Goal: Task Accomplishment & Management: Complete application form

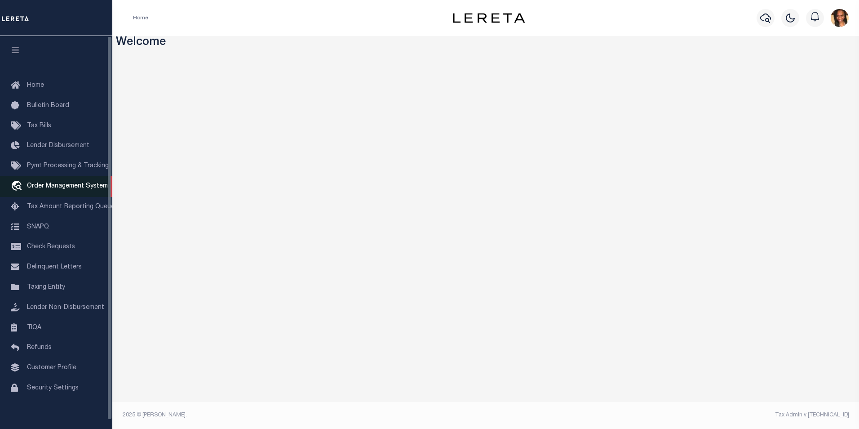
click at [77, 182] on link "travel_explore Order Management System" at bounding box center [56, 186] width 112 height 21
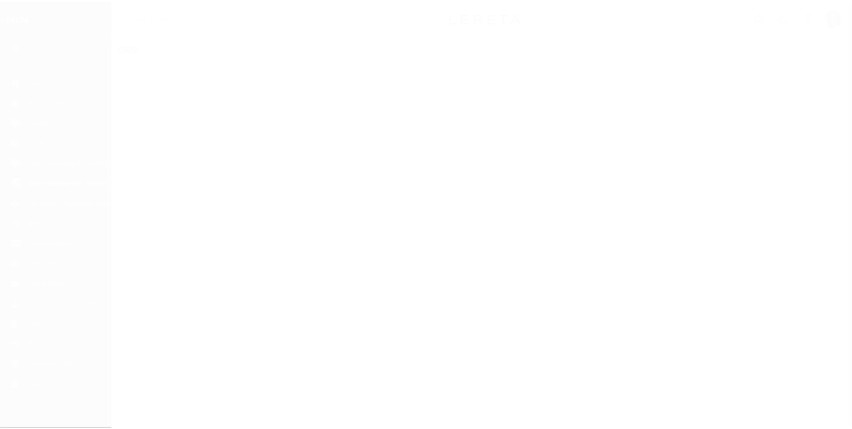
scroll to position [9, 0]
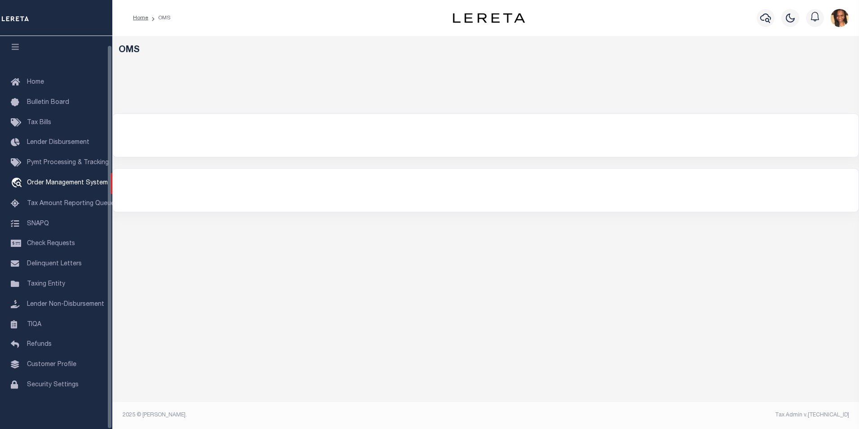
select select "200"
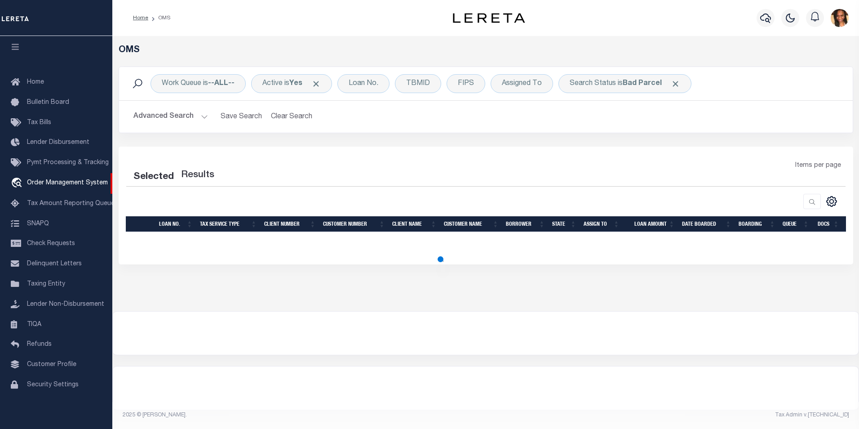
select select "200"
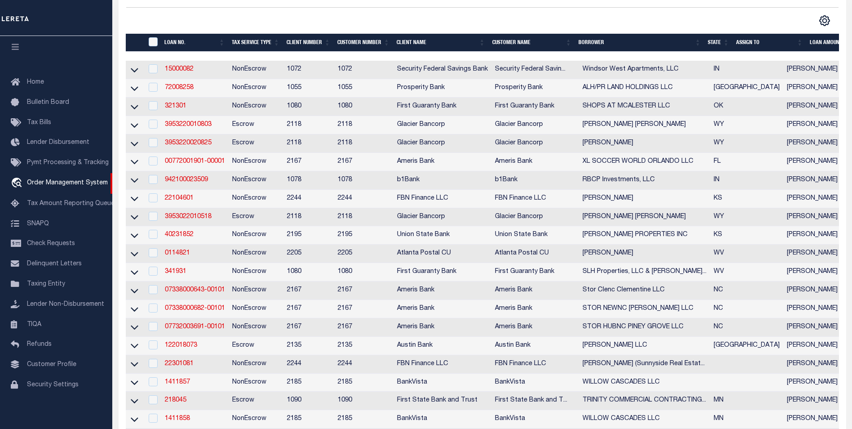
scroll to position [122, 0]
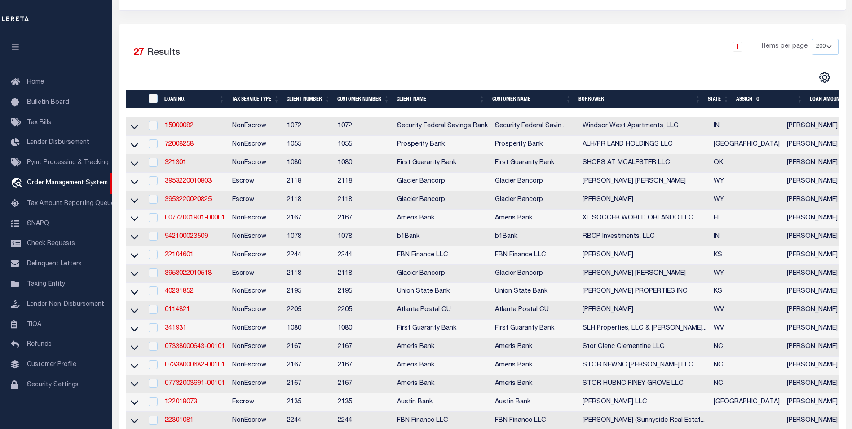
click at [719, 96] on th "State" at bounding box center [719, 99] width 28 height 18
click at [719, 101] on th "State" at bounding box center [719, 99] width 28 height 18
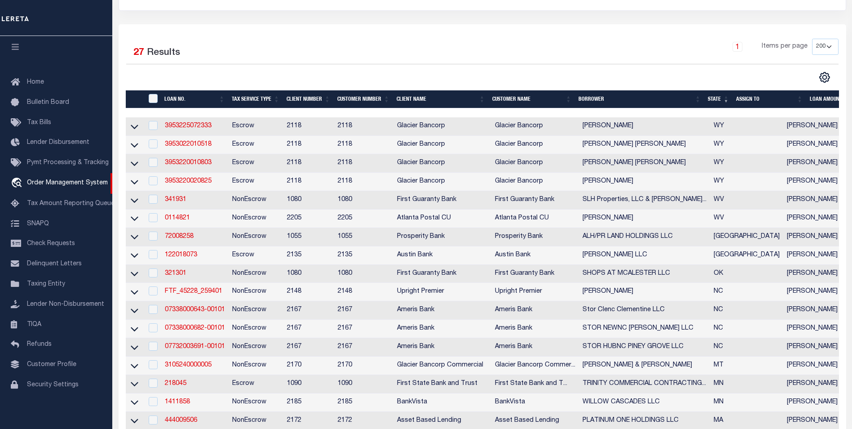
click at [728, 103] on th "State" at bounding box center [719, 99] width 28 height 18
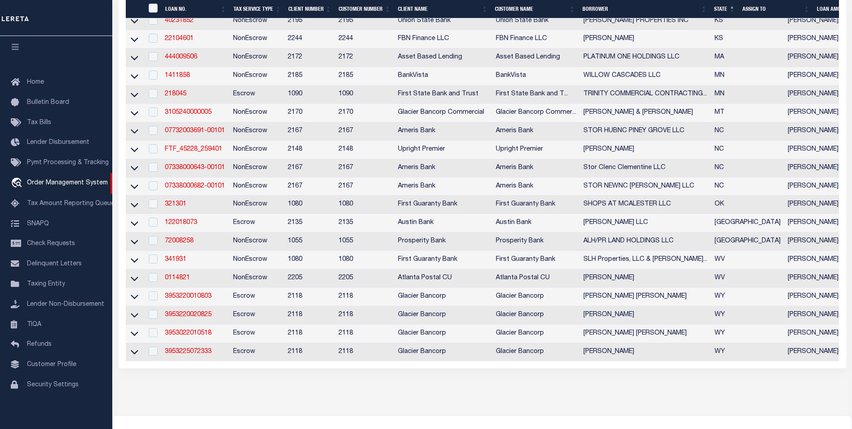
scroll to position [392, 0]
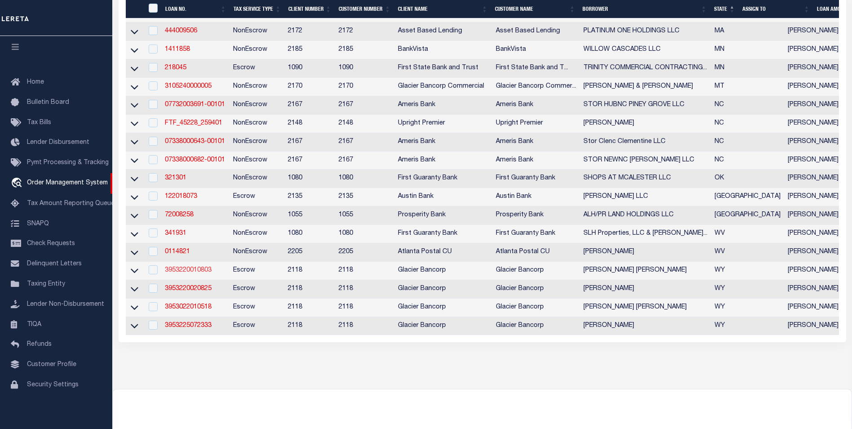
click at [191, 273] on link "3953220010803" at bounding box center [188, 270] width 47 height 6
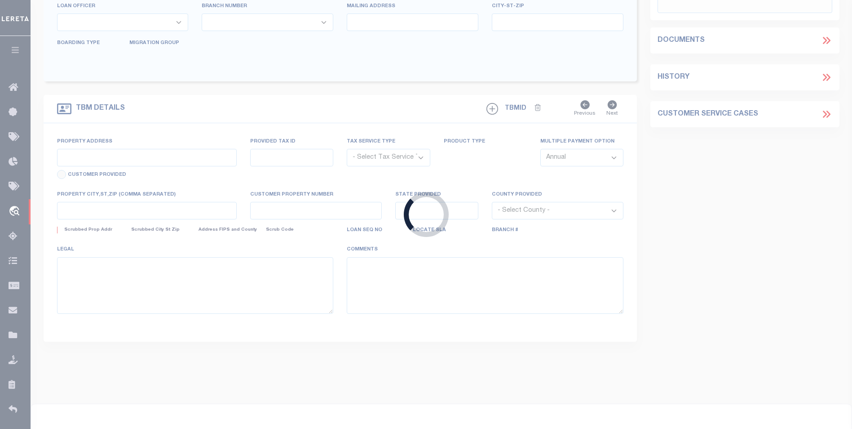
type input "3953220010803"
type input "KING RONALD DAVID"
select select
select select "Escrow"
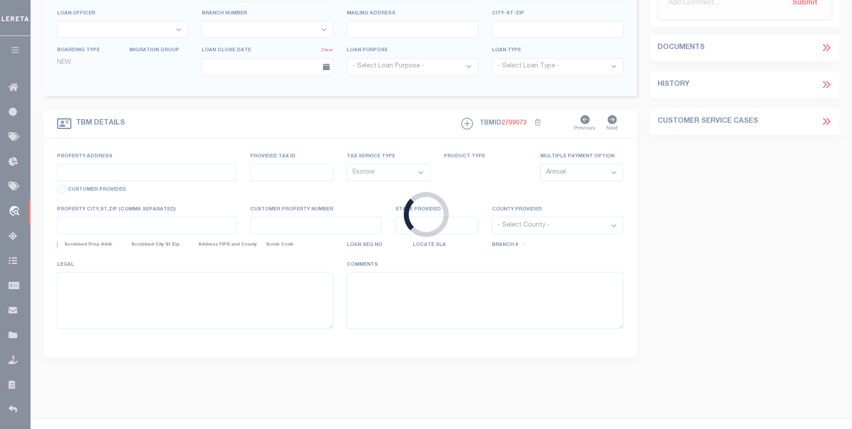
type input "103 ROAD 3DX"
select select
type input "CODY WY 824140000"
type input "WY"
select select
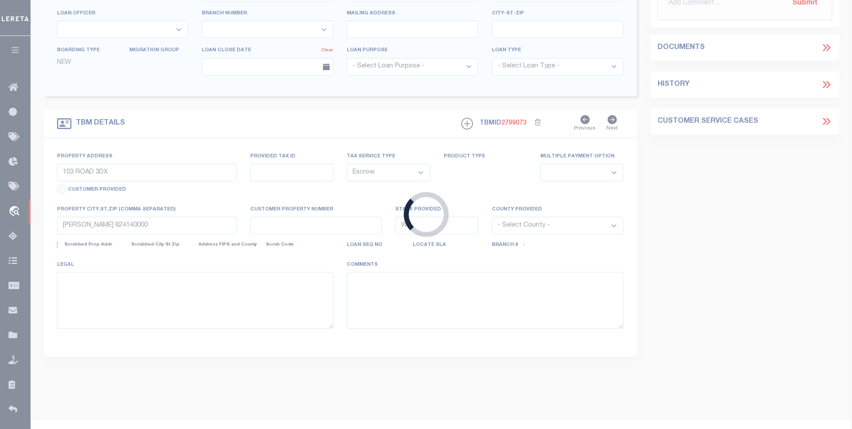
select select "3688"
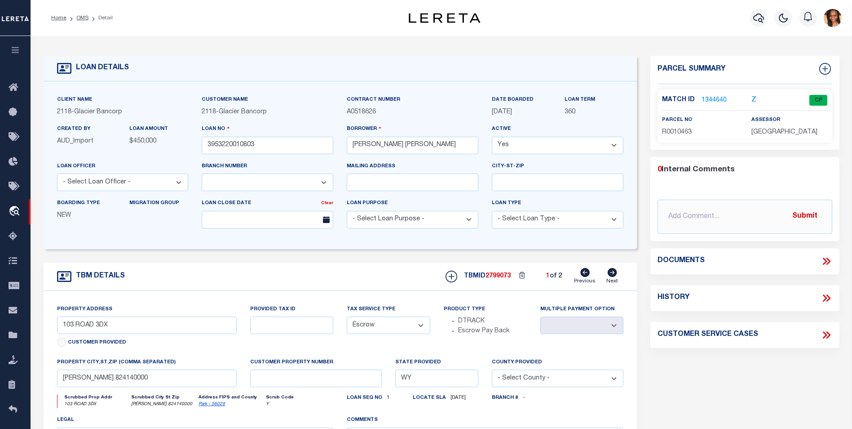
click at [710, 97] on link "1344640" at bounding box center [714, 100] width 25 height 9
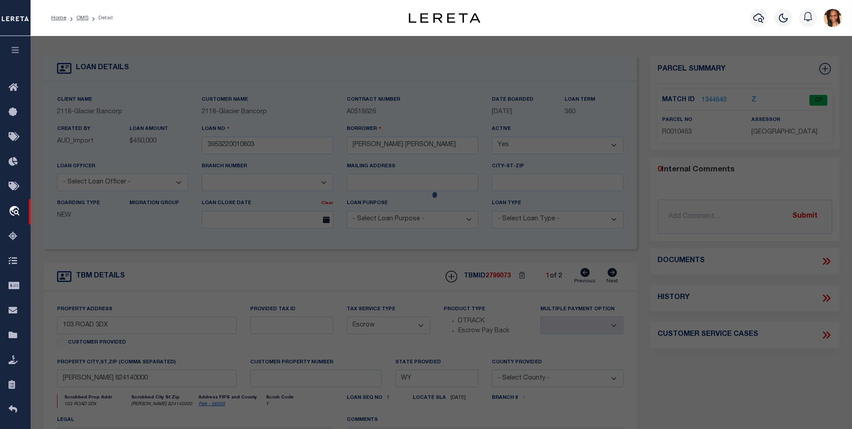
checkbox input "false"
select select "CP"
type input "STILWELL, DARYL & JUNE ATTN: KING, RONALD & REBECCA ANN"
select select
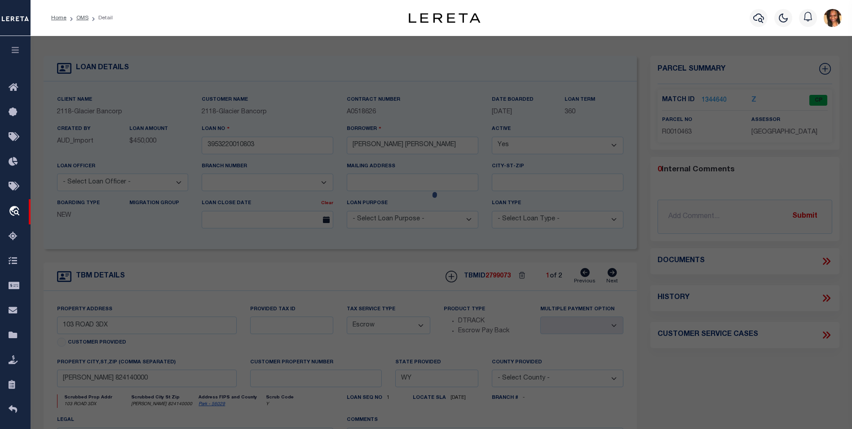
type input "103 ROAD 3DX"
checkbox input "false"
type input "WY 82414"
type textarea "66.63 AC. DES. AS: A PARC. BEG. AT THE NE COR. OF THE NW/4SE /4 LOT 52, THEN S.…"
type textarea "Tax ID Special Project"
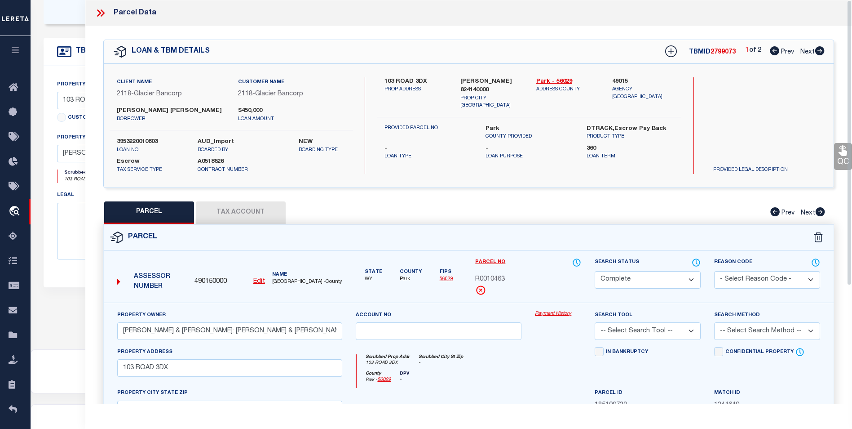
click at [820, 52] on icon at bounding box center [820, 50] width 10 height 9
select select "AS"
checkbox input "false"
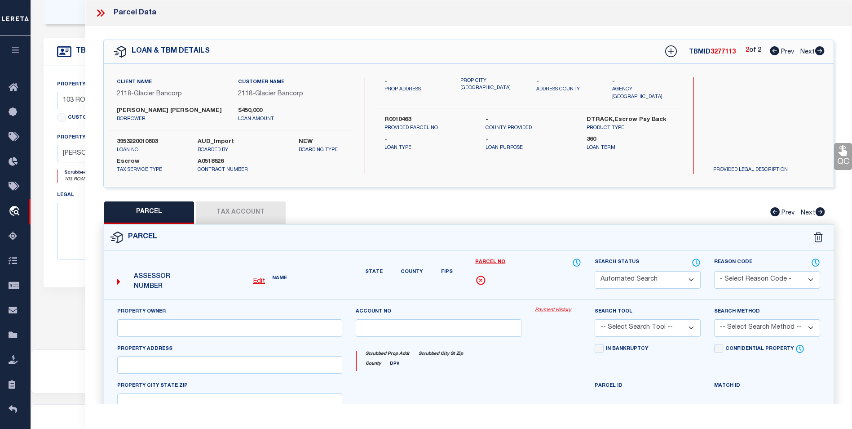
select select "BP"
type input "KING RONALD DAVID"
select select
type input "103 RD 3DX"
checkbox input "false"
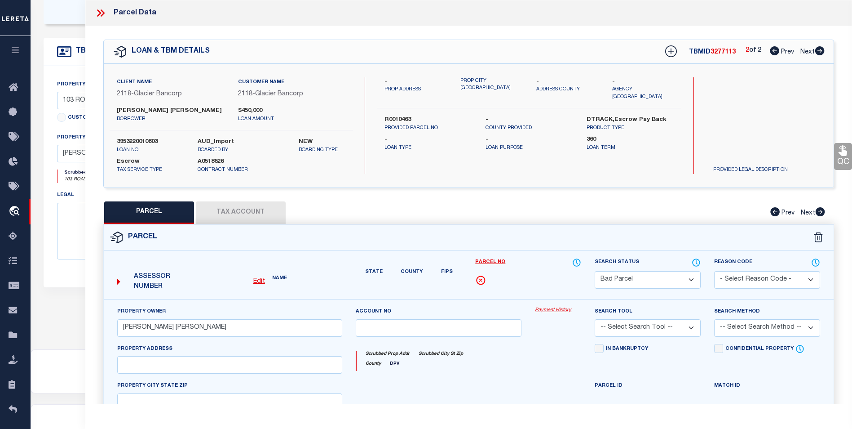
type textarea "05/12/2023pk Per Pat with Park County assessor's office R0026796 is an irrigati…"
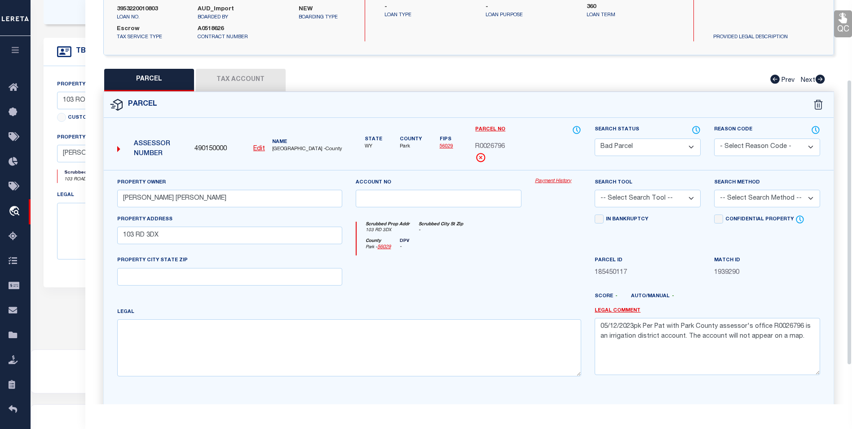
scroll to position [135, 0]
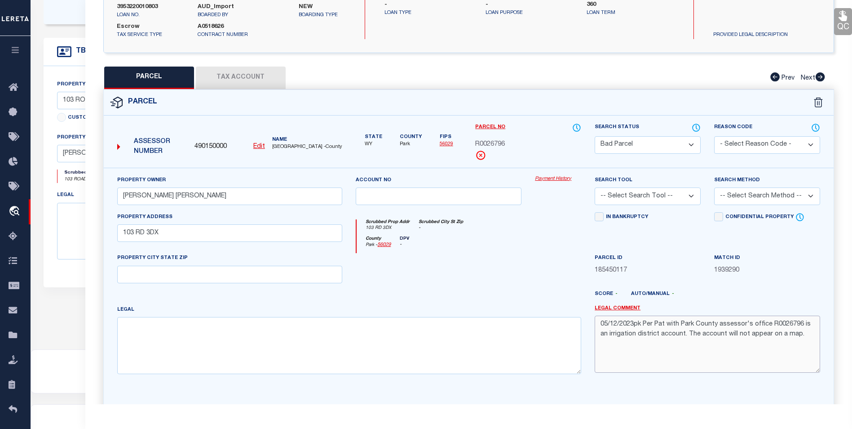
drag, startPoint x: 643, startPoint y: 323, endPoint x: 801, endPoint y: 340, distance: 159.1
click at [801, 340] on textarea "05/12/2023pk Per Pat with Park County assessor's office R0026796 is an irrigati…" at bounding box center [708, 343] width 226 height 57
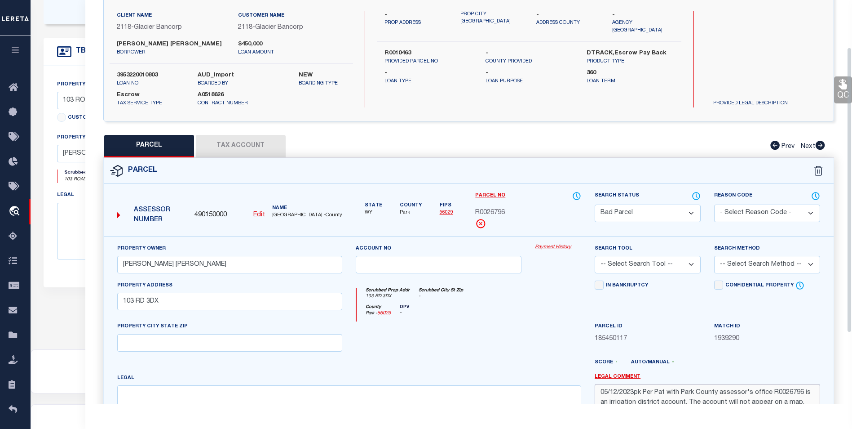
scroll to position [45, 0]
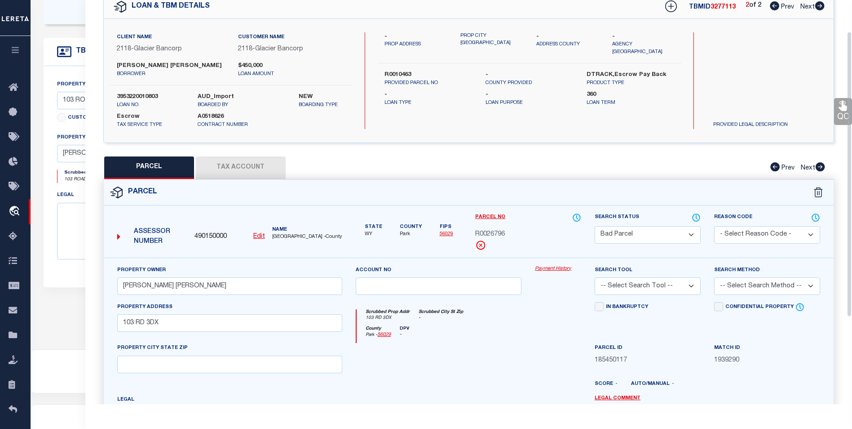
click at [235, 167] on button "Tax Account" at bounding box center [241, 167] width 90 height 22
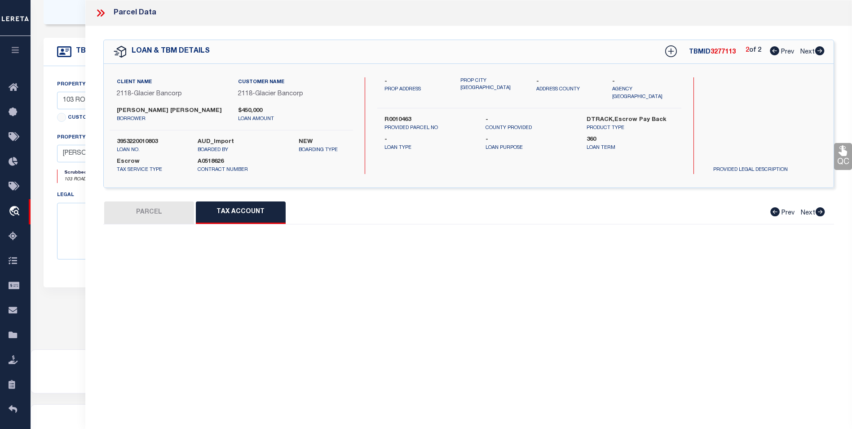
scroll to position [0, 0]
select select "100"
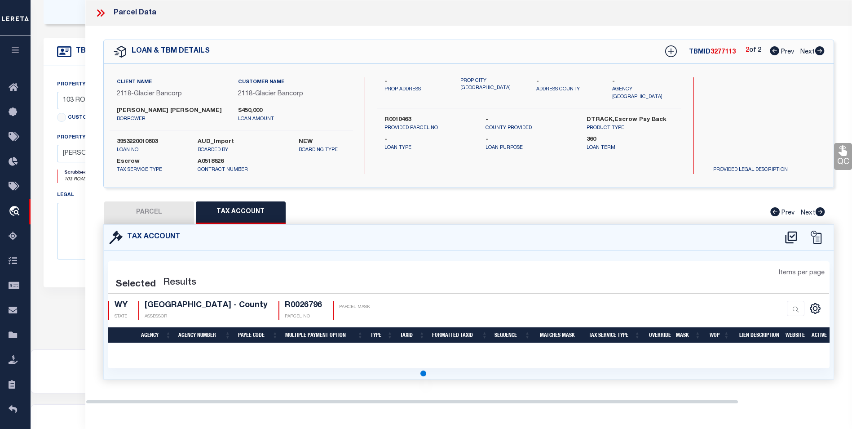
select select "100"
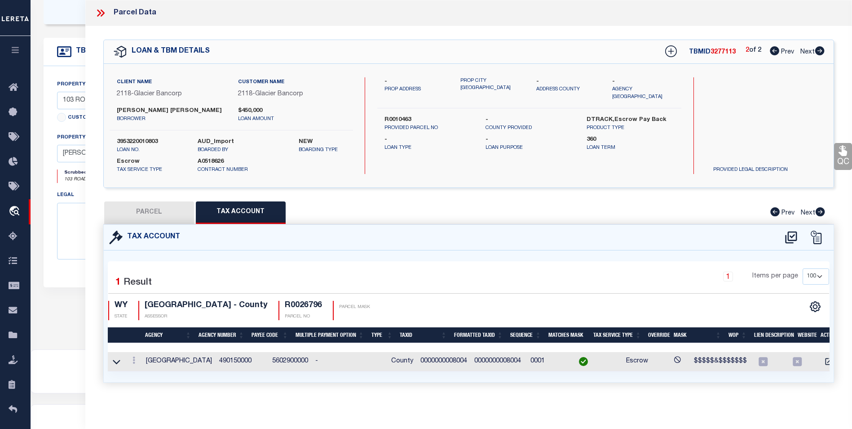
scroll to position [5, 0]
click at [170, 210] on button "PARCEL" at bounding box center [149, 212] width 90 height 22
select select "AS"
checkbox input "false"
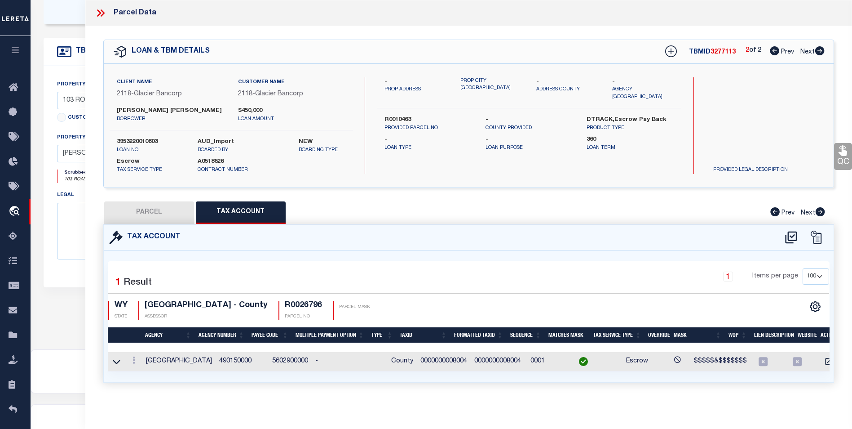
select select "BP"
type input "KING RONALD DAVID"
select select
type input "103 RD 3DX"
checkbox input "false"
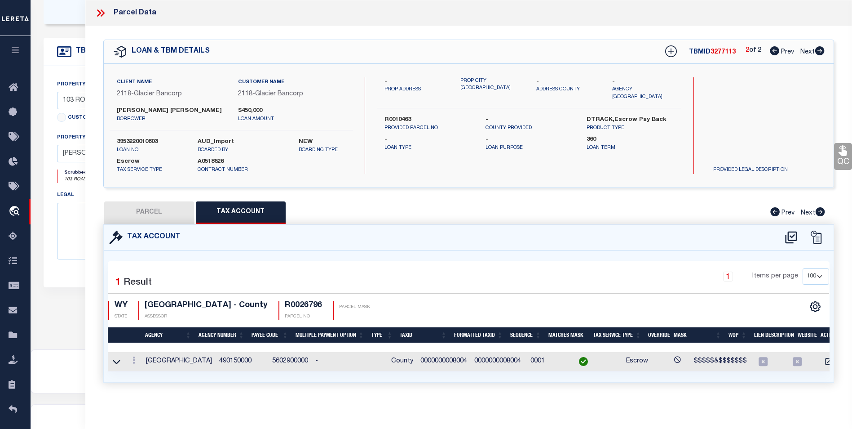
type textarea "05/12/2023pk Per Pat with Park County assessor's office R0026796 is an irrigati…"
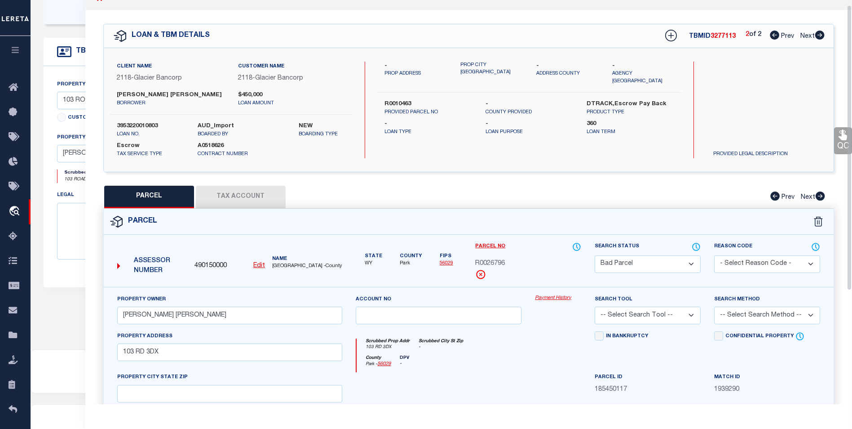
scroll to position [0, 0]
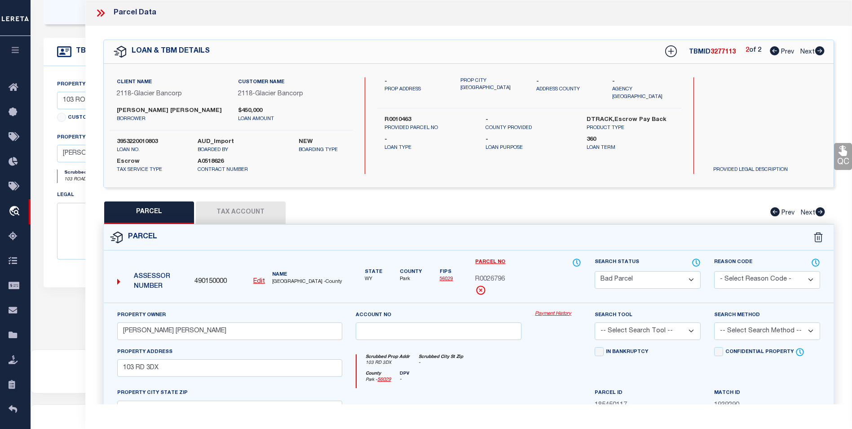
click at [269, 208] on button "Tax Account" at bounding box center [241, 212] width 90 height 22
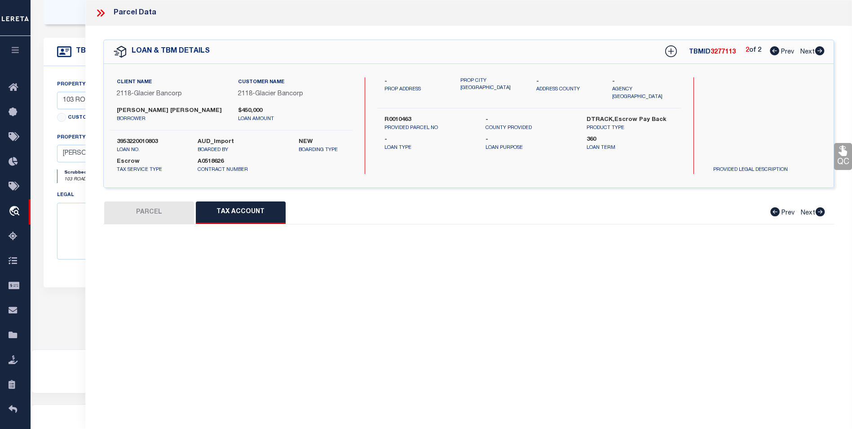
select select "100"
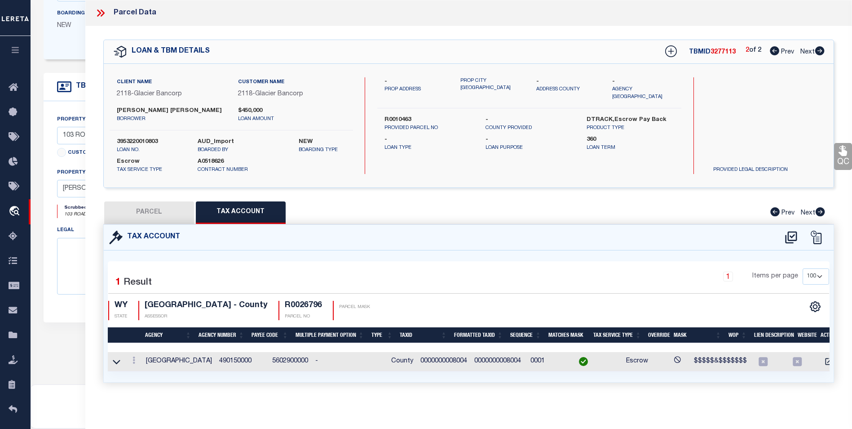
scroll to position [168, 0]
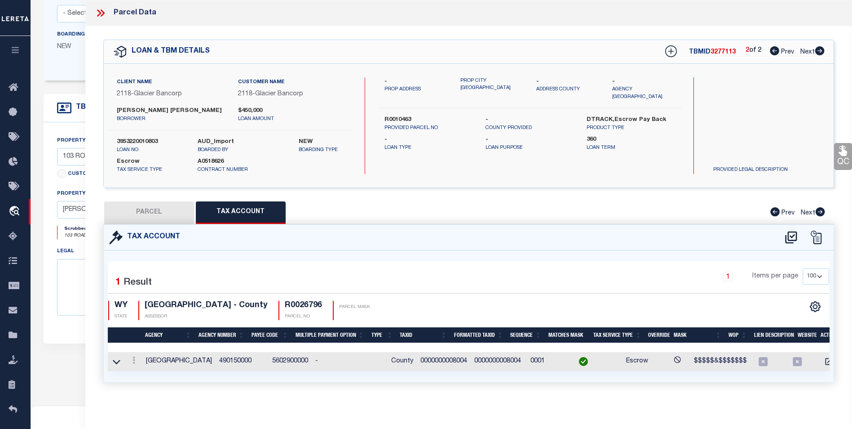
click at [161, 203] on button "PARCEL" at bounding box center [149, 212] width 90 height 22
select select "AS"
checkbox input "false"
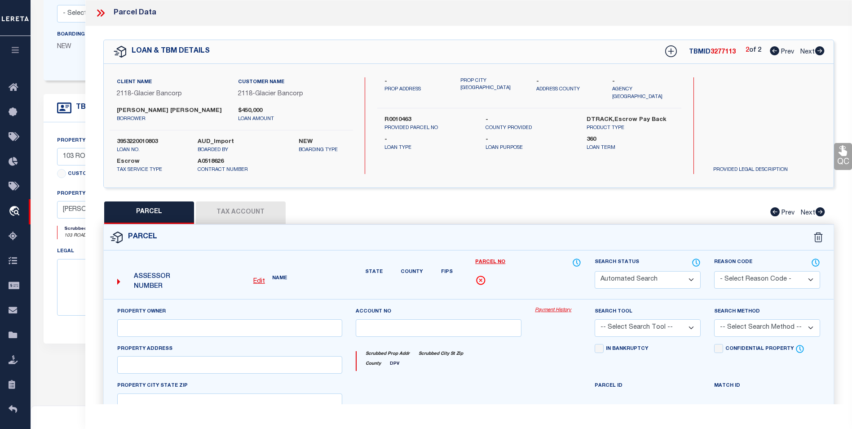
select select "BP"
type input "KING RONALD DAVID"
select select
type input "103 RD 3DX"
checkbox input "false"
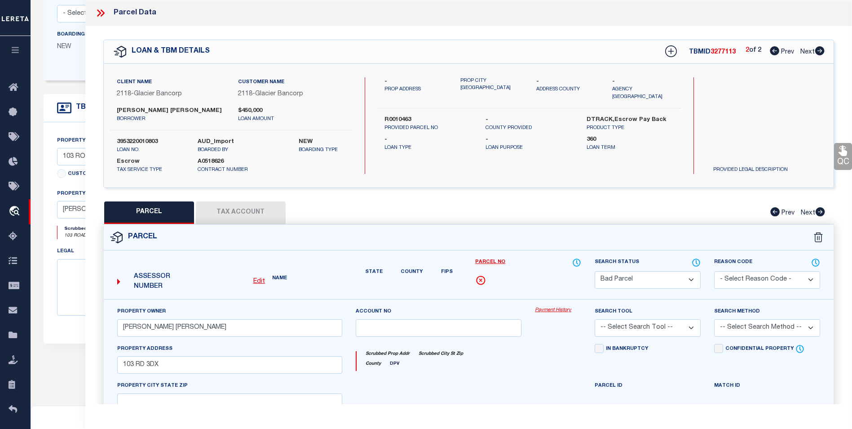
type textarea "05/12/2023pk Per Pat with Park County assessor's office R0026796 is an irrigati…"
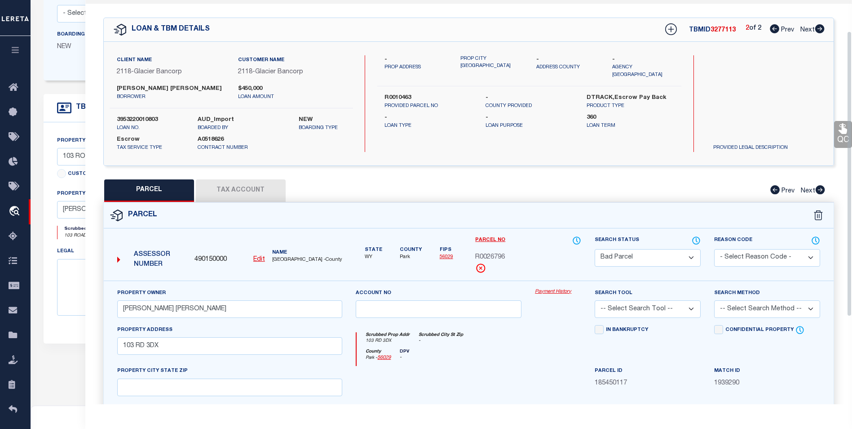
scroll to position [0, 0]
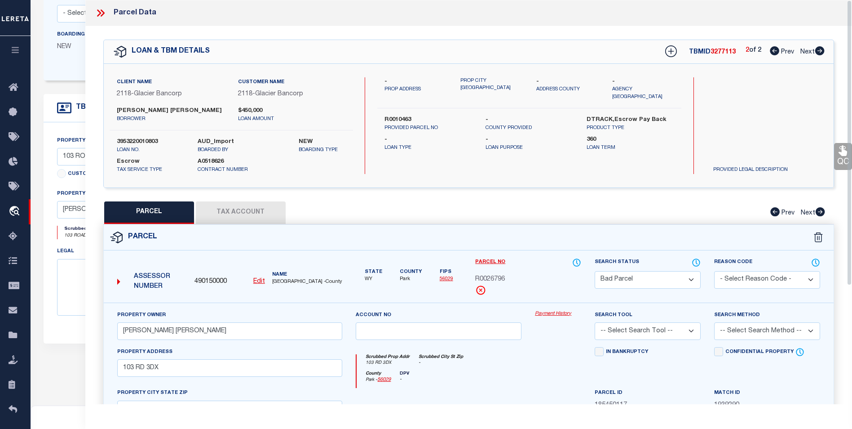
click at [252, 206] on button "Tax Account" at bounding box center [241, 212] width 90 height 22
select select "100"
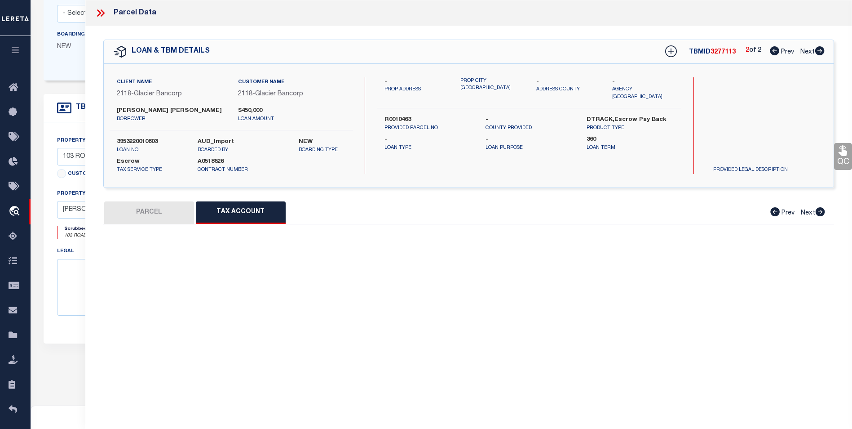
select select "100"
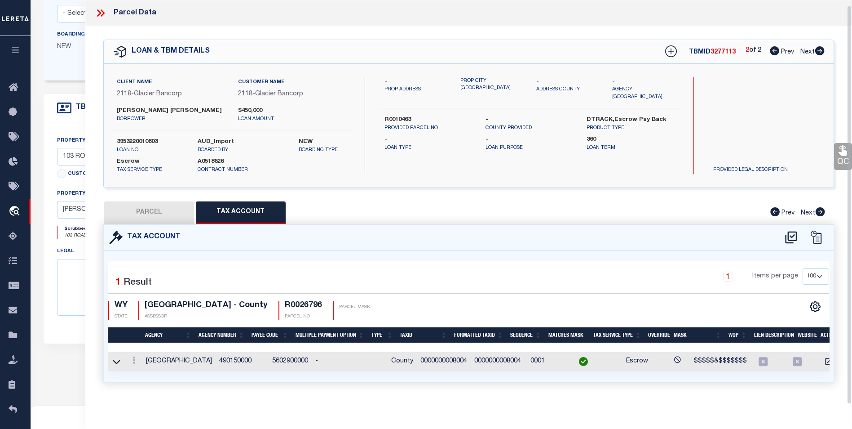
scroll to position [5, 0]
click at [132, 201] on button "PARCEL" at bounding box center [149, 212] width 90 height 22
select select "AS"
checkbox input "false"
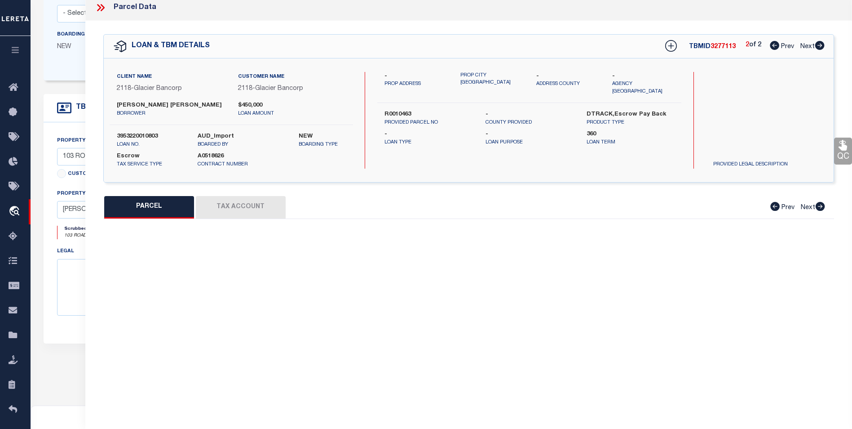
select select "BP"
type input "KING RONALD DAVID"
select select
type input "103 RD 3DX"
checkbox input "false"
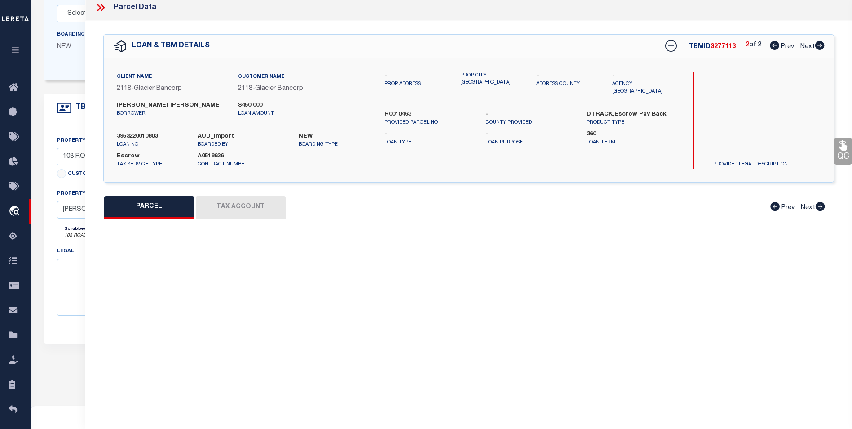
type textarea "05/12/2023pk Per Pat with Park County assessor's office R0026796 is an irrigati…"
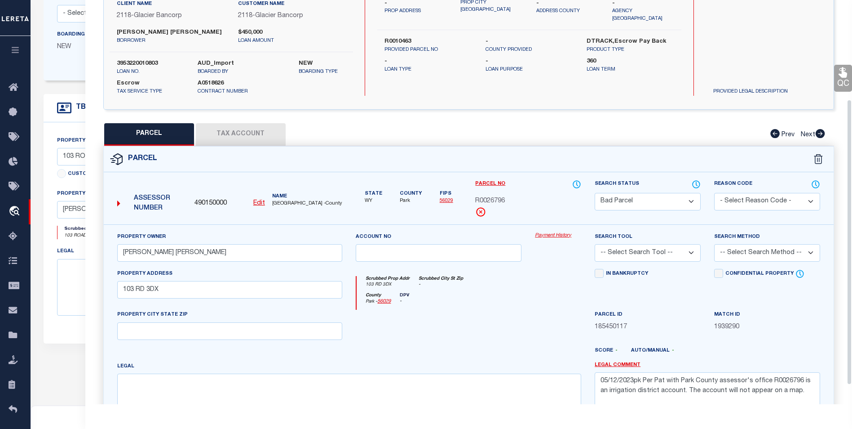
scroll to position [140, 0]
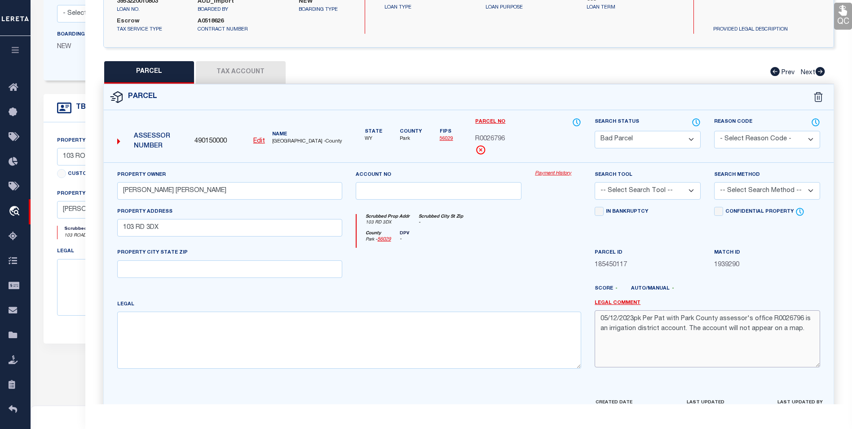
drag, startPoint x: 643, startPoint y: 318, endPoint x: 836, endPoint y: 338, distance: 193.3
click at [836, 338] on div "Property Owner KING RONALD DAVID Account no Payment History Search Tool" at bounding box center [469, 290] width 744 height 257
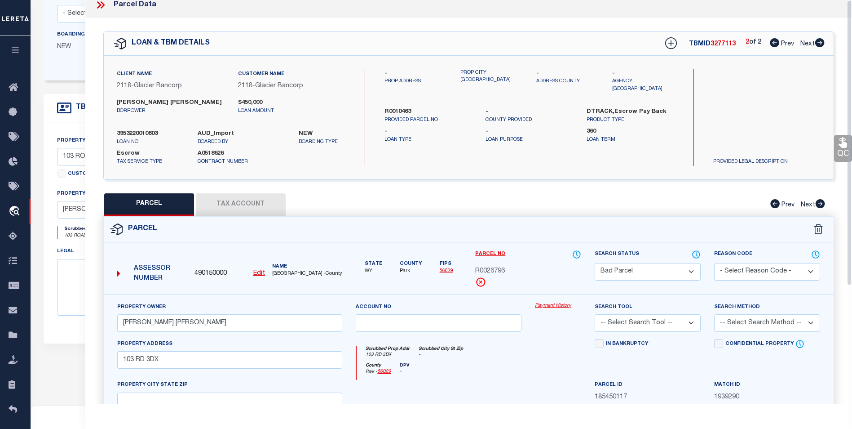
scroll to position [0, 0]
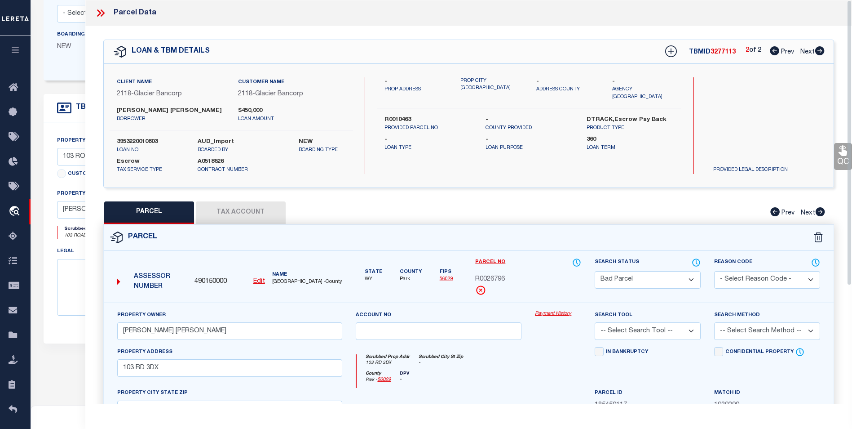
click at [264, 202] on button "Tax Account" at bounding box center [241, 212] width 90 height 22
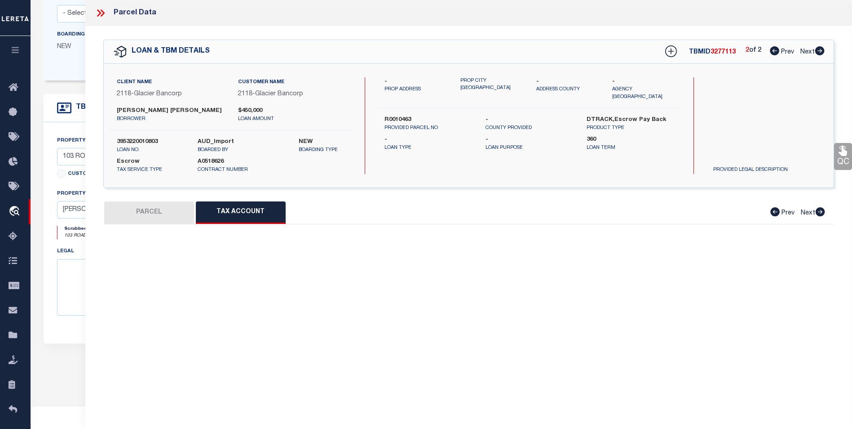
select select "100"
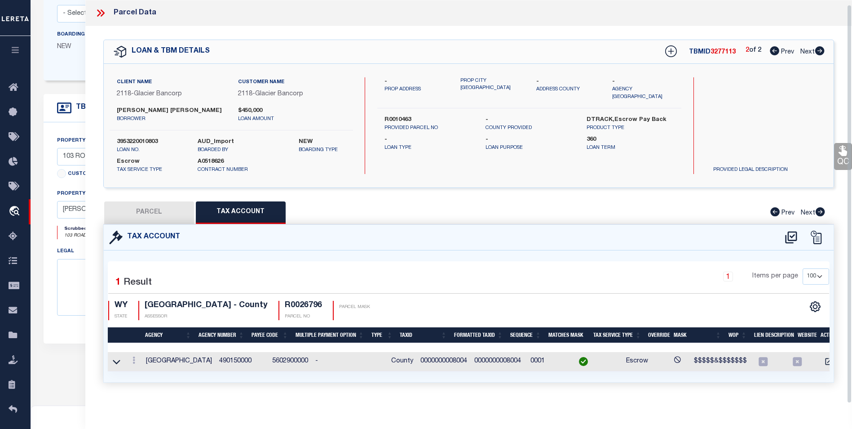
scroll to position [5, 0]
click at [102, 9] on icon at bounding box center [103, 12] width 4 height 7
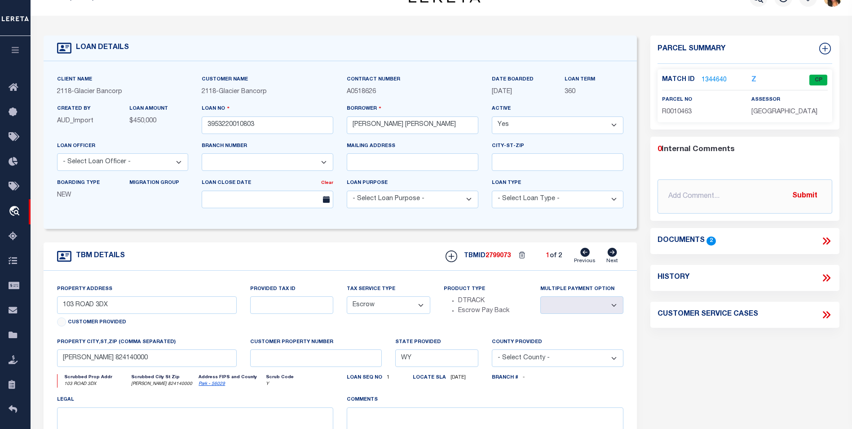
scroll to position [0, 0]
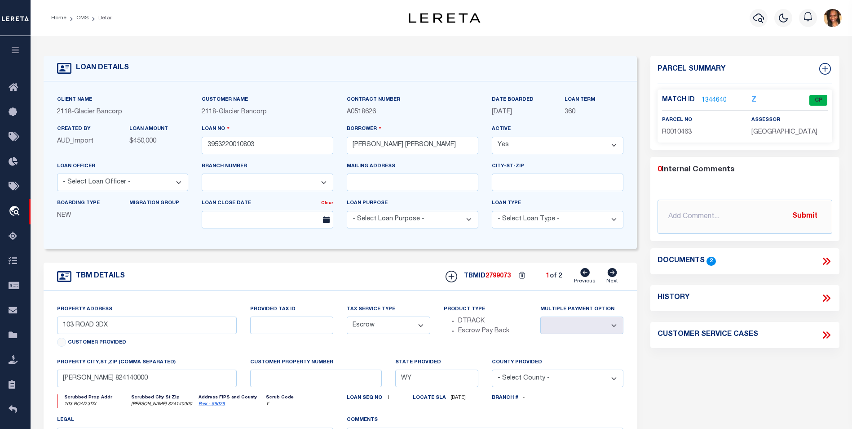
click at [712, 97] on link "1344640" at bounding box center [714, 100] width 25 height 9
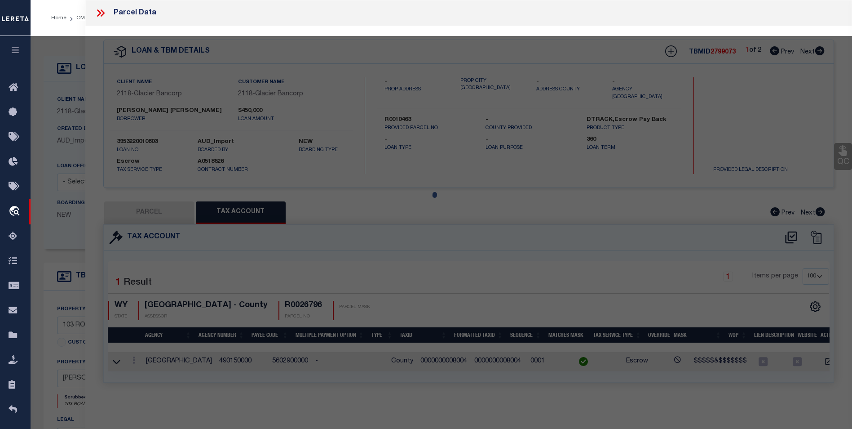
select select "AS"
checkbox input "false"
select select "CP"
type input "STILWELL, DARYL & JUNE ATTN: KING, RONALD & REBECCA ANN"
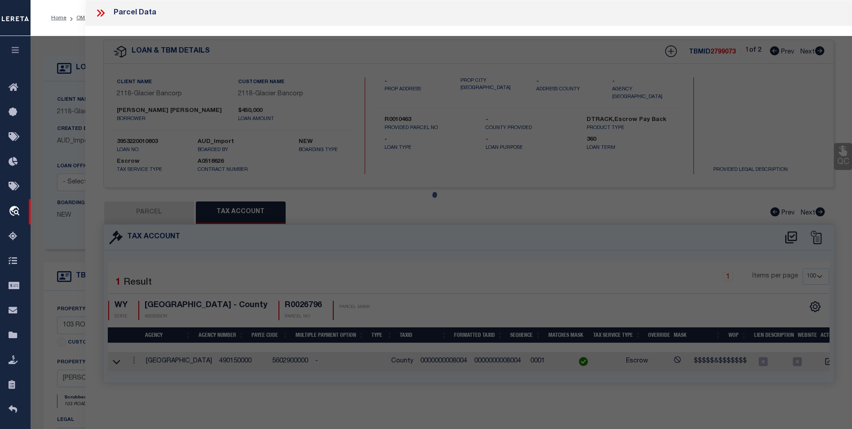
select select
type input "103 ROAD 3DX"
checkbox input "false"
type input "WY 82414"
type textarea "66.63 AC. DES. AS: A PARC. BEG. AT THE NE COR. OF THE NW/4SE /4 LOT 52, THEN S.…"
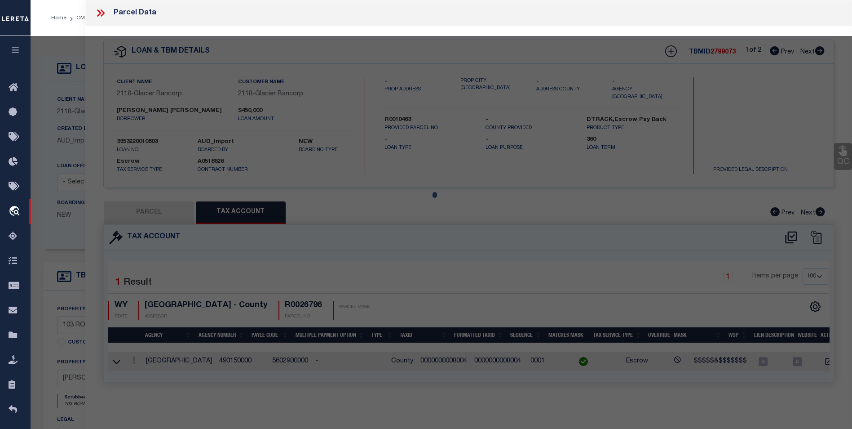
type textarea "Tax ID Special Project"
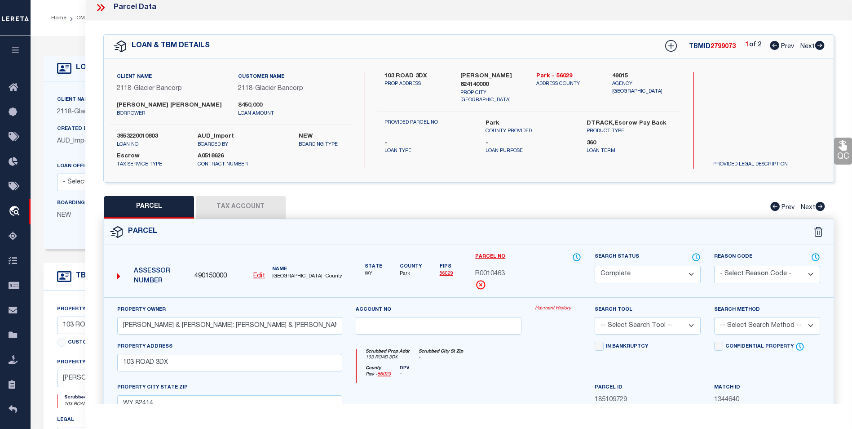
click at [279, 202] on button "Tax Account" at bounding box center [241, 207] width 90 height 22
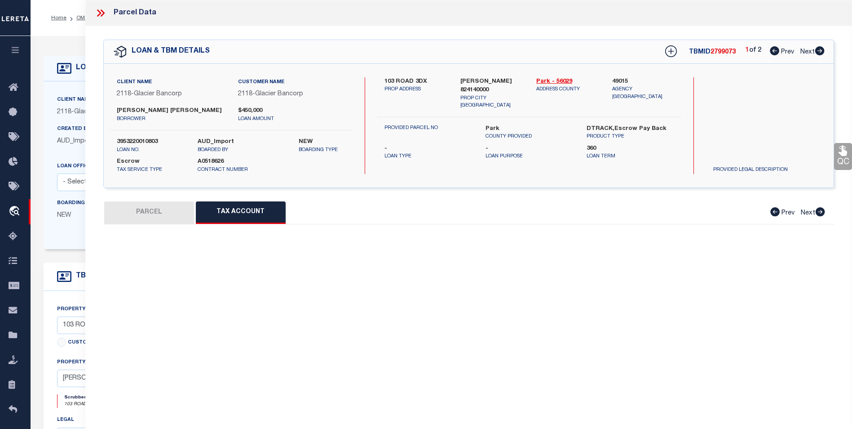
select select "100"
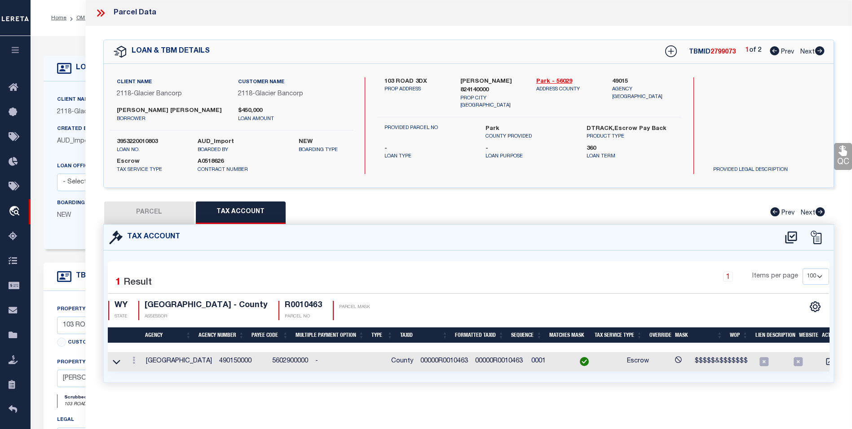
click at [171, 208] on button "PARCEL" at bounding box center [149, 212] width 90 height 22
select select "AS"
checkbox input "false"
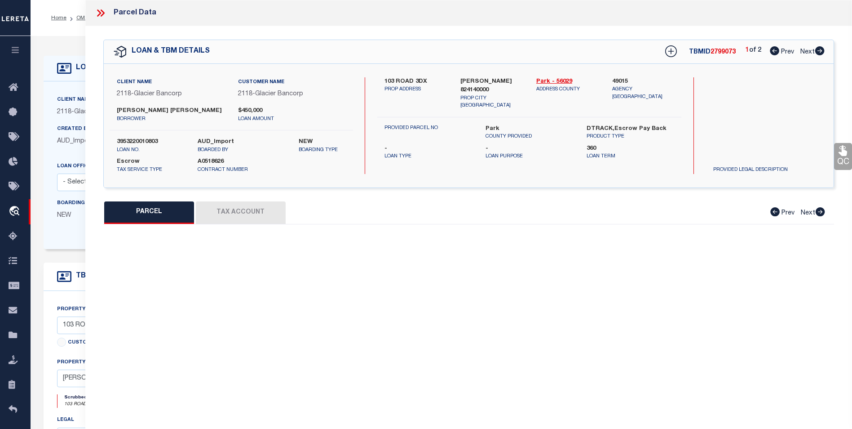
select select "CP"
type input "STILWELL, DARYL & JUNE ATTN: KING, RONALD & REBECCA ANN"
select select
type input "103 ROAD 3DX"
checkbox input "false"
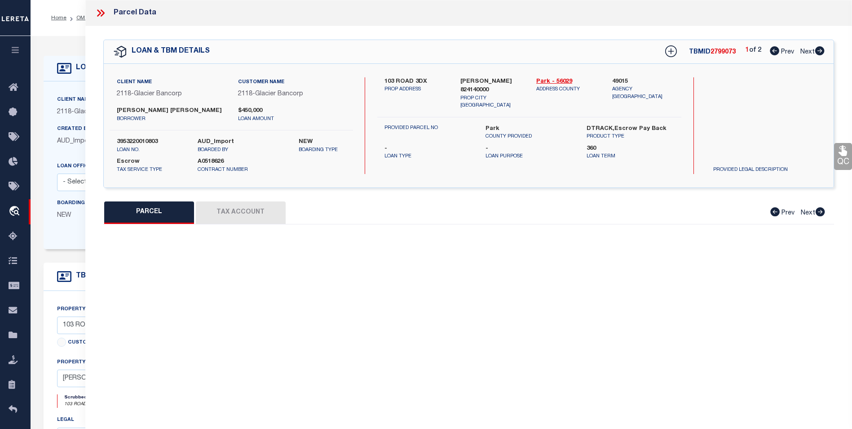
type input "WY 82414"
type textarea "66.63 AC. DES. AS: A PARC. BEG. AT THE NE COR. OF THE NW/4SE /4 LOT 52, THEN S.…"
type textarea "Tax ID Special Project"
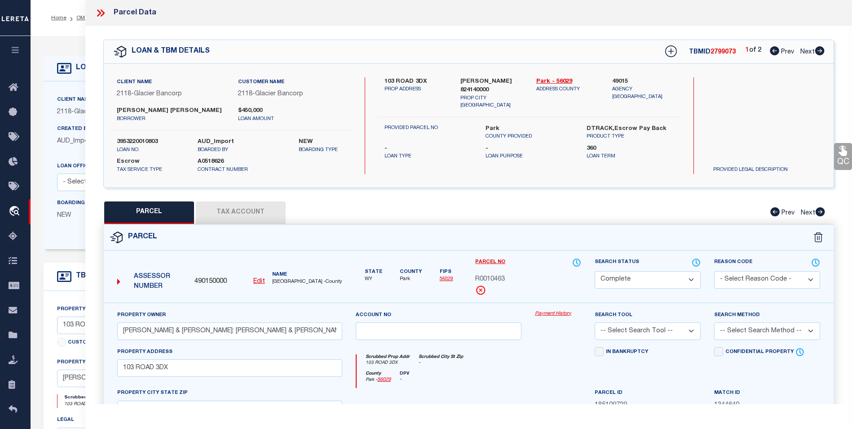
click at [102, 11] on icon at bounding box center [103, 12] width 4 height 7
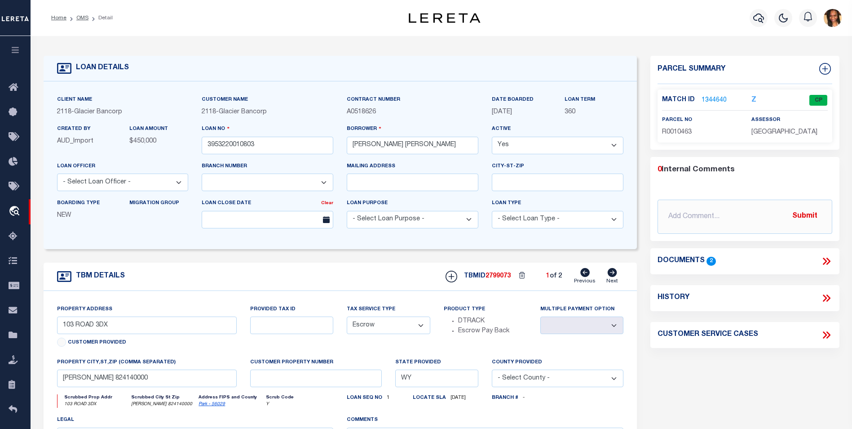
click at [722, 100] on link "1344640" at bounding box center [714, 100] width 25 height 9
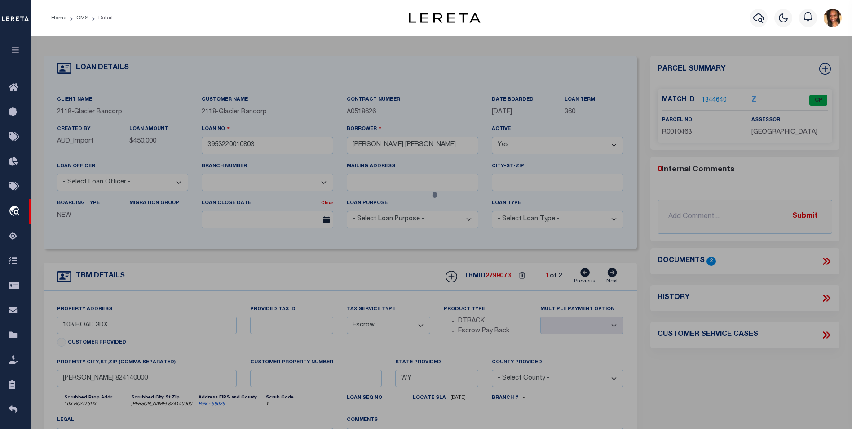
select select "AS"
checkbox input "false"
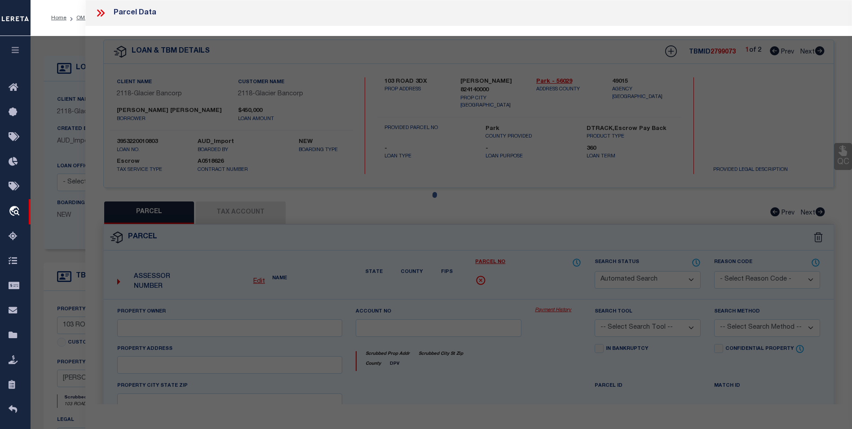
select select "CP"
type input "STILWELL, DARYL & JUNE ATTN: KING, RONALD & REBECCA ANN"
select select
type input "103 ROAD 3DX"
checkbox input "false"
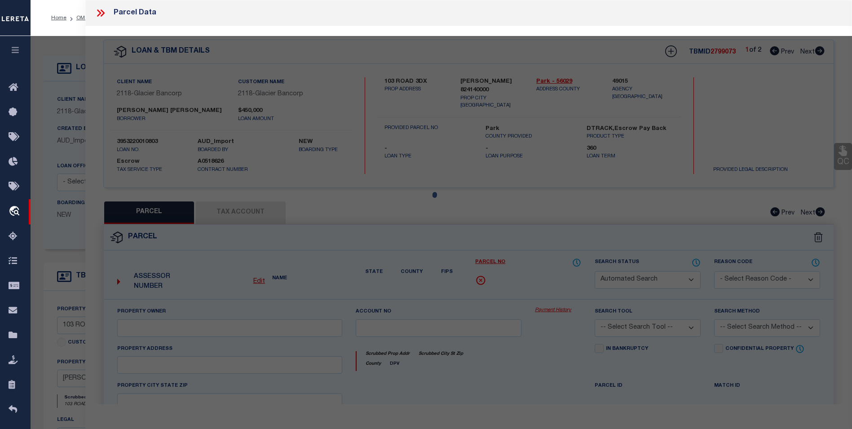
type input "WY 82414"
type textarea "66.63 AC. DES. AS: A PARC. BEG. AT THE NE COR. OF THE NW/4SE /4 LOT 52, THEN S.…"
type textarea "Tax ID Special Project"
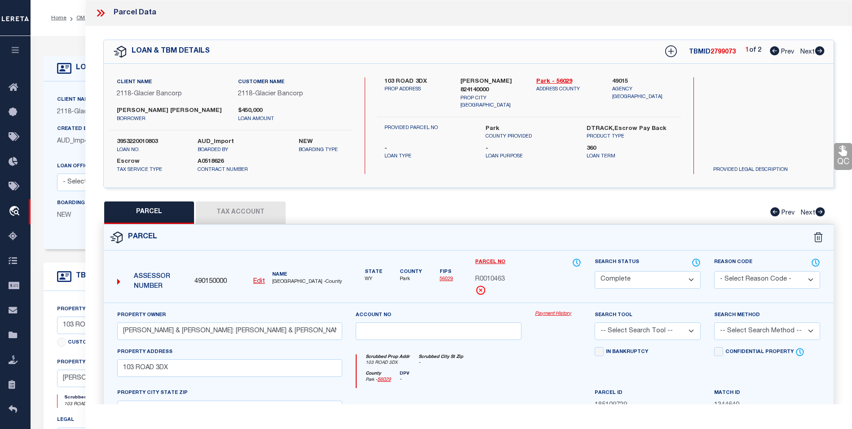
click at [818, 53] on icon at bounding box center [819, 50] width 9 height 9
select select "AS"
checkbox input "false"
select select "BP"
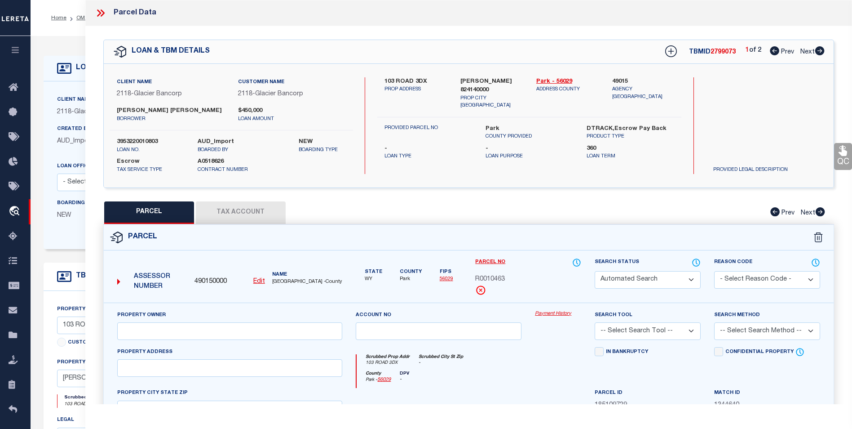
type input "KING RONALD DAVID"
select select
type input "103 RD 3DX"
checkbox input "false"
type textarea "05/12/2023pk Per Pat with Park County assessor's office R0026796 is an irrigati…"
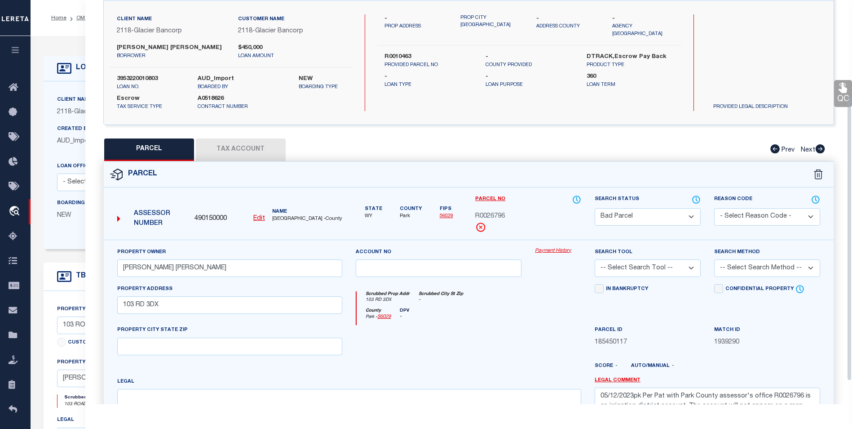
scroll to position [135, 0]
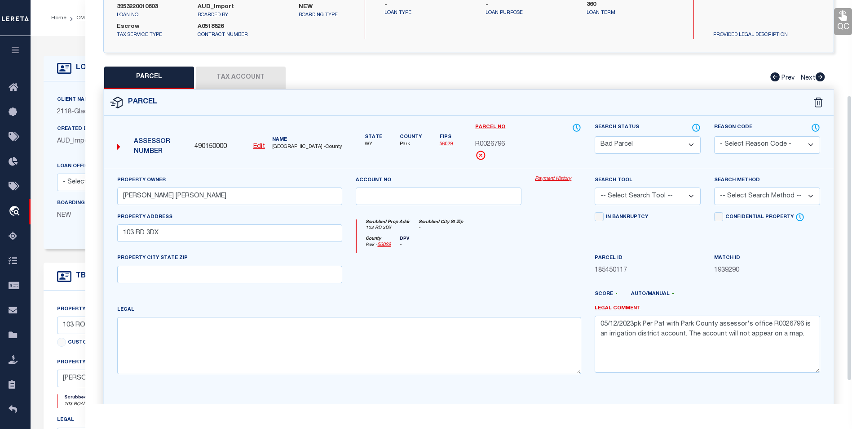
click at [448, 253] on div "County Park - 56029 DPV -" at bounding box center [469, 245] width 225 height 18
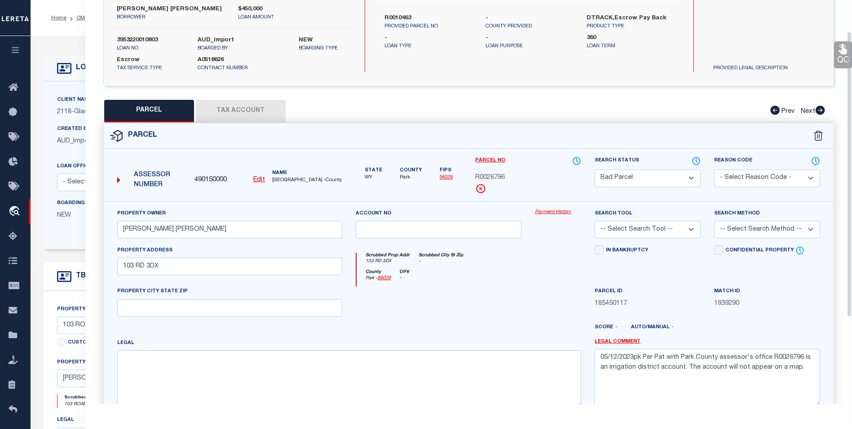
scroll to position [45, 0]
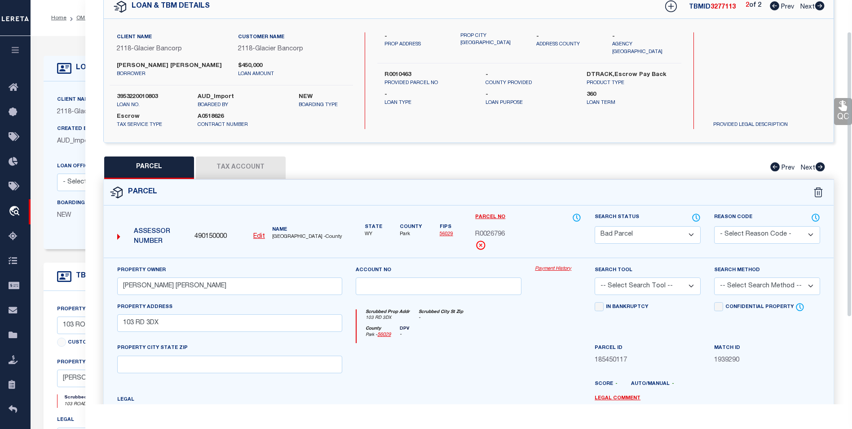
click at [257, 164] on button "Tax Account" at bounding box center [241, 167] width 90 height 22
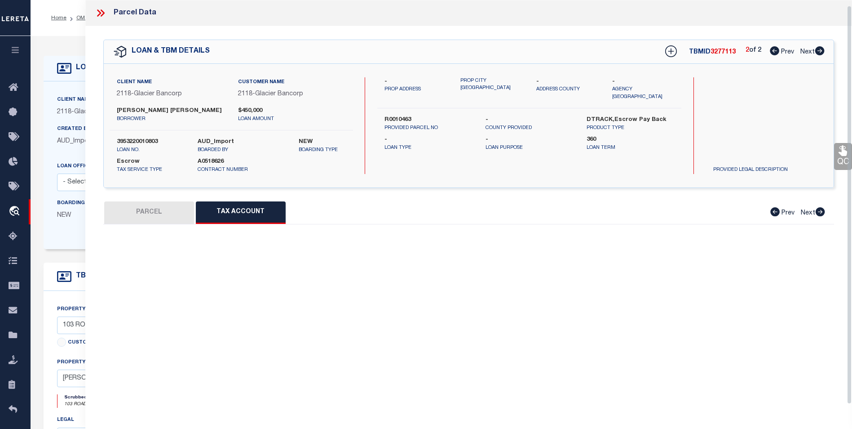
scroll to position [5, 0]
select select "100"
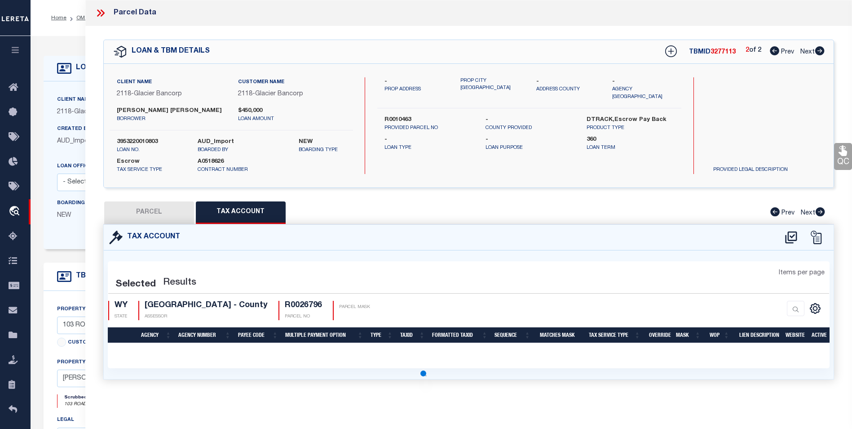
scroll to position [0, 0]
select select "100"
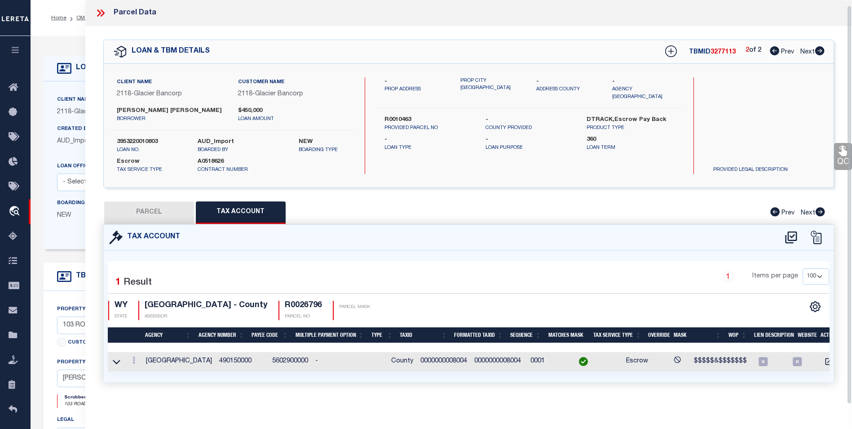
scroll to position [5, 0]
click at [134, 356] on icon at bounding box center [134, 359] width 3 height 7
click at [427, 241] on div "Tax Account" at bounding box center [469, 238] width 730 height 26
click at [97, 14] on icon at bounding box center [101, 13] width 12 height 12
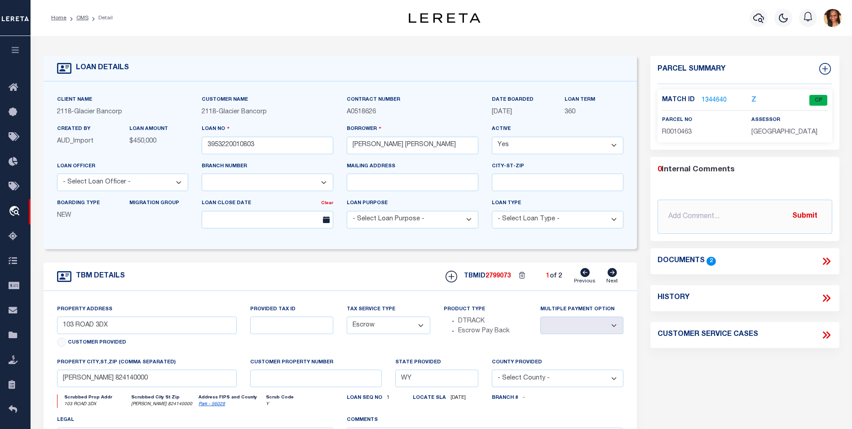
click at [713, 99] on link "1344640" at bounding box center [714, 100] width 25 height 9
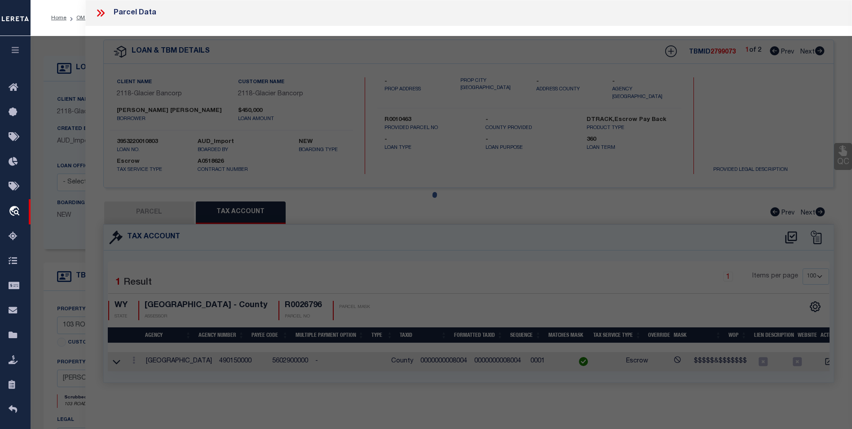
select select "AS"
checkbox input "false"
select select "CP"
type input "STILWELL, DARYL & JUNE ATTN: KING, RONALD & REBECCA ANN"
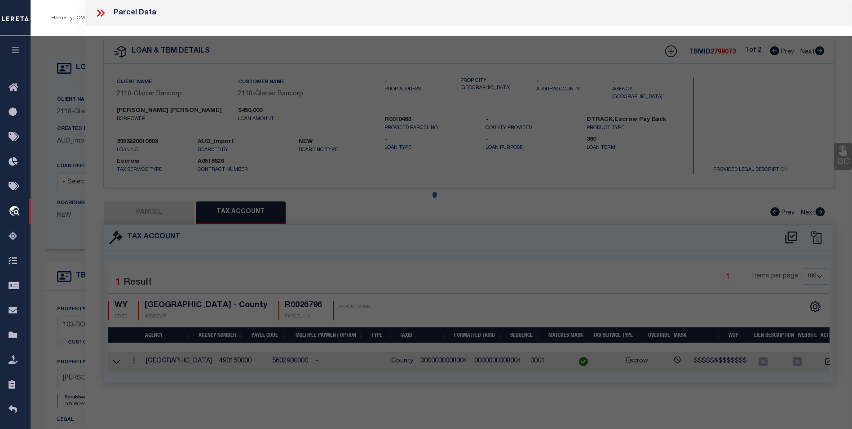
select select
type input "103 ROAD 3DX"
checkbox input "false"
type input "WY 82414"
type textarea "66.63 AC. DES. AS: A PARC. BEG. AT THE NE COR. OF THE NW/4SE /4 LOT 52, THEN S.…"
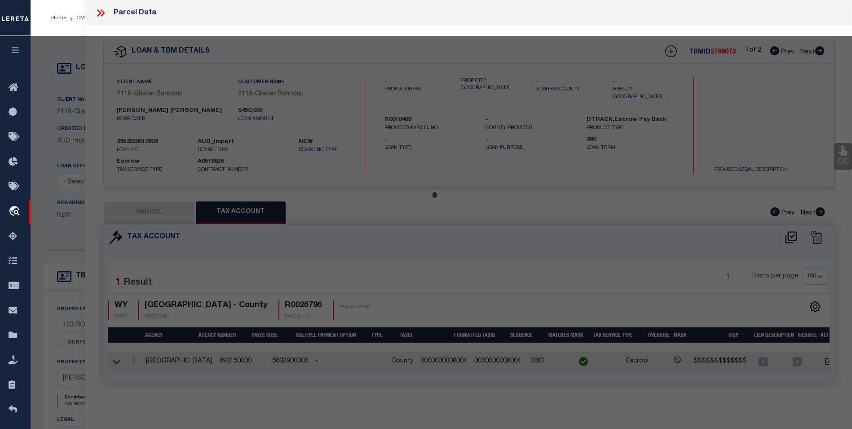
type textarea "Tax ID Special Project"
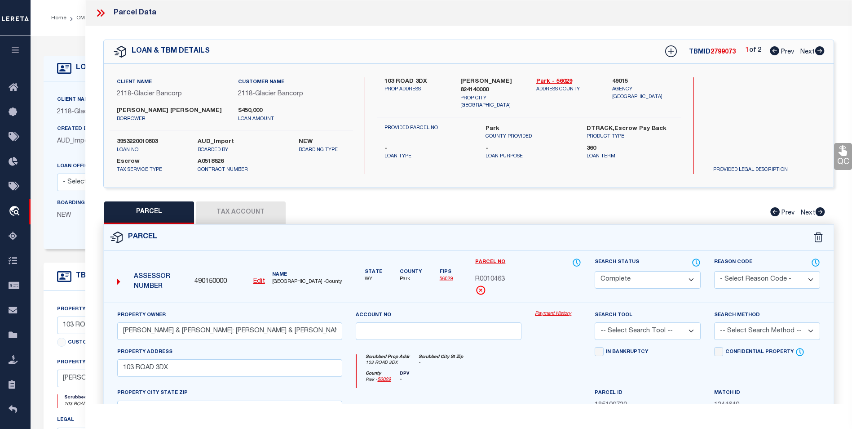
click at [820, 49] on icon at bounding box center [819, 50] width 9 height 9
select select "AS"
checkbox input "false"
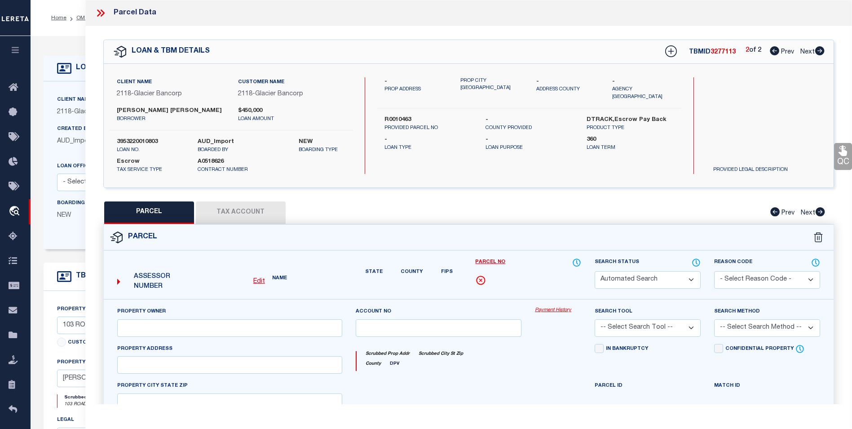
select select "BP"
type input "KING RONALD DAVID"
select select
type input "103 RD 3DX"
checkbox input "false"
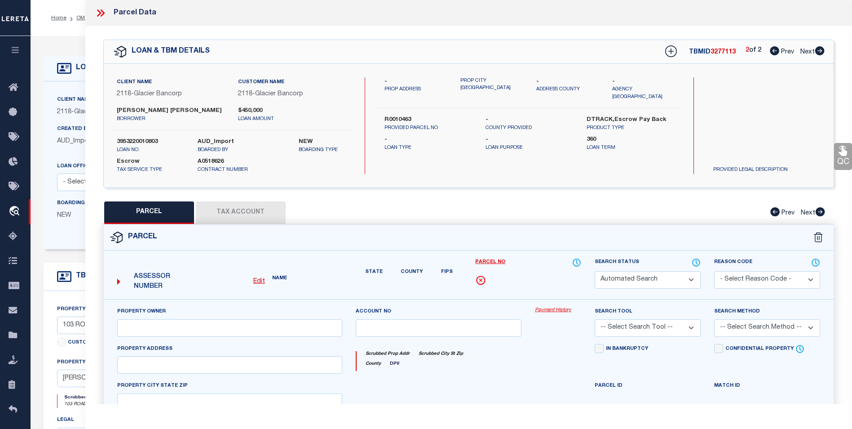
type textarea "05/12/2023pk Per Pat with Park County assessor's office R0026796 is an irrigati…"
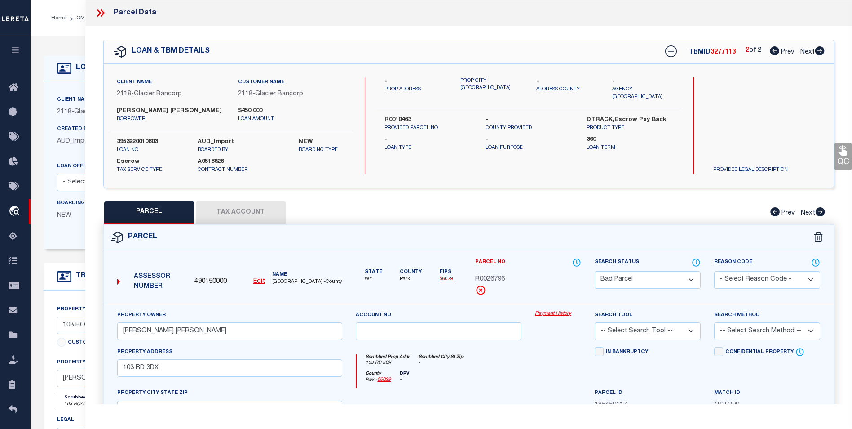
click at [771, 54] on icon at bounding box center [774, 50] width 9 height 9
select select "AS"
checkbox input "false"
select select "CP"
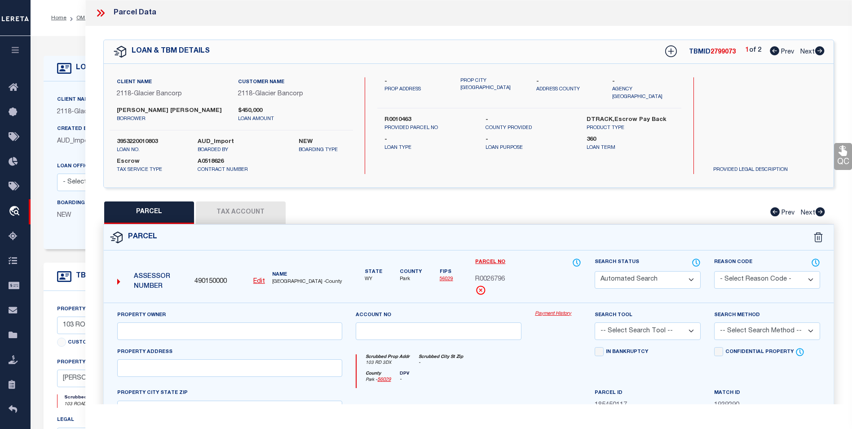
type input "STILWELL, DARYL & JUNE ATTN: KING, RONALD & REBECCA ANN"
select select
type input "103 ROAD 3DX"
checkbox input "false"
type input "WY 82414"
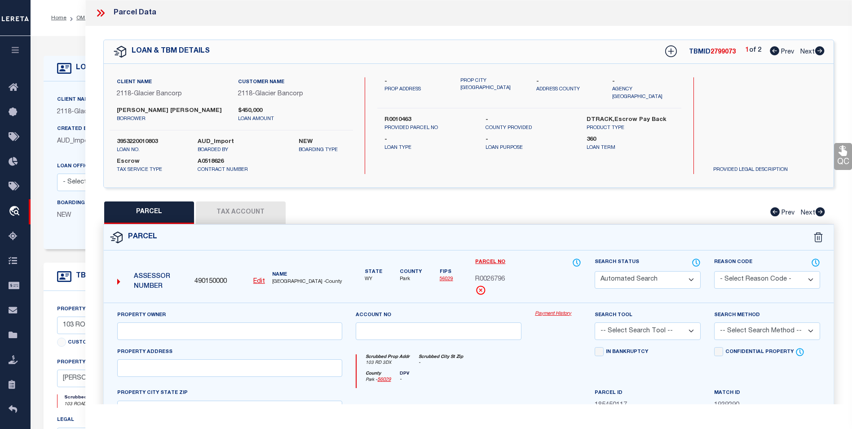
type textarea "66.63 AC. DES. AS: A PARC. BEG. AT THE NE COR. OF THE NW/4SE /4 LOT 52, THEN S.…"
type textarea "Tax ID Special Project"
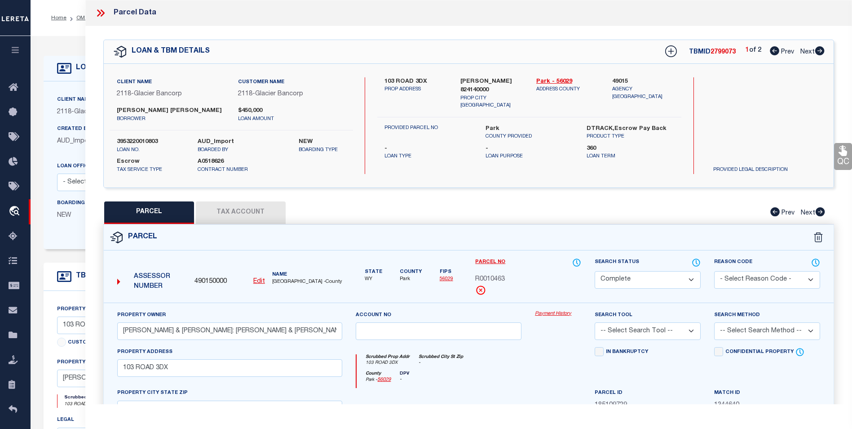
click at [254, 206] on button "Tax Account" at bounding box center [241, 212] width 90 height 22
select select "100"
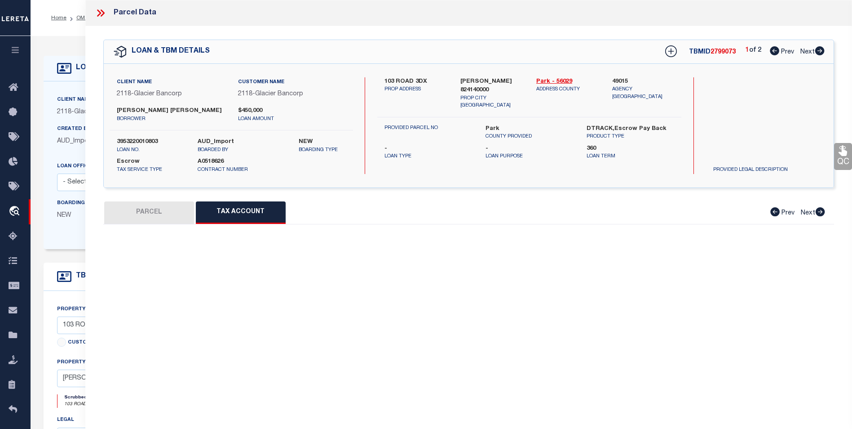
select select "100"
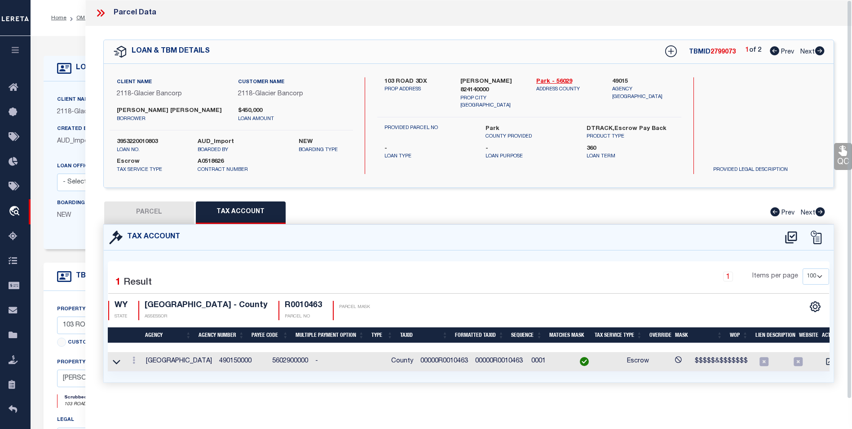
scroll to position [5, 0]
click at [99, 7] on icon at bounding box center [101, 13] width 12 height 12
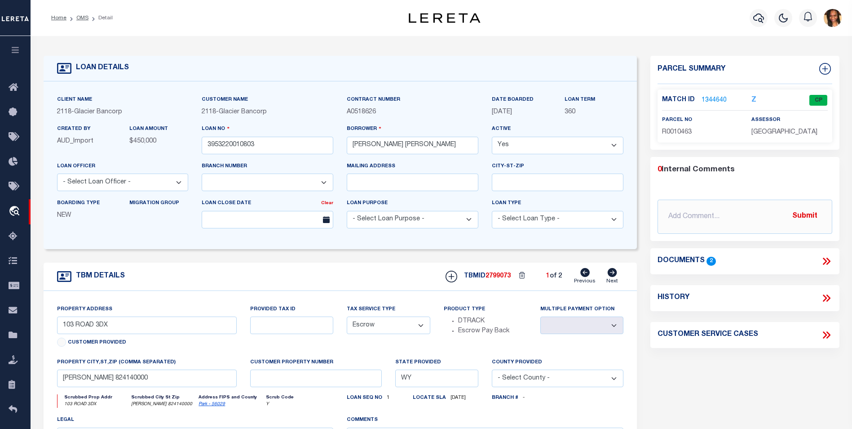
click at [825, 257] on icon at bounding box center [827, 261] width 12 height 12
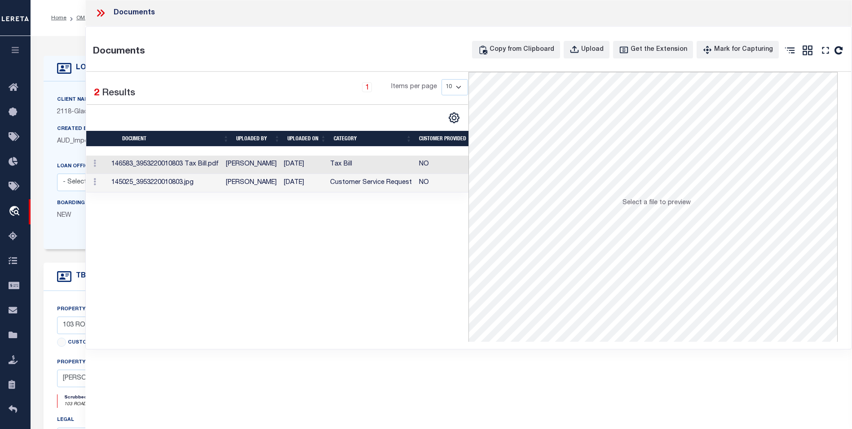
click at [319, 167] on td "05/16/2023" at bounding box center [303, 164] width 46 height 18
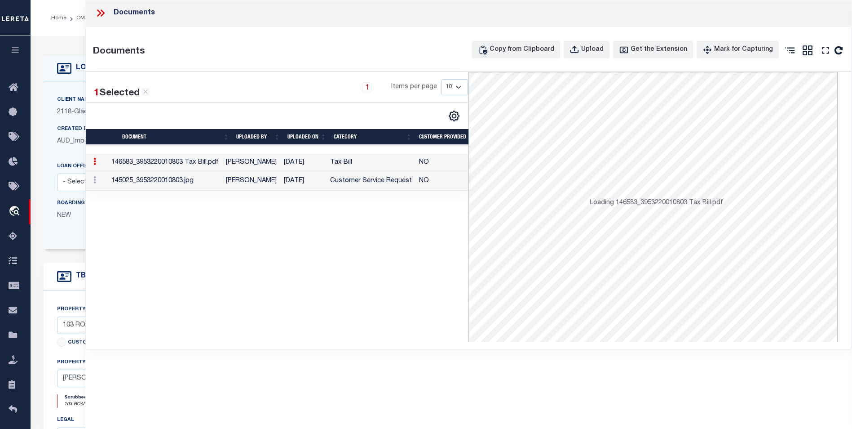
click at [319, 167] on td "05/16/2023" at bounding box center [303, 163] width 46 height 18
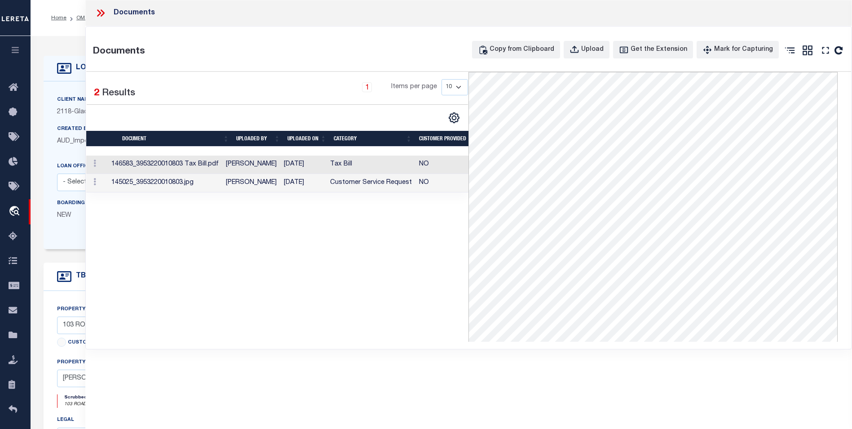
click at [338, 179] on td "Customer Service Request" at bounding box center [371, 183] width 89 height 18
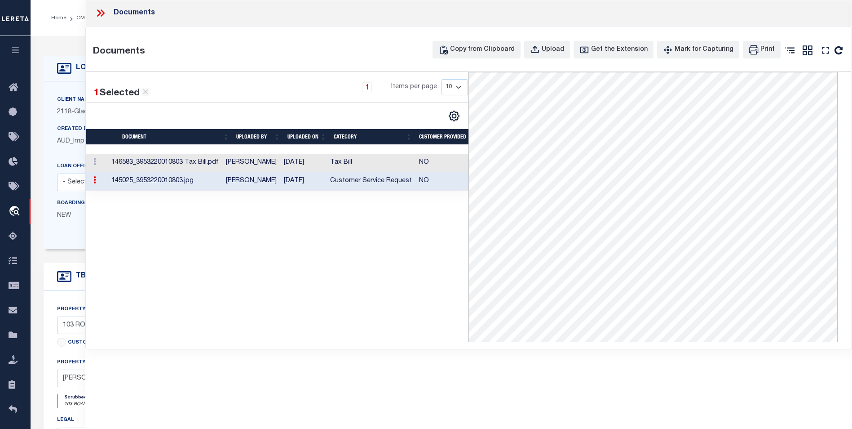
click at [338, 179] on td "Customer Service Request" at bounding box center [371, 181] width 89 height 18
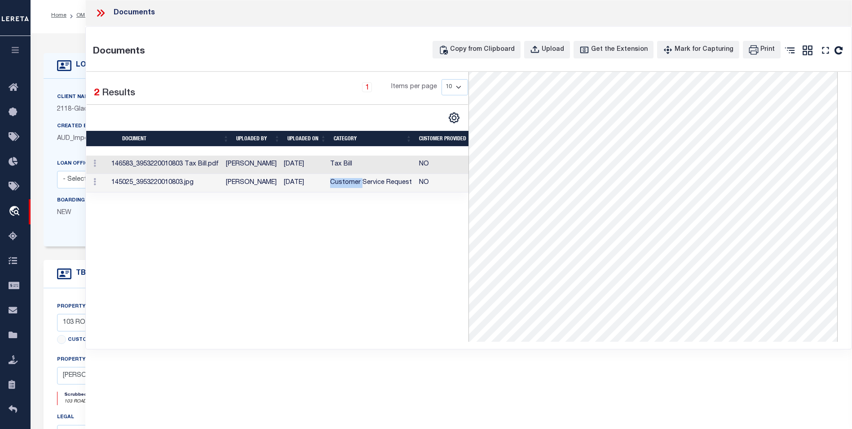
scroll to position [0, 0]
click at [96, 12] on icon at bounding box center [101, 13] width 12 height 12
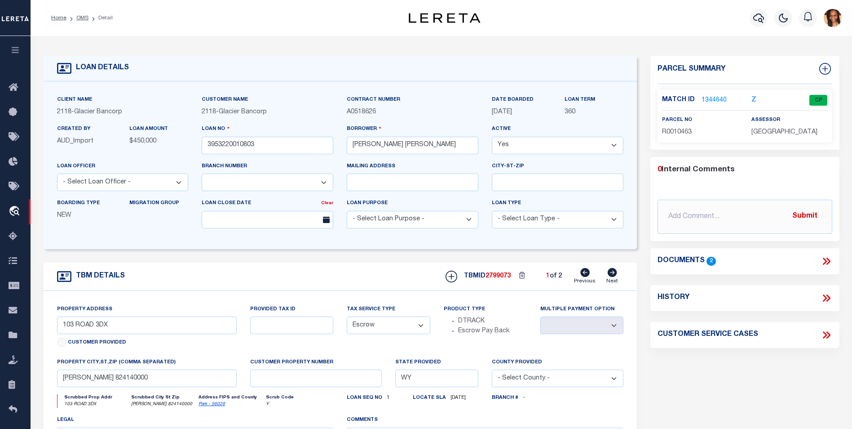
click at [615, 276] on icon at bounding box center [612, 272] width 9 height 9
type input "R0010463"
select select
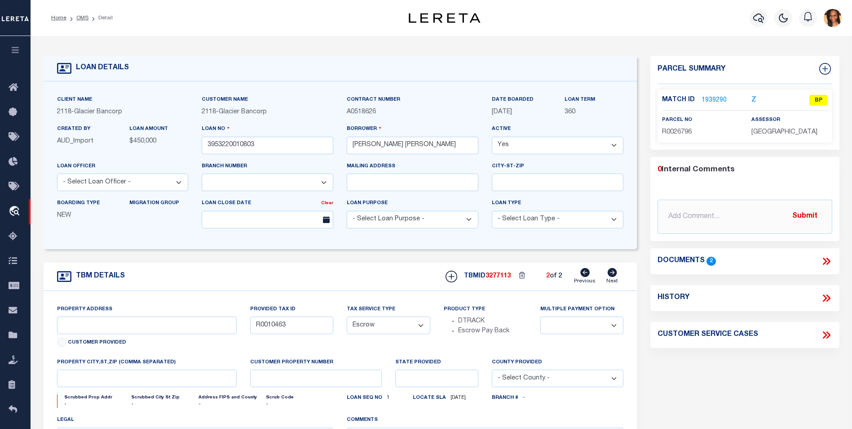
click at [715, 98] on link "1939290" at bounding box center [714, 100] width 25 height 9
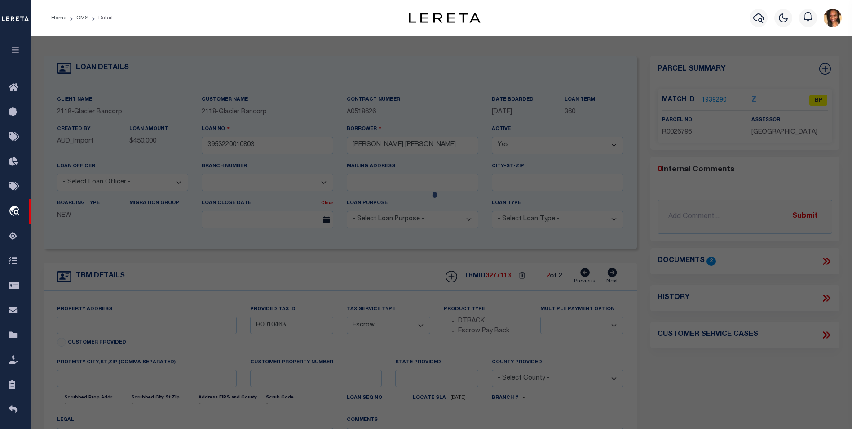
select select "AS"
checkbox input "false"
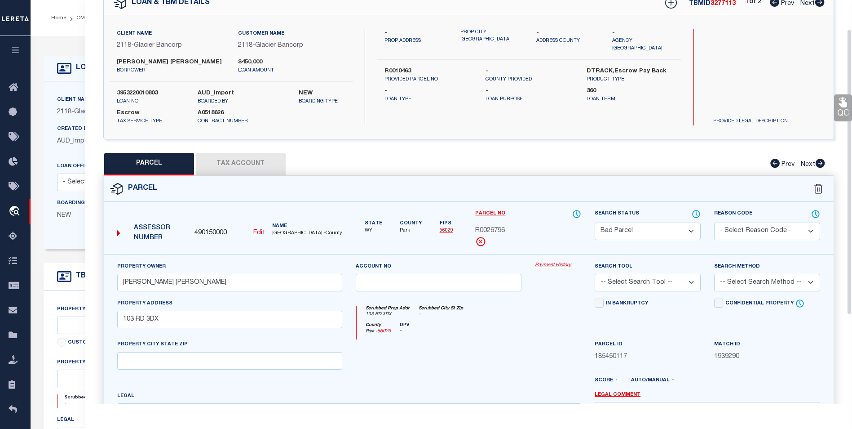
scroll to position [50, 0]
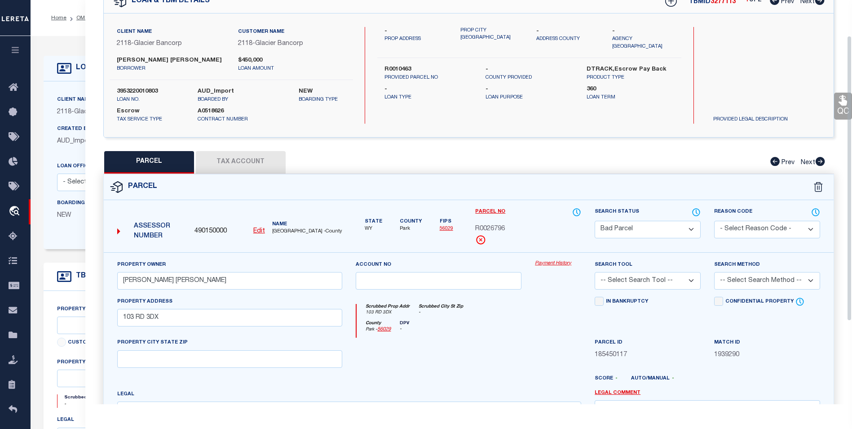
click at [651, 230] on select "Automated Search Bad Parcel Complete Duplicate Parcel High Dollar Reporting In …" at bounding box center [648, 230] width 106 height 18
click at [595, 221] on select "Automated Search Bad Parcel Complete Duplicate Parcel High Dollar Reporting In …" at bounding box center [648, 230] width 106 height 18
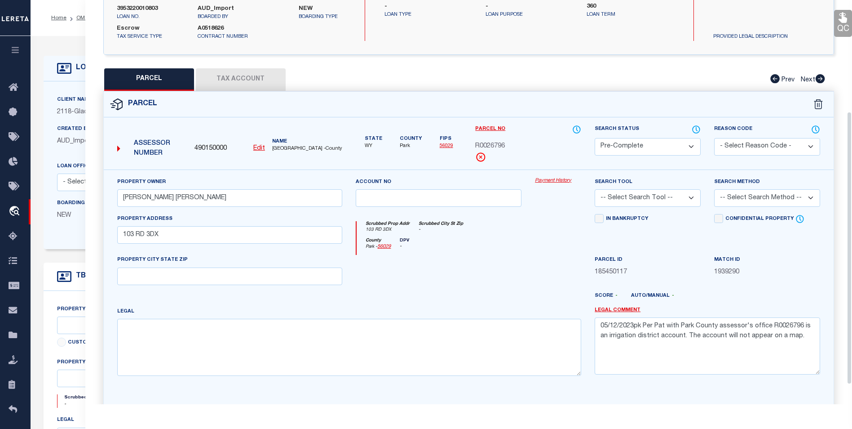
scroll to position [185, 0]
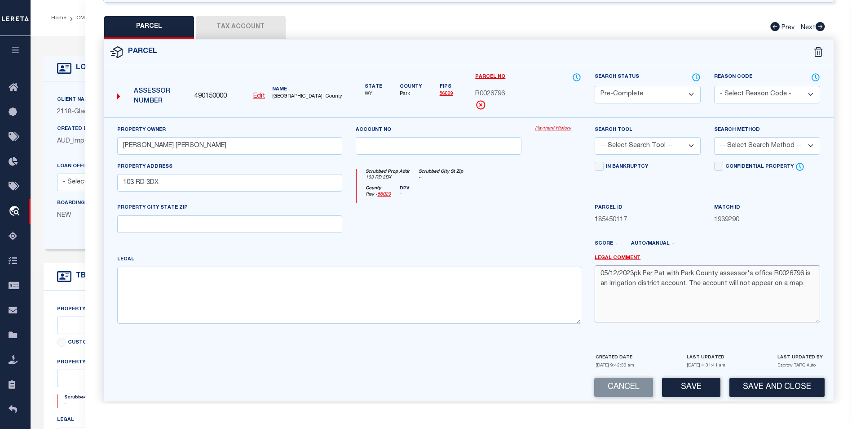
click at [802, 283] on textarea "05/12/2023pk Per Pat with Park County assessor's office R0026796 is an irrigati…" at bounding box center [708, 293] width 226 height 57
click at [680, 386] on button "Save" at bounding box center [691, 386] width 58 height 19
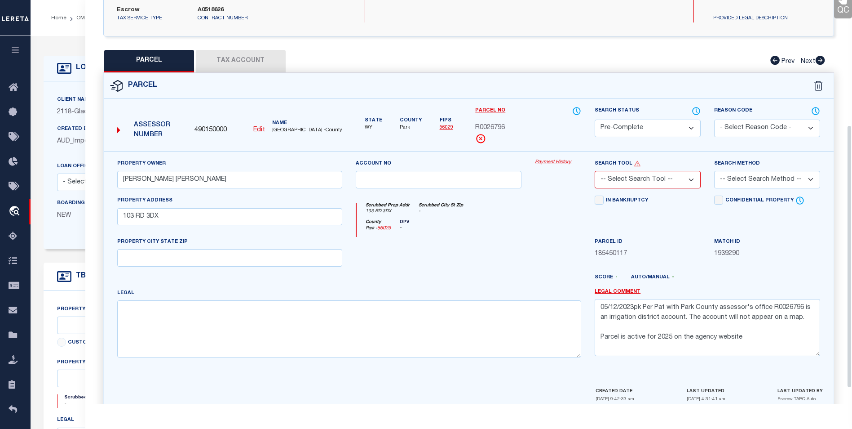
scroll to position [126, 0]
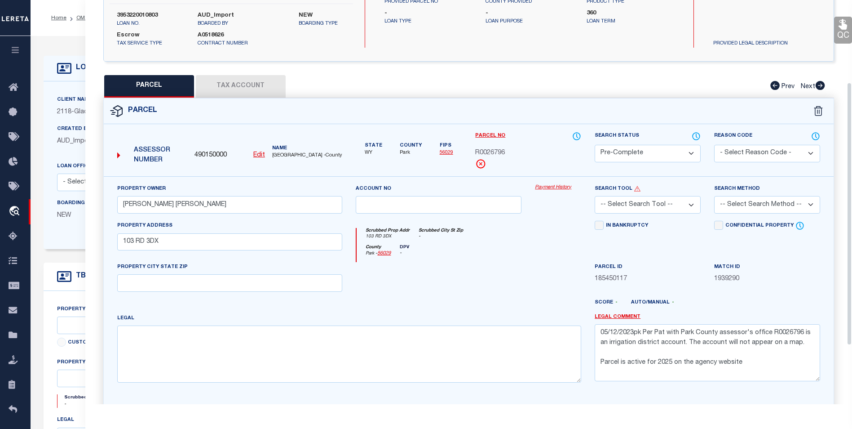
click at [674, 211] on select "-- Select Search Tool -- 3rd Party Website Agency File Agency Website ATLS CNV-…" at bounding box center [648, 205] width 106 height 18
click at [595, 196] on select "-- Select Search Tool -- 3rd Party Website Agency File Agency Website ATLS CNV-…" at bounding box center [648, 205] width 106 height 18
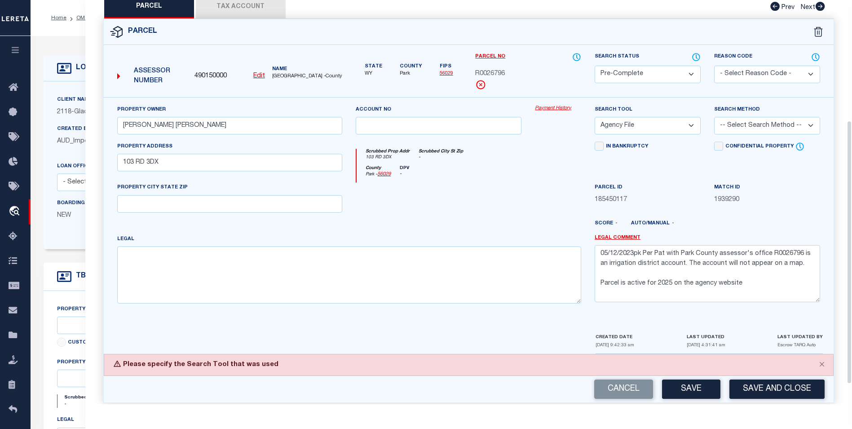
scroll to position [215, 0]
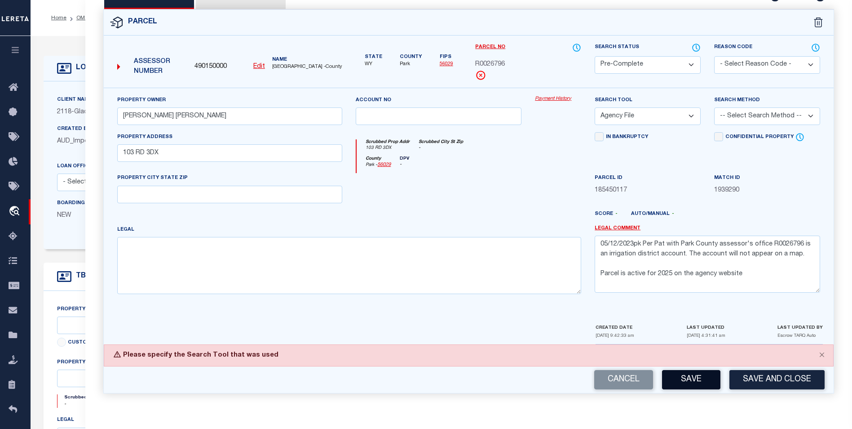
click at [695, 375] on button "Save" at bounding box center [691, 379] width 58 height 19
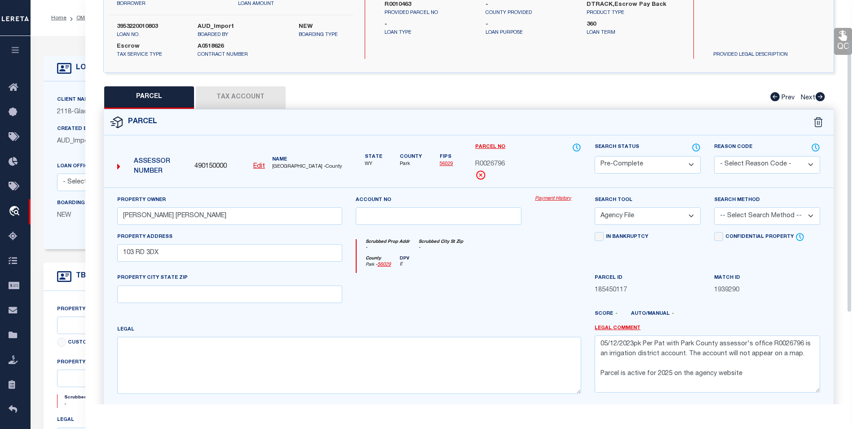
scroll to position [59, 0]
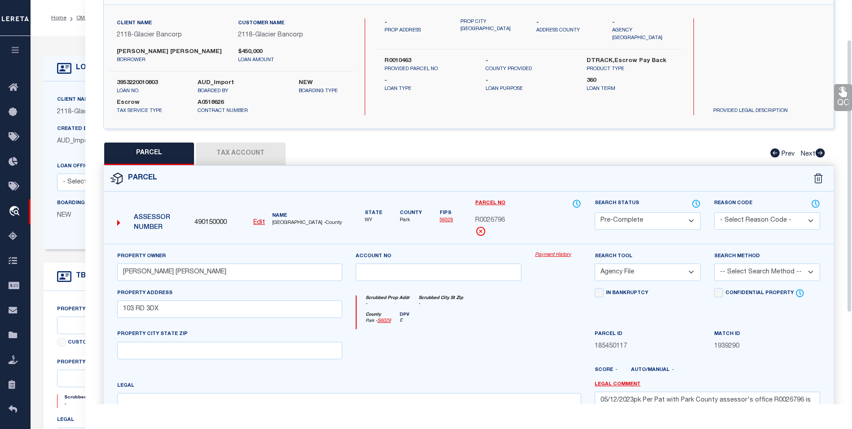
drag, startPoint x: 249, startPoint y: 154, endPoint x: 300, endPoint y: 154, distance: 51.2
click at [249, 154] on button "Tax Account" at bounding box center [241, 153] width 90 height 22
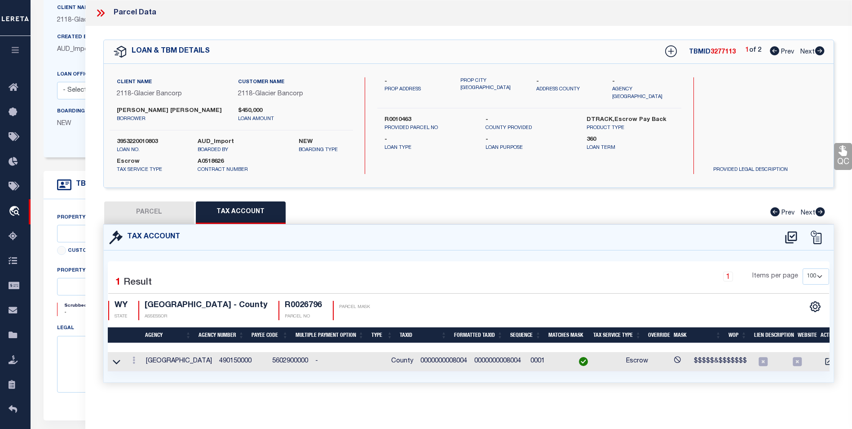
scroll to position [135, 0]
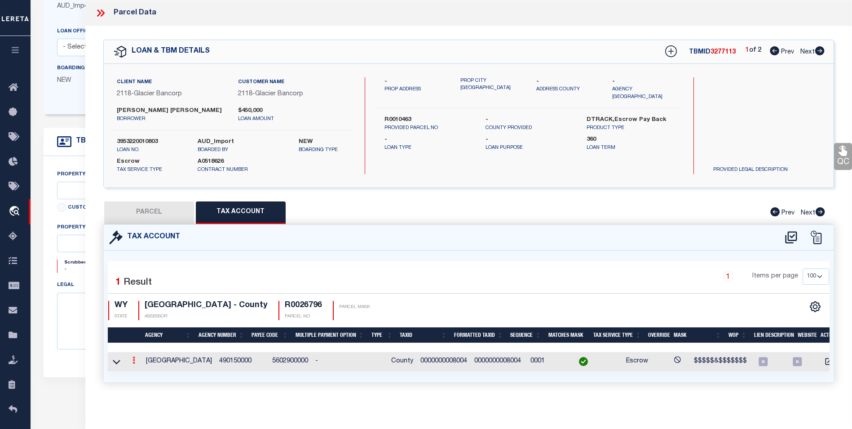
click at [131, 359] on link at bounding box center [134, 361] width 10 height 7
click at [149, 334] on link at bounding box center [145, 333] width 33 height 15
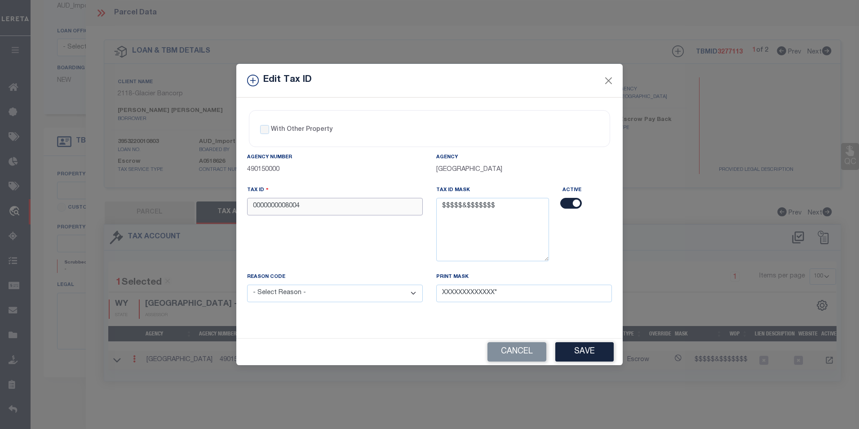
drag, startPoint x: 308, startPoint y: 205, endPoint x: 249, endPoint y: 205, distance: 58.9
click at [249, 205] on input "0000000008004" at bounding box center [335, 207] width 176 height 18
click at [300, 294] on select "- Select Reason - 099 - Other (Provide additional detail) ACT - Agency Changed …" at bounding box center [335, 293] width 176 height 18
click at [247, 285] on select "- Select Reason - 099 - Other (Provide additional detail) ACT - Agency Changed …" at bounding box center [335, 293] width 176 height 18
click at [591, 350] on button "Save" at bounding box center [584, 351] width 58 height 19
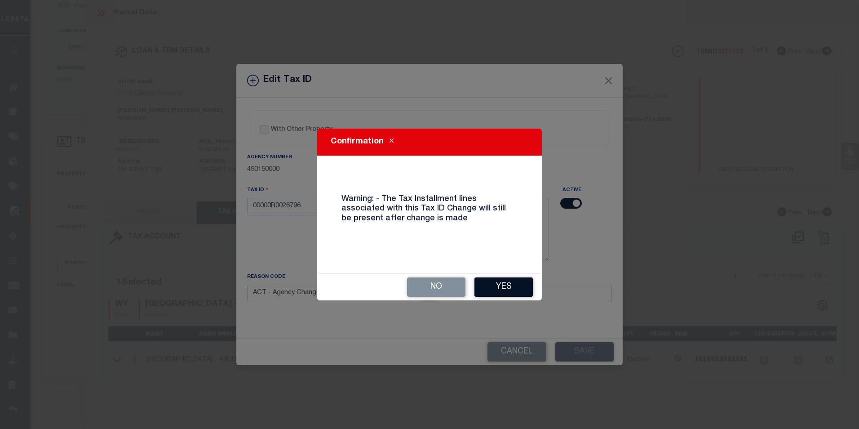
click at [524, 279] on button "Yes" at bounding box center [503, 286] width 58 height 19
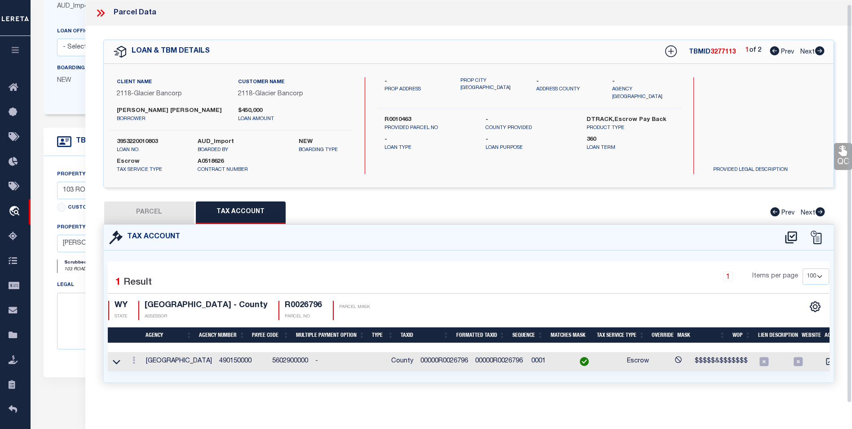
scroll to position [5, 0]
drag, startPoint x: 154, startPoint y: 204, endPoint x: 282, endPoint y: 203, distance: 127.6
click at [154, 204] on button "PARCEL" at bounding box center [149, 212] width 90 height 22
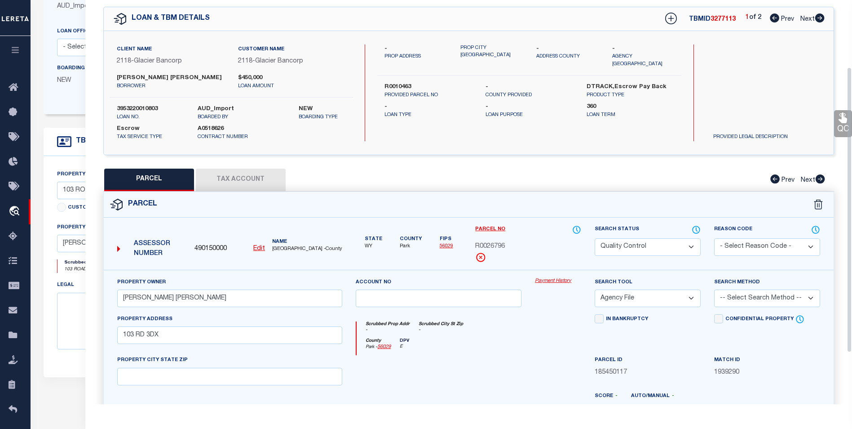
scroll to position [95, 0]
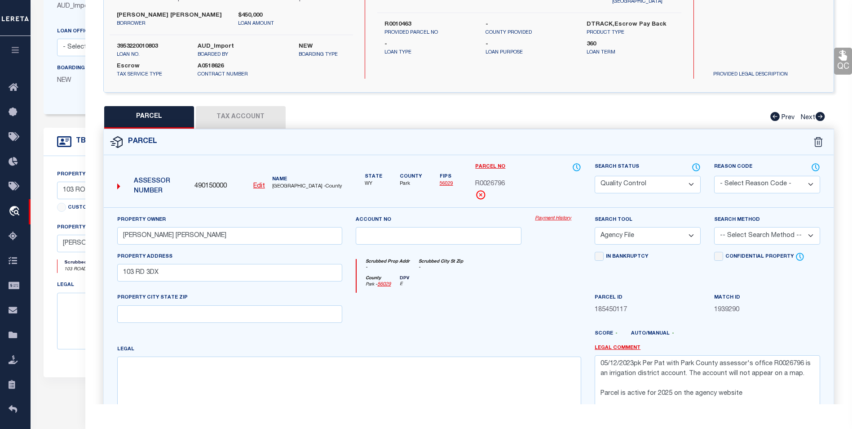
click at [695, 185] on select "Automated Search Bad Parcel Complete Duplicate Parcel High Dollar Reporting In …" at bounding box center [648, 185] width 106 height 18
click at [595, 176] on select "Automated Search Bad Parcel Complete Duplicate Parcel High Dollar Reporting In …" at bounding box center [648, 185] width 106 height 18
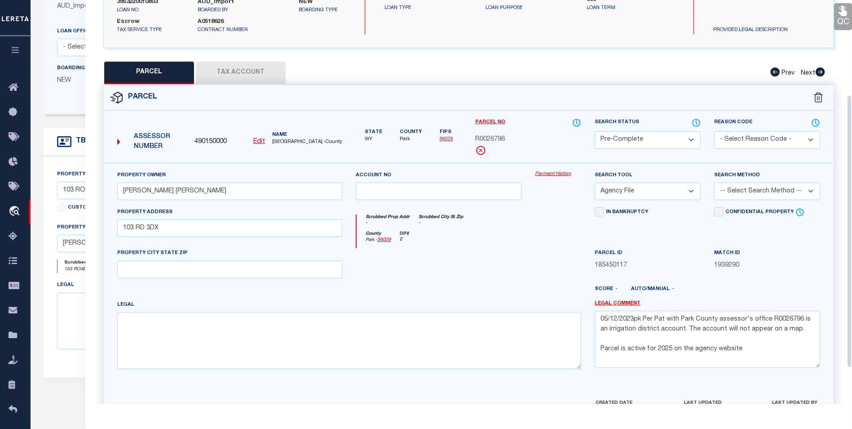
scroll to position [140, 0]
click at [743, 194] on select "-- Select Search Method -- Property Address Legal Liability Info Provided" at bounding box center [767, 191] width 106 height 18
click at [714, 182] on select "-- Select Search Method -- Property Address Legal Liability Info Provided" at bounding box center [767, 191] width 106 height 18
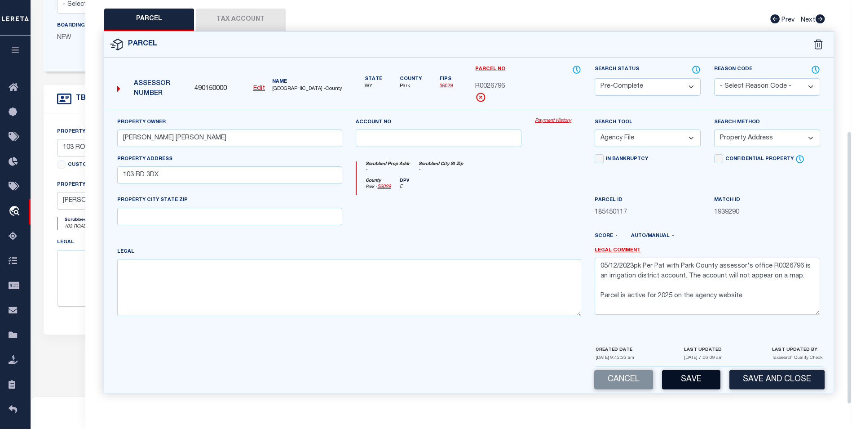
scroll to position [180, 0]
click at [692, 377] on button "Save" at bounding box center [691, 379] width 58 height 19
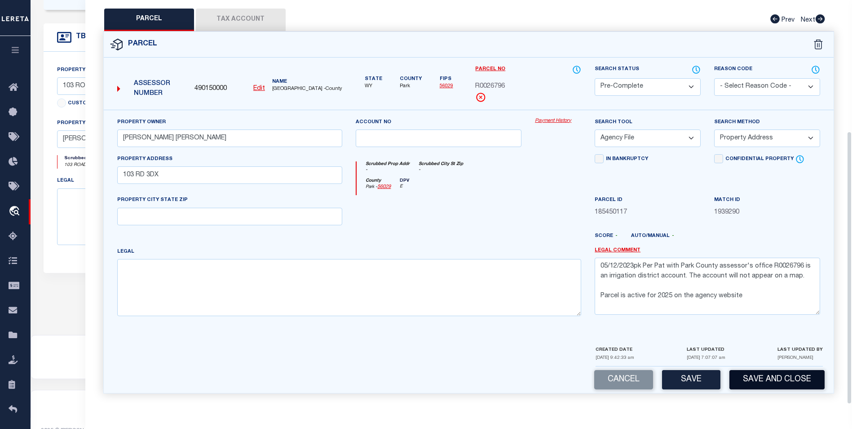
scroll to position [258, 0]
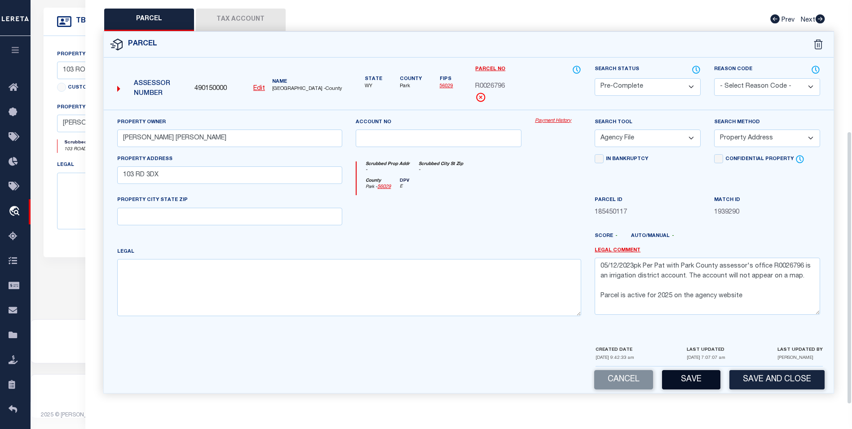
click at [716, 377] on button "Save" at bounding box center [691, 379] width 58 height 19
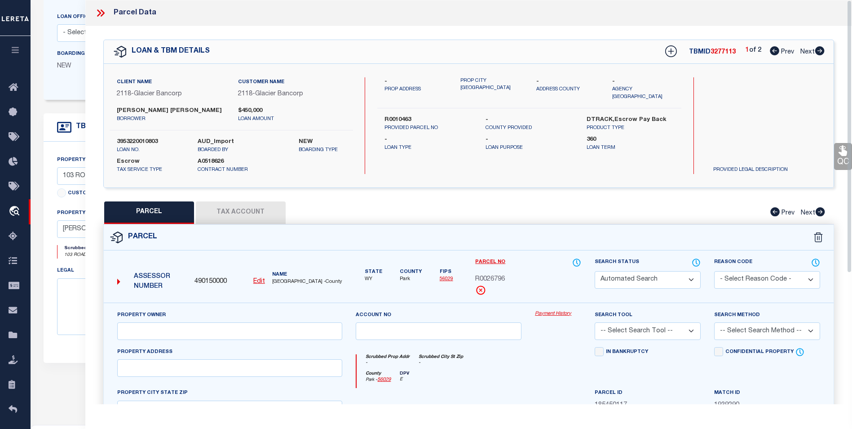
scroll to position [124, 0]
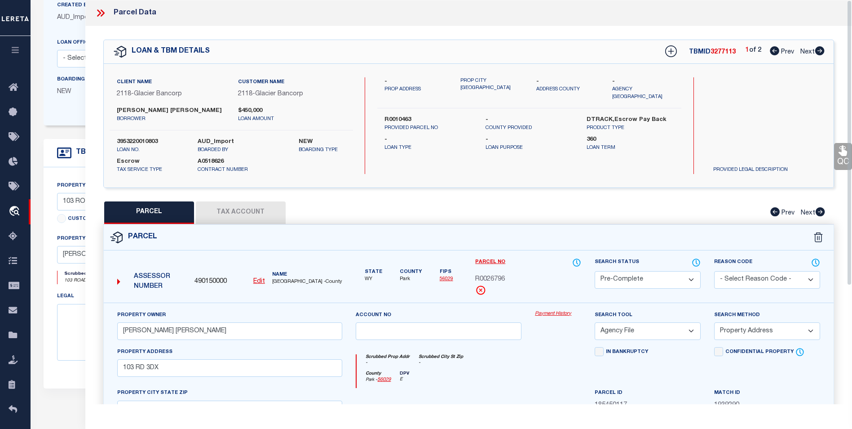
click at [97, 15] on icon at bounding box center [99, 12] width 4 height 7
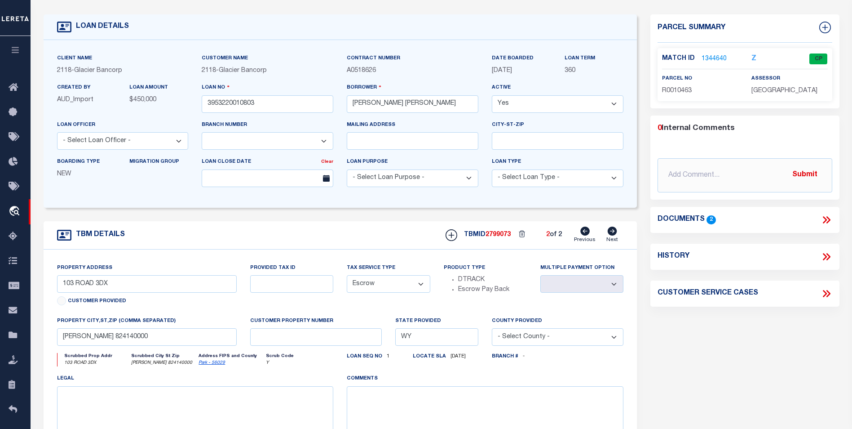
scroll to position [0, 0]
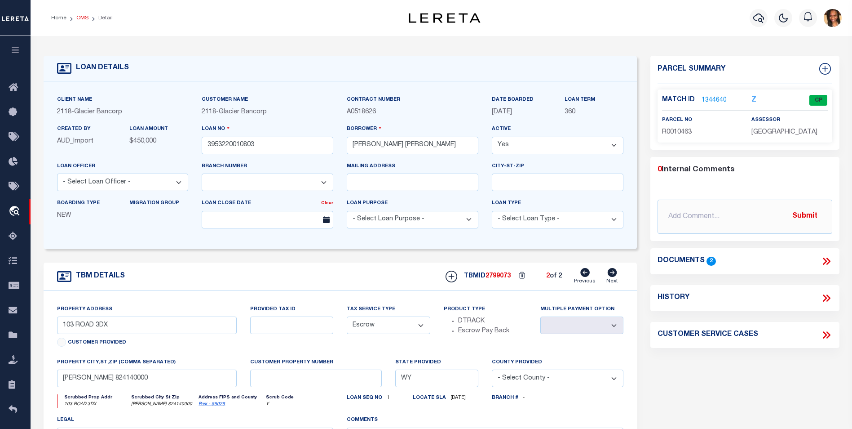
click at [77, 18] on link "OMS" at bounding box center [82, 17] width 12 height 5
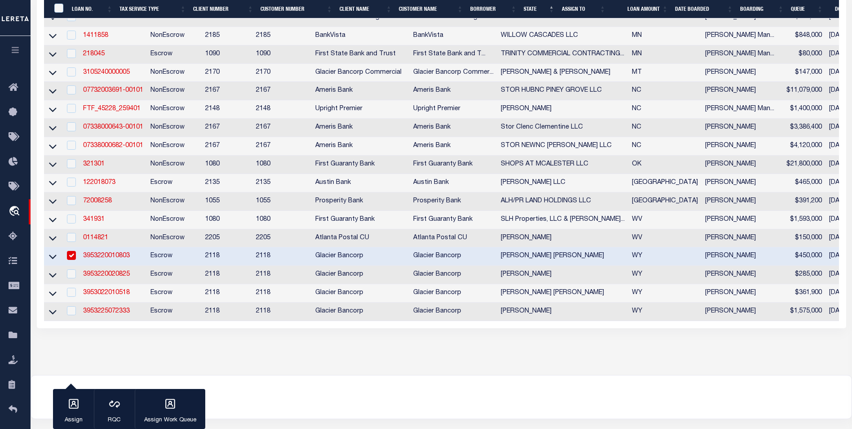
scroll to position [480, 0]
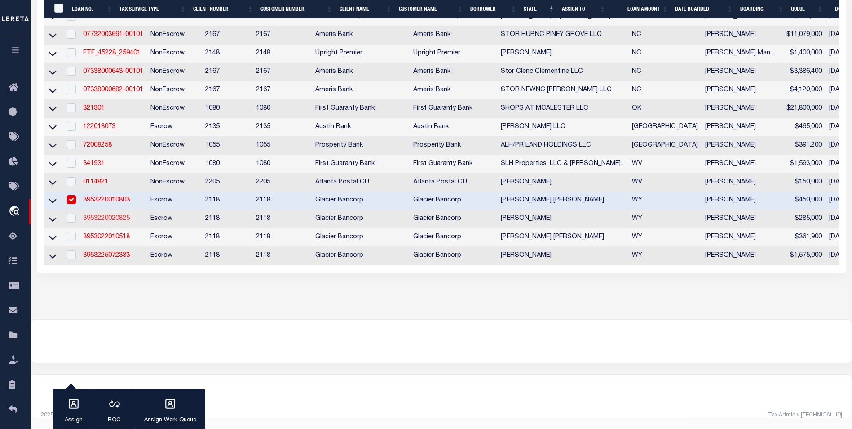
click at [115, 215] on link "3953220020825" at bounding box center [106, 218] width 47 height 6
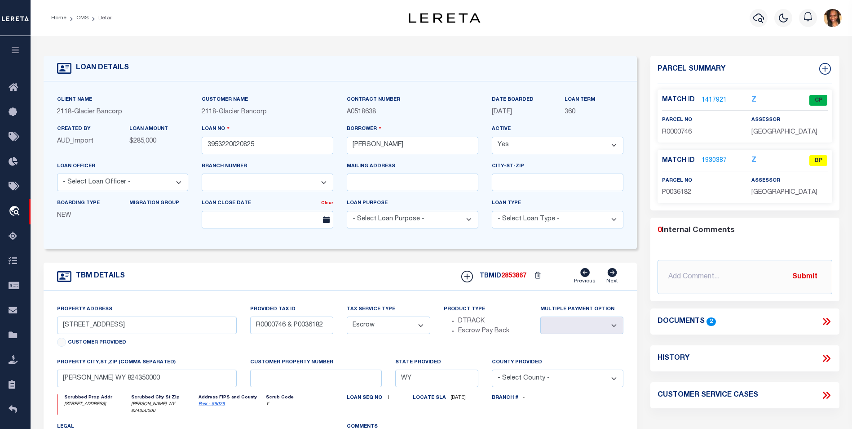
click at [77, 14] on li "OMS" at bounding box center [77, 18] width 22 height 8
click at [82, 19] on link "OMS" at bounding box center [82, 17] width 12 height 5
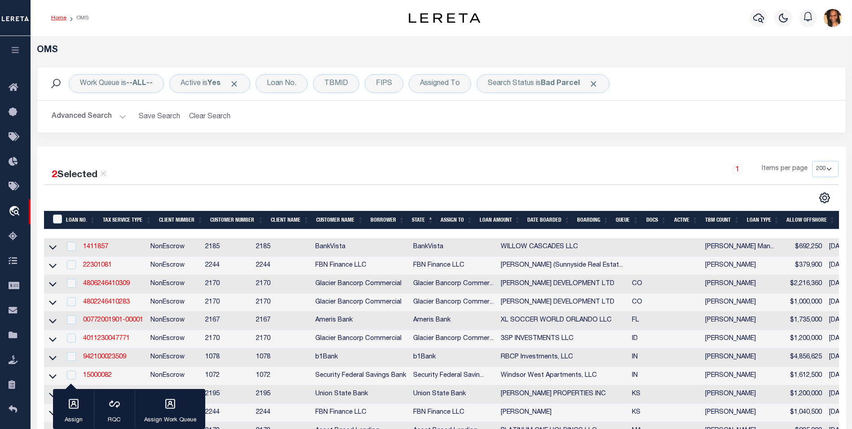
click at [57, 19] on link "Home" at bounding box center [58, 17] width 15 height 5
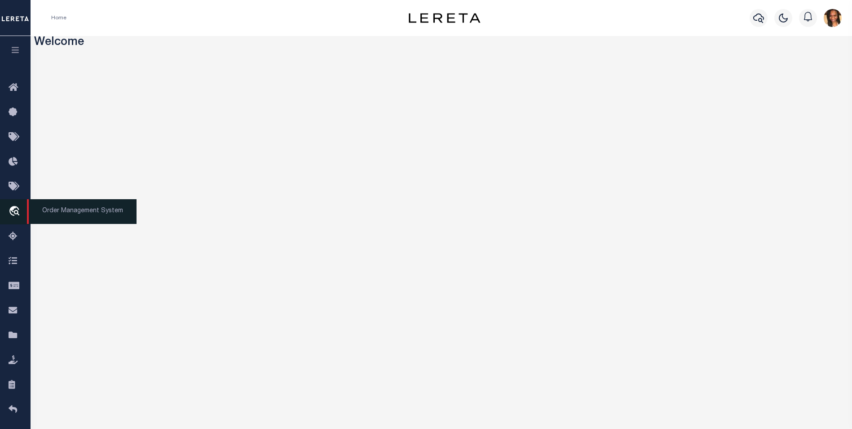
click at [11, 216] on icon "travel_explore" at bounding box center [16, 212] width 14 height 12
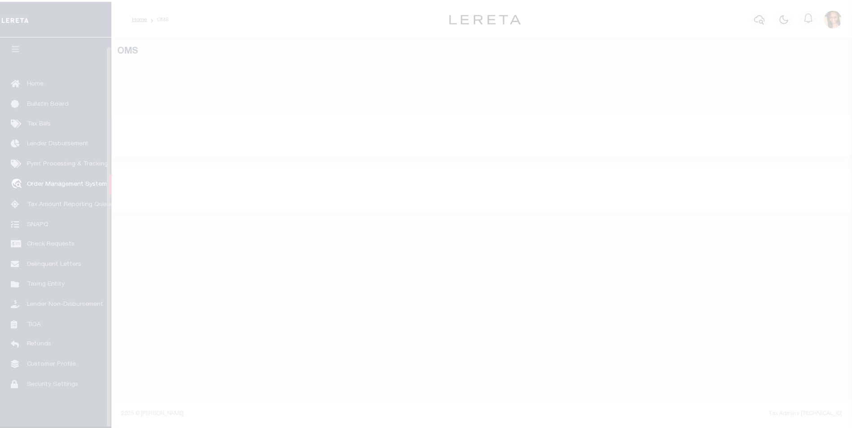
scroll to position [9, 0]
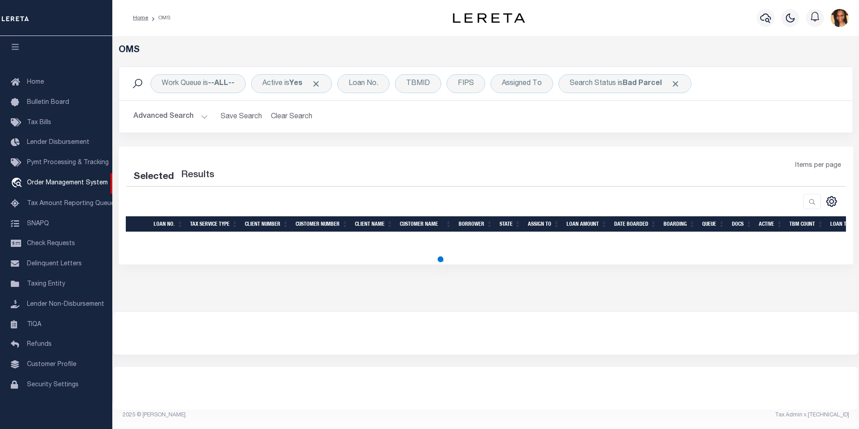
select select "200"
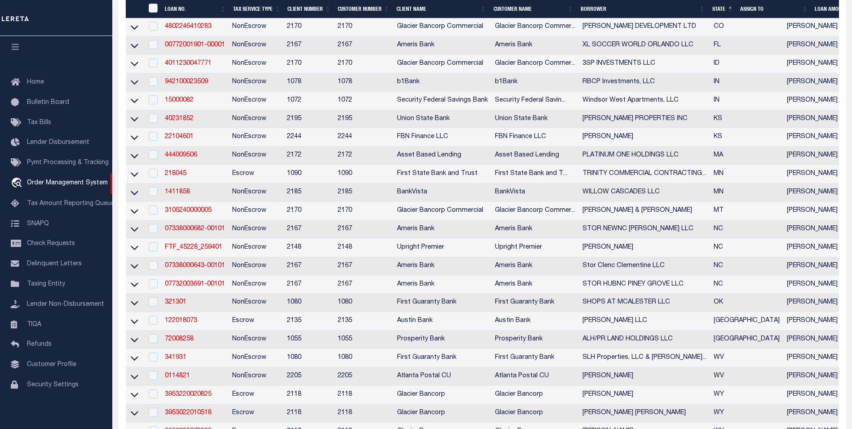
scroll to position [359, 0]
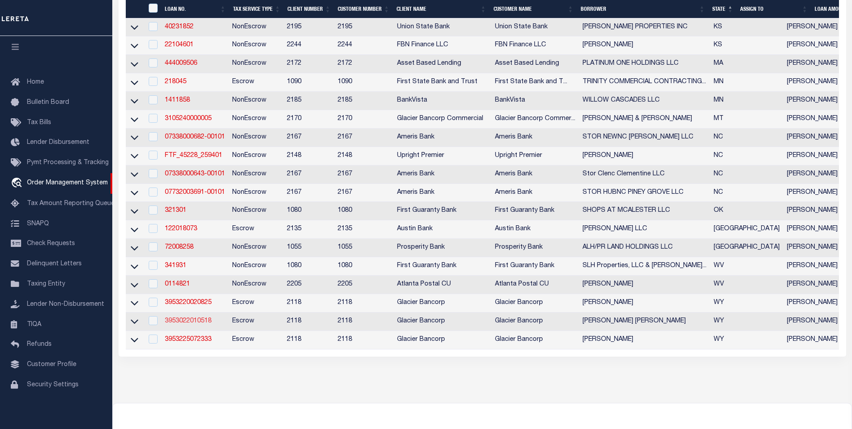
click at [198, 324] on link "3953022010518" at bounding box center [188, 321] width 47 height 6
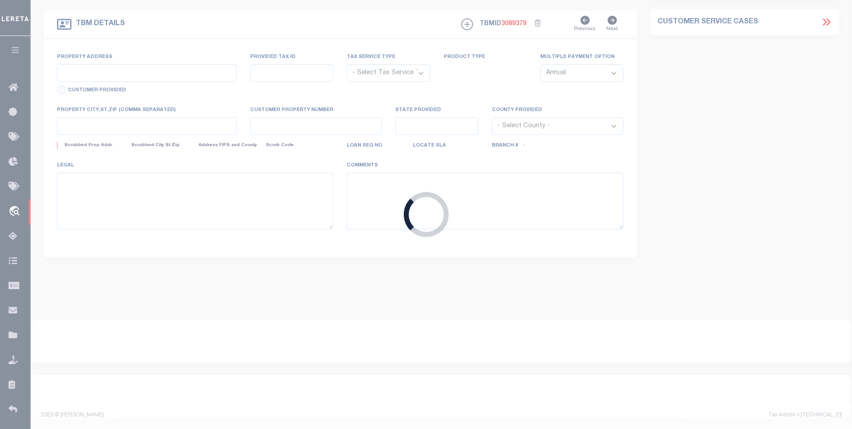
type input "3953022010518"
type input "ROBINSON JEFFREY RAY"
select select
select select "Escrow"
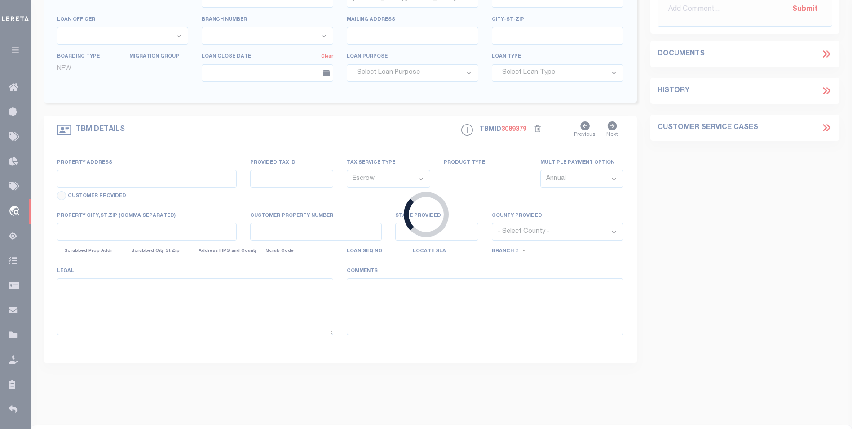
select select "3688"
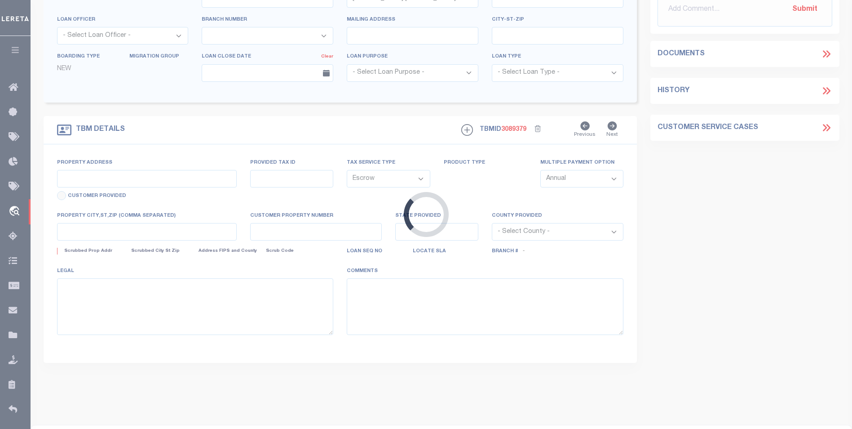
type input "46 SAINT ANDREWS LN"
type input "10061845"
select select
type input "GILLETTE WY 827160000"
type input "WY"
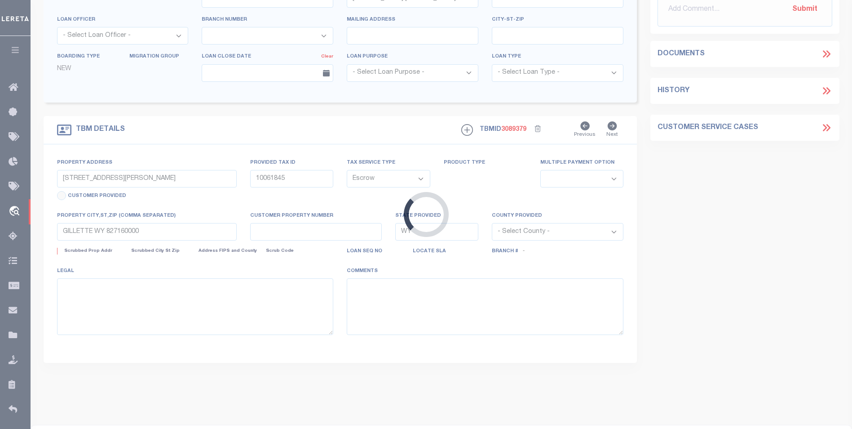
select select
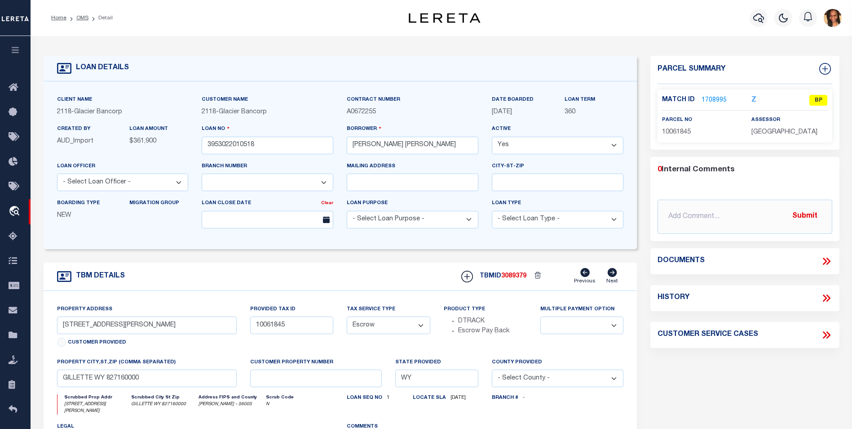
click at [714, 100] on link "1708995" at bounding box center [714, 100] width 25 height 9
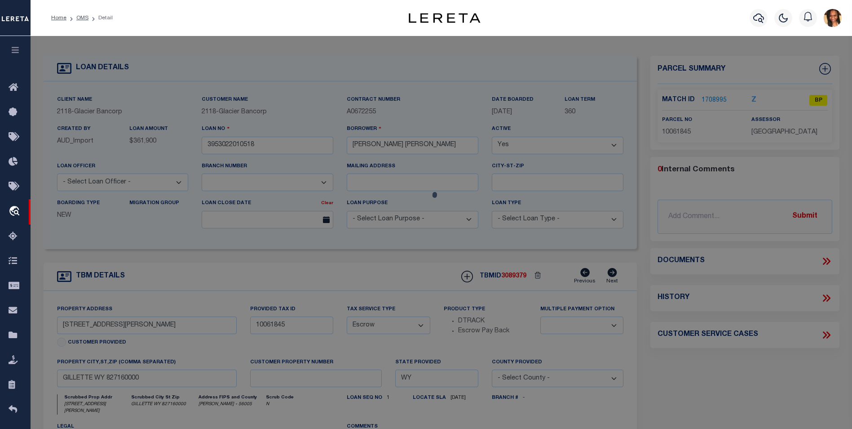
checkbox input "false"
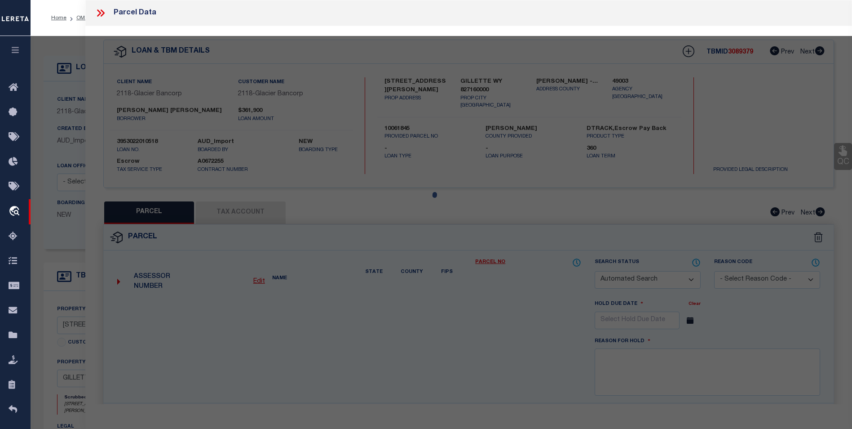
select select "BP"
type input "COMPOUND ENTERPRISES LLC"
select select
type input "46 SAINT ANDREWS LN"
checkbox input "false"
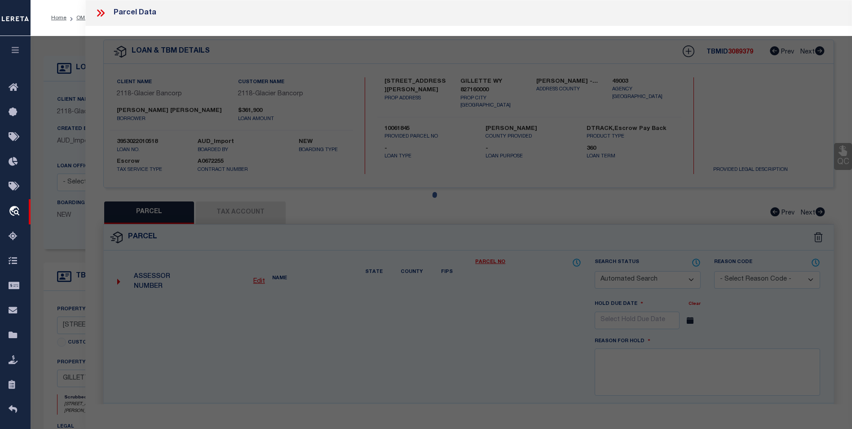
type input "GILLETTE WY 82718"
type textarea "LOT : 21A,BLOCK 3 VILLAS AT TENTH HOLE EST Acres: 0.18"
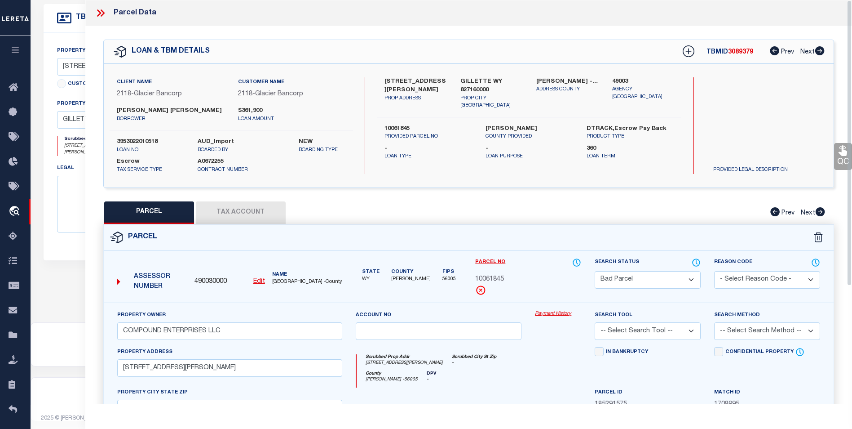
click at [254, 208] on button "Tax Account" at bounding box center [241, 212] width 90 height 22
select select "100"
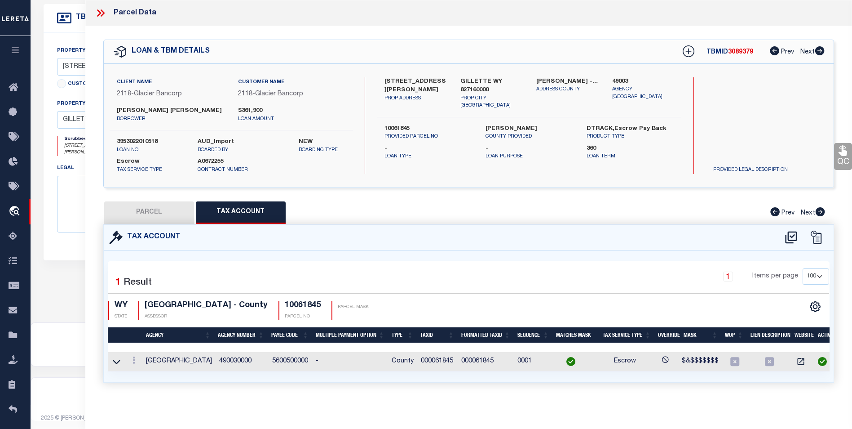
click at [165, 219] on button "PARCEL" at bounding box center [149, 212] width 90 height 22
select select "AS"
checkbox input "false"
select select "BP"
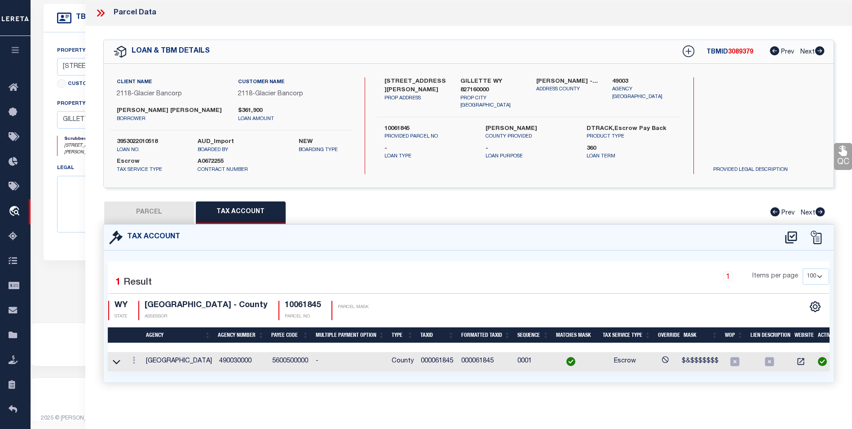
type input "COMPOUND ENTERPRISES LLC"
select select
type input "46 SAINT ANDREWS LN"
checkbox input "false"
type input "GILLETTE WY 82718"
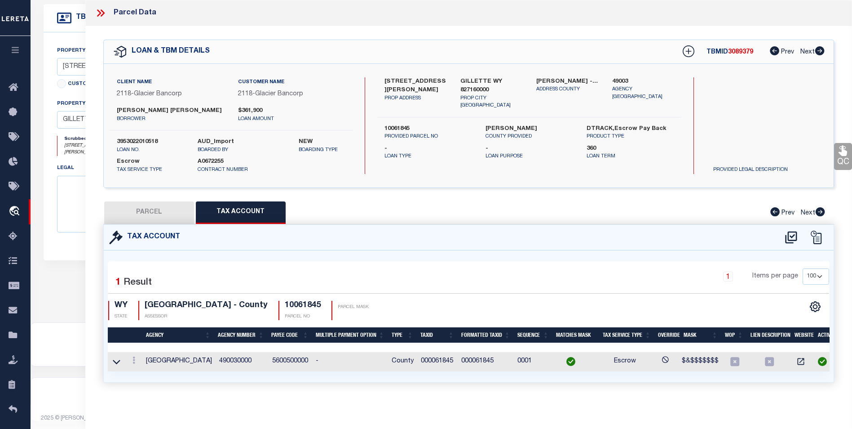
type textarea "LOT : 21A,BLOCK 3 VILLAS AT TENTH HOLE EST Acres: 0.18"
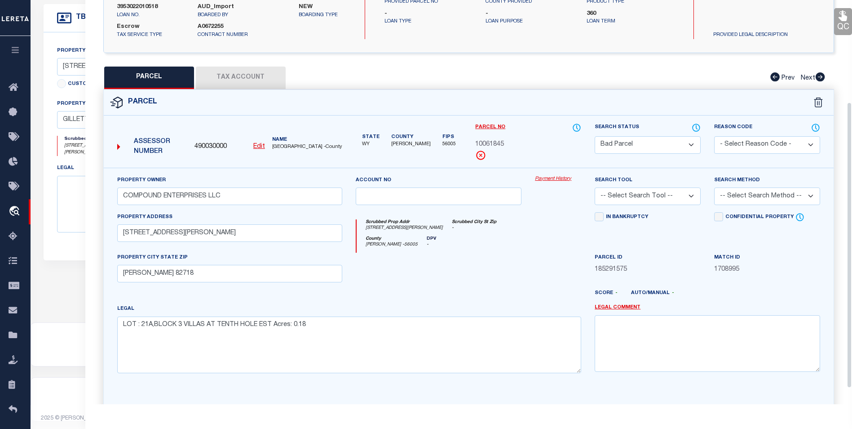
scroll to position [167, 0]
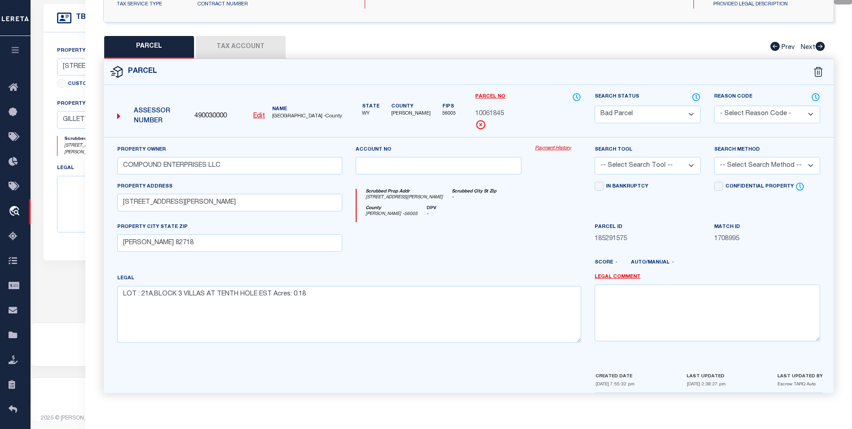
click at [255, 41] on button "Tax Account" at bounding box center [241, 47] width 90 height 22
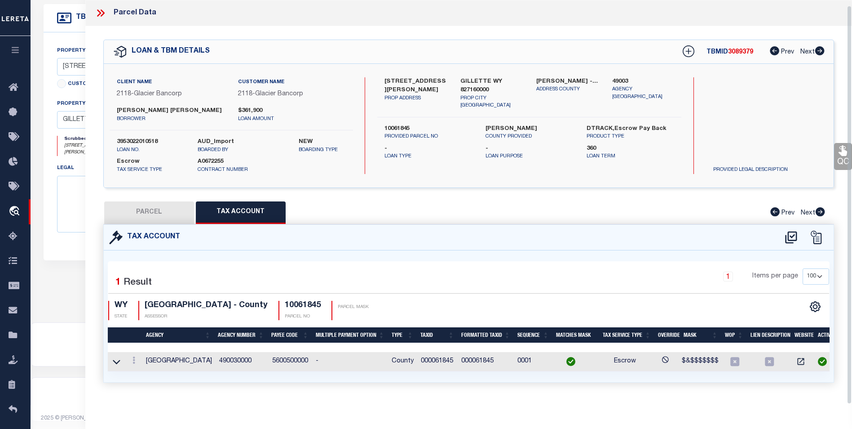
scroll to position [5, 0]
select select "100"
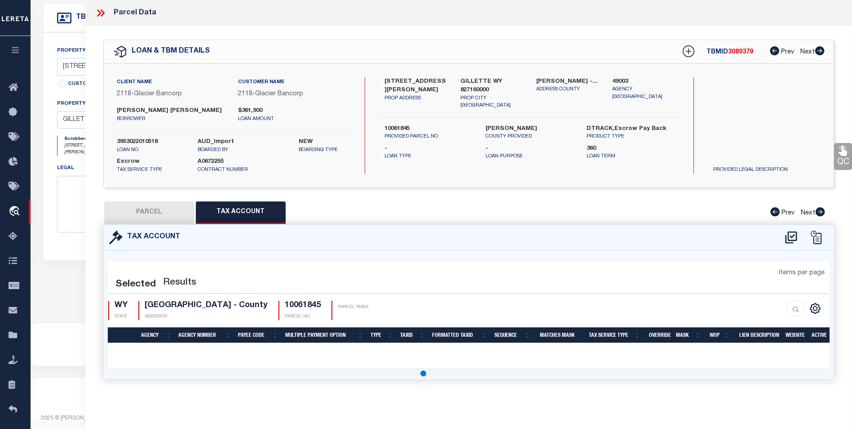
scroll to position [0, 0]
select select "100"
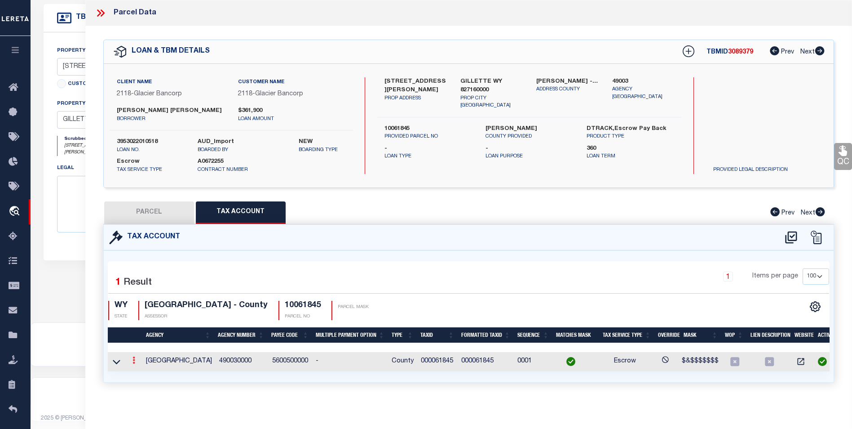
click at [130, 361] on link at bounding box center [134, 361] width 10 height 7
click at [149, 374] on link at bounding box center [145, 374] width 33 height 15
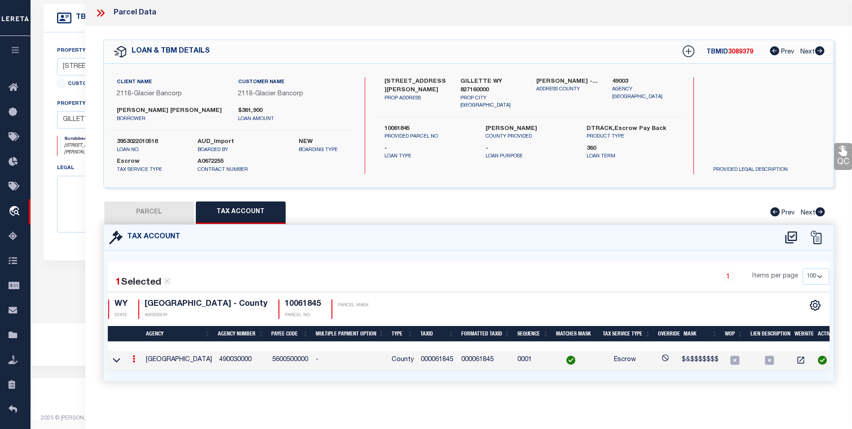
type input "000061845"
type textarea "$&$$$$$$$"
checkbox input "true"
type input "XXXXXXXXX*"
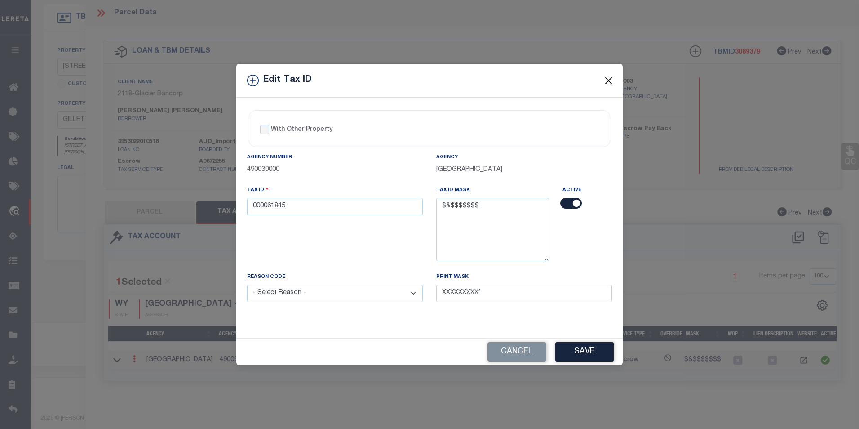
drag, startPoint x: 605, startPoint y: 82, endPoint x: 651, endPoint y: 84, distance: 46.4
click at [605, 82] on button "Close" at bounding box center [609, 81] width 12 height 12
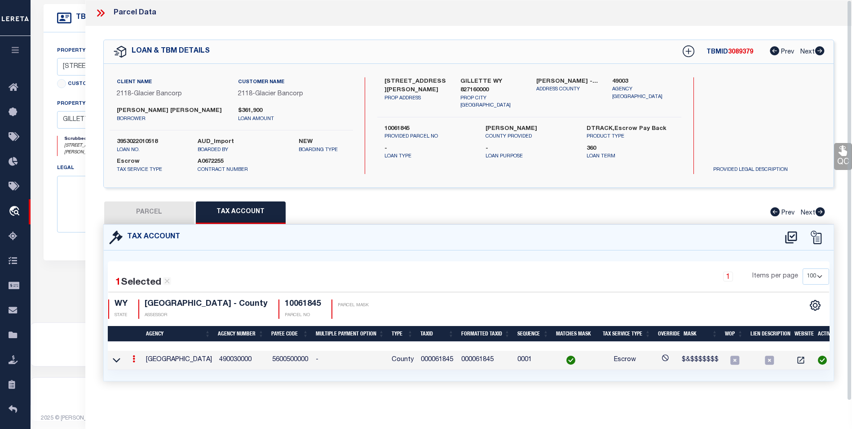
click at [102, 12] on icon at bounding box center [101, 13] width 12 height 12
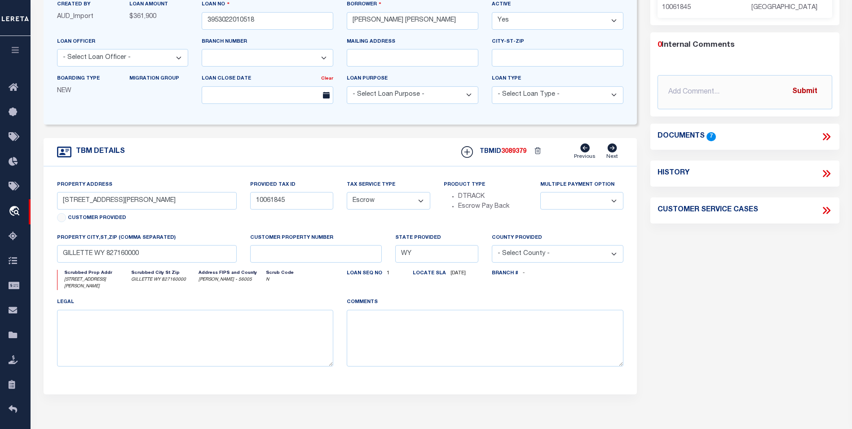
scroll to position [124, 0]
click at [829, 133] on icon at bounding box center [827, 138] width 12 height 12
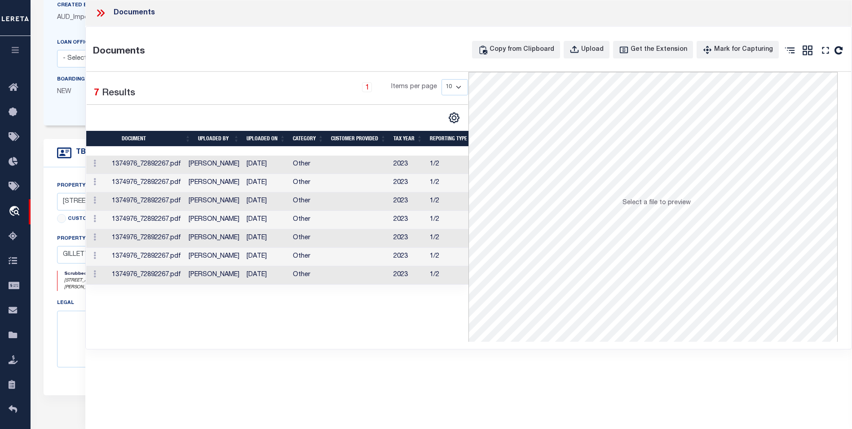
click at [380, 160] on td at bounding box center [359, 164] width 62 height 18
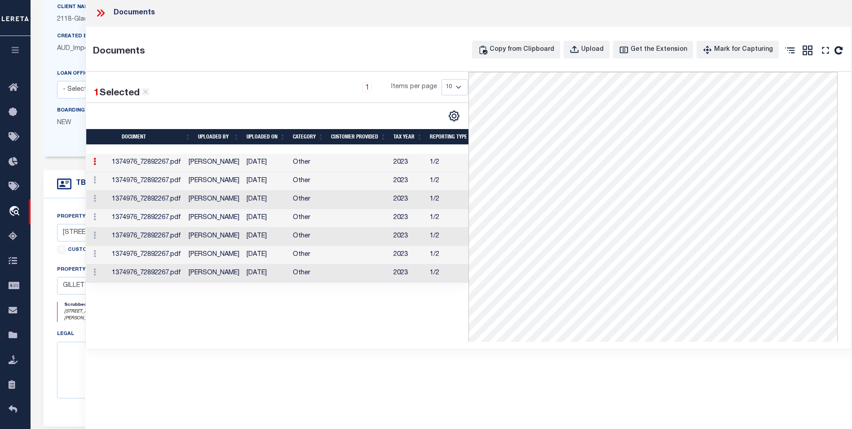
scroll to position [34, 0]
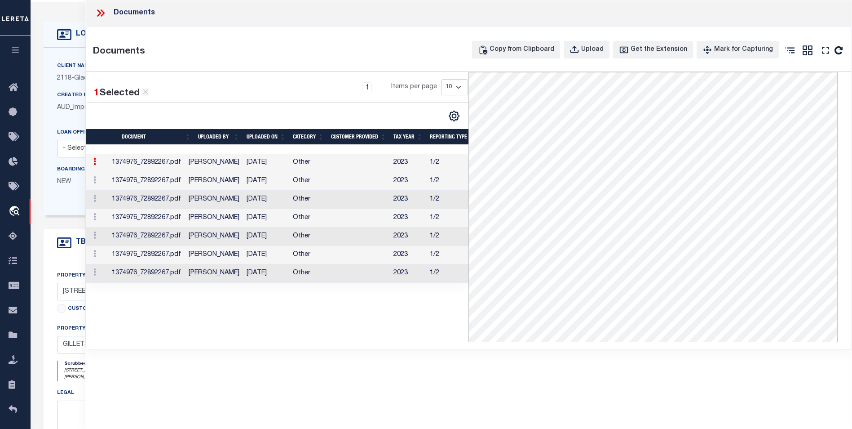
click at [106, 11] on icon at bounding box center [101, 13] width 12 height 12
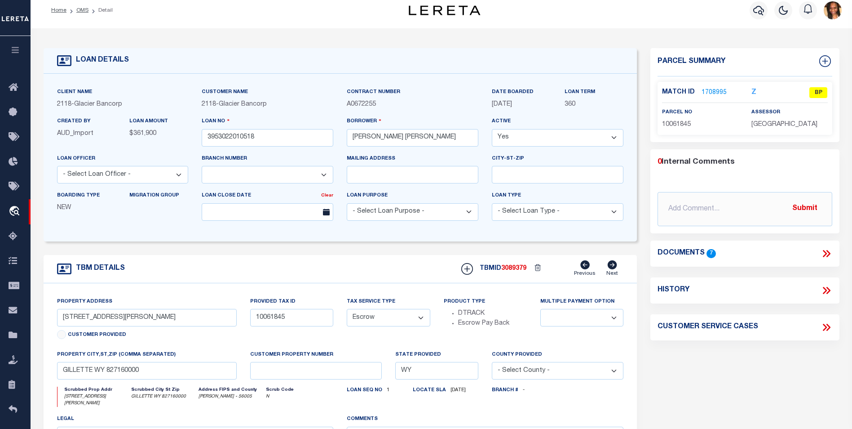
scroll to position [0, 0]
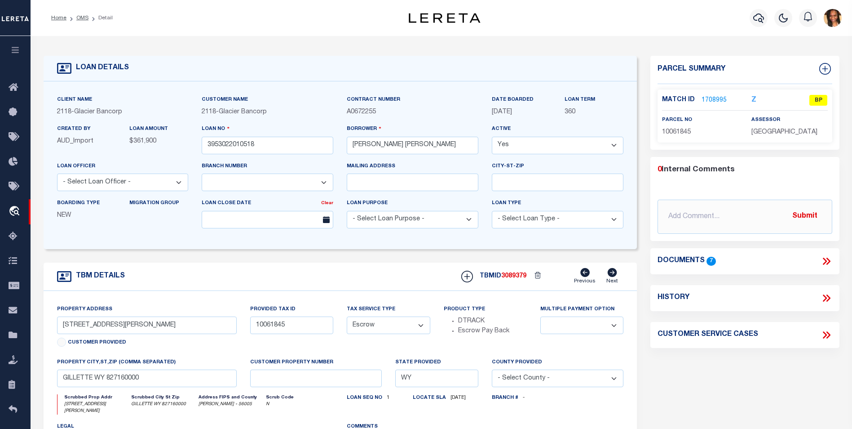
click at [718, 98] on link "1708995" at bounding box center [714, 100] width 25 height 9
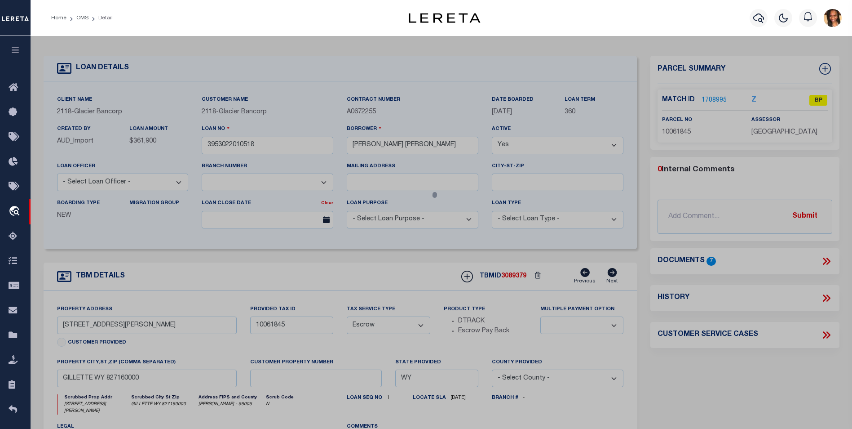
select select "AS"
checkbox input "false"
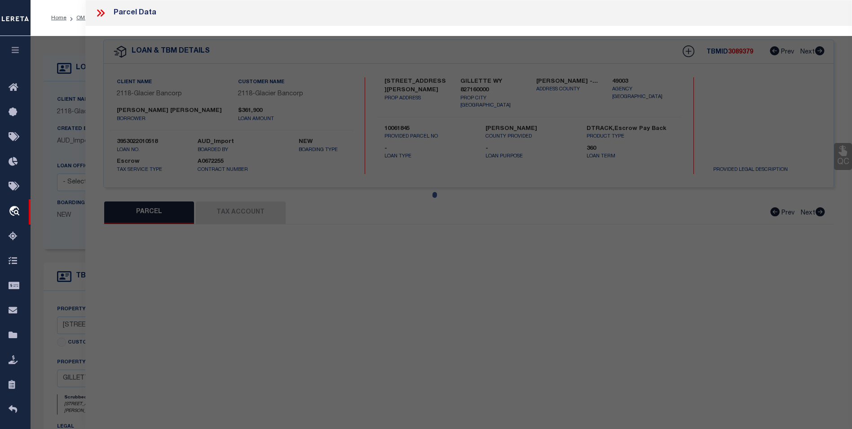
select select "BP"
type input "COMPOUND ENTERPRISES LLC"
select select
type input "46 SAINT ANDREWS LN"
checkbox input "false"
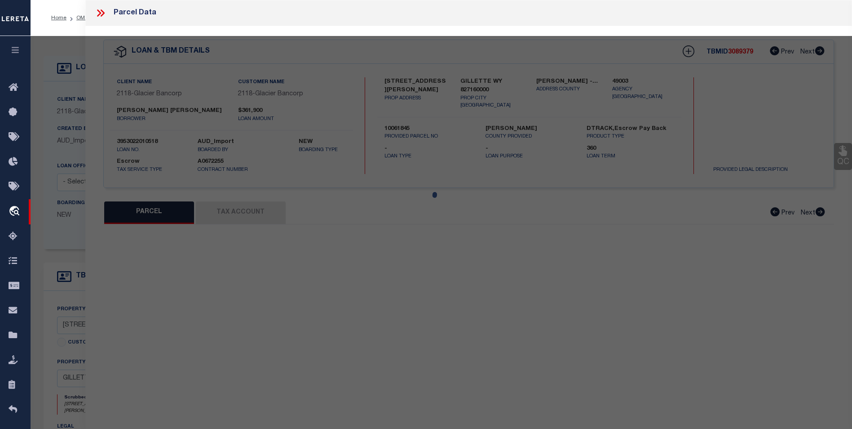
type input "GILLETTE WY 82718"
type textarea "LOT : 21A,BLOCK 3 VILLAS AT TENTH HOLE EST Acres: 0.18"
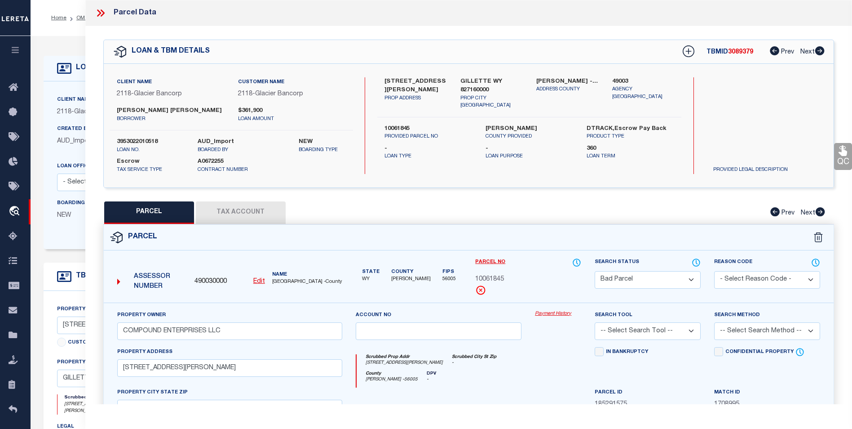
click at [278, 207] on button "Tax Account" at bounding box center [241, 212] width 90 height 22
select select "100"
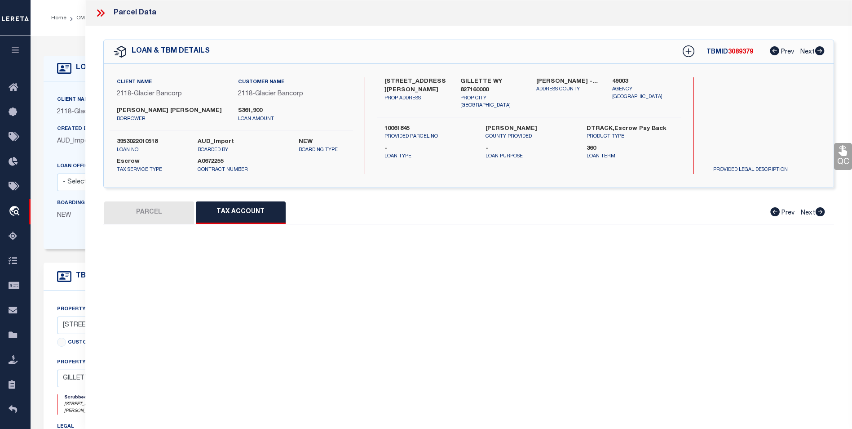
select select "100"
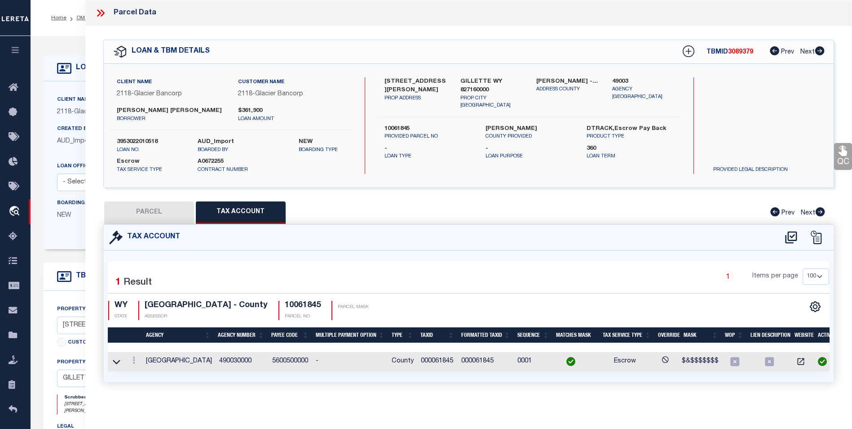
scroll to position [5, 0]
click at [148, 206] on button "PARCEL" at bounding box center [149, 212] width 90 height 22
select select "AS"
checkbox input "false"
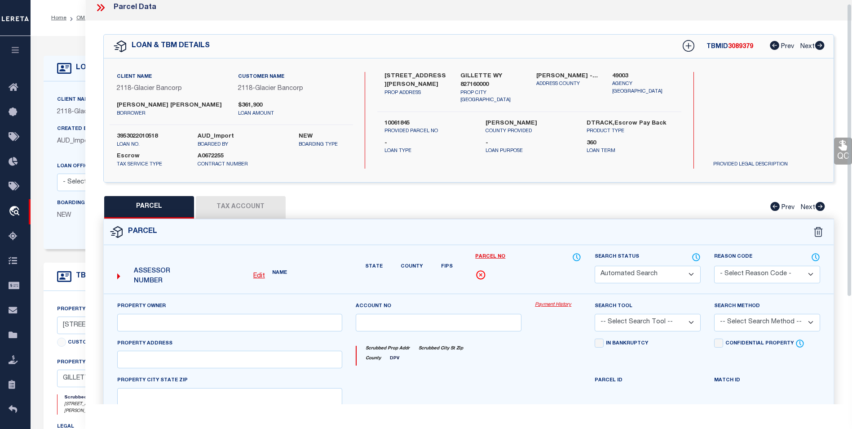
select select "BP"
type input "COMPOUND ENTERPRISES LLC"
select select
type input "46 SAINT ANDREWS LN"
checkbox input "false"
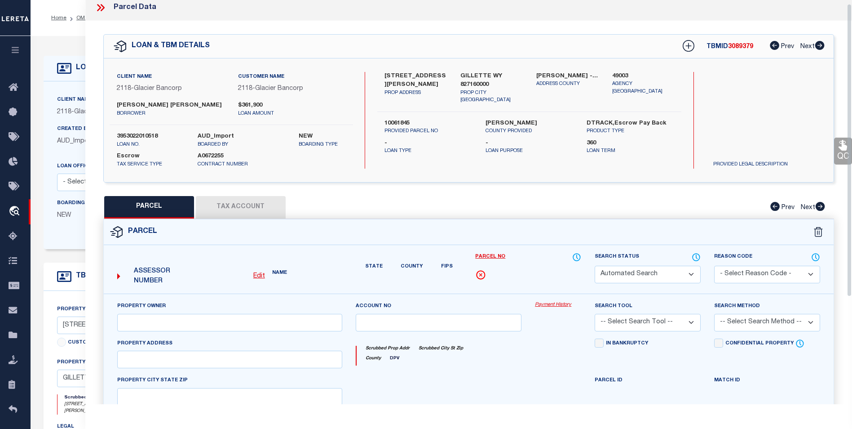
type input "GILLETTE WY 82718"
type textarea "LOT : 21A,BLOCK 3 VILLAS AT TENTH HOLE EST Acres: 0.18"
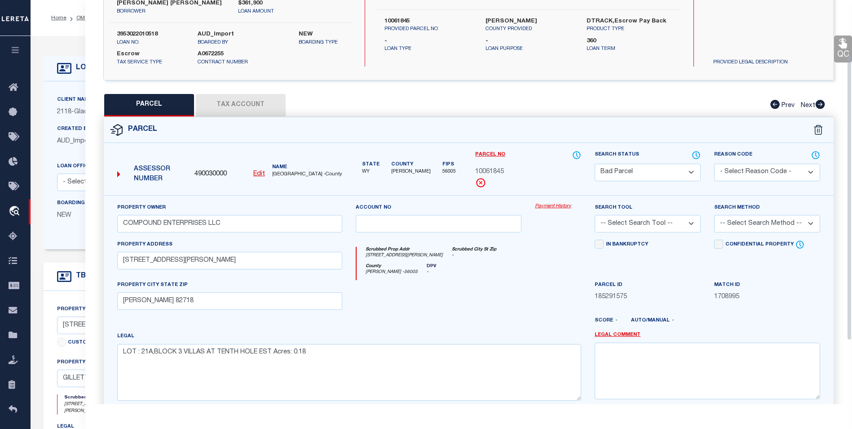
scroll to position [77, 0]
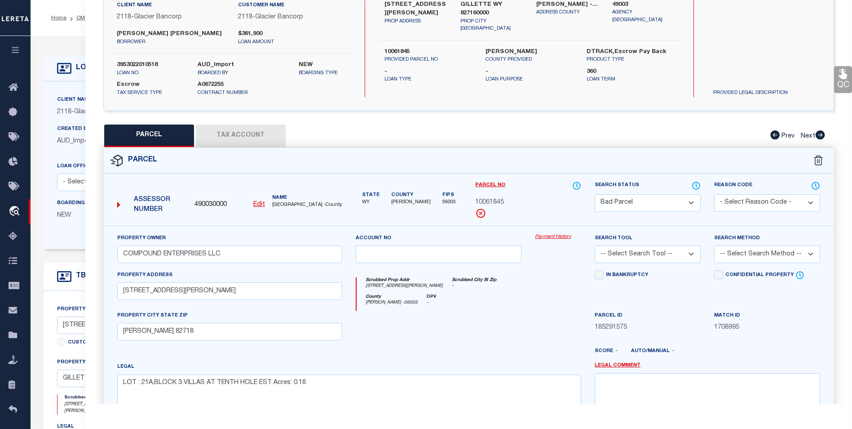
click at [240, 138] on button "Tax Account" at bounding box center [241, 135] width 90 height 22
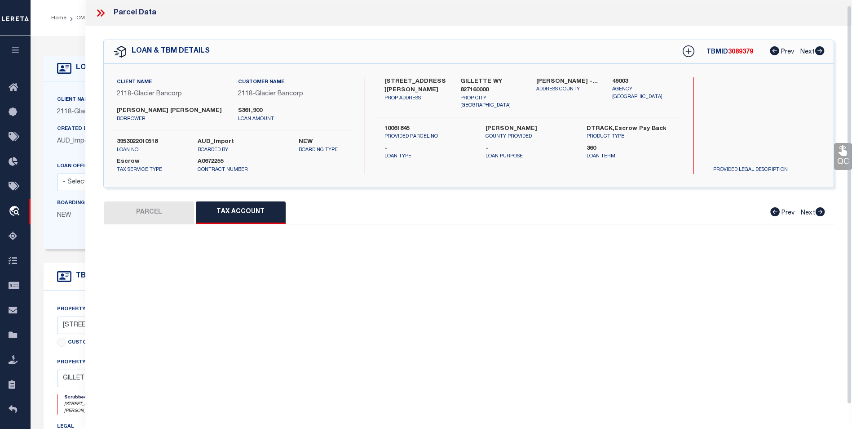
scroll to position [0, 0]
select select "100"
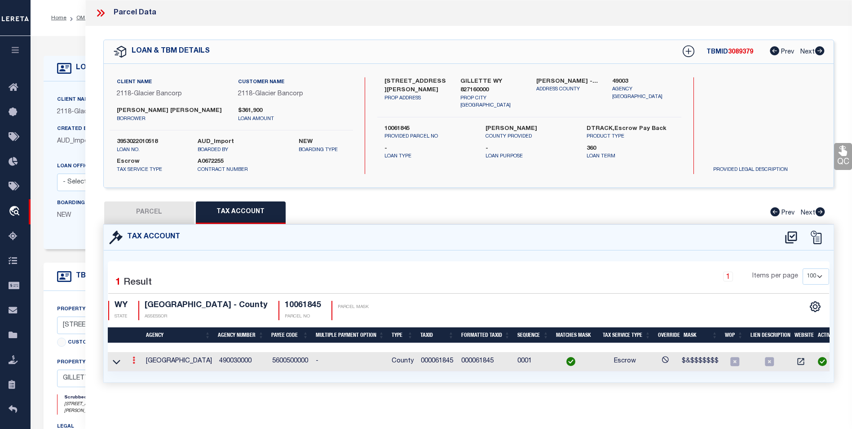
click at [133, 360] on icon at bounding box center [134, 359] width 3 height 7
click at [142, 376] on icon "" at bounding box center [143, 373] width 7 height 7
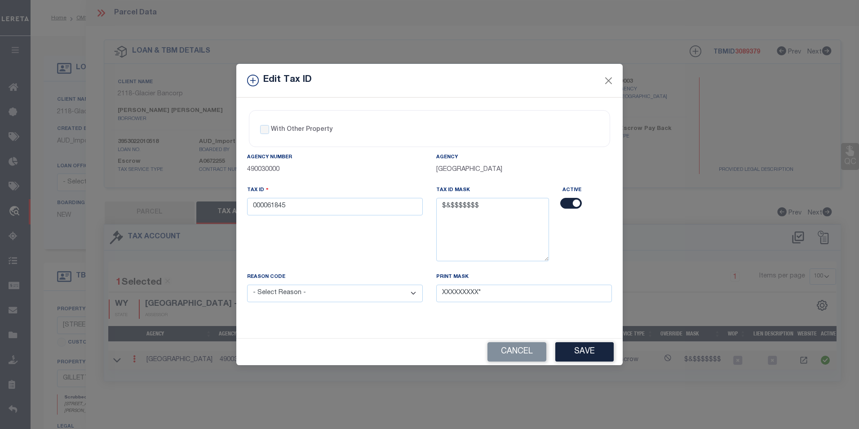
click at [404, 292] on select "- Select Reason - 099 - Other (Provide additional detail) ACT - Agency Changed …" at bounding box center [335, 293] width 176 height 18
select select "ACT"
click at [247, 285] on select "- Select Reason - 099 - Other (Provide additional detail) ACT - Agency Changed …" at bounding box center [335, 293] width 176 height 18
click at [576, 348] on button "Save" at bounding box center [584, 351] width 58 height 19
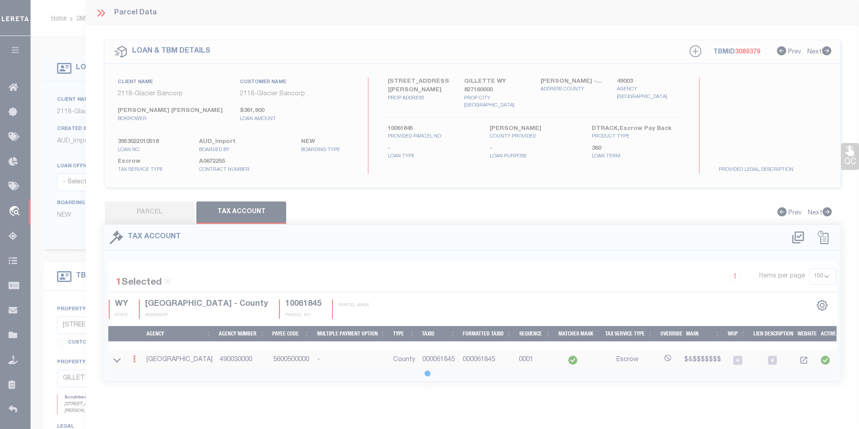
select select
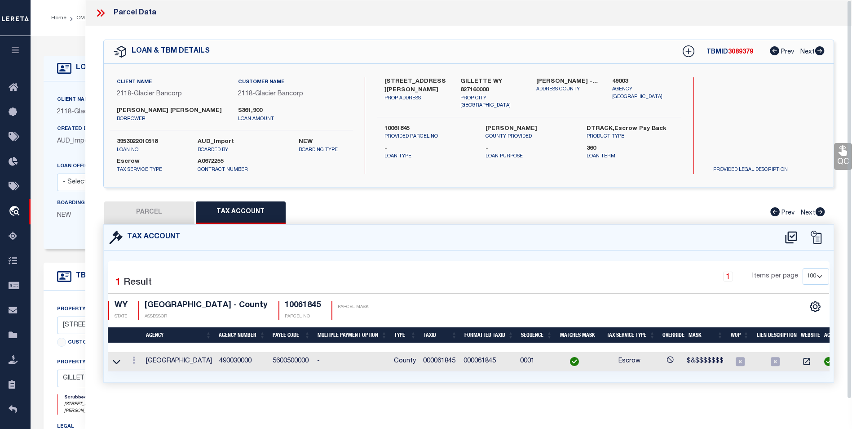
click at [117, 213] on button "PARCEL" at bounding box center [149, 212] width 90 height 22
select select "AS"
checkbox input "false"
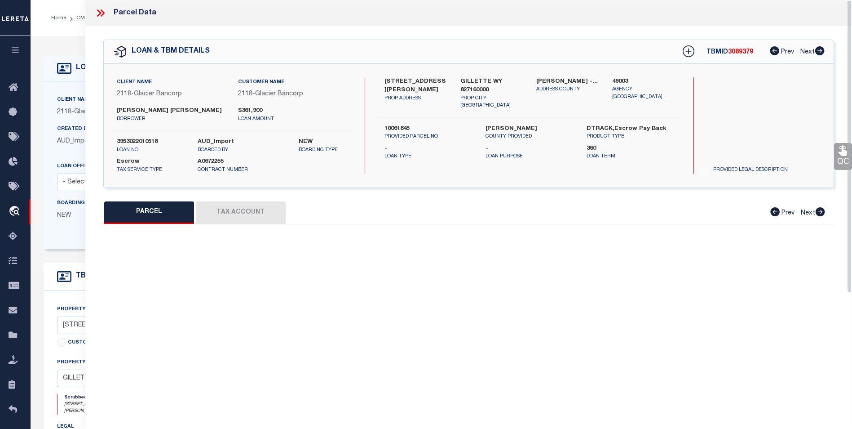
select select "BP"
type input "COMPOUND ENTERPRISES LLC"
select select
type input "46 SAINT ANDREWS LN"
checkbox input "false"
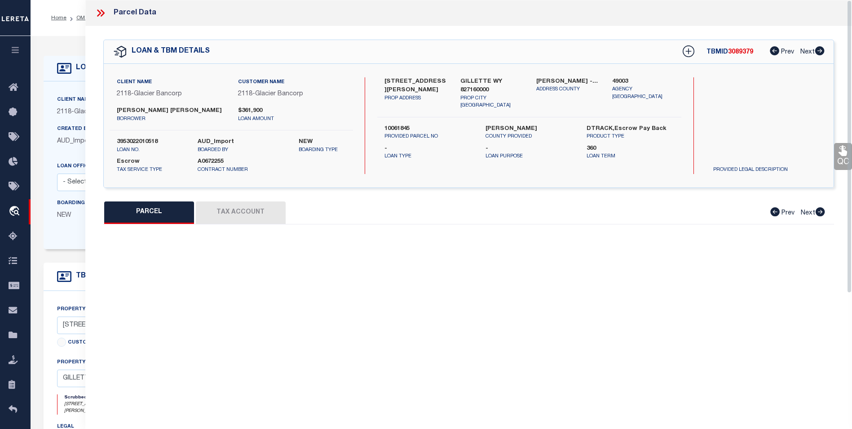
type input "GILLETTE WY 82718"
type textarea "LOT : 21A,BLOCK 3 VILLAS AT TENTH HOLE EST Acres: 0.18"
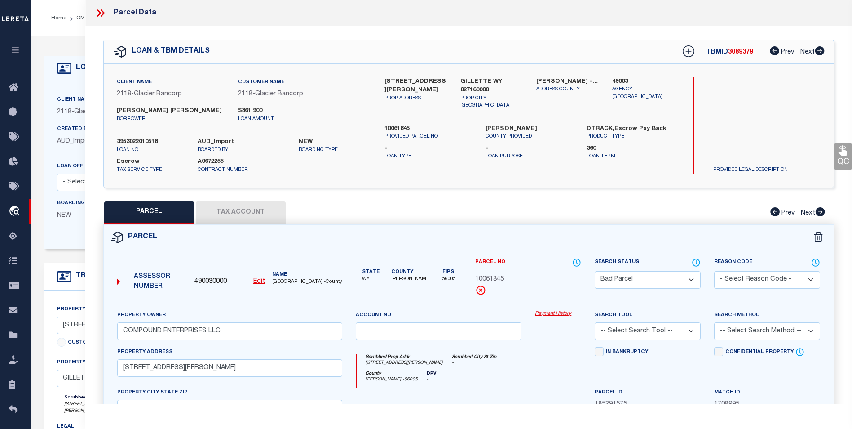
click at [672, 281] on select "Automated Search Bad Parcel Complete Duplicate Parcel High Dollar Reporting In …" at bounding box center [648, 280] width 106 height 18
select select "PC"
click at [595, 271] on select "Automated Search Bad Parcel Complete Duplicate Parcel High Dollar Reporting In …" at bounding box center [648, 280] width 106 height 18
click at [650, 326] on select "-- Select Search Tool -- 3rd Party Website Agency File Agency Website ATLS CNV-…" at bounding box center [648, 331] width 106 height 18
select select "AGF"
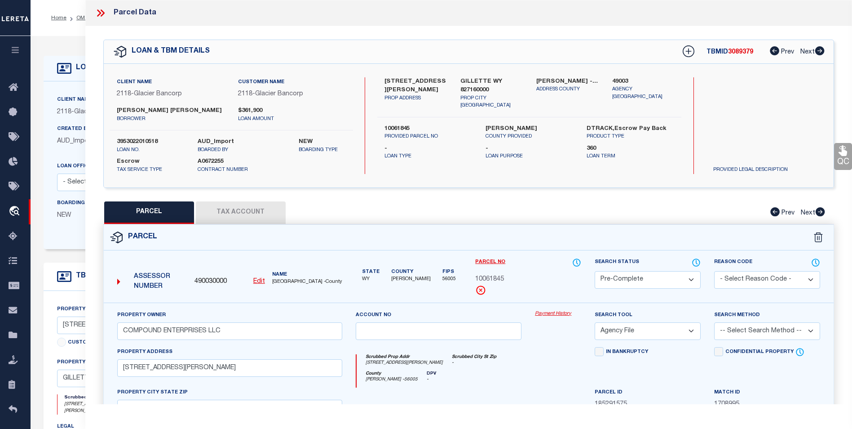
click at [595, 322] on select "-- Select Search Tool -- 3rd Party Website Agency File Agency Website ATLS CNV-…" at bounding box center [648, 331] width 106 height 18
click at [722, 330] on select "-- Select Search Method -- Property Address Legal Liability Info Provided" at bounding box center [767, 331] width 106 height 18
select select "ADD"
click at [714, 322] on select "-- Select Search Method -- Property Address Legal Liability Info Provided" at bounding box center [767, 331] width 106 height 18
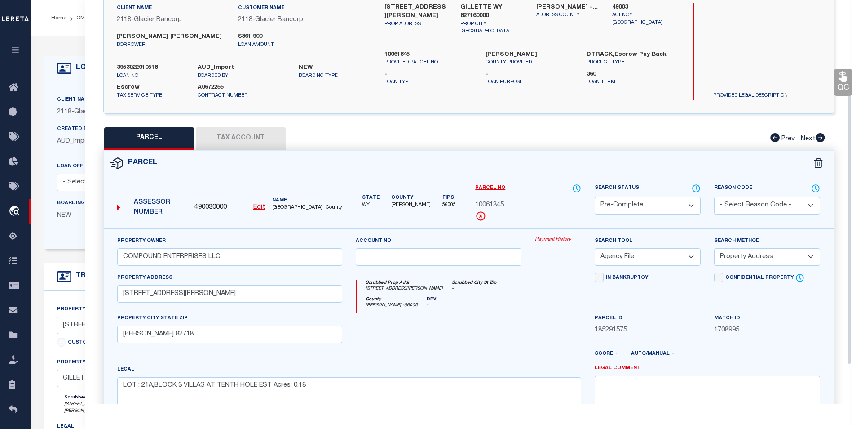
scroll to position [135, 0]
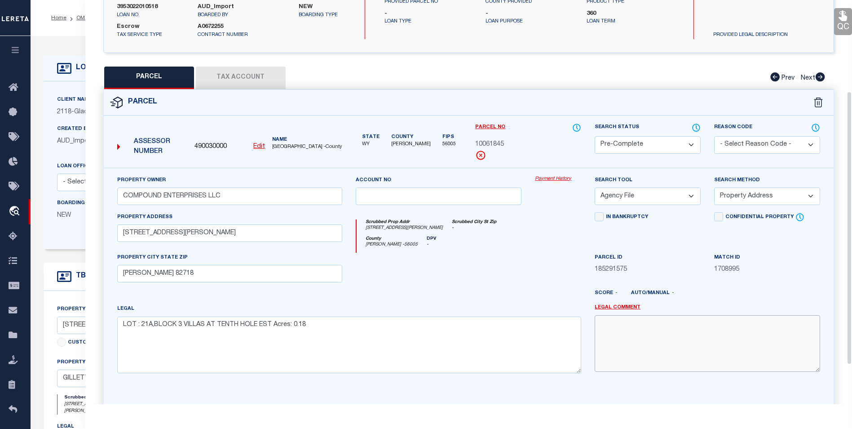
click at [636, 334] on textarea at bounding box center [708, 343] width 226 height 57
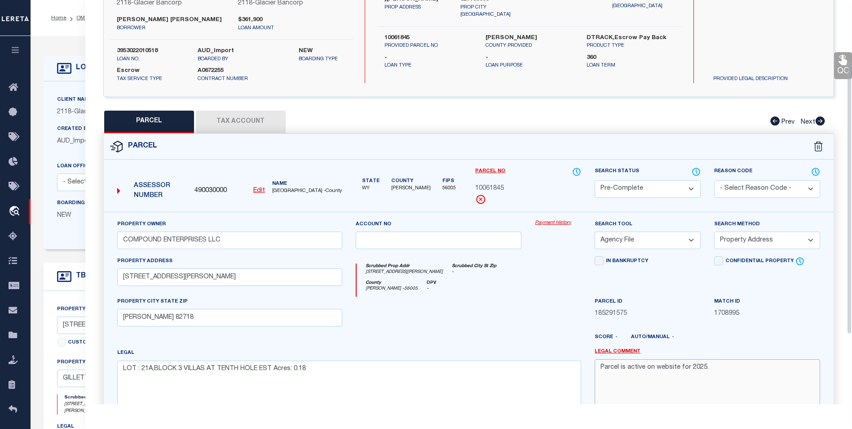
scroll to position [90, 0]
type textarea "Parcel is active on website for 2025."
click at [279, 115] on button "Tax Account" at bounding box center [241, 122] width 90 height 22
select select "100"
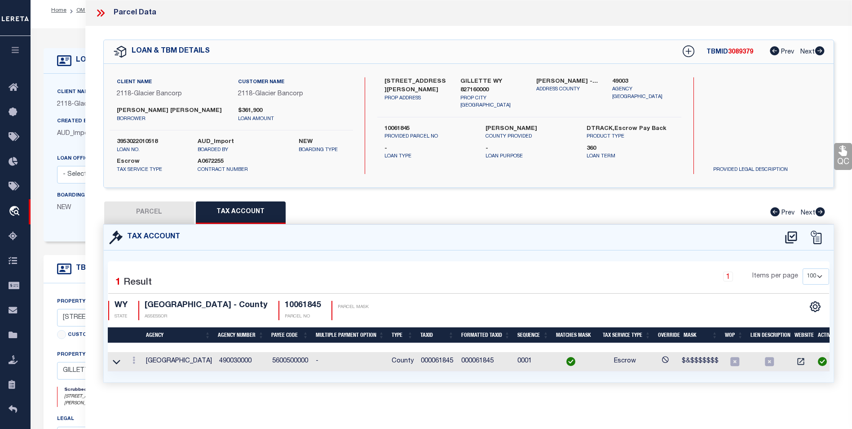
scroll to position [0, 0]
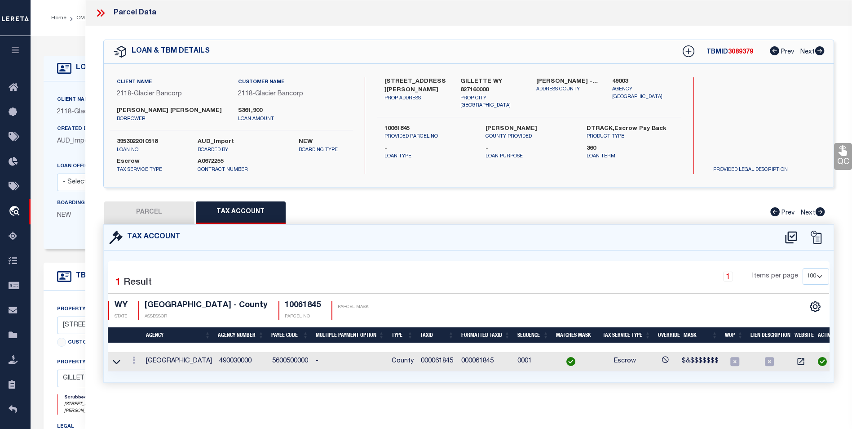
click at [154, 208] on button "PARCEL" at bounding box center [149, 212] width 90 height 22
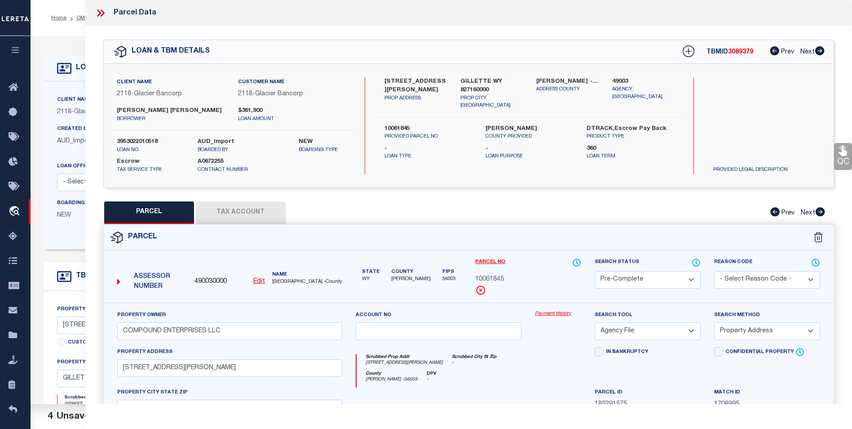
click at [261, 279] on u "Edit" at bounding box center [259, 281] width 12 height 6
type input "490030000"
type input "10061845"
select select "PC"
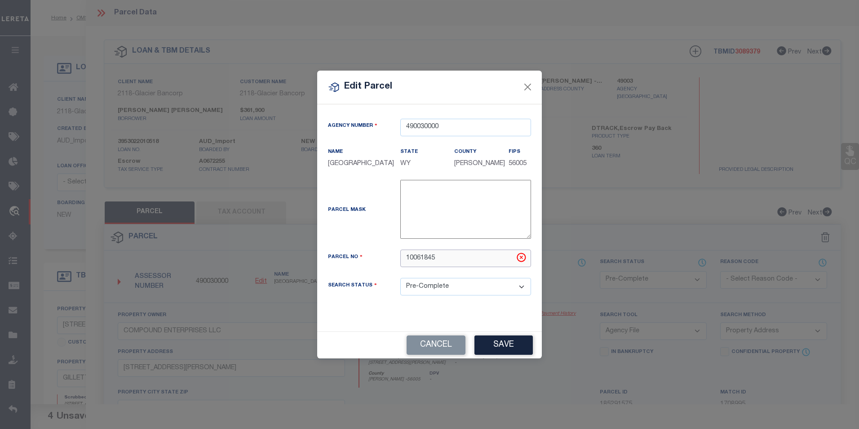
drag, startPoint x: 464, startPoint y: 264, endPoint x: 399, endPoint y: 264, distance: 64.3
click at [399, 264] on div "10061845" at bounding box center [466, 258] width 144 height 18
type input "000061845"
click at [522, 289] on select "Automated Search Bad Parcel Complete Duplicate Parcel High Dollar Reporting In …" at bounding box center [465, 287] width 131 height 18
click at [512, 346] on button "Save" at bounding box center [503, 344] width 58 height 19
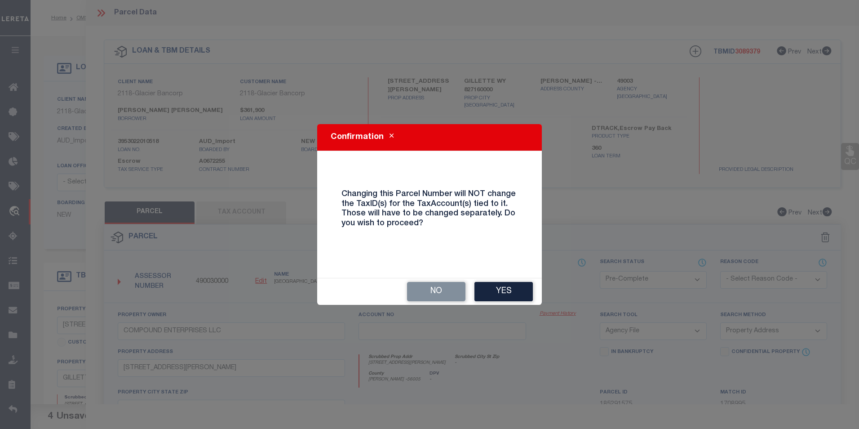
click at [509, 281] on div "No Yes" at bounding box center [429, 291] width 225 height 27
click at [508, 286] on button "Yes" at bounding box center [503, 291] width 58 height 19
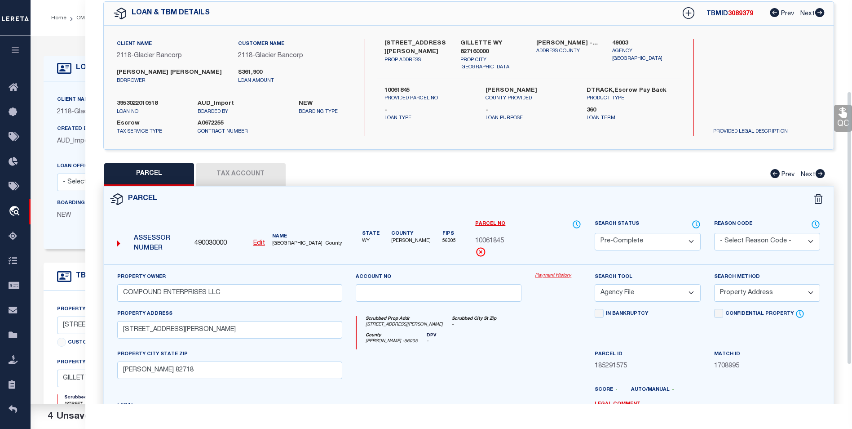
scroll to position [135, 0]
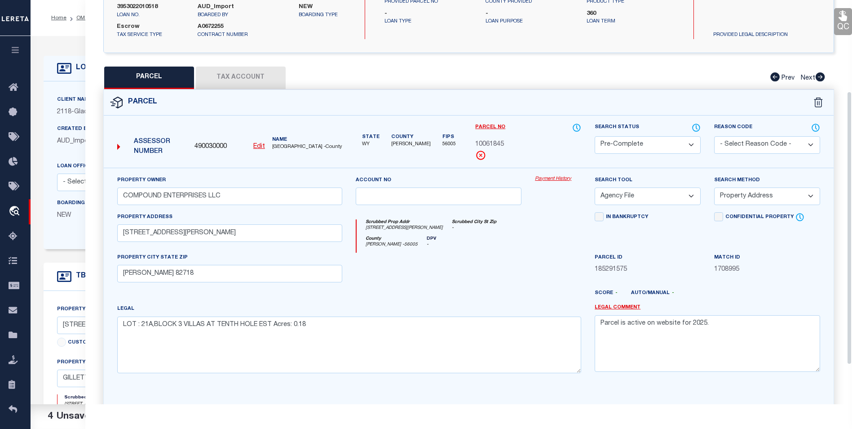
select select "PC"
select select
checkbox input "false"
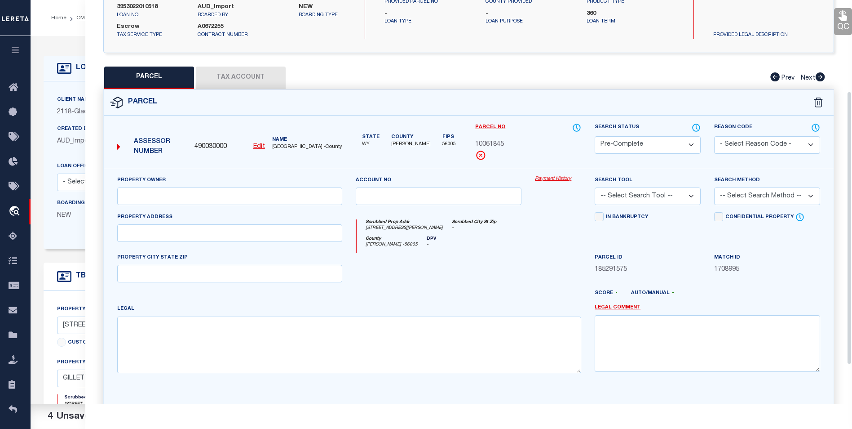
type input "COMPOUND ENTERPRISES LLC"
select select
type input "46 SAINT ANDREWS LN"
checkbox input "false"
type input "GILLETTE WY 82718"
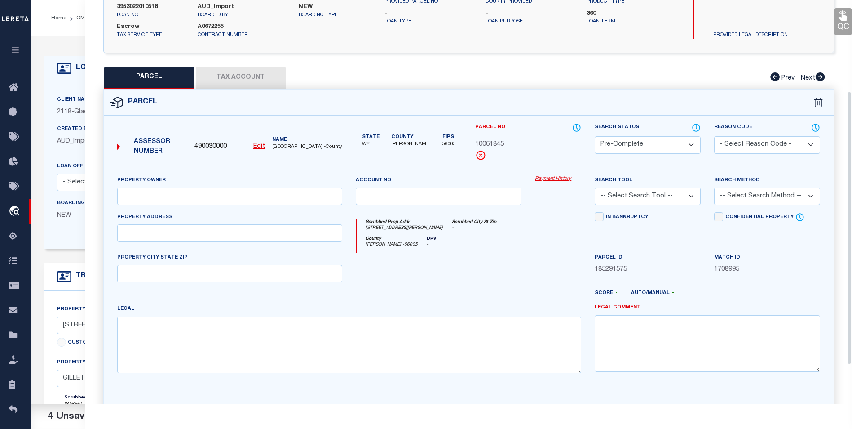
type textarea "LOT : 21A,BLOCK 3 VILLAS AT TENTH HOLE EST Acres: 0.18"
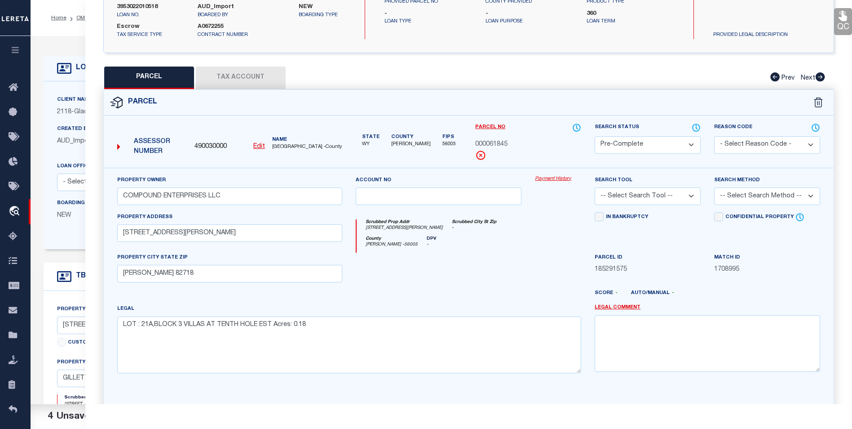
click at [680, 196] on select "-- Select Search Tool -- 3rd Party Website Agency File Agency Website ATLS CNV-…" at bounding box center [648, 196] width 106 height 18
select select "AGF"
click at [595, 187] on select "-- Select Search Tool -- 3rd Party Website Agency File Agency Website ATLS CNV-…" at bounding box center [648, 196] width 106 height 18
click at [776, 193] on select "-- Select Search Method -- Property Address Legal Liability Info Provided" at bounding box center [767, 196] width 106 height 18
select select "ADD"
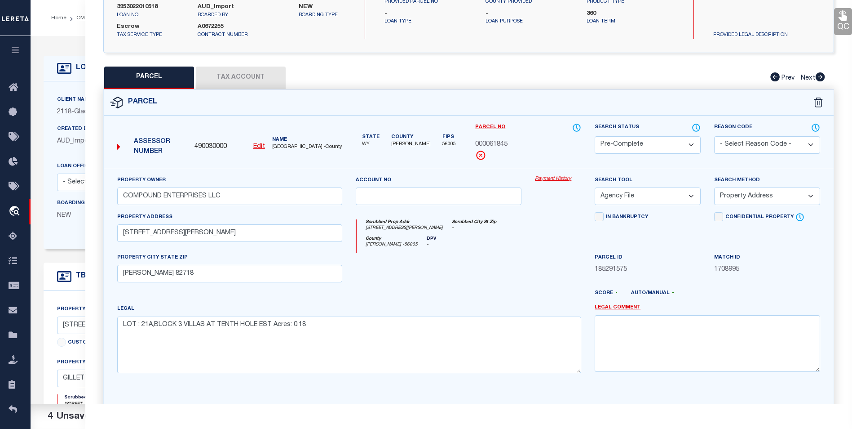
click at [714, 187] on select "-- Select Search Method -- Property Address Legal Liability Info Provided" at bounding box center [767, 196] width 106 height 18
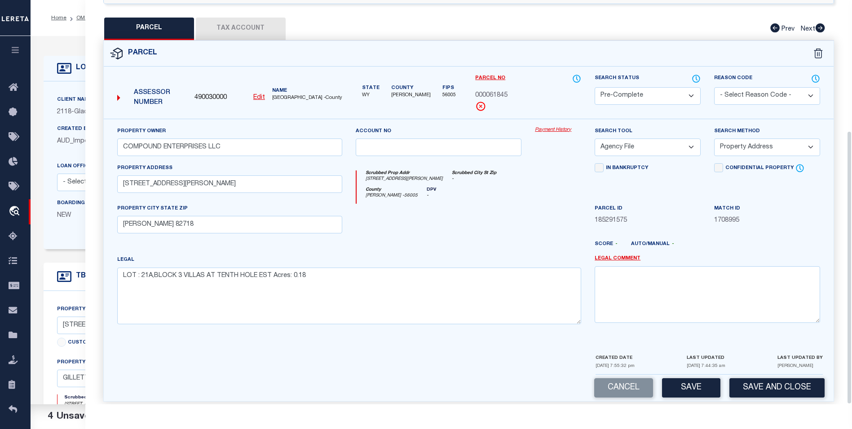
scroll to position [193, 0]
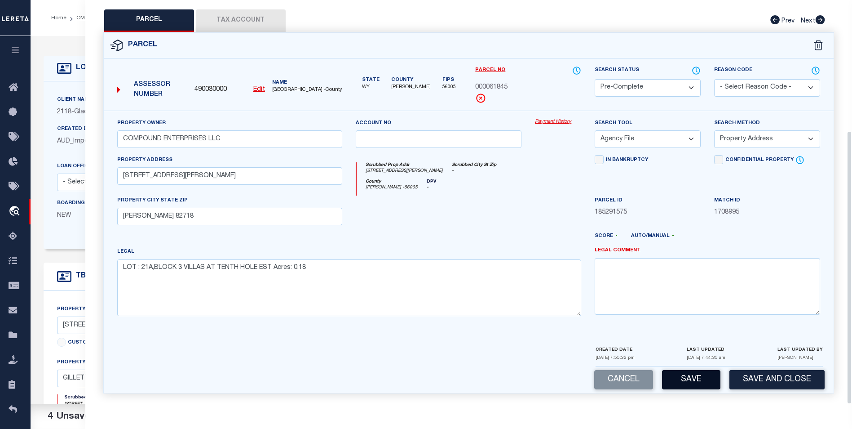
click at [680, 383] on button "Save" at bounding box center [691, 379] width 58 height 19
select select "AS"
select select
checkbox input "false"
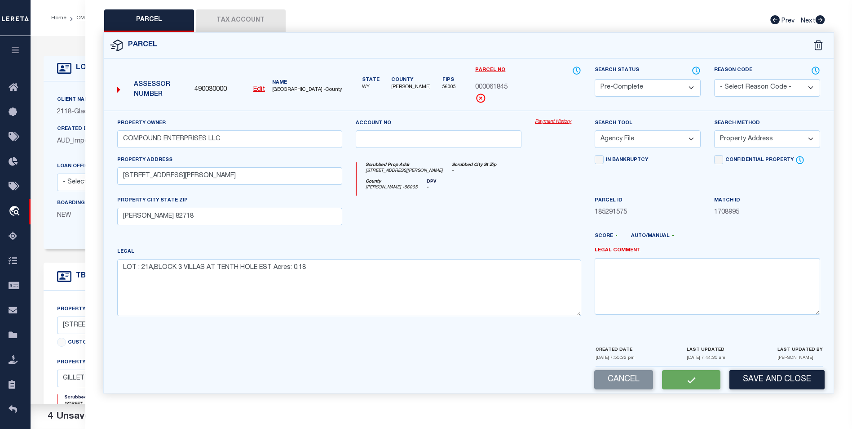
checkbox input "false"
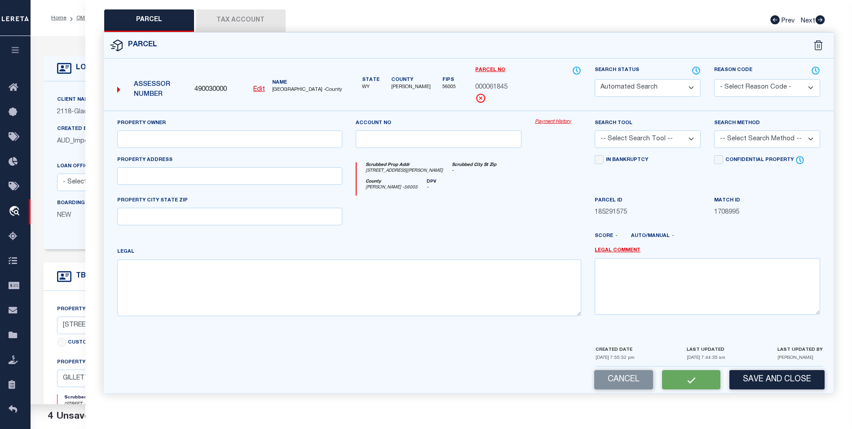
select select "PC"
type input "COMPOUND ENTERPRISES LLC"
select select "AGF"
select select "ADD"
type input "46 SAINT ANDREWS LN"
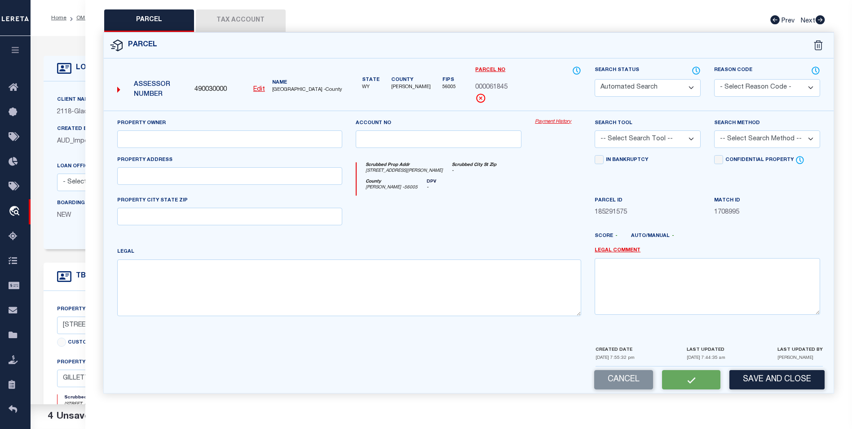
type input "GILLETTE WY 82718"
type textarea "LOT : 21A,BLOCK 3 VILLAS AT TENTH HOLE EST Acres: 0.18"
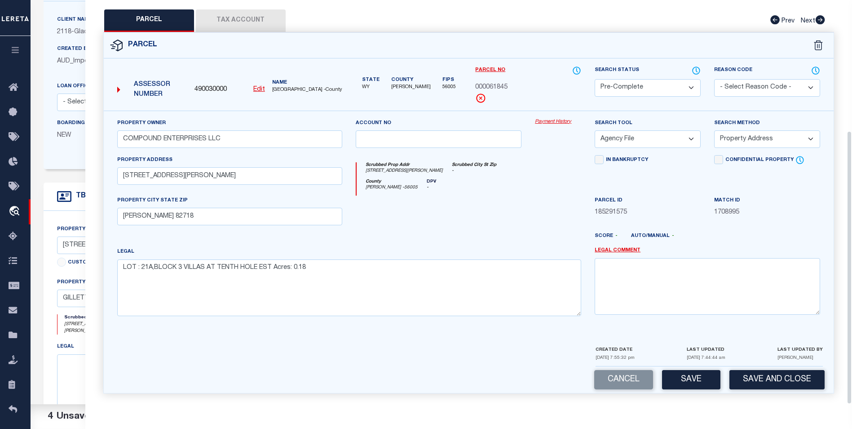
scroll to position [90, 0]
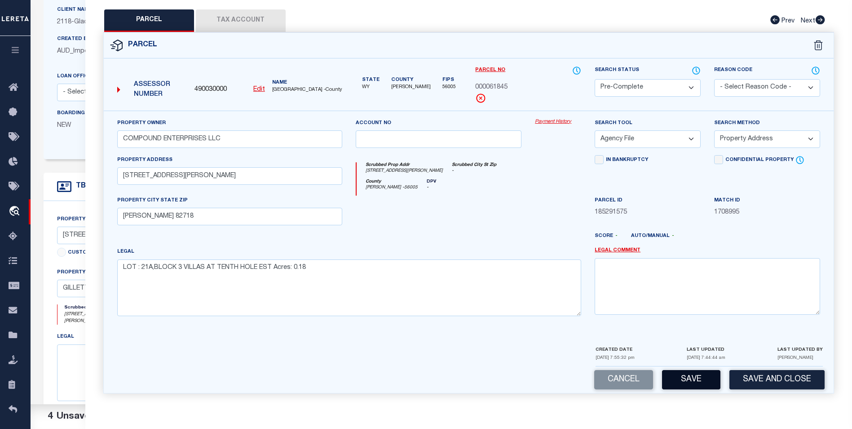
click at [709, 381] on button "Save" at bounding box center [691, 379] width 58 height 19
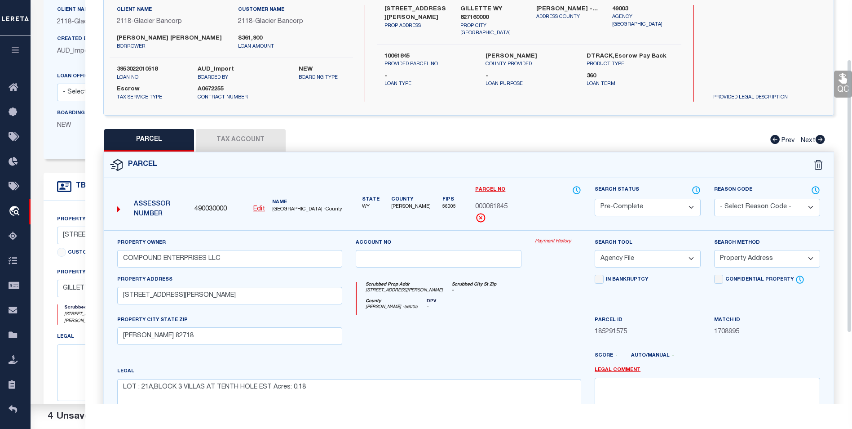
scroll to position [58, 0]
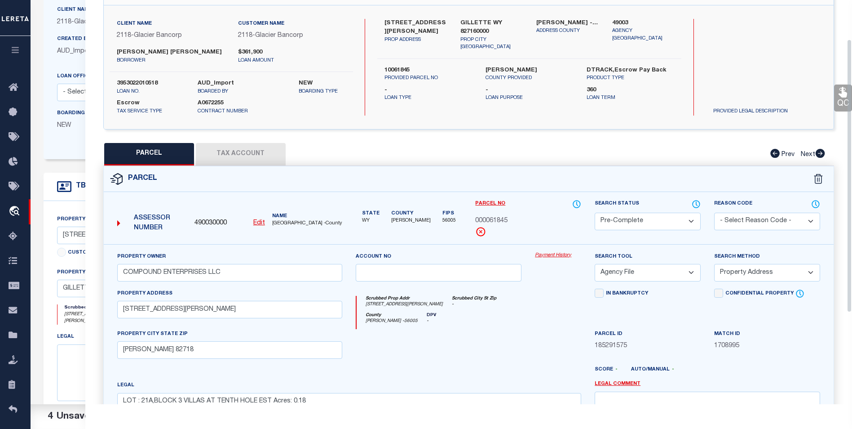
select select "AS"
select select
checkbox input "false"
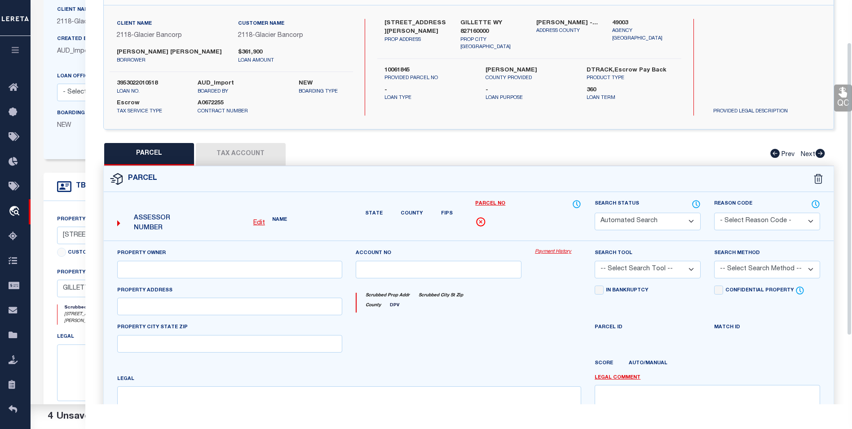
select select "PC"
type input "COMPOUND ENTERPRISES LLC"
select select "AGF"
select select "ADD"
type input "46 SAINT ANDREWS LN"
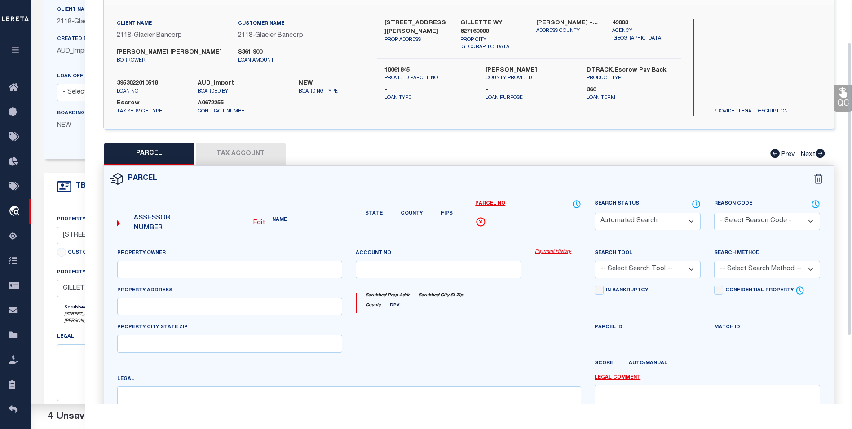
type input "GILLETTE WY 82718"
type textarea "LOT : 21A,BLOCK 3 VILLAS AT TENTH HOLE EST Acres: 0.18"
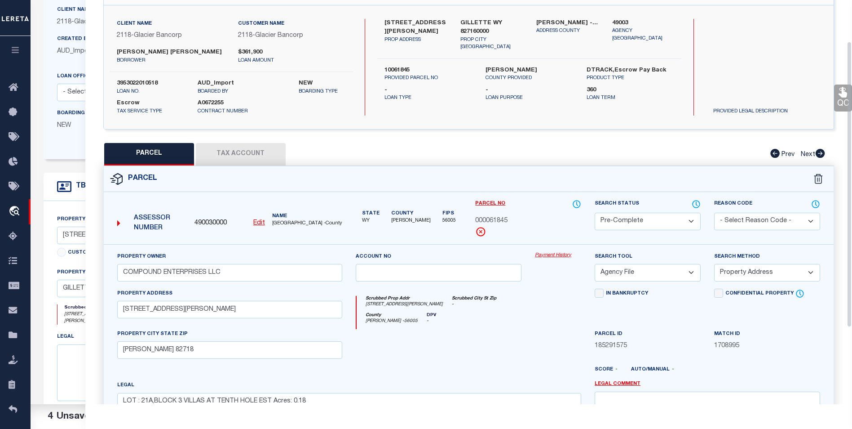
click at [240, 151] on button "Tax Account" at bounding box center [241, 154] width 90 height 22
select select "100"
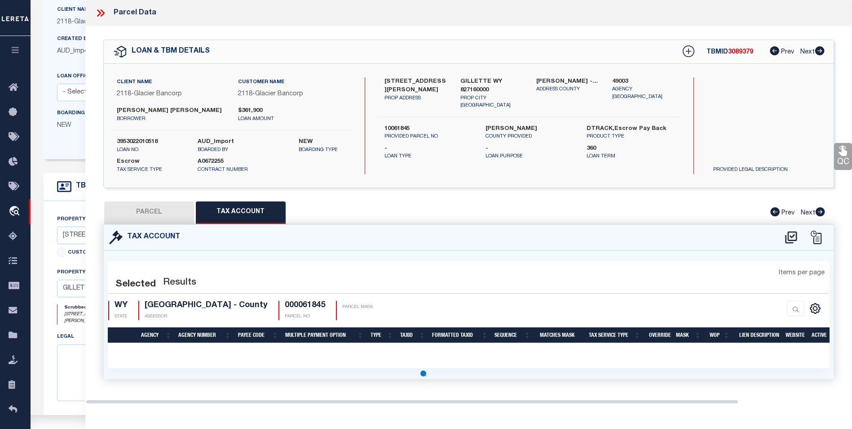
scroll to position [0, 0]
select select "100"
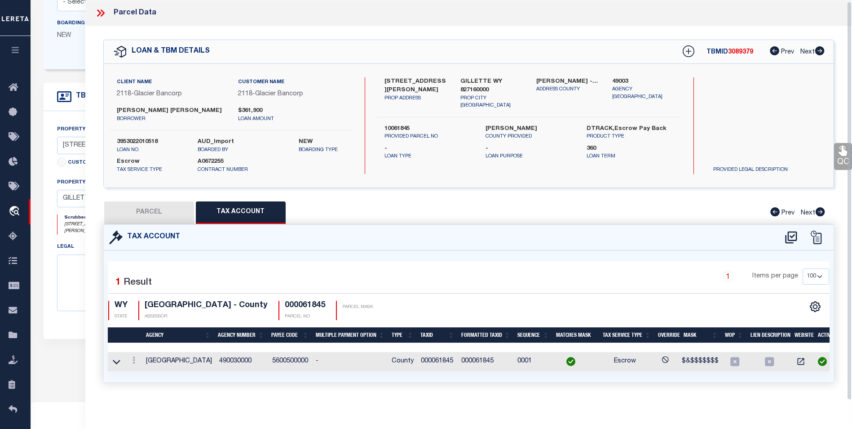
scroll to position [5, 0]
click at [104, 9] on icon at bounding box center [103, 12] width 4 height 7
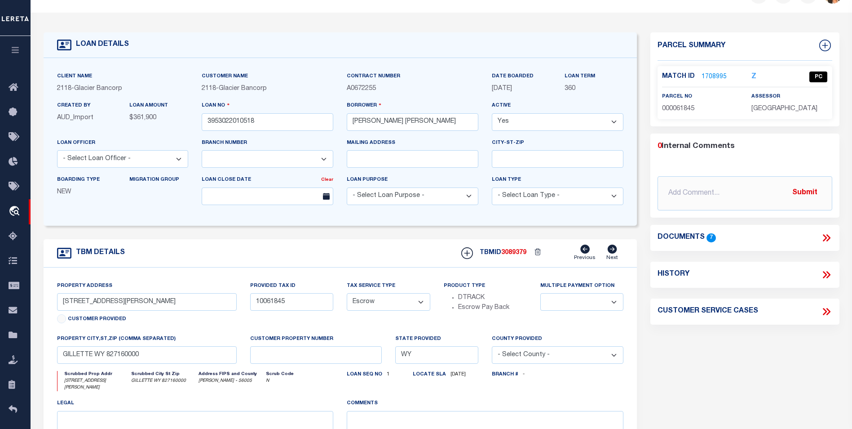
scroll to position [0, 0]
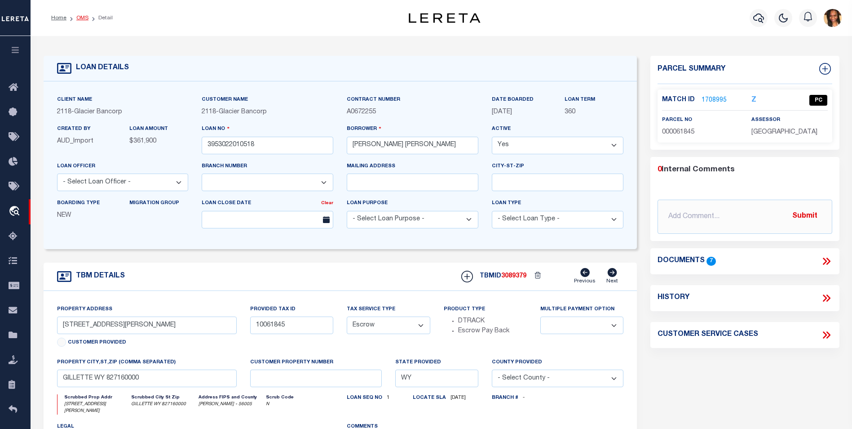
click at [85, 16] on link "OMS" at bounding box center [82, 17] width 12 height 5
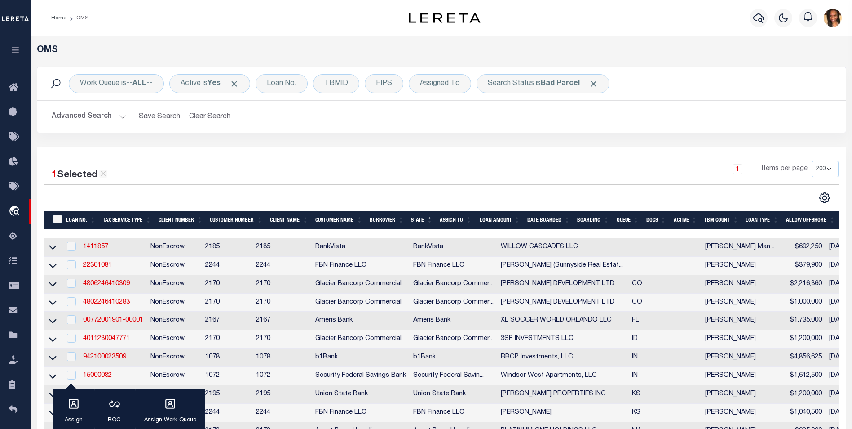
click at [53, 23] on ol "Home OMS" at bounding box center [70, 18] width 52 height 19
click at [54, 20] on link "Home" at bounding box center [58, 17] width 15 height 5
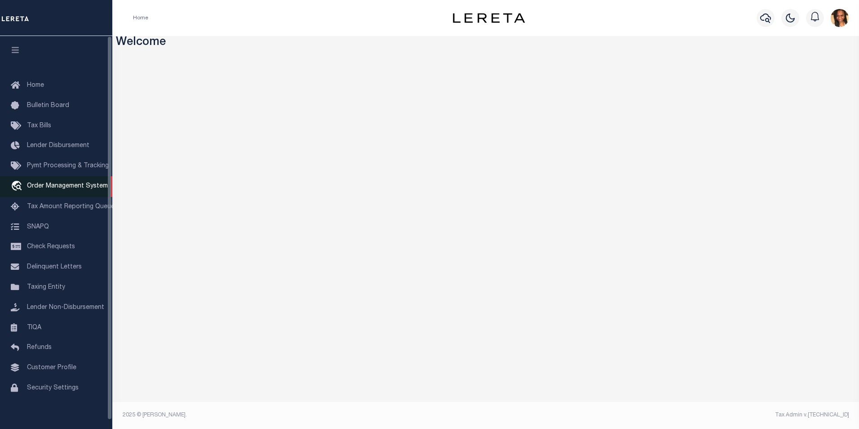
click at [74, 189] on span "Order Management System" at bounding box center [67, 186] width 81 height 6
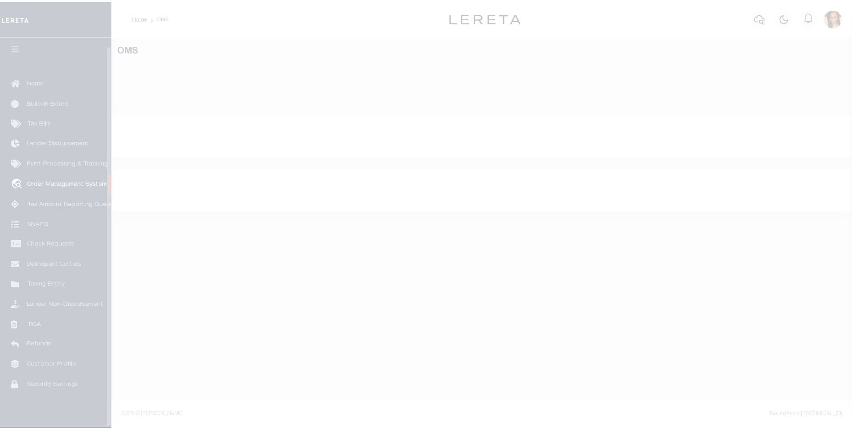
scroll to position [9, 0]
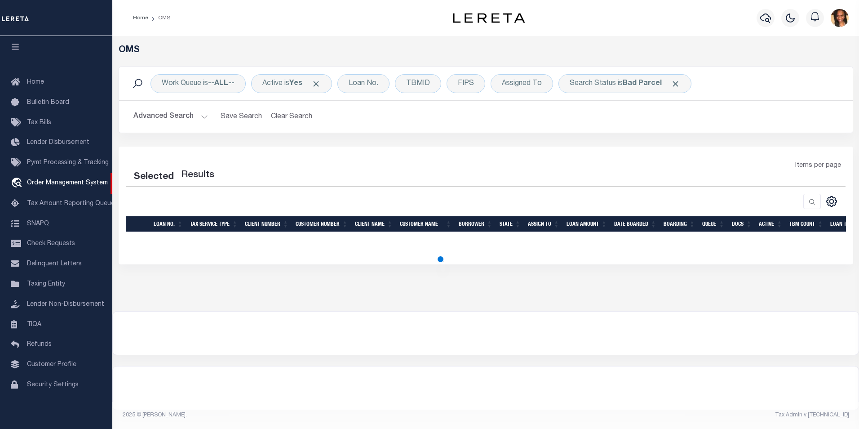
select select "200"
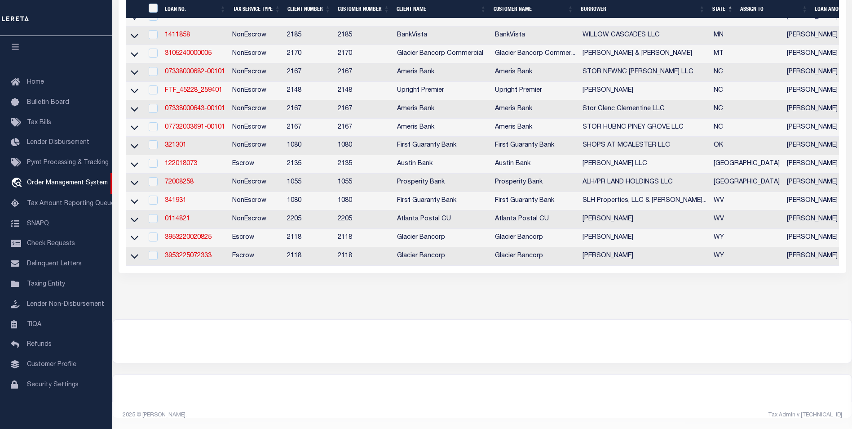
scroll to position [444, 0]
click at [180, 253] on link "3953225072333" at bounding box center [188, 256] width 47 height 6
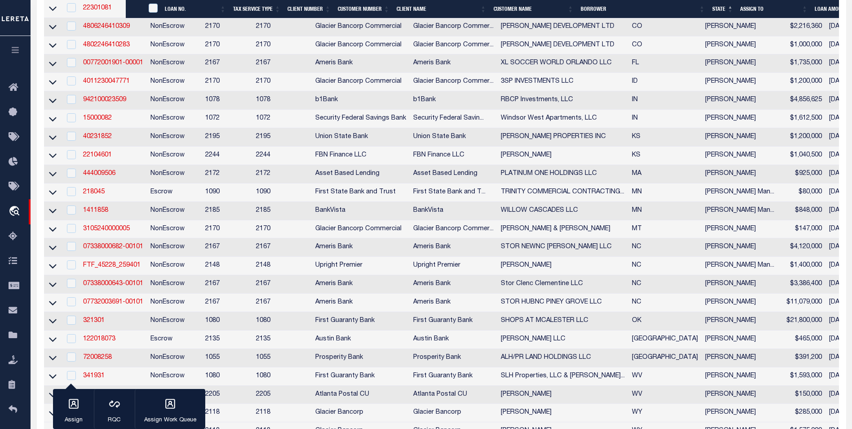
type input "3953225072333"
type input "NICOLE C CLOSE"
select select
type input "07/22/2025"
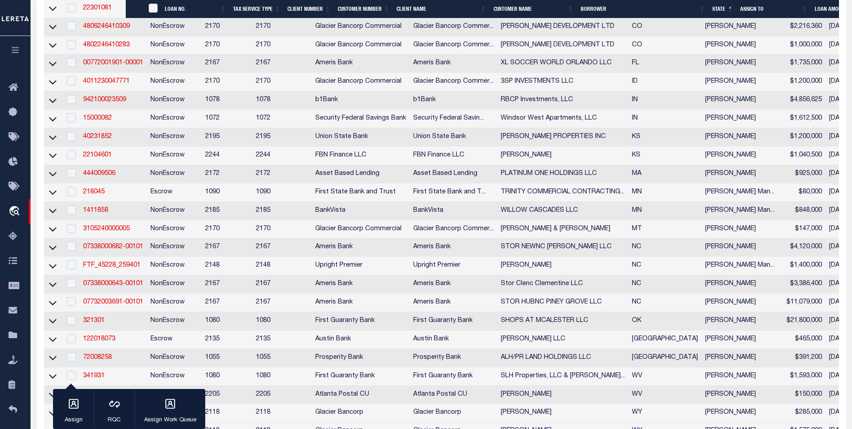
select select "10"
select select "Escrow"
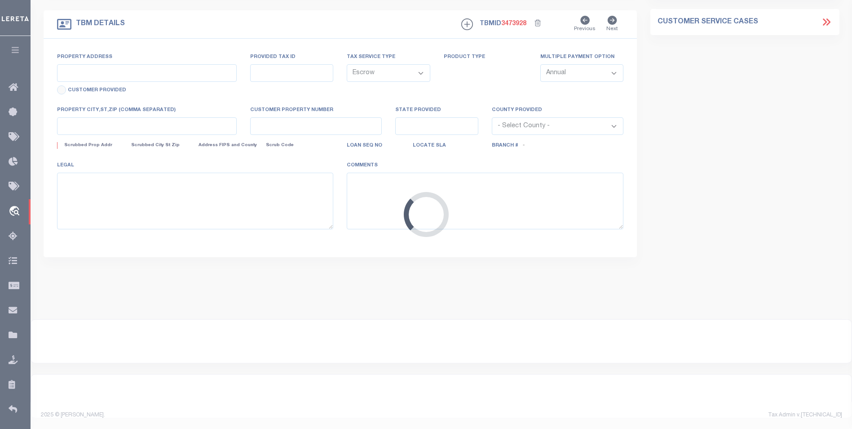
type input "3029 BELFRY HWY"
type input "R0030094"
select select
type input "POWELL WY 82435"
type input "WY"
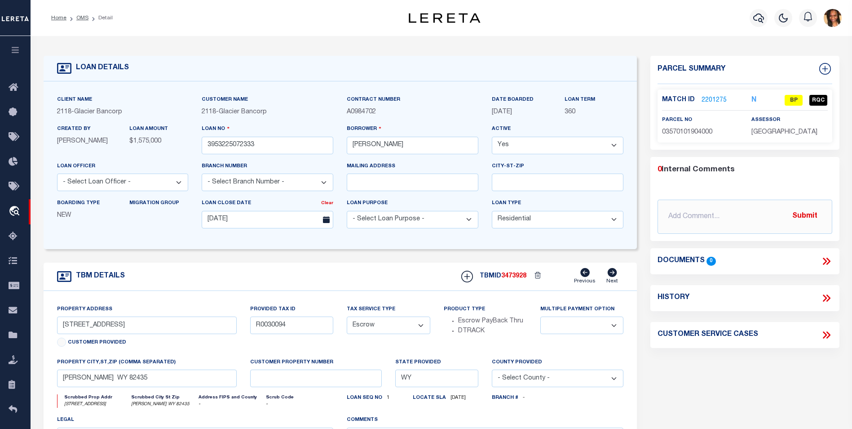
click at [709, 101] on link "2201275" at bounding box center [714, 100] width 25 height 9
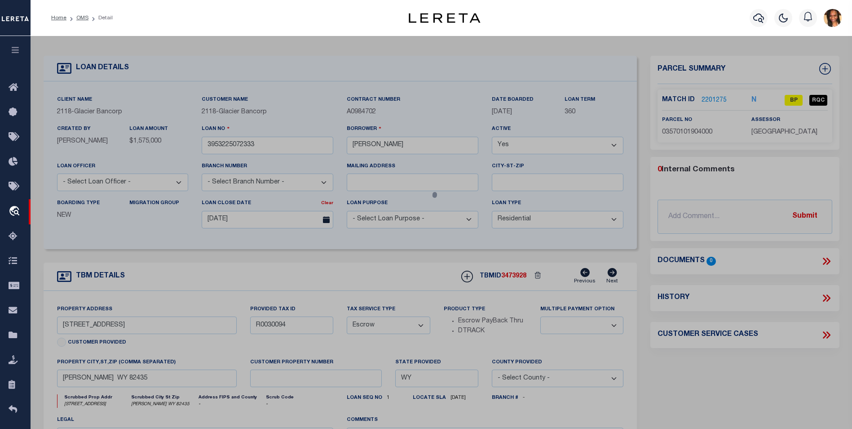
checkbox input "false"
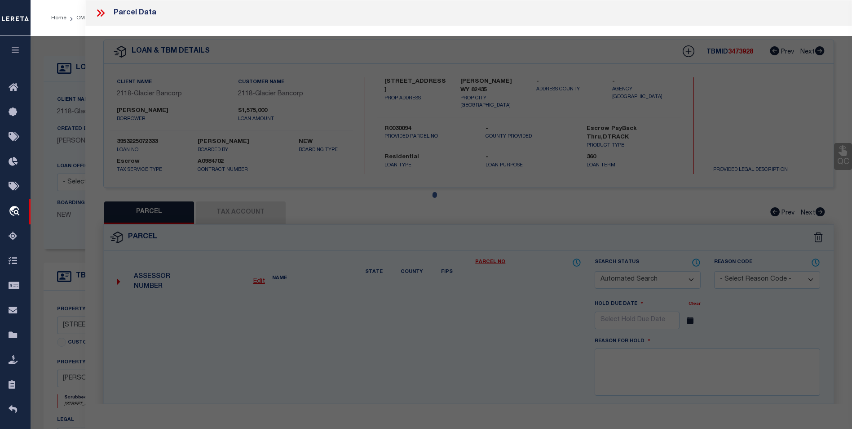
select select "BP"
type input "HOENE RIVERBANKS, LLC"
select select "AGW"
select select
type input "3029 BELFRY HWY"
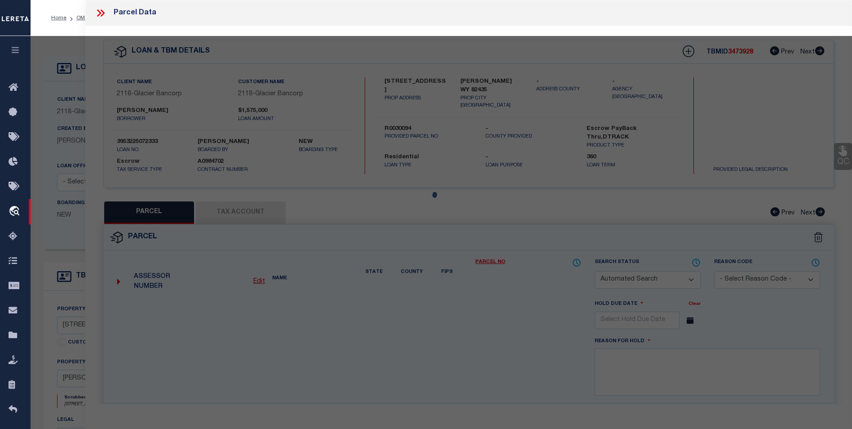
type textarea "134.92 AC. DES. AS: LOTS 3 & 5 & THAT PT. OF LOTS 4, 8 & 9 LYING E. OF THE C/L …"
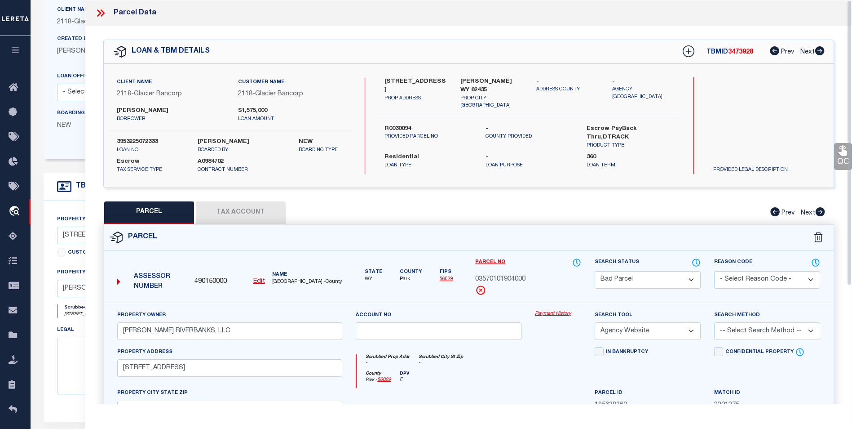
click at [97, 10] on icon at bounding box center [101, 13] width 12 height 12
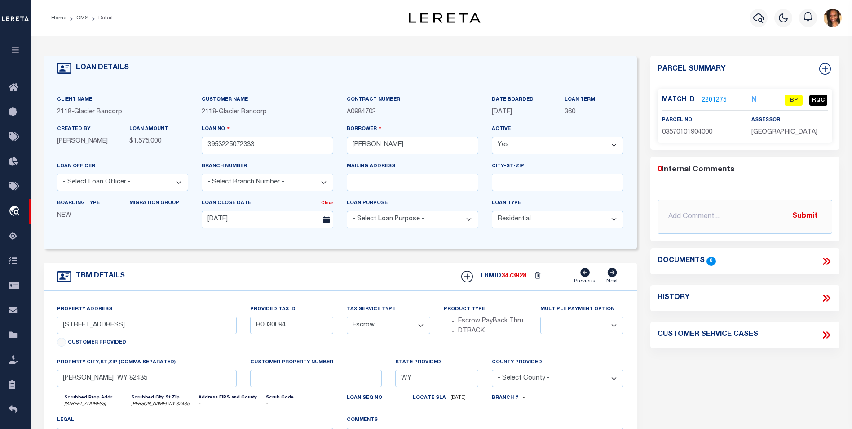
click at [712, 99] on link "2201275" at bounding box center [714, 100] width 25 height 9
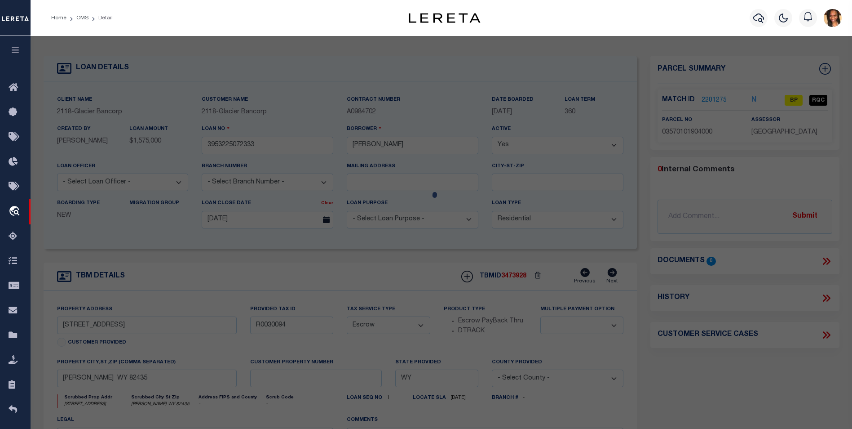
select select "AS"
select select
checkbox input "false"
select select "BP"
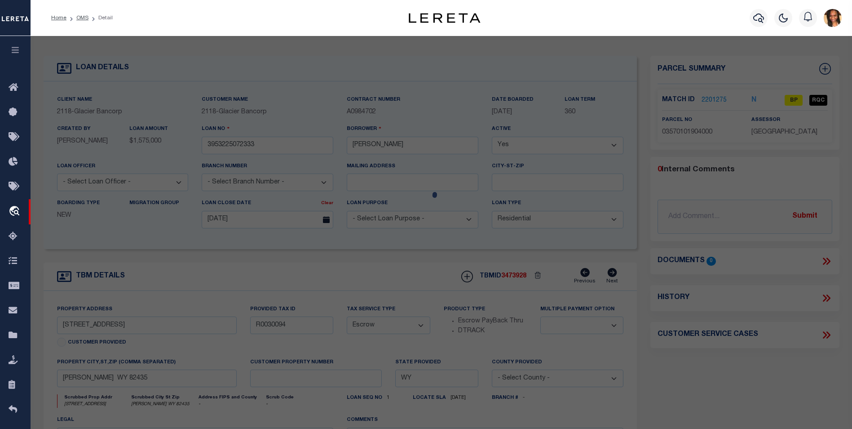
type input "HOENE RIVERBANKS, LLC"
select select "AGW"
select select
type input "3029 BELFRY HWY"
type textarea "134.92 AC. DES. AS: LOTS 3 & 5 & THAT PT. OF LOTS 4, 8 & 9 LYING E. OF THE C/L …"
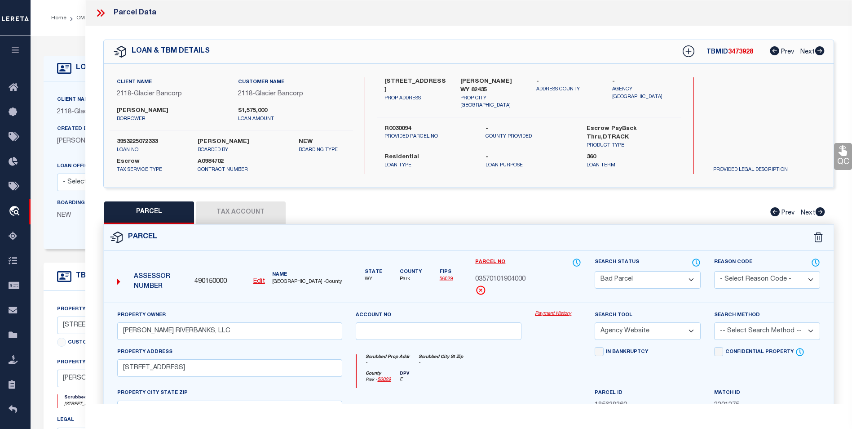
click at [255, 203] on button "Tax Account" at bounding box center [241, 212] width 90 height 22
select select "100"
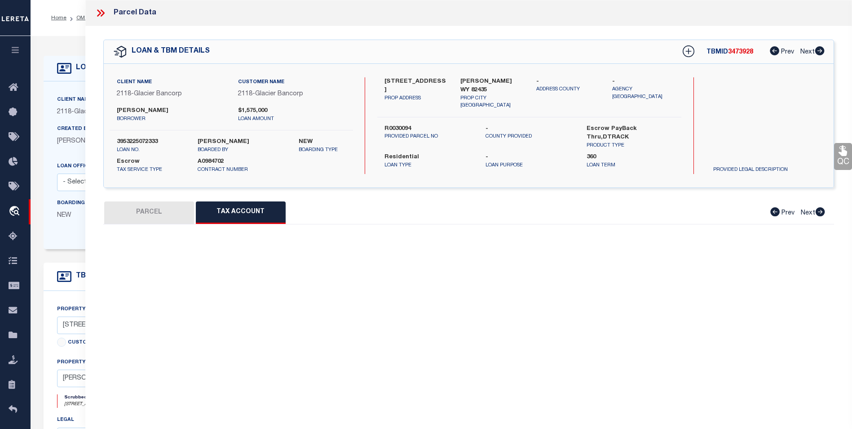
select select "100"
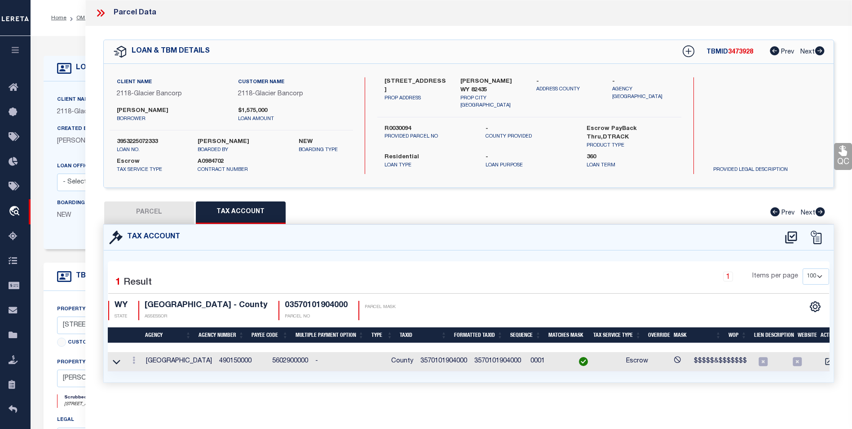
scroll to position [5, 0]
click at [164, 201] on button "PARCEL" at bounding box center [149, 212] width 90 height 22
select select "AS"
select select
checkbox input "false"
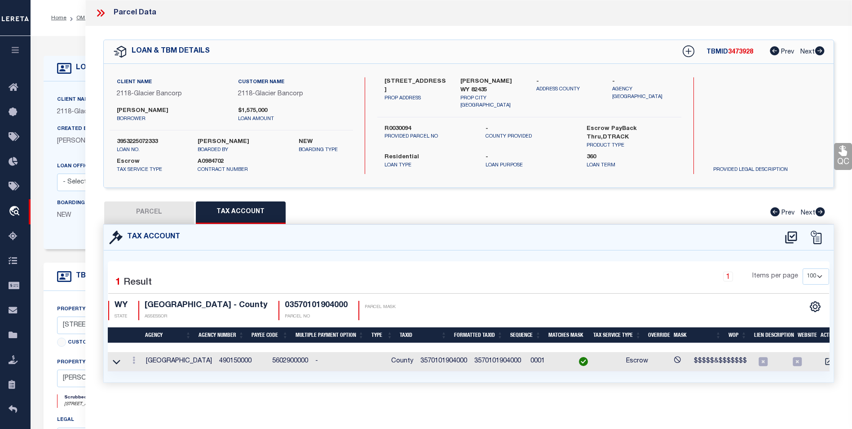
checkbox input "false"
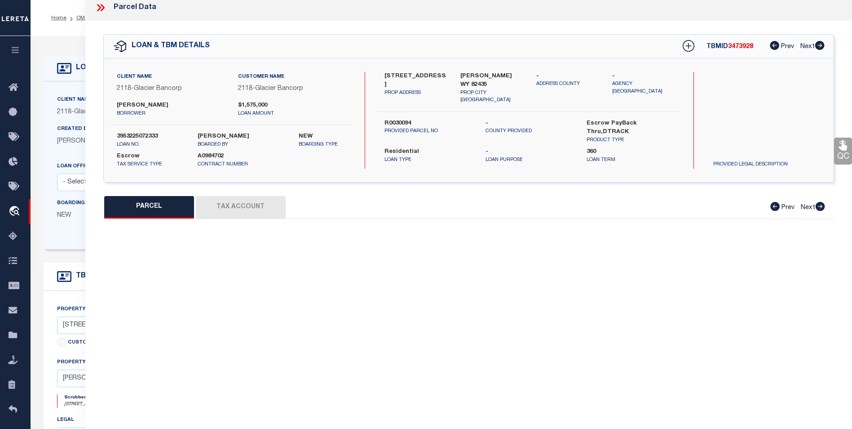
select select "BP"
type input "HOENE RIVERBANKS, LLC"
select select "AGW"
select select
type input "3029 BELFRY HWY"
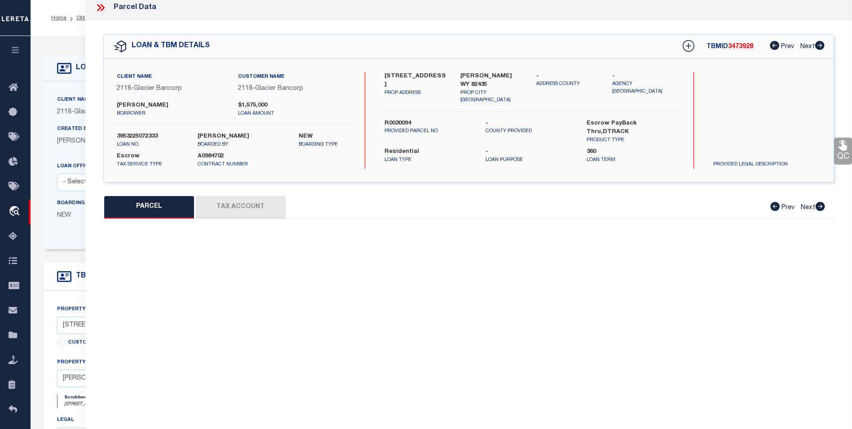
type textarea "134.92 AC. DES. AS: LOTS 3 & 5 & THAT PT. OF LOTS 4, 8 & 9 LYING E. OF THE C/L …"
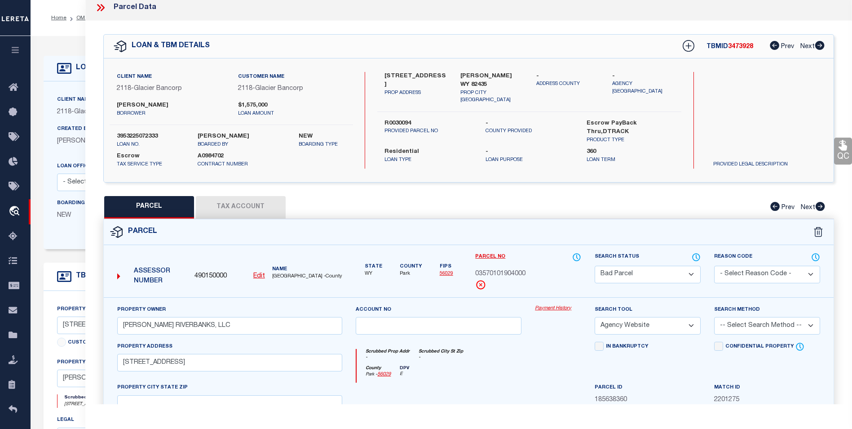
drag, startPoint x: 248, startPoint y: 206, endPoint x: 248, endPoint y: 189, distance: 17.1
click at [248, 206] on button "Tax Account" at bounding box center [241, 207] width 90 height 22
select select "100"
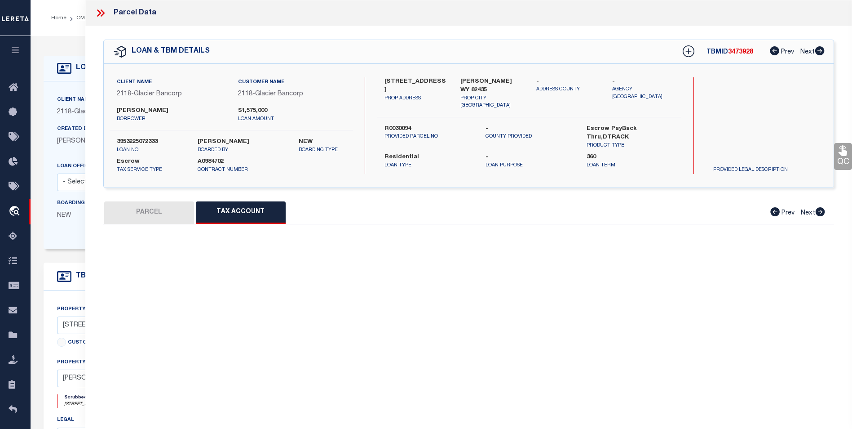
scroll to position [0, 0]
select select "100"
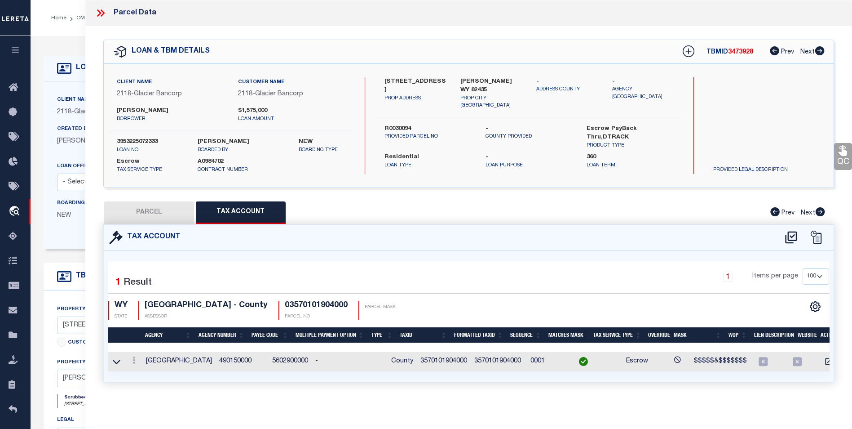
click at [97, 9] on icon at bounding box center [101, 13] width 12 height 12
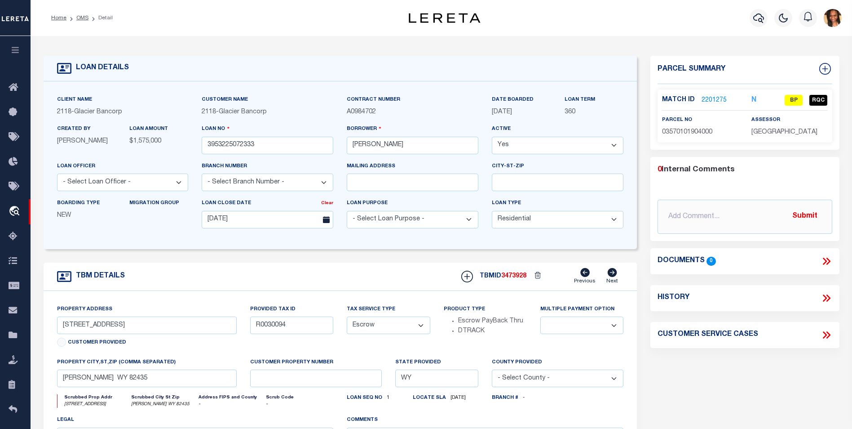
click at [709, 98] on link "2201275" at bounding box center [714, 100] width 25 height 9
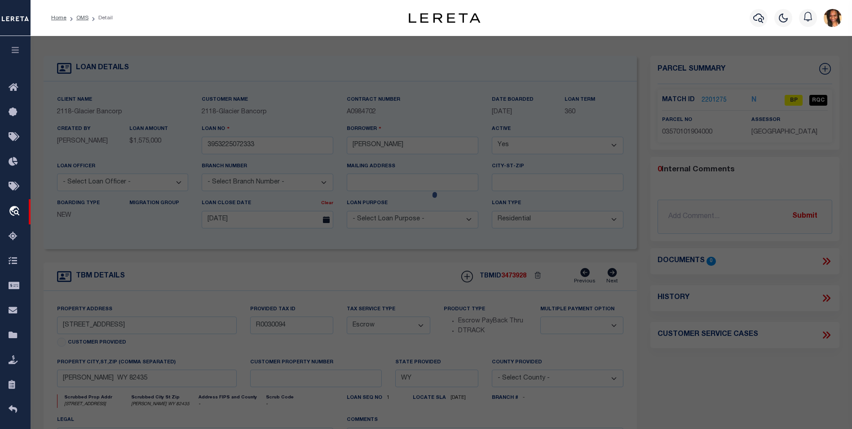
select select "AS"
select select
checkbox input "false"
select select "BP"
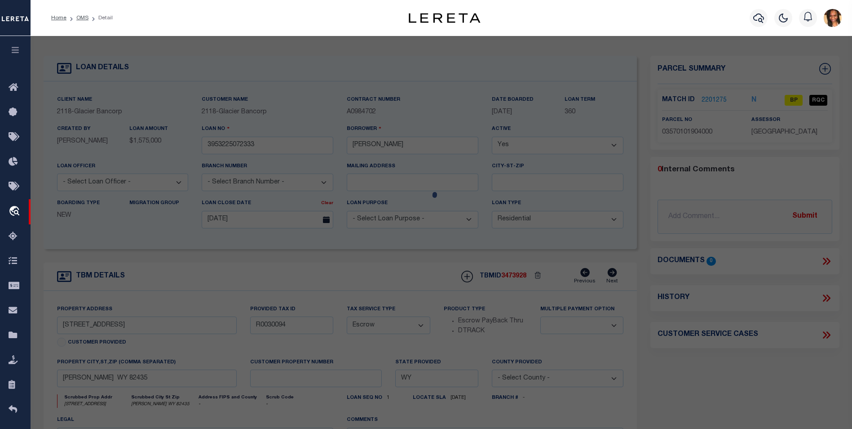
type input "HOENE RIVERBANKS, LLC"
select select "AGW"
select select
type input "3029 BELFRY HWY"
type textarea "134.92 AC. DES. AS: LOTS 3 & 5 & THAT PT. OF LOTS 4, 8 & 9 LYING E. OF THE C/L …"
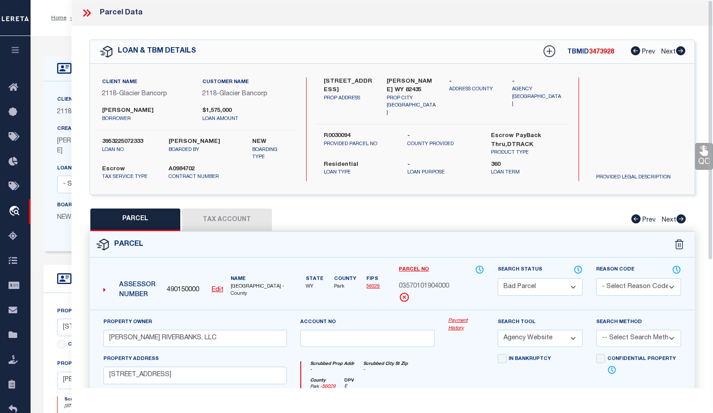
click at [228, 223] on button "Tax Account" at bounding box center [227, 219] width 90 height 22
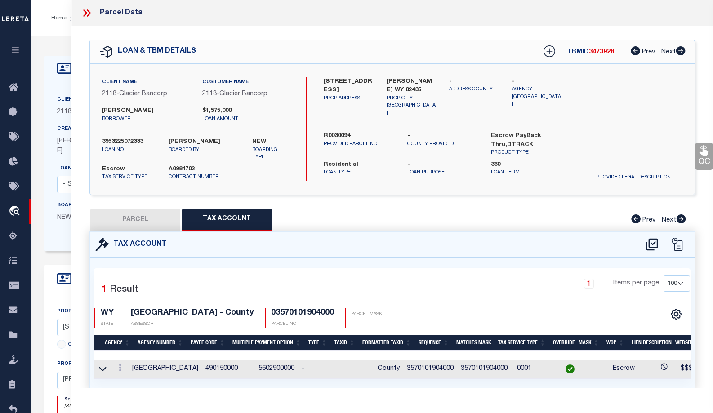
select select "100"
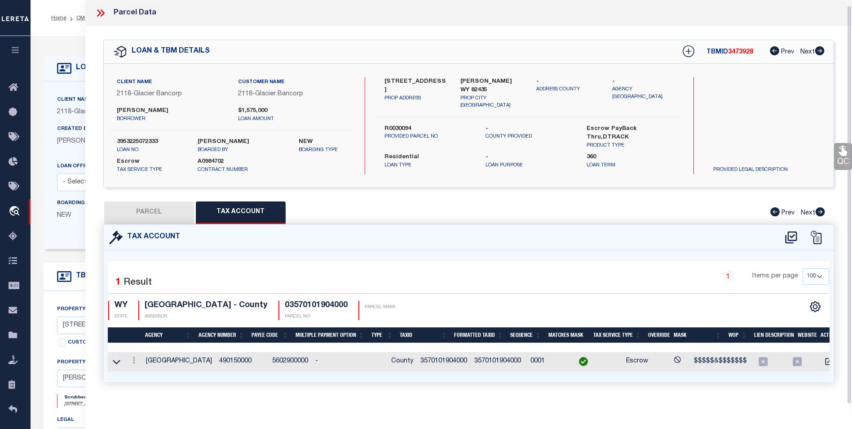
scroll to position [5, 0]
click at [133, 356] on icon at bounding box center [134, 359] width 3 height 7
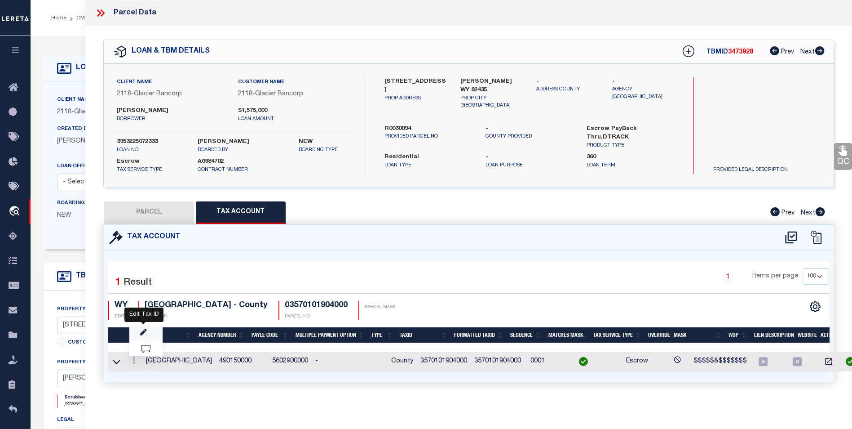
click at [140, 331] on icon "" at bounding box center [143, 332] width 7 height 7
type input "3570101904000"
type textarea "$$$$$&$$$$$$$"
checkbox input "true"
type input "XXXXXXXXXXXXX*"
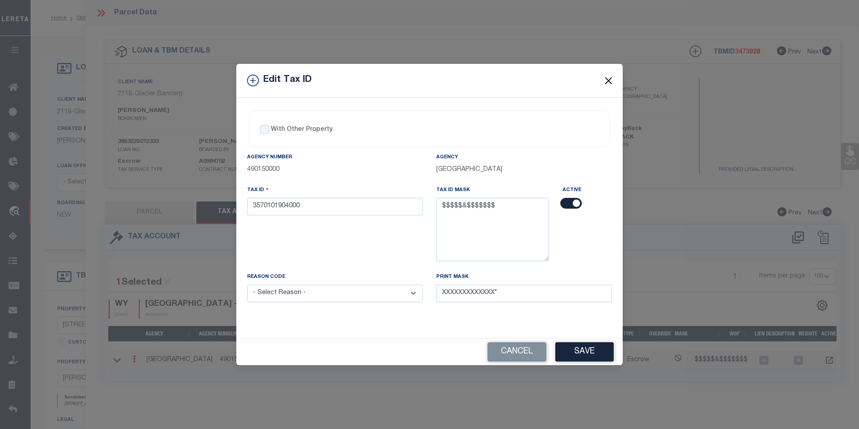
click at [612, 76] on button "Close" at bounding box center [609, 81] width 12 height 12
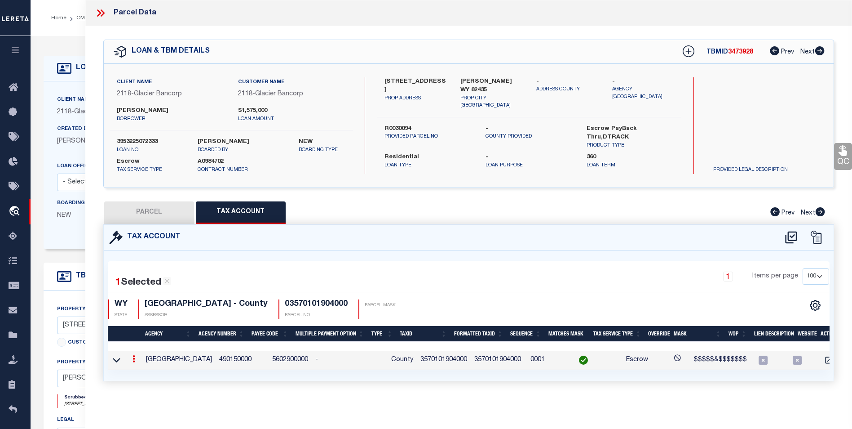
click at [156, 208] on button "PARCEL" at bounding box center [149, 212] width 90 height 22
select select "AS"
select select
checkbox input "false"
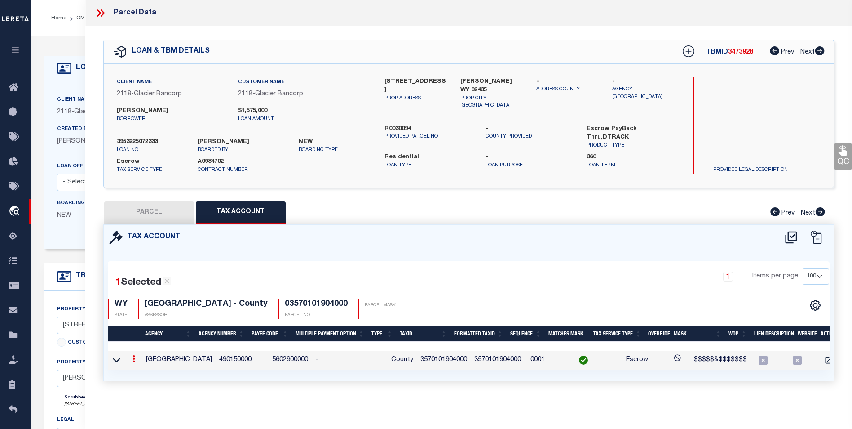
select select "BP"
type input "HOENE RIVERBANKS, LLC"
select select "AGW"
select select
type input "3029 BELFRY HWY"
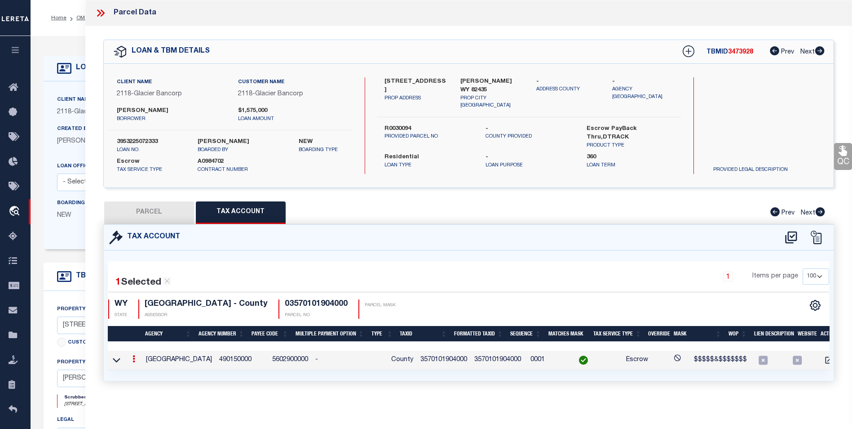
type textarea "134.92 AC. DES. AS: LOTS 3 & 5 & THAT PT. OF LOTS 4, 8 & 9 LYING E. OF THE C/L …"
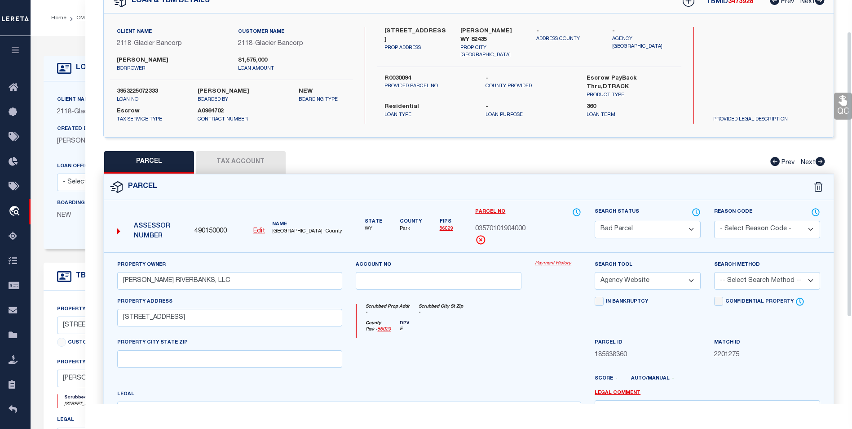
scroll to position [45, 0]
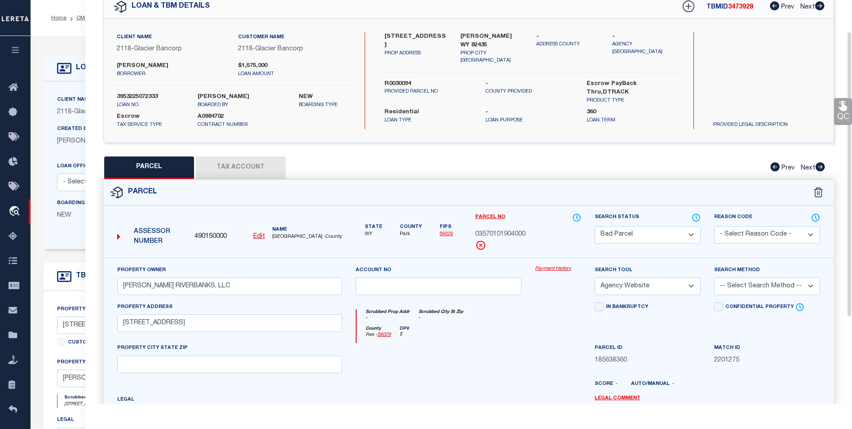
click at [235, 152] on div "QC QC QC" at bounding box center [468, 253] width 767 height 544
click at [234, 161] on button "Tax Account" at bounding box center [241, 167] width 90 height 22
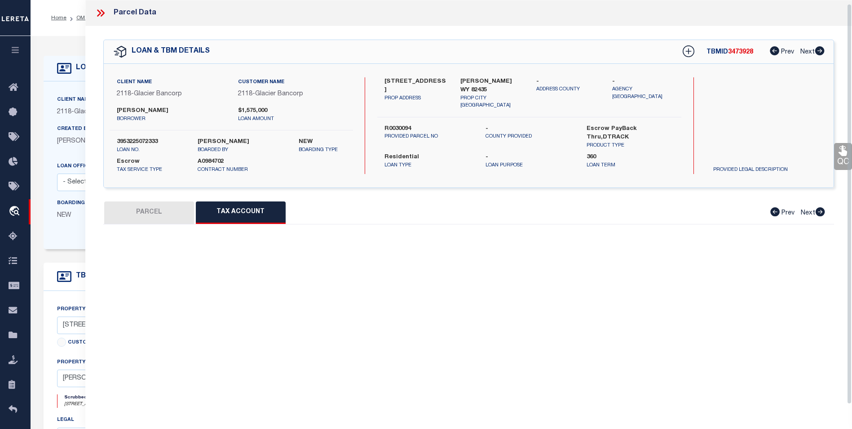
scroll to position [4, 0]
select select "100"
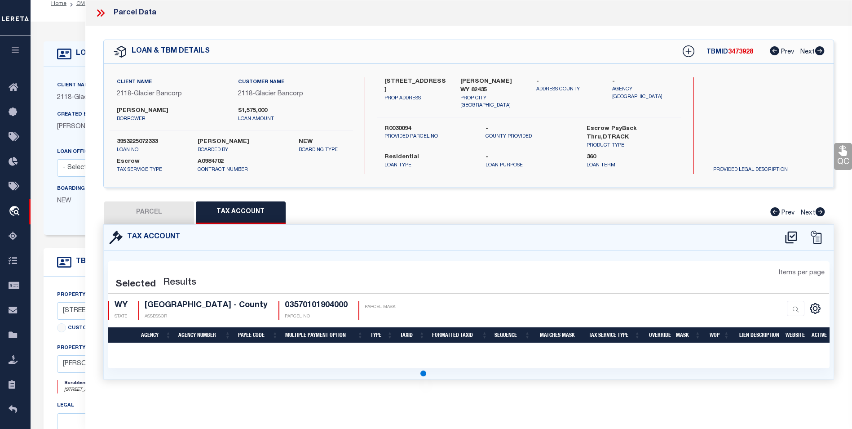
scroll to position [0, 0]
select select "100"
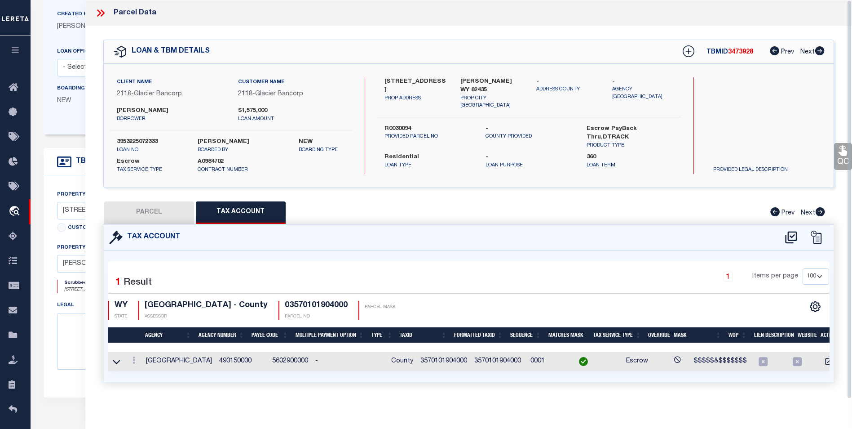
scroll to position [135, 0]
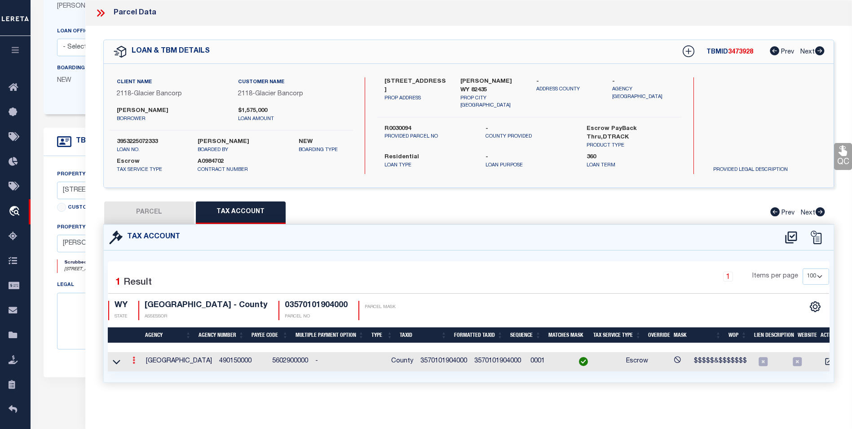
click at [133, 360] on icon at bounding box center [134, 359] width 3 height 7
click at [141, 371] on icon "" at bounding box center [143, 373] width 7 height 7
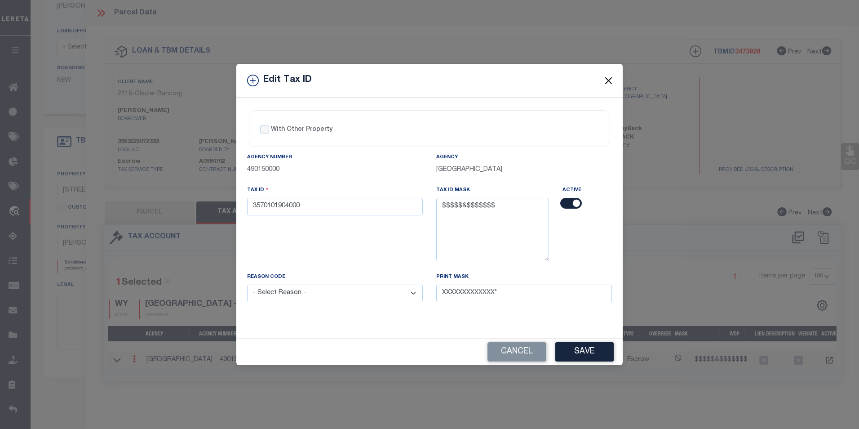
click at [603, 79] on button "Close" at bounding box center [609, 81] width 12 height 12
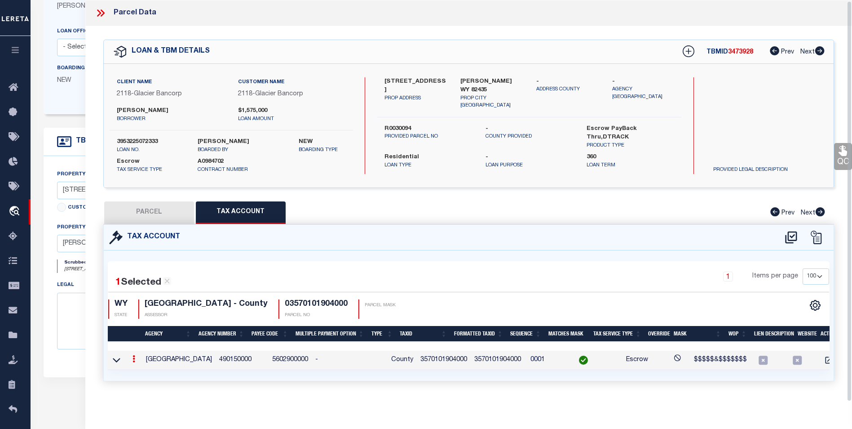
scroll to position [4, 0]
click at [134, 355] on icon at bounding box center [134, 358] width 3 height 7
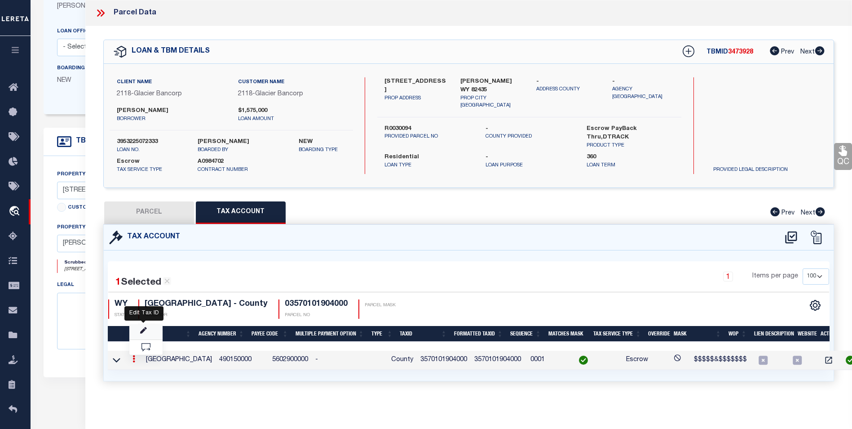
click at [146, 332] on icon "" at bounding box center [143, 330] width 7 height 7
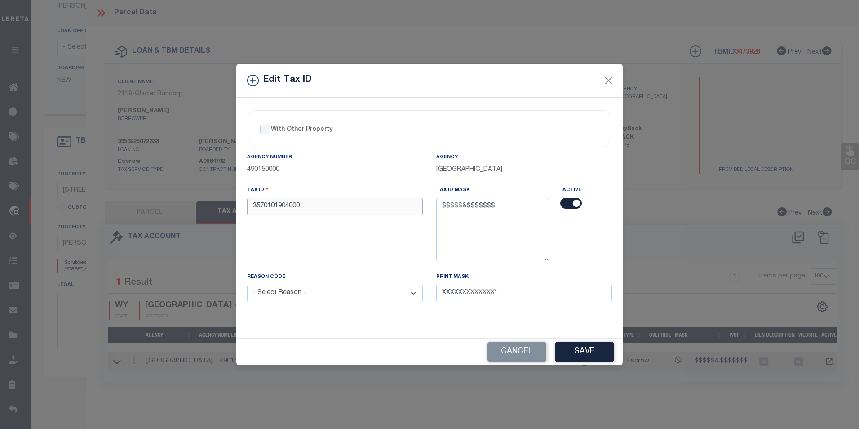
drag, startPoint x: 320, startPoint y: 207, endPoint x: 199, endPoint y: 206, distance: 120.9
click at [199, 206] on div "Edit Tax ID With Other Property With Other Property Type Temporary" at bounding box center [429, 214] width 859 height 429
type input "00000R0030094"
click at [298, 269] on div "Tax ID 00000R0030094" at bounding box center [334, 228] width 189 height 87
click at [297, 292] on select "- Select Reason - 099 - Other (Provide additional detail) ACT - Agency Changed …" at bounding box center [335, 293] width 176 height 18
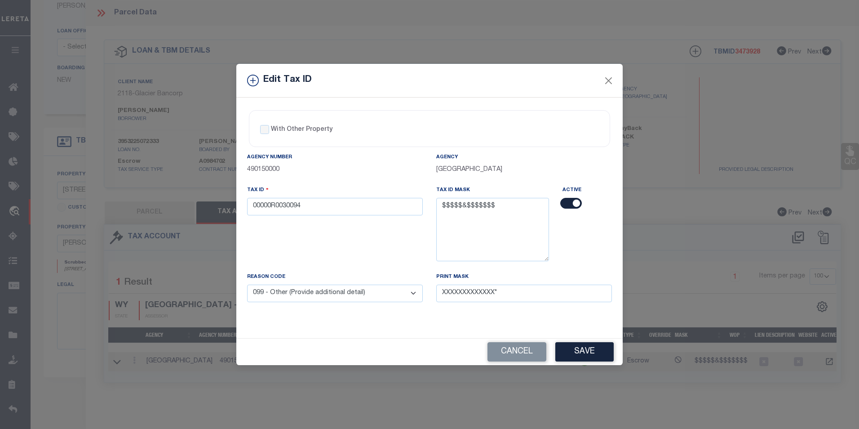
click at [247, 285] on select "- Select Reason - 099 - Other (Provide additional detail) ACT - Agency Changed …" at bounding box center [335, 293] width 176 height 18
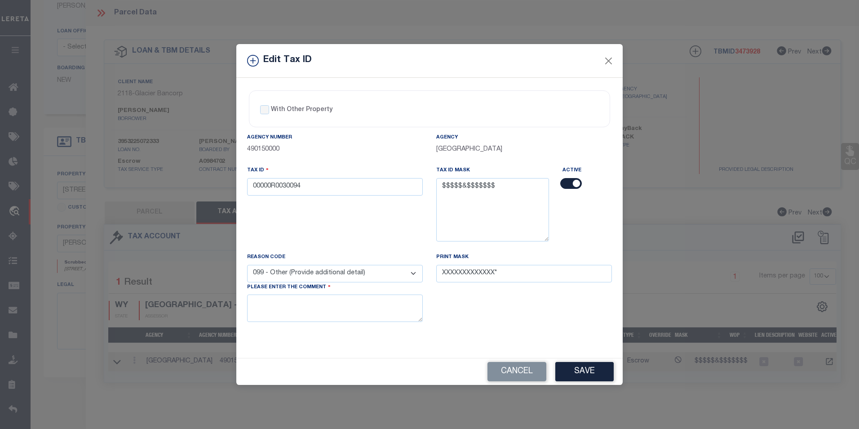
click at [329, 265] on select "- Select Reason - 099 - Other (Provide additional detail) ACT - Agency Changed …" at bounding box center [335, 274] width 176 height 18
select select "ACT"
click at [247, 265] on select "- Select Reason - 099 - Other (Provide additional detail) ACT - Agency Changed …" at bounding box center [335, 274] width 176 height 18
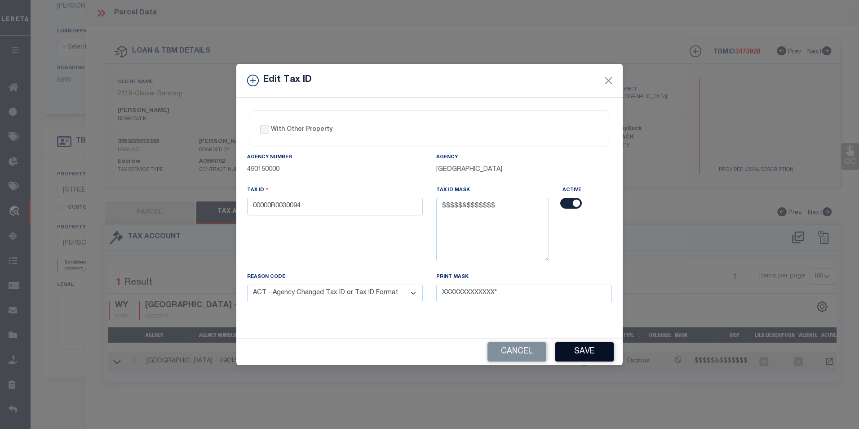
click at [590, 353] on button "Save" at bounding box center [584, 351] width 58 height 19
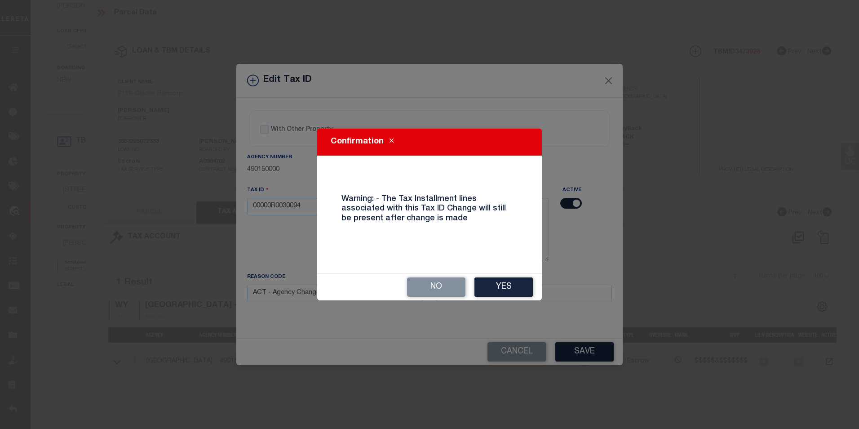
click at [516, 285] on button "Yes" at bounding box center [503, 286] width 58 height 19
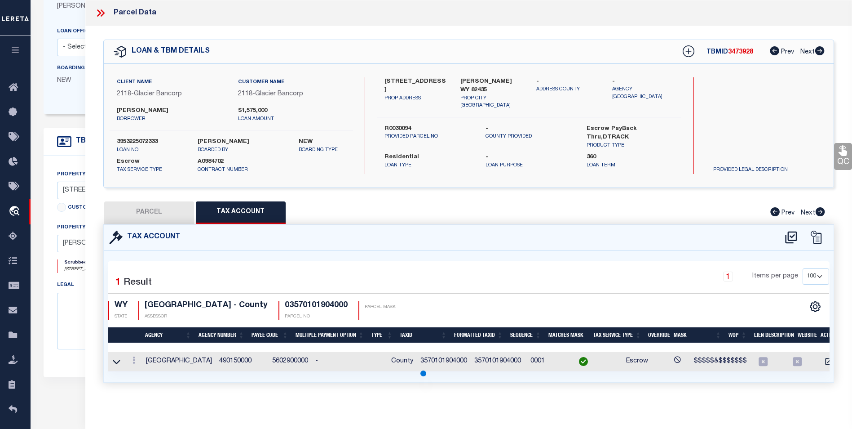
select select
click at [163, 214] on button "PARCEL" at bounding box center [149, 212] width 90 height 22
select select "AS"
select select
checkbox input "false"
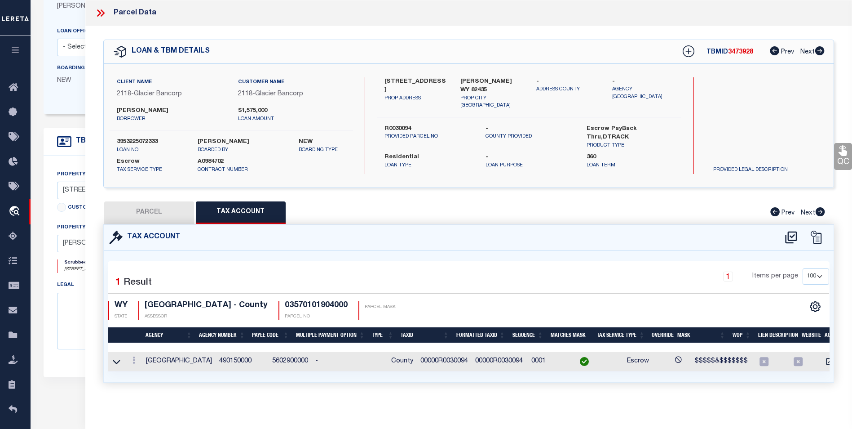
checkbox input "false"
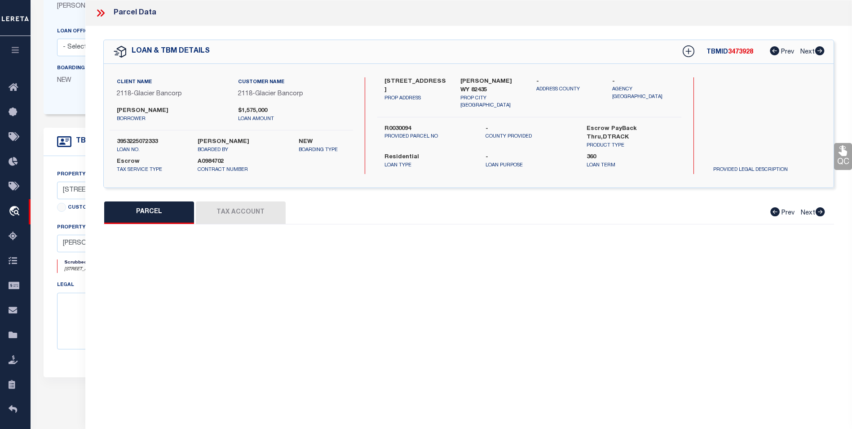
select select "BP"
type input "HOENE RIVERBANKS, LLC"
select select "AGW"
select select
type input "3029 BELFRY HWY"
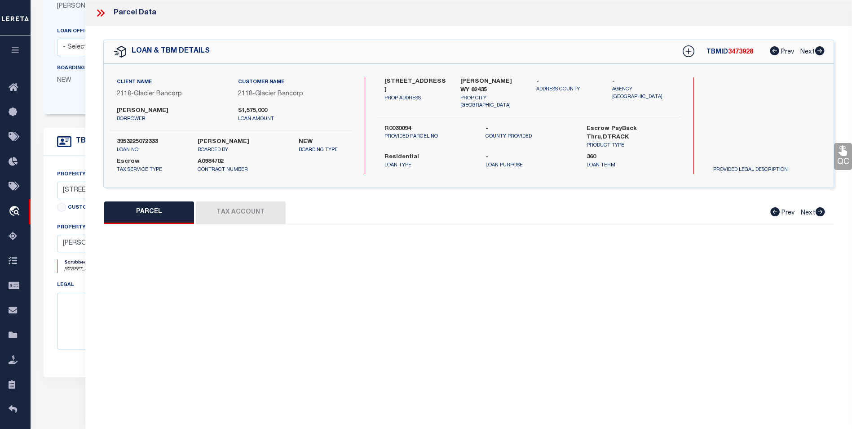
type textarea "134.92 AC. DES. AS: LOTS 3 & 5 & THAT PT. OF LOTS 4, 8 & 9 LYING E. OF THE C/L …"
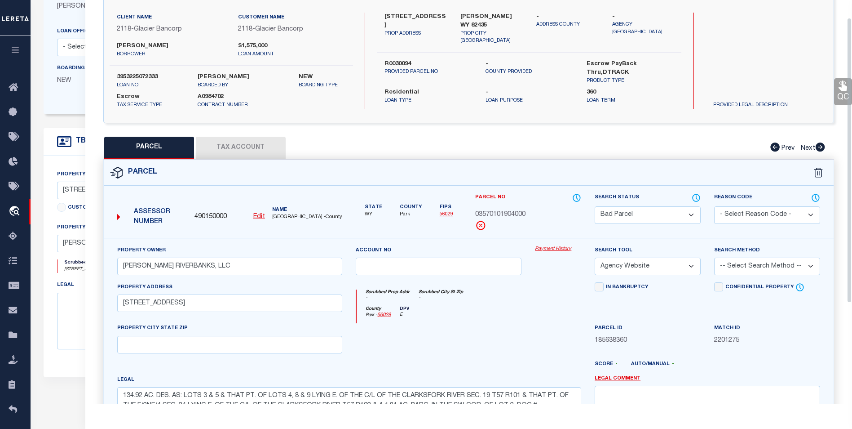
scroll to position [90, 0]
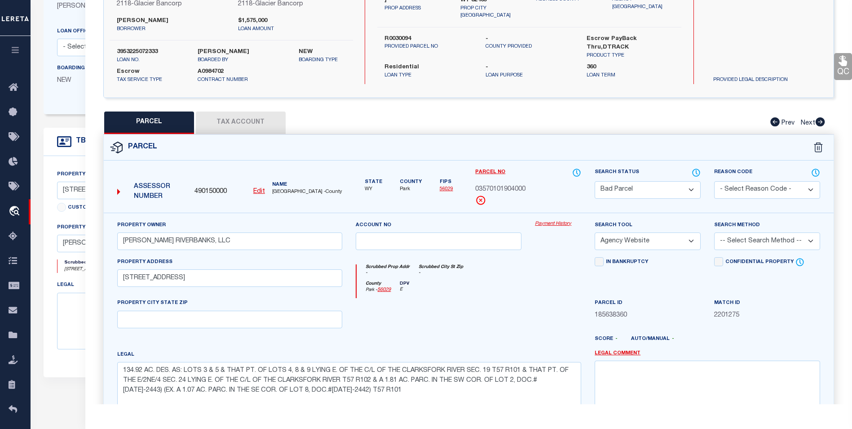
click at [261, 188] on u "Edit" at bounding box center [259, 191] width 12 height 6
type input "490150000"
type input "03570101904000"
select select "BP"
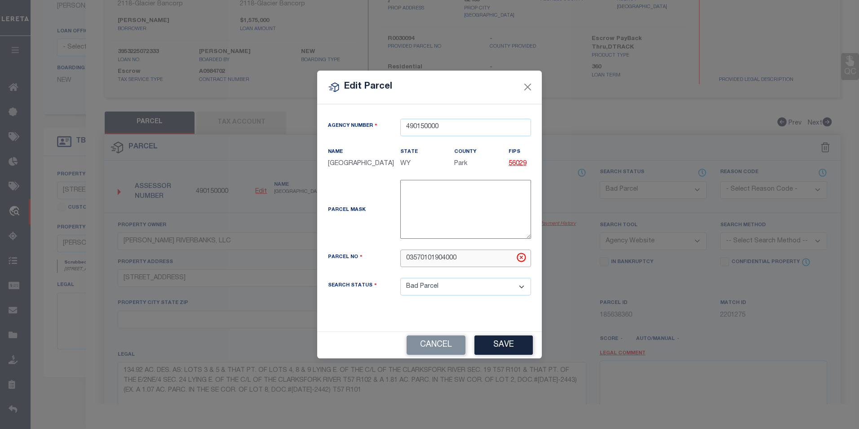
drag, startPoint x: 462, startPoint y: 257, endPoint x: 401, endPoint y: 262, distance: 61.8
click at [401, 262] on input "03570101904000" at bounding box center [465, 258] width 131 height 18
type input "00000R0030094"
click at [501, 338] on button "Save" at bounding box center [503, 344] width 58 height 19
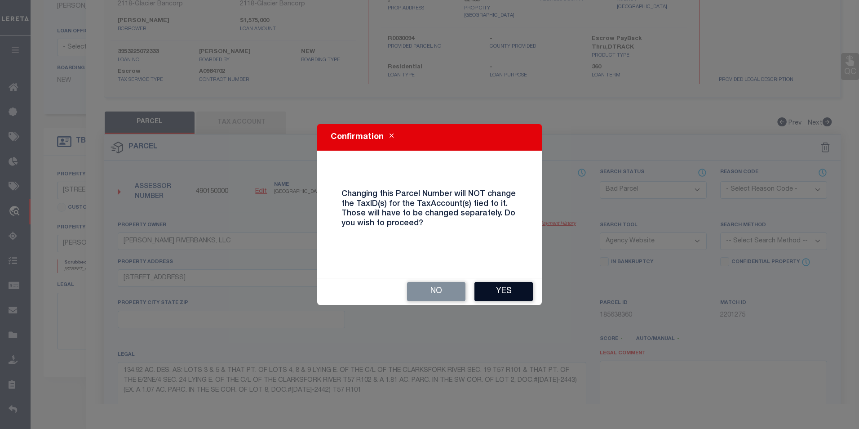
click at [494, 293] on button "Yes" at bounding box center [503, 291] width 58 height 19
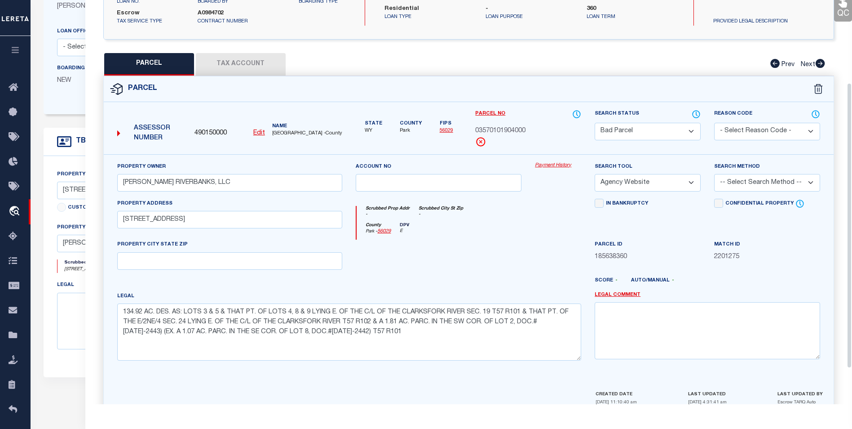
select select "BP"
select select
checkbox input "false"
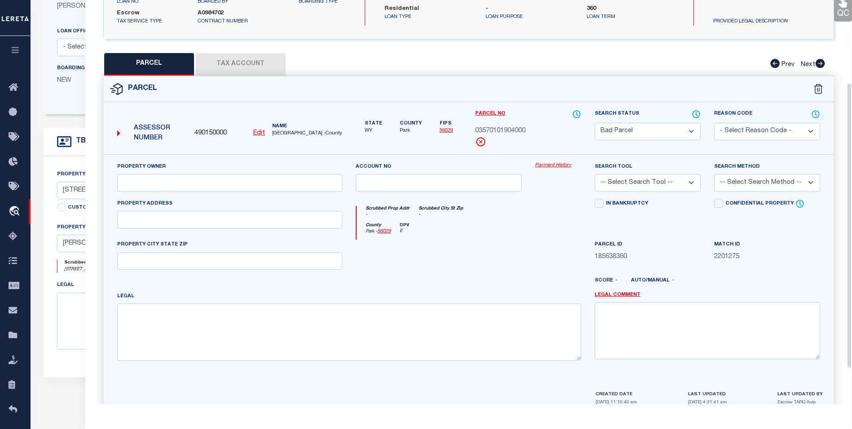
type input "HOENE RIVERBANKS, LLC"
select select "AGW"
select select
type input "3029 BELFRY HWY"
type textarea "134.92 AC. DES. AS: LOTS 3 & 5 & THAT PT. OF LOTS 4, 8 & 9 LYING E. OF THE C/L …"
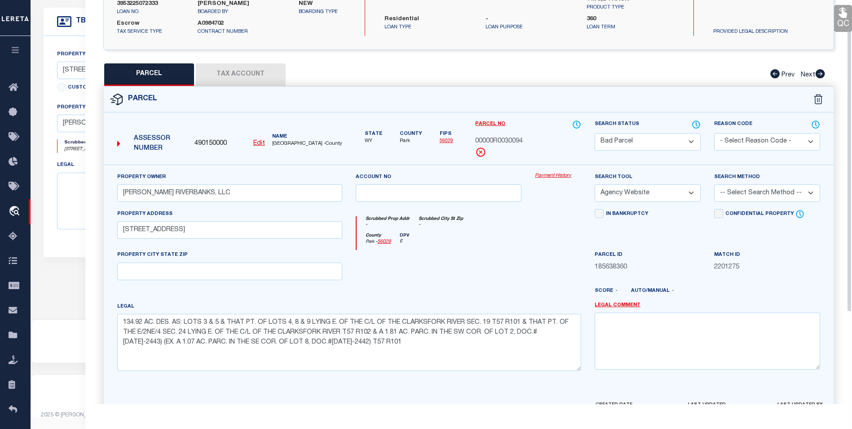
scroll to position [32, 0]
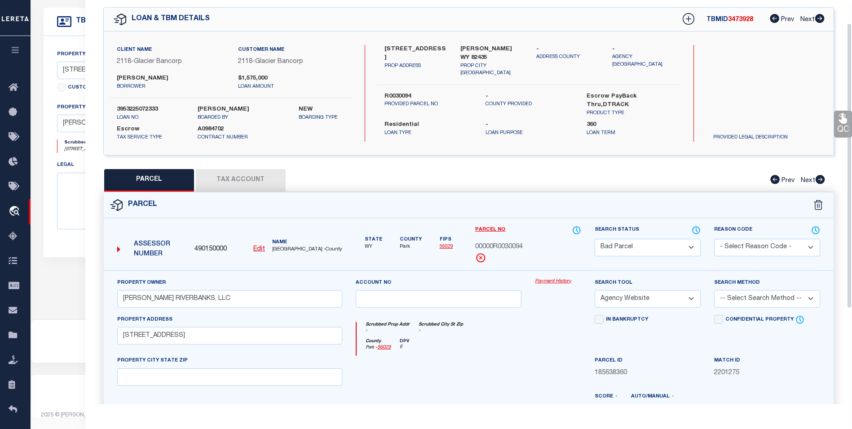
click at [233, 179] on button "Tax Account" at bounding box center [241, 180] width 90 height 22
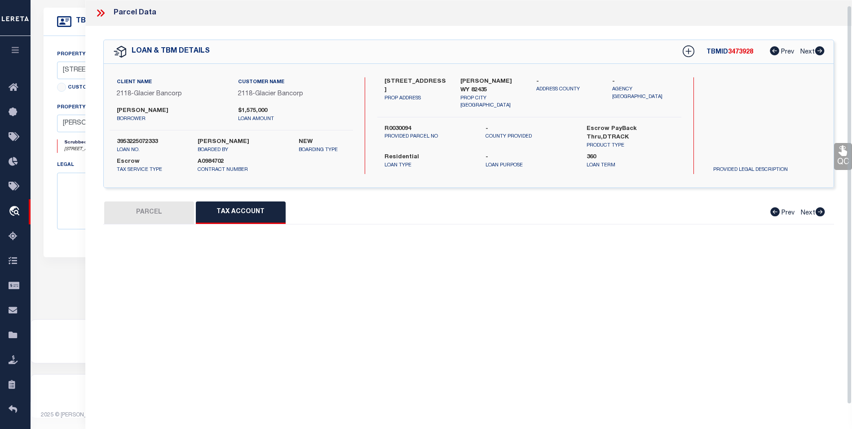
scroll to position [5, 0]
select select "100"
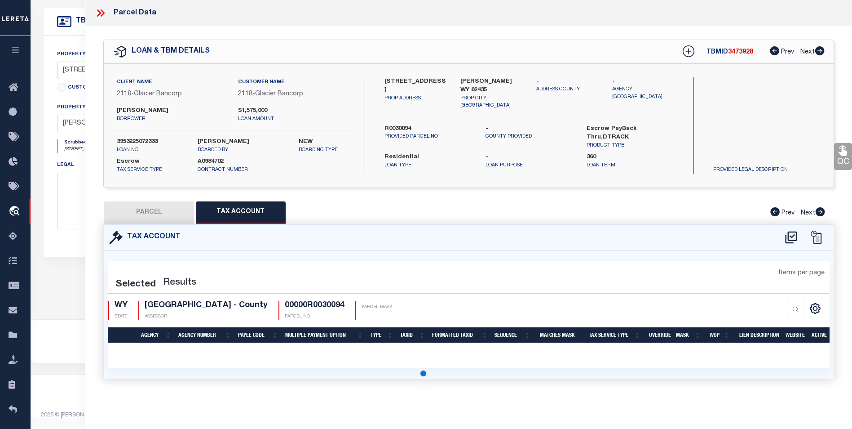
scroll to position [0, 0]
select select "100"
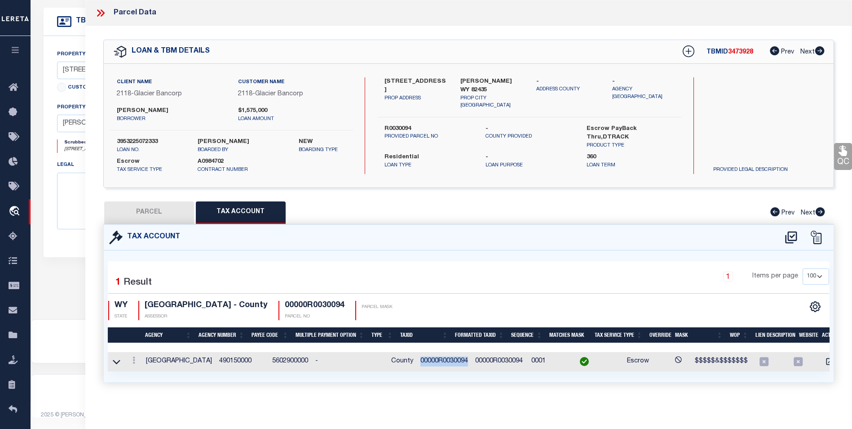
drag, startPoint x: 450, startPoint y: 360, endPoint x: 401, endPoint y: 360, distance: 49.0
click at [417, 360] on td "00000R0030094" at bounding box center [444, 361] width 55 height 19
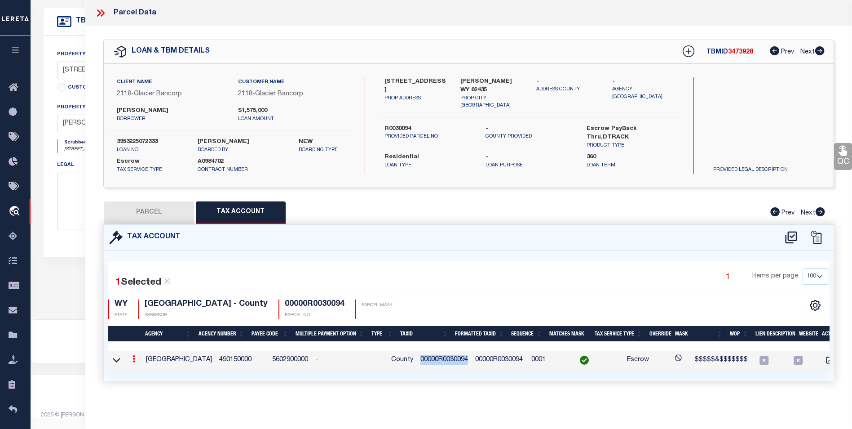
copy td "00000R0030094"
click at [165, 204] on button "PARCEL" at bounding box center [149, 212] width 90 height 22
select select "AS"
select select
checkbox input "false"
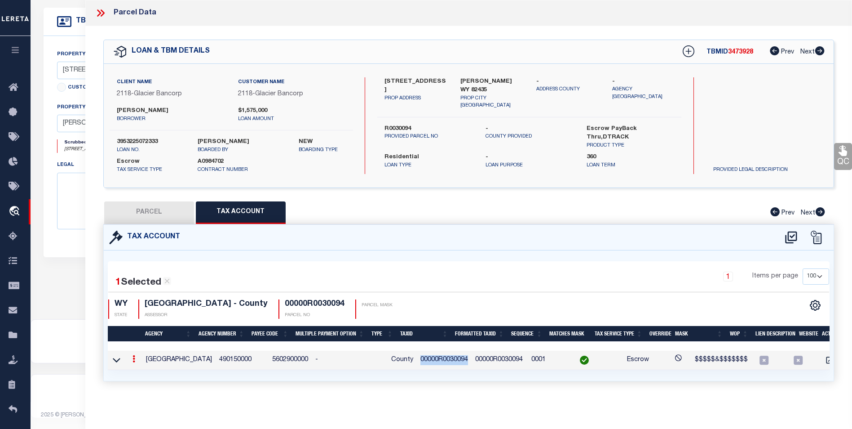
checkbox input "false"
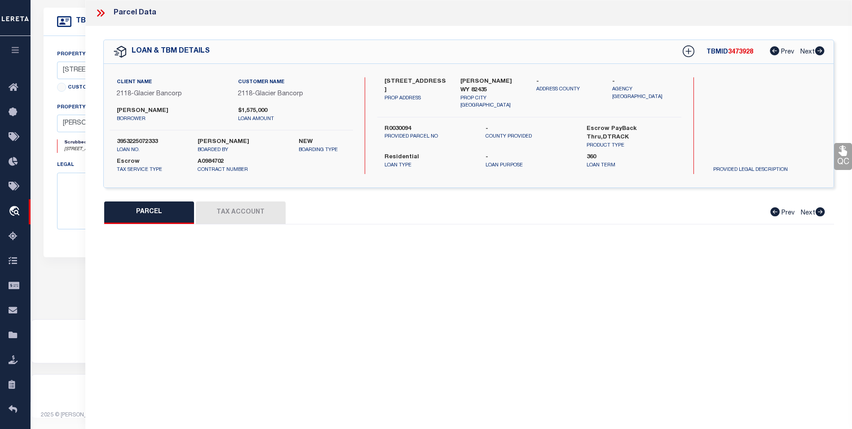
select select "BP"
type input "HOENE RIVERBANKS, LLC"
select select "AGW"
select select
type input "3029 BELFRY HWY"
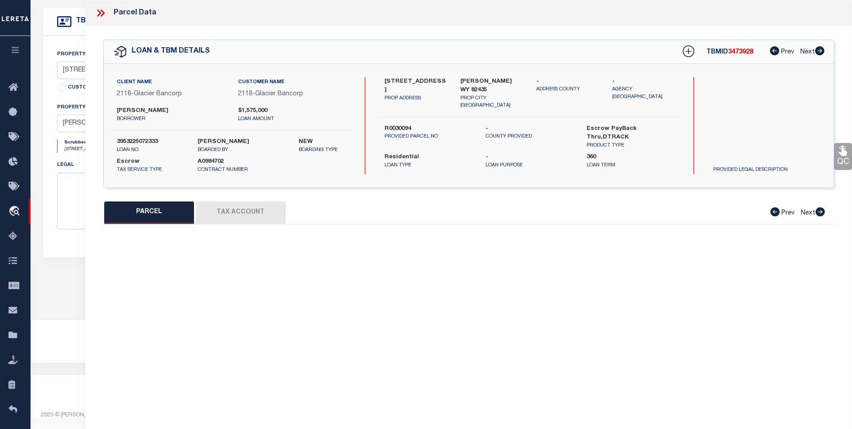
type textarea "134.92 AC. DES. AS: LOTS 3 & 5 & THAT PT. OF LOTS 4, 8 & 9 LYING E. OF THE C/L …"
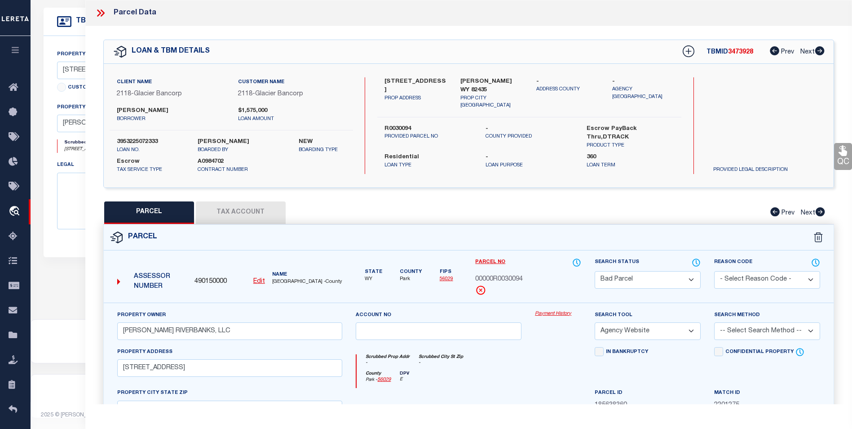
click at [265, 282] on div "490150000 Edit" at bounding box center [230, 282] width 78 height 10
click at [262, 280] on u "Edit" at bounding box center [259, 281] width 12 height 6
select select "BP"
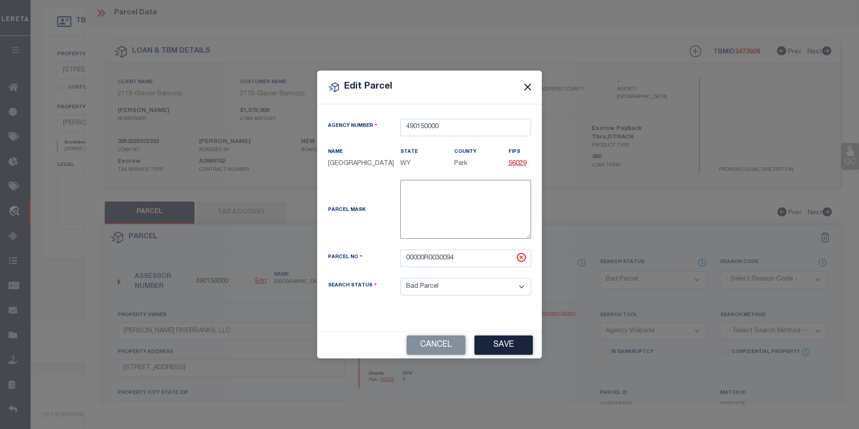
click at [526, 84] on button "Close" at bounding box center [528, 87] width 12 height 12
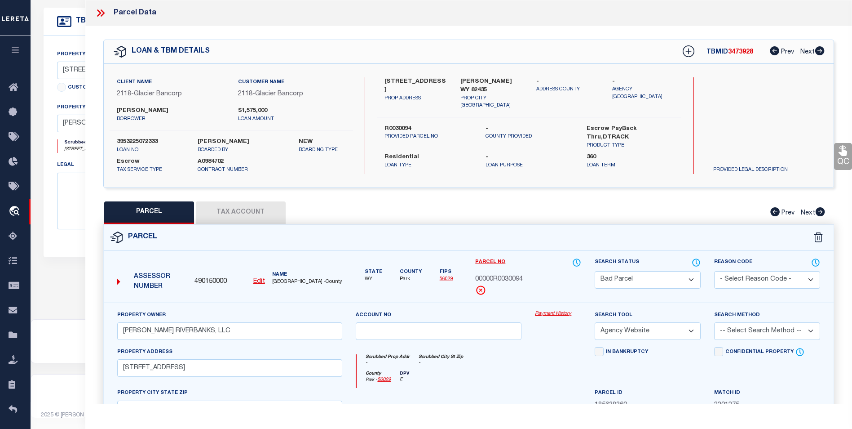
click at [640, 278] on select "Automated Search Bad Parcel Complete Duplicate Parcel High Dollar Reporting In …" at bounding box center [648, 280] width 106 height 18
select select "PC"
click at [595, 271] on select "Automated Search Bad Parcel Complete Duplicate Parcel High Dollar Reporting In …" at bounding box center [648, 280] width 106 height 18
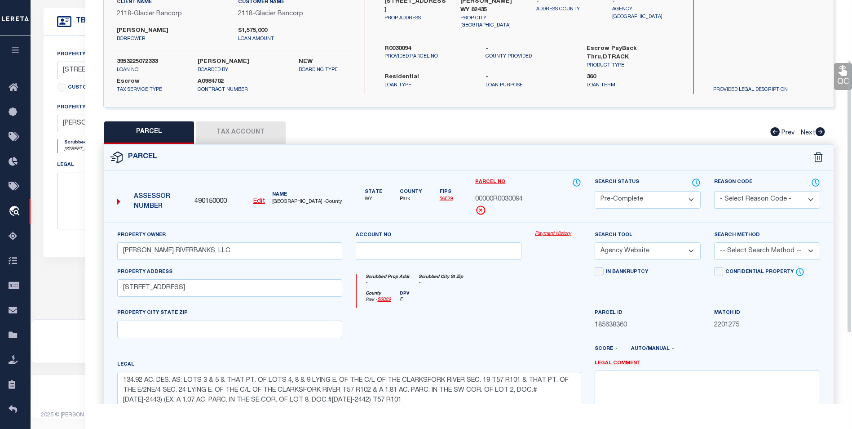
scroll to position [90, 0]
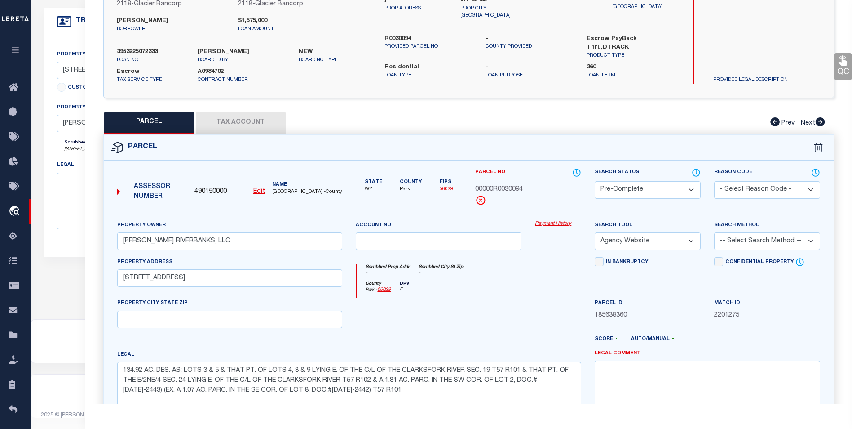
click at [747, 241] on select "-- Select Search Method -- Property Address Legal Liability Info Provided" at bounding box center [767, 241] width 106 height 18
select select "ADD"
click at [714, 232] on select "-- Select Search Method -- Property Address Legal Liability Info Provided" at bounding box center [767, 241] width 106 height 18
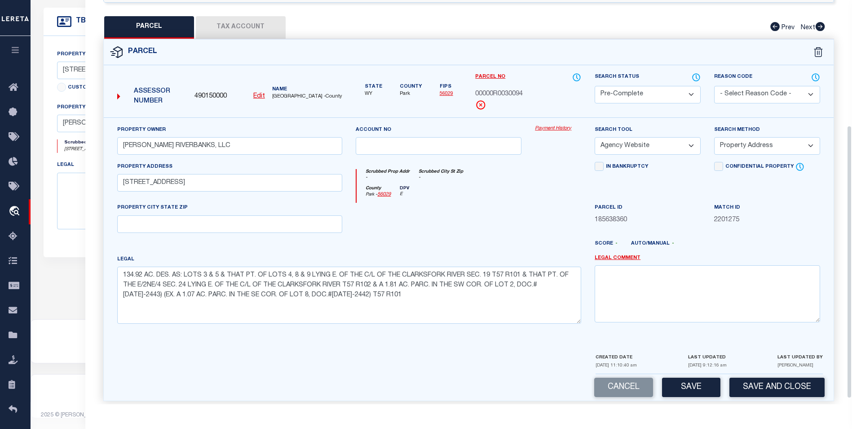
scroll to position [194, 0]
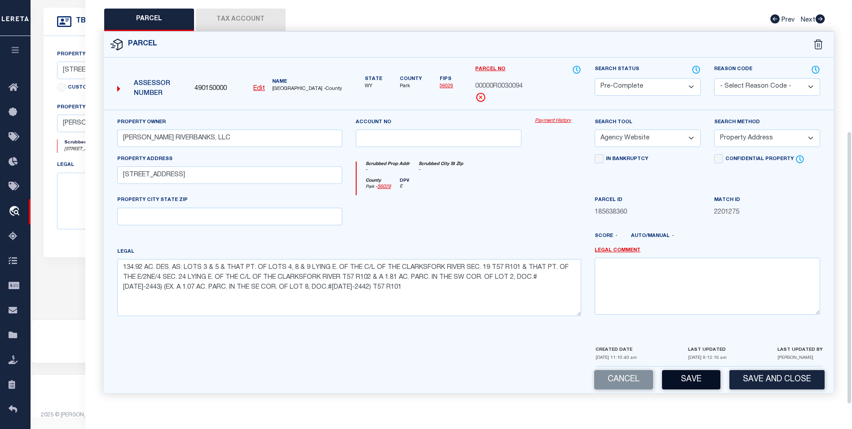
click at [680, 378] on button "Save" at bounding box center [691, 379] width 58 height 19
select select "AS"
select select
checkbox input "false"
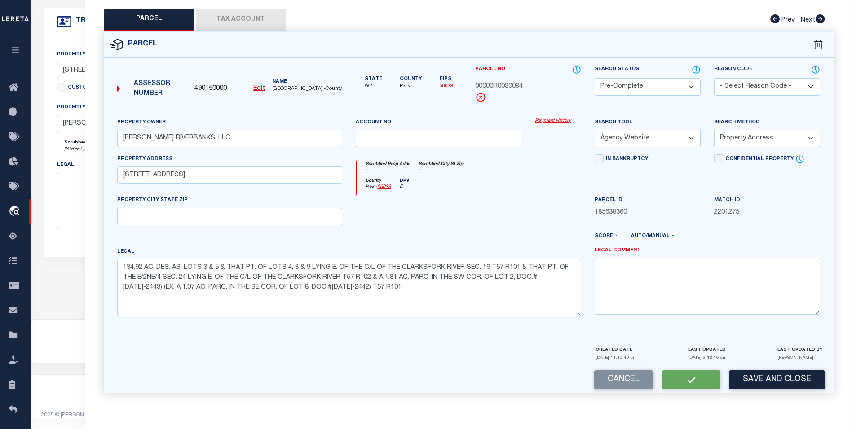
checkbox input "false"
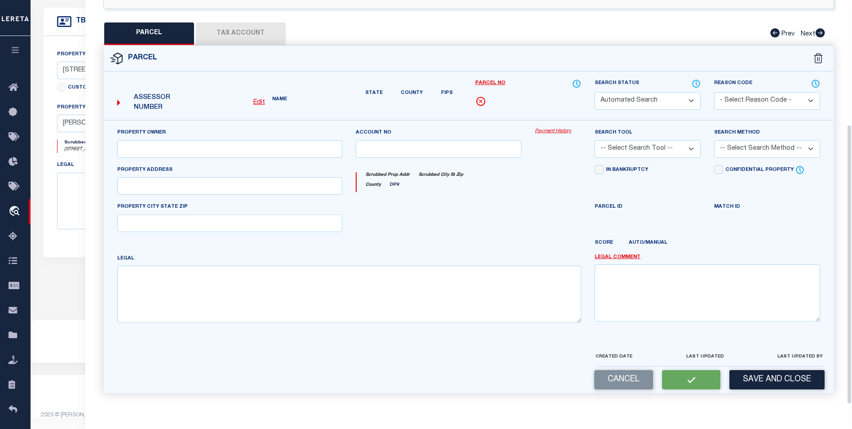
select select "PC"
type input "HOENE RIVERBANKS, LLC"
select select "AGW"
select select "ADD"
type input "3029 BELFRY HWY"
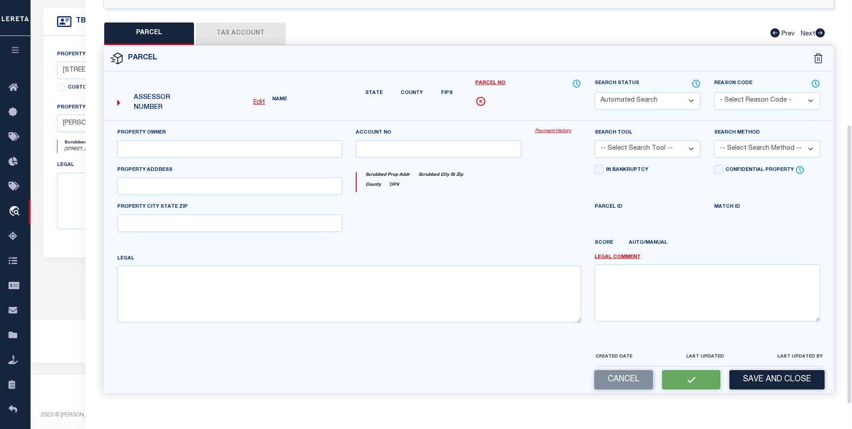
type textarea "134.92 AC. DES. AS: LOTS 3 & 5 & THAT PT. OF LOTS 4, 8 & 9 LYING E. OF THE C/L …"
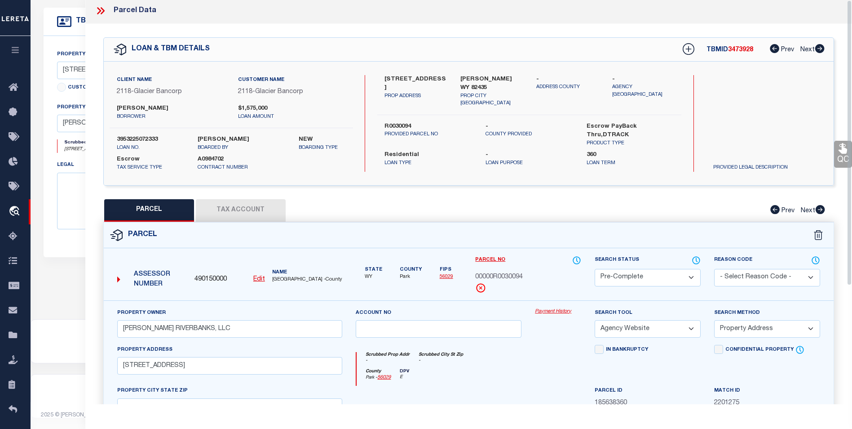
scroll to position [0, 0]
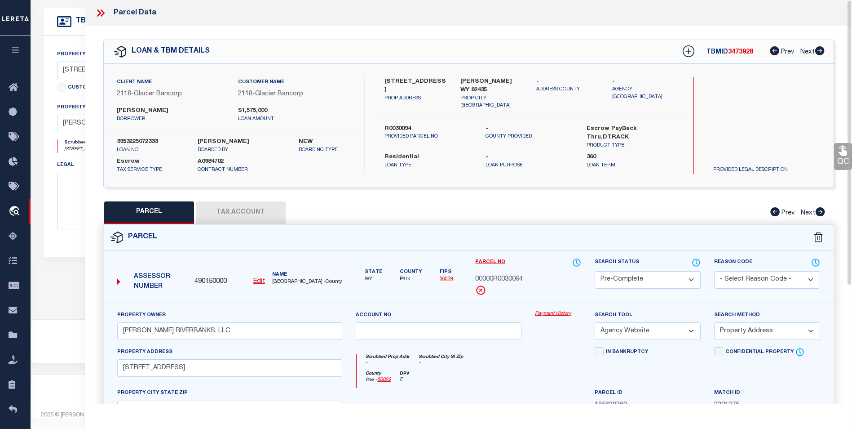
click at [104, 17] on icon at bounding box center [101, 13] width 12 height 12
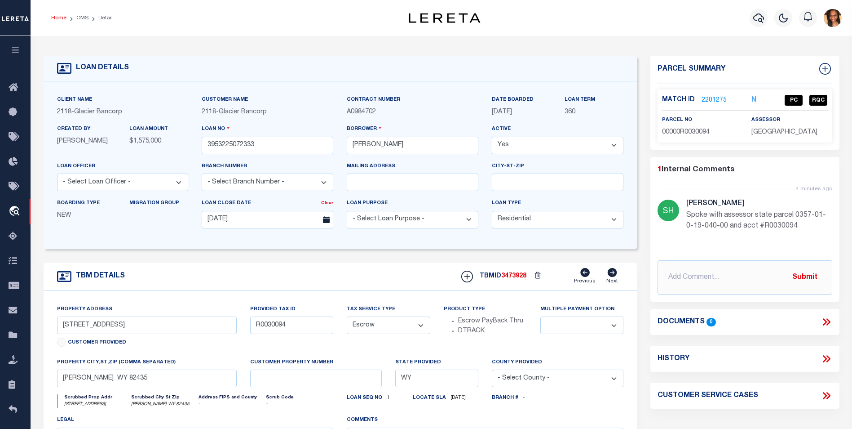
click at [62, 19] on link "Home" at bounding box center [58, 17] width 15 height 5
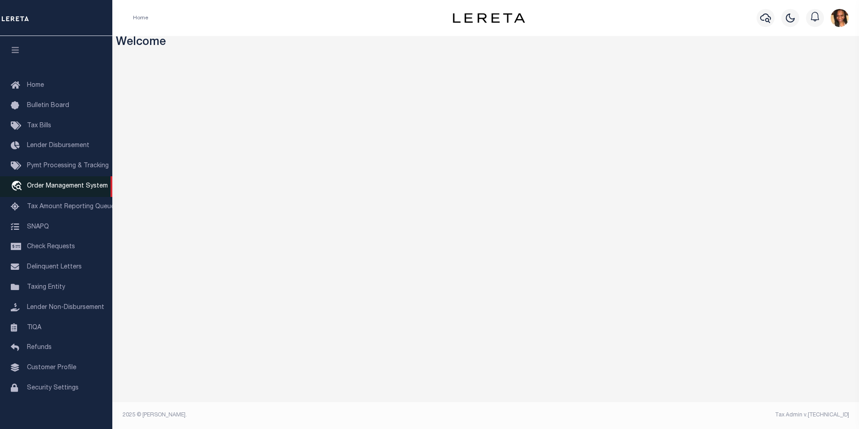
click at [40, 192] on link "travel_explore Order Management System" at bounding box center [56, 186] width 112 height 21
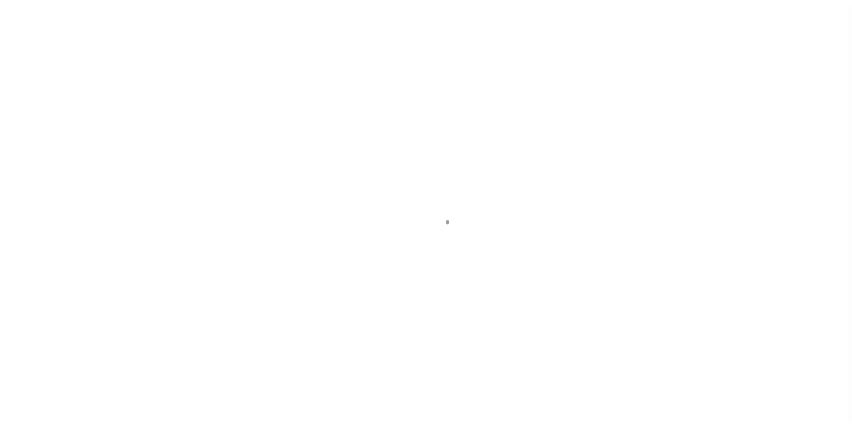
scroll to position [9, 0]
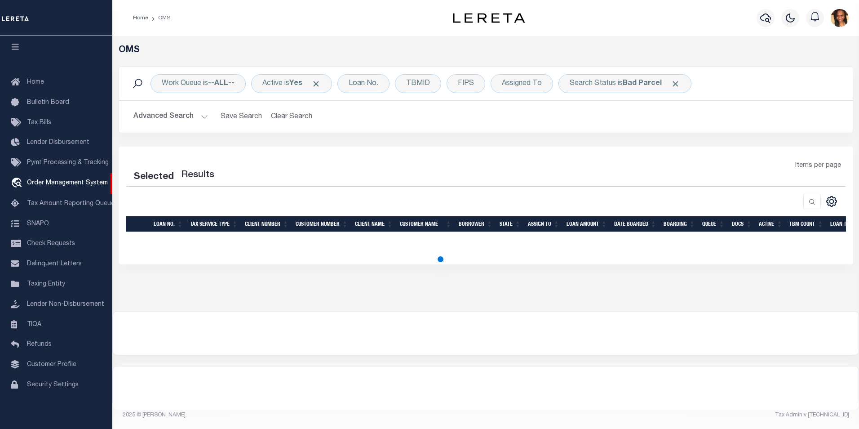
select select "200"
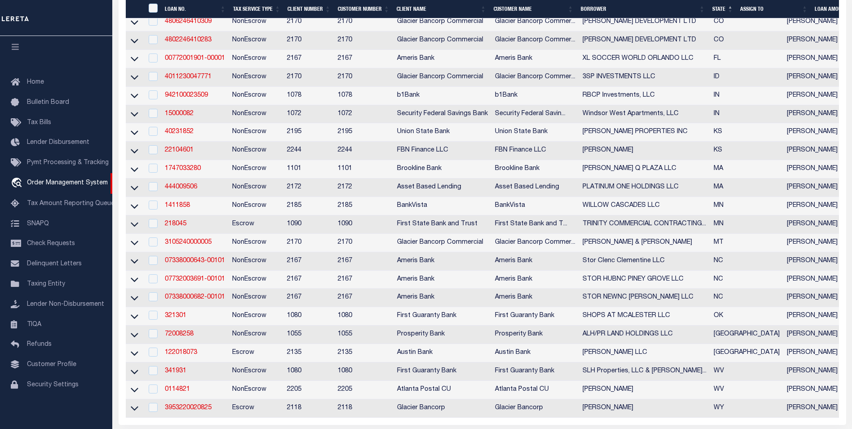
scroll to position [359, 0]
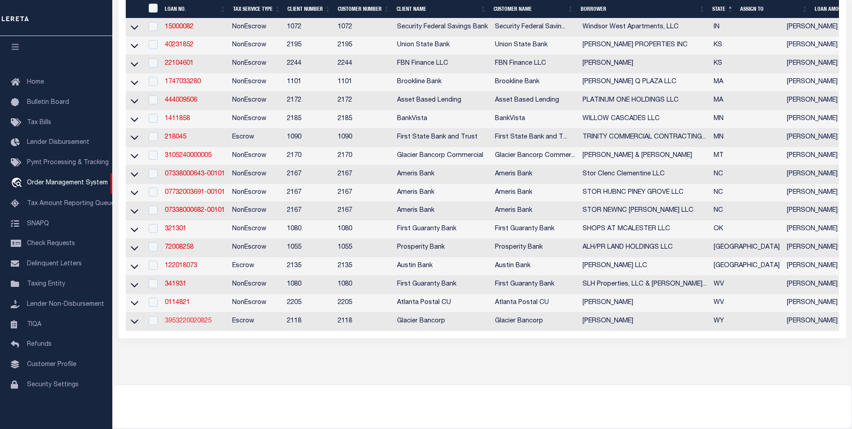
click at [192, 324] on link "3953220020825" at bounding box center [188, 321] width 47 height 6
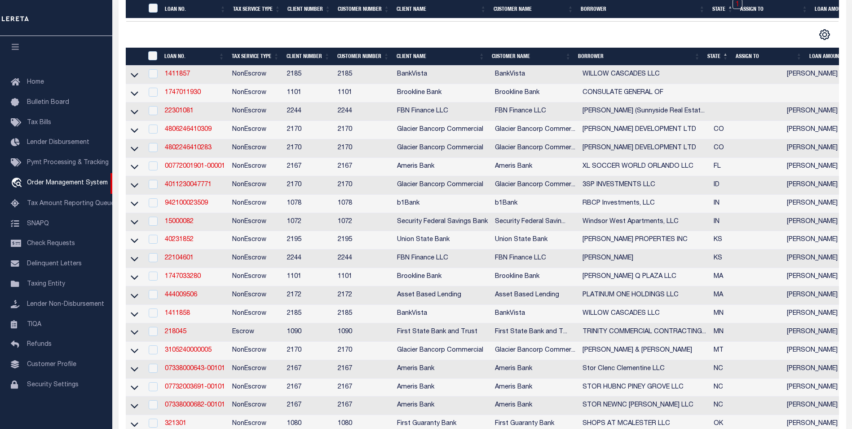
type input "3953220020825"
type input "[PERSON_NAME]"
select select
select select "Escrow"
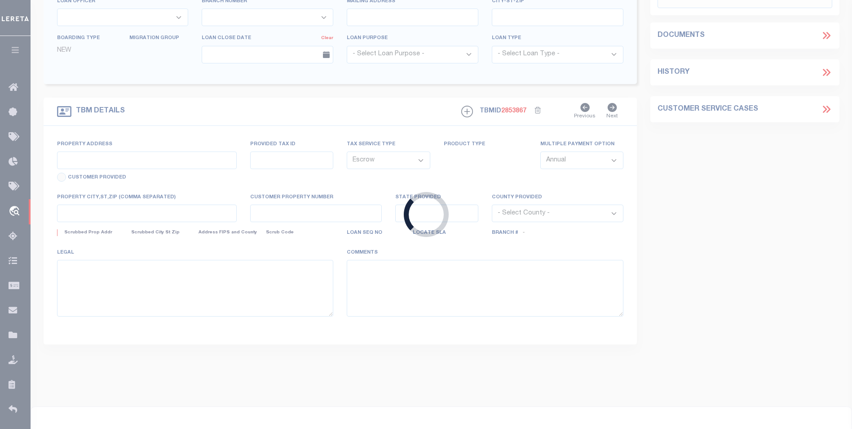
type input "[STREET_ADDRESS]"
type input "R0000746 & P0036182"
select select
type input "[PERSON_NAME] WY 824350000"
type input "WY"
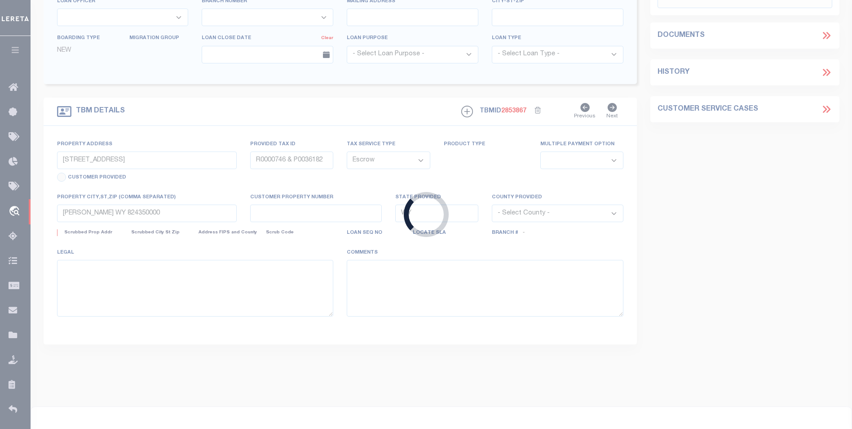
select select
select select "3688"
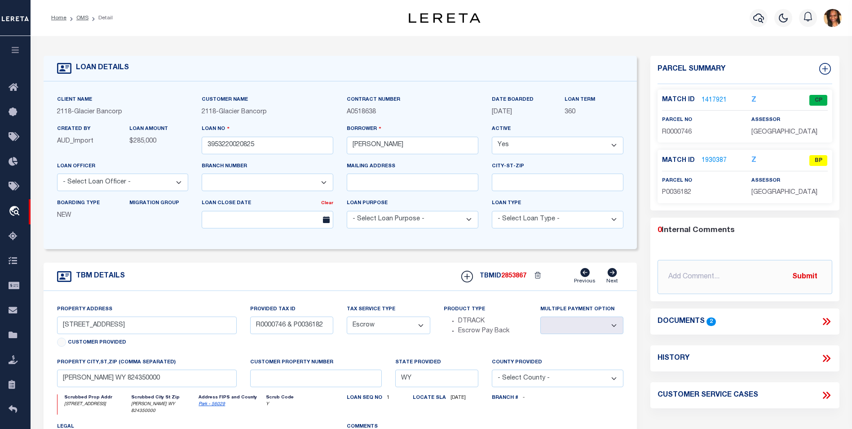
click at [707, 158] on link "1930387" at bounding box center [714, 160] width 25 height 9
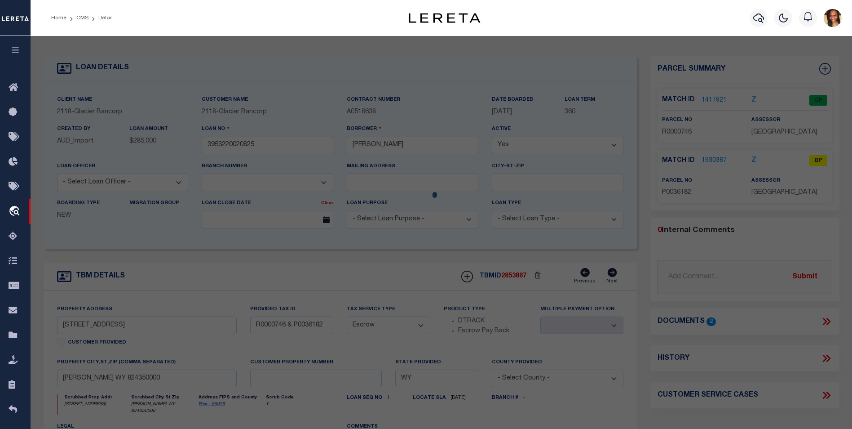
checkbox input "false"
select select "BP"
type input "[PERSON_NAME]"
select select
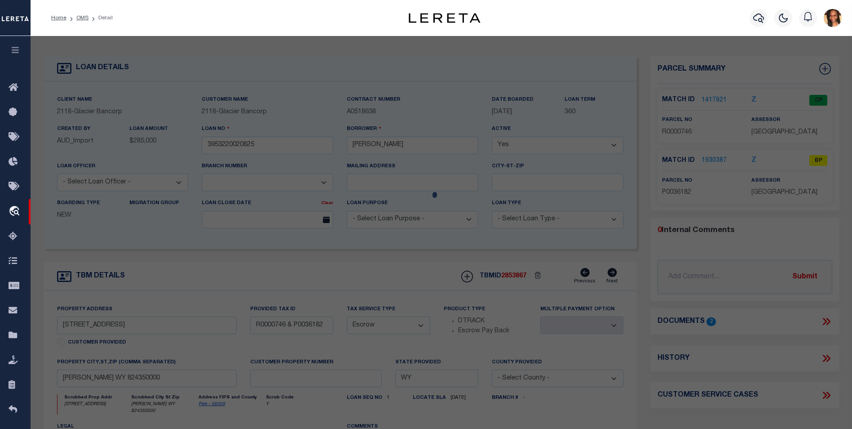
type input "[STREET_ADDRESS]"
checkbox input "false"
type input "[PERSON_NAME] WY"
type textarea "FARM EQUIPMENT Personal Property that is taxed."
type textarea "Tax ID Special Project"
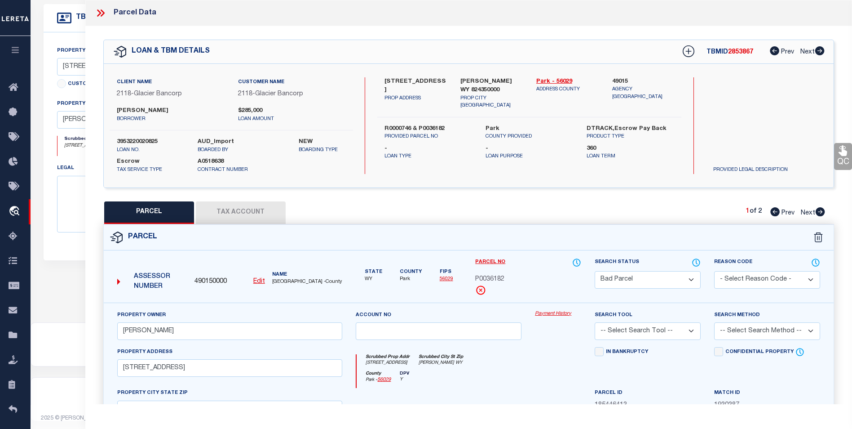
click at [248, 203] on button "Tax Account" at bounding box center [241, 212] width 90 height 22
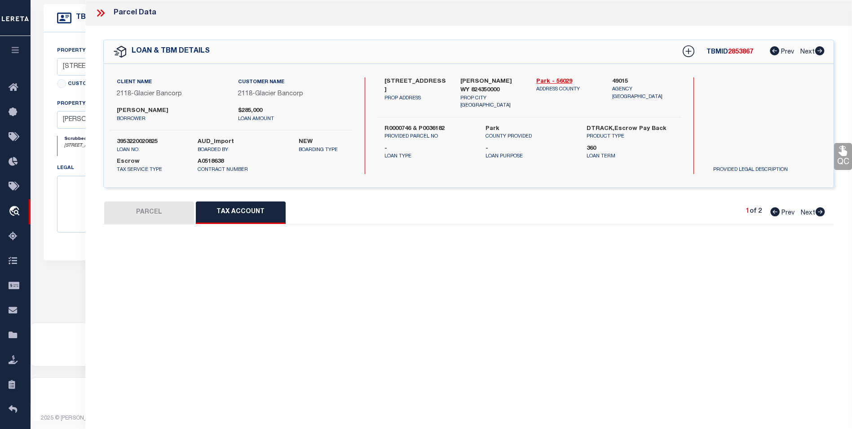
select select "100"
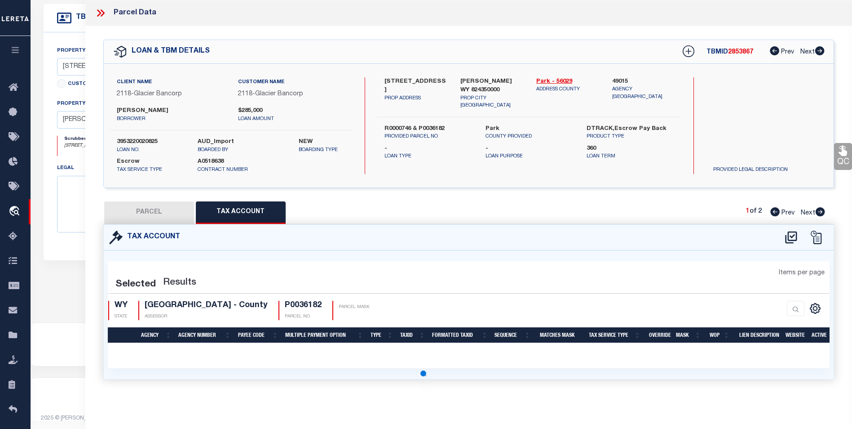
select select "100"
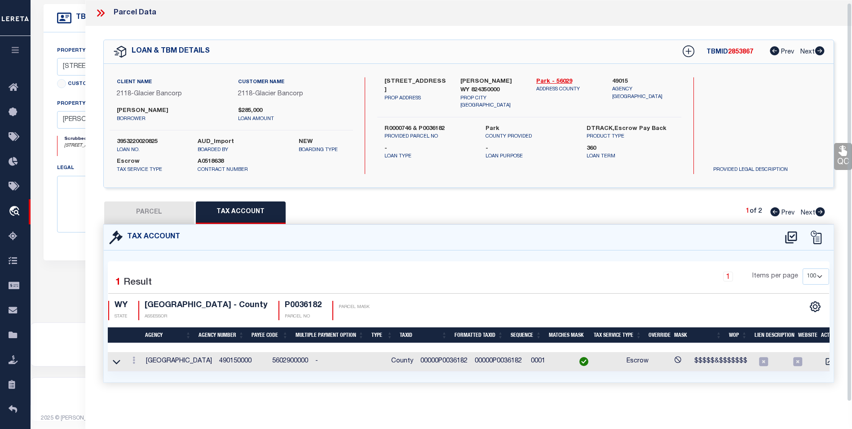
scroll to position [5, 0]
click at [133, 356] on icon at bounding box center [134, 359] width 3 height 7
click at [138, 331] on link at bounding box center [145, 333] width 33 height 15
type input "00000P0036182"
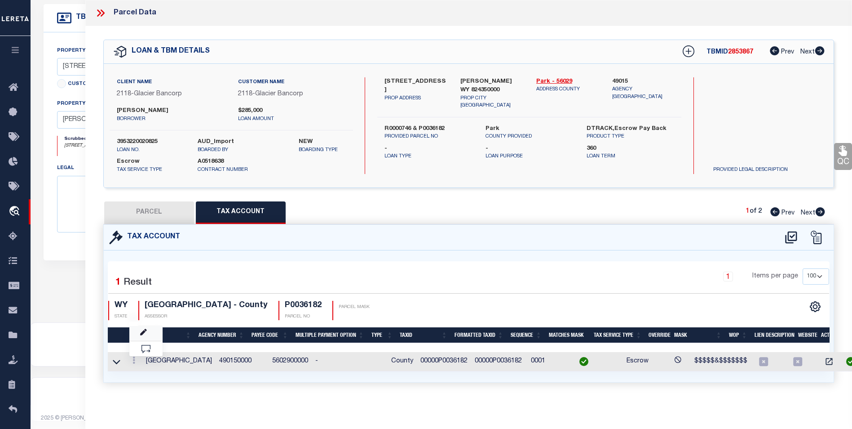
type textarea "$$$$$&$$$$$$$"
checkbox input "true"
type input "XXXXXXXXXXXXX*"
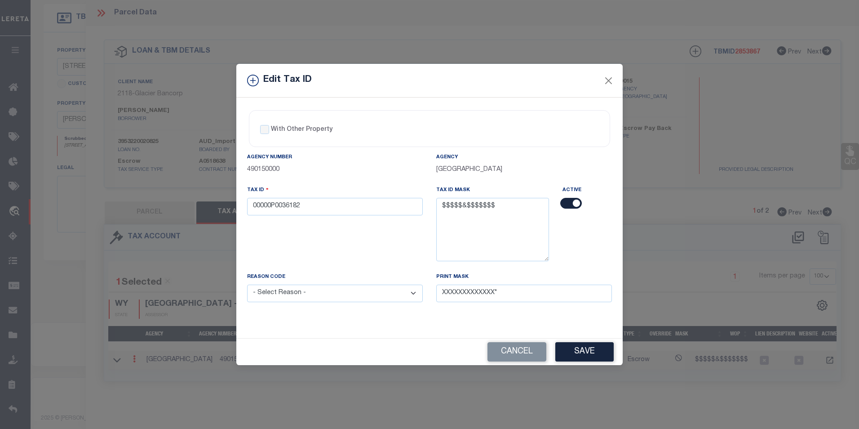
click at [616, 80] on div "Edit Tax ID" at bounding box center [429, 81] width 386 height 34
click at [610, 72] on div "Edit Tax ID" at bounding box center [429, 81] width 386 height 34
click at [611, 77] on button "Close" at bounding box center [609, 81] width 12 height 12
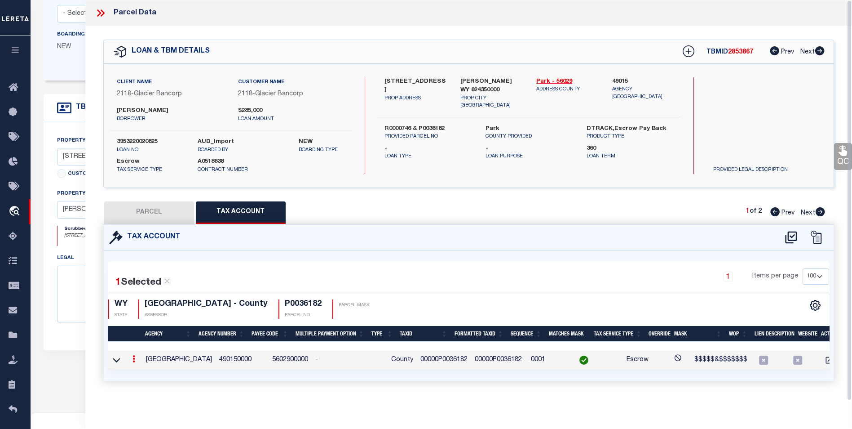
click at [95, 13] on icon at bounding box center [101, 13] width 12 height 12
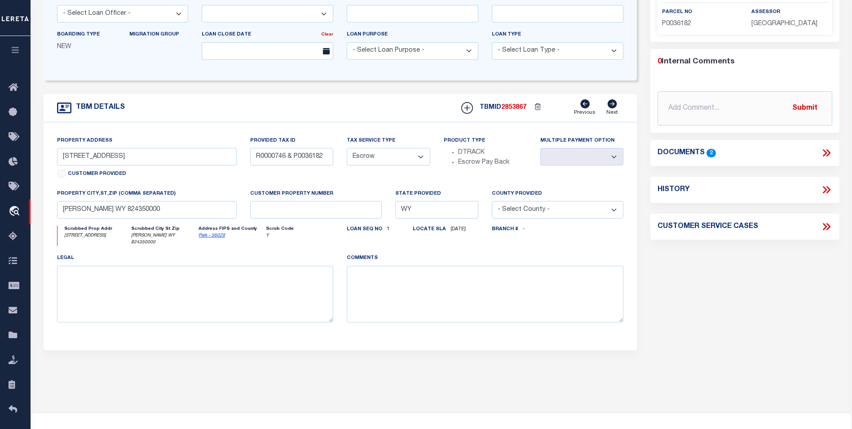
click at [819, 151] on div "Documents 2" at bounding box center [745, 153] width 175 height 12
click at [825, 152] on icon at bounding box center [825, 153] width 4 height 7
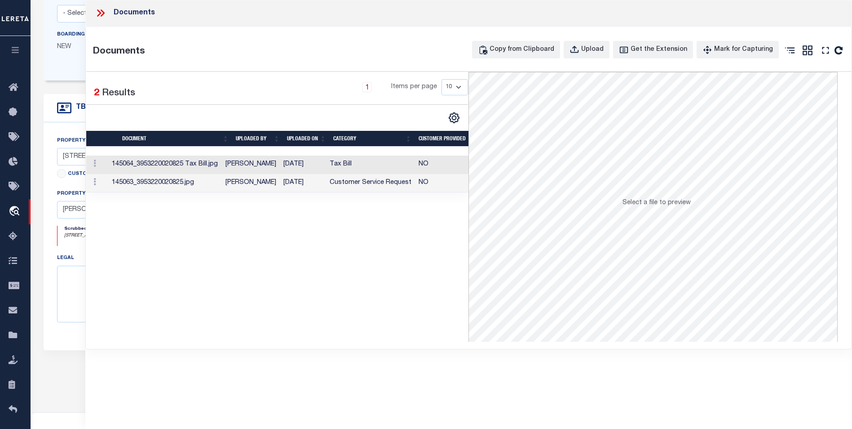
click at [326, 168] on td "[DATE]" at bounding box center [303, 164] width 46 height 18
click at [340, 229] on div "1 Selected 2 Results 1 Items per page 10 25 50 100" at bounding box center [277, 207] width 383 height 270
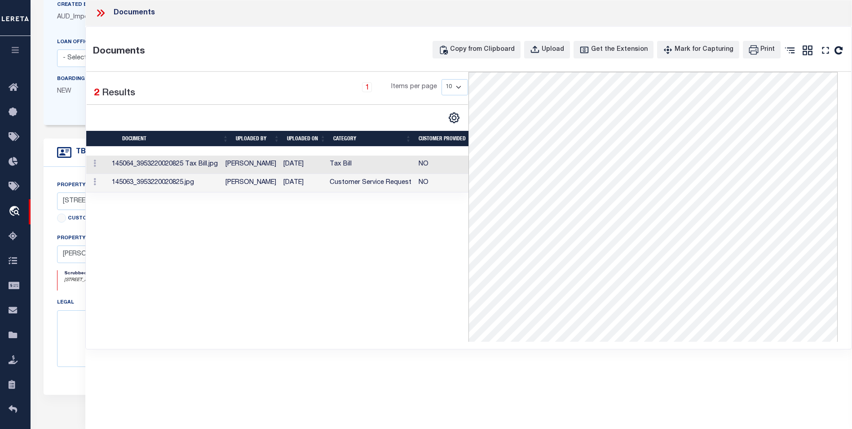
scroll to position [124, 0]
click at [382, 183] on td "Customer Service Request" at bounding box center [370, 183] width 89 height 18
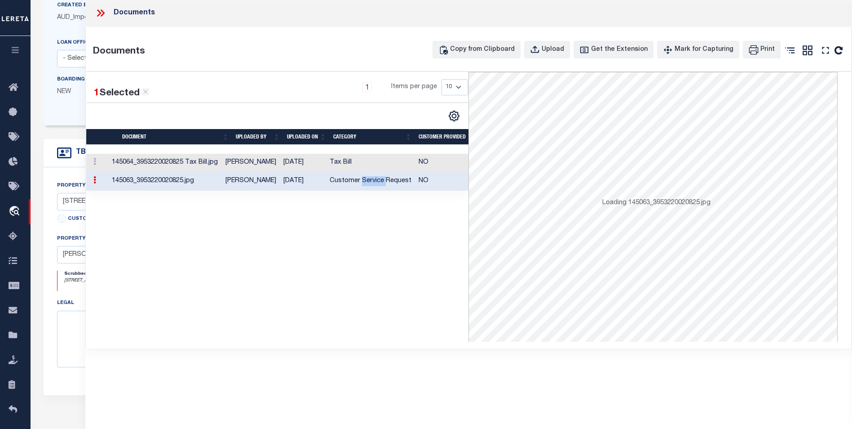
click at [382, 183] on td "Customer Service Request" at bounding box center [370, 181] width 89 height 18
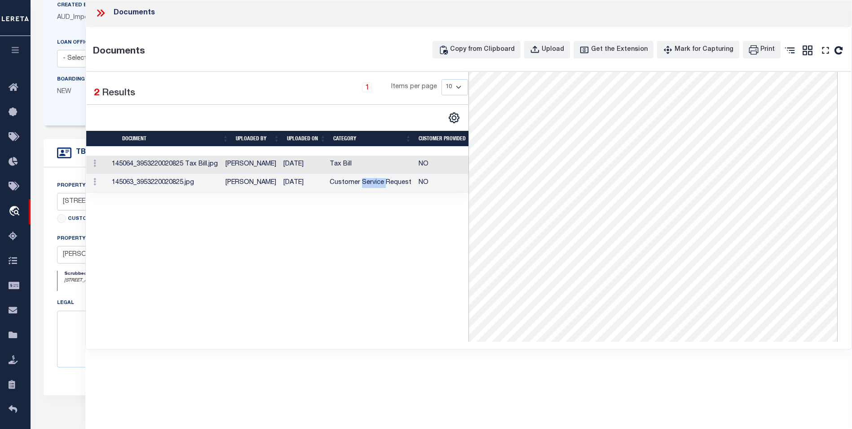
scroll to position [0, 0]
click at [105, 11] on icon at bounding box center [101, 13] width 12 height 12
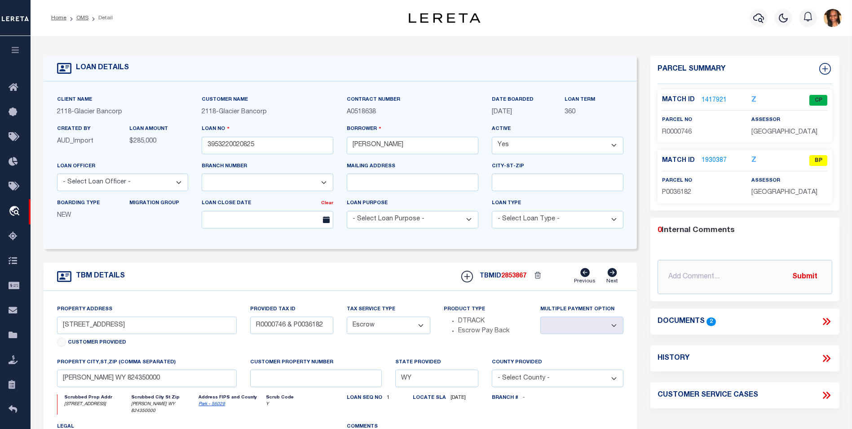
click at [711, 158] on link "1930387" at bounding box center [714, 160] width 25 height 9
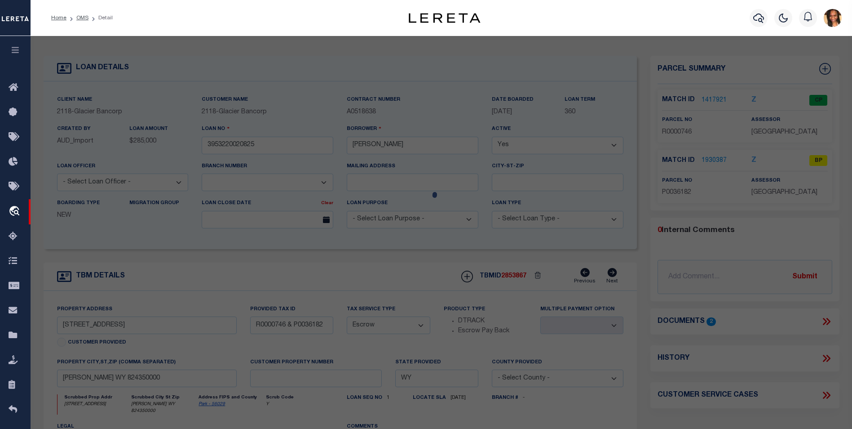
select select "AS"
checkbox input "false"
select select "BP"
type input "[PERSON_NAME]"
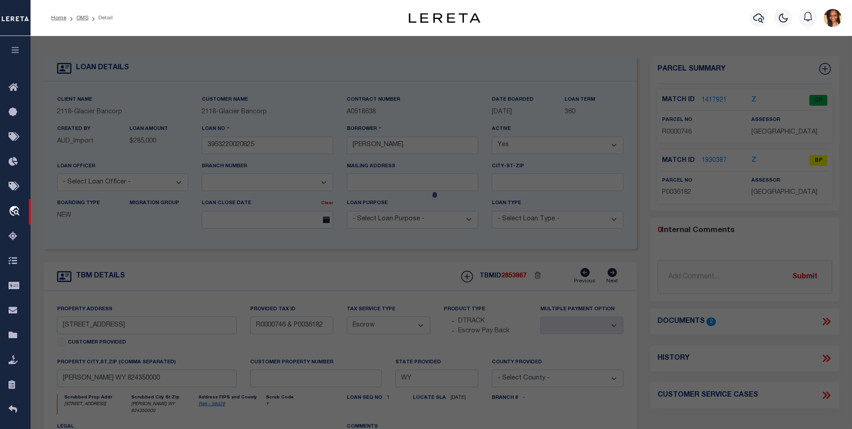
select select
type input "[STREET_ADDRESS]"
checkbox input "false"
type input "[PERSON_NAME] WY"
type textarea "FARM EQUIPMENT Personal Property that is taxed."
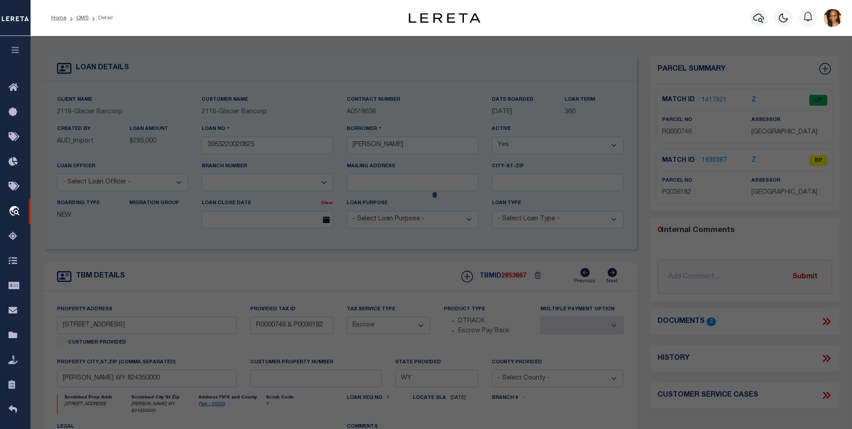
type textarea "Tax ID Special Project"
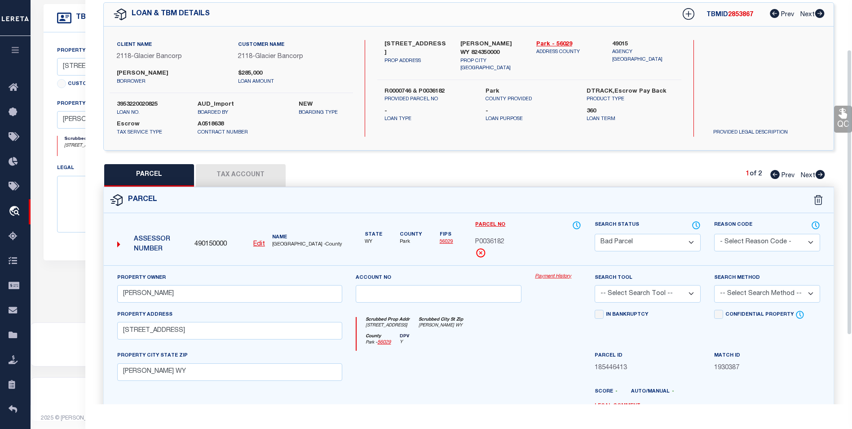
scroll to position [32, 0]
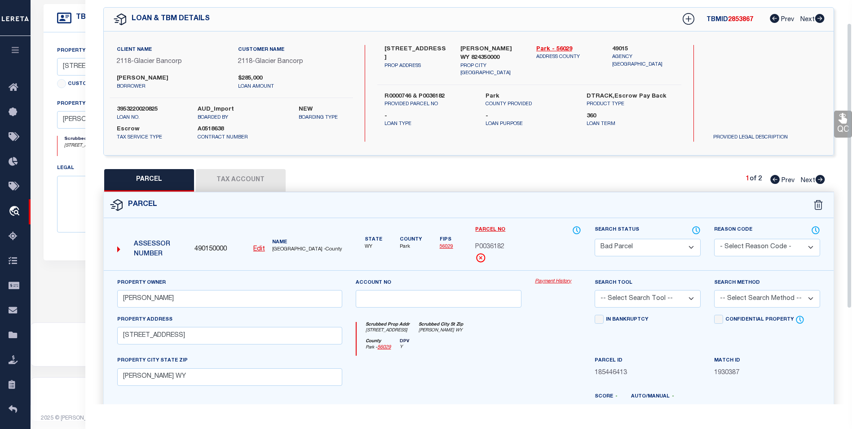
click at [258, 174] on button "Tax Account" at bounding box center [241, 180] width 90 height 22
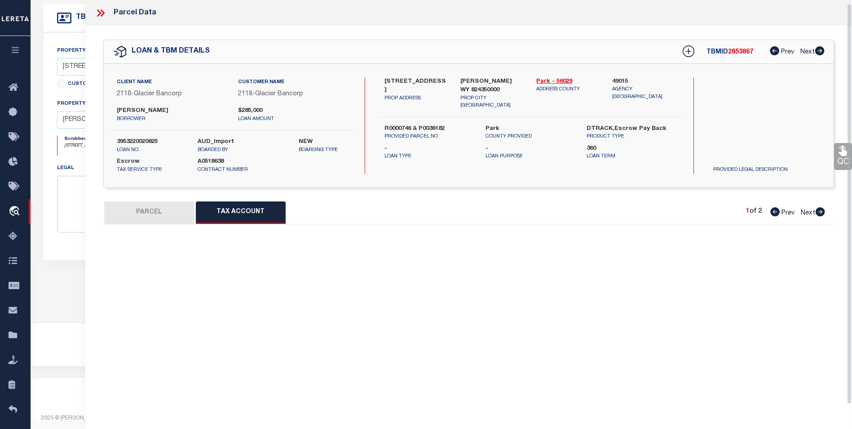
scroll to position [0, 0]
select select "100"
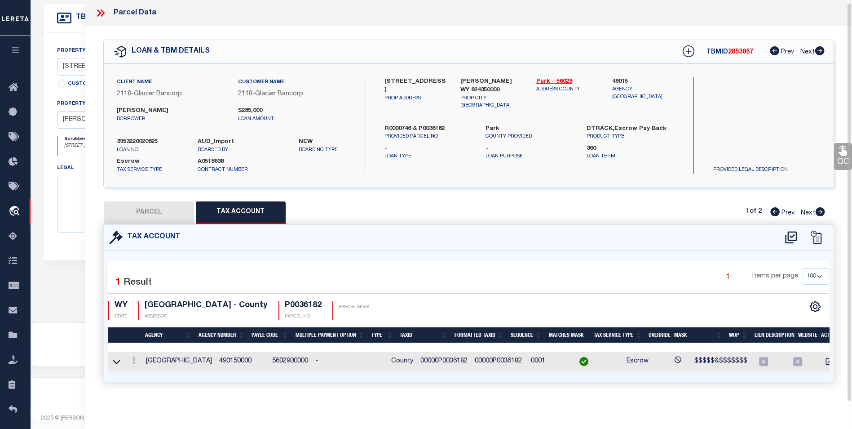
scroll to position [5, 0]
click at [131, 208] on button "PARCEL" at bounding box center [149, 212] width 90 height 22
select select "AS"
checkbox input "false"
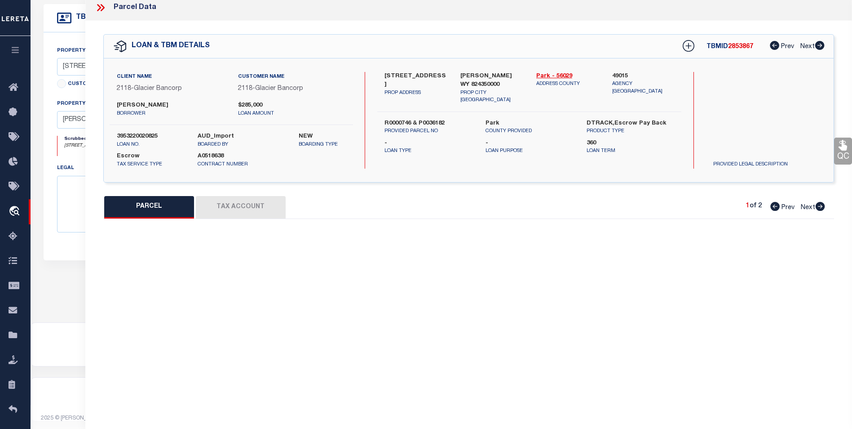
select select "BP"
type input "[PERSON_NAME]"
select select
type input "[STREET_ADDRESS]"
checkbox input "false"
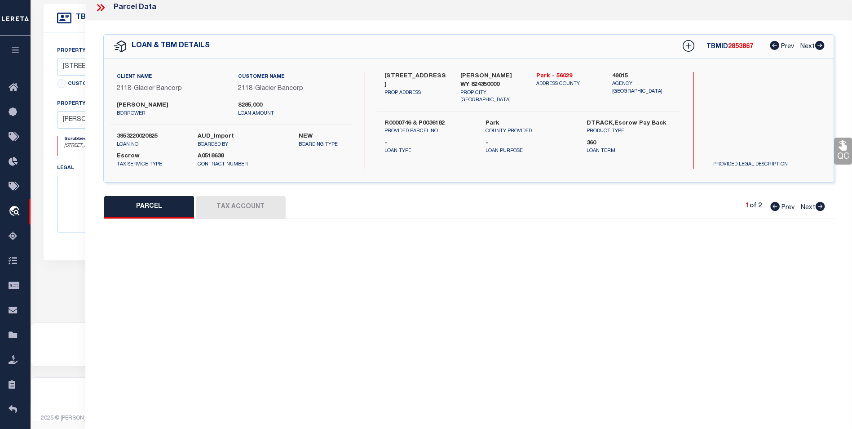
type input "[PERSON_NAME] WY"
type textarea "FARM EQUIPMENT Personal Property that is taxed."
type textarea "Tax ID Special Project"
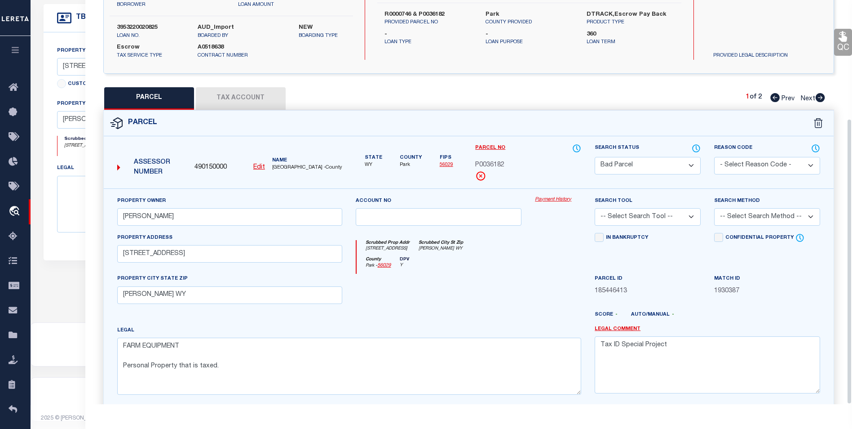
scroll to position [167, 0]
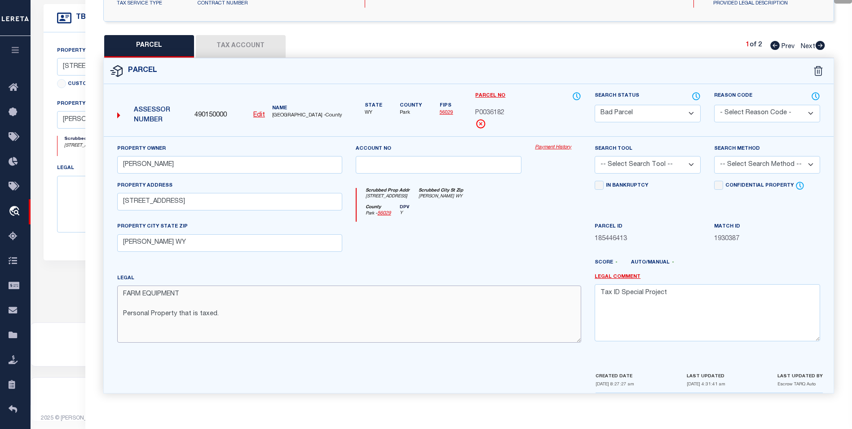
drag, startPoint x: 219, startPoint y: 317, endPoint x: 112, endPoint y: 308, distance: 107.8
click at [112, 308] on div "Legal FARM EQUIPMENT Personal Property that is taxed." at bounding box center [350, 311] width 478 height 76
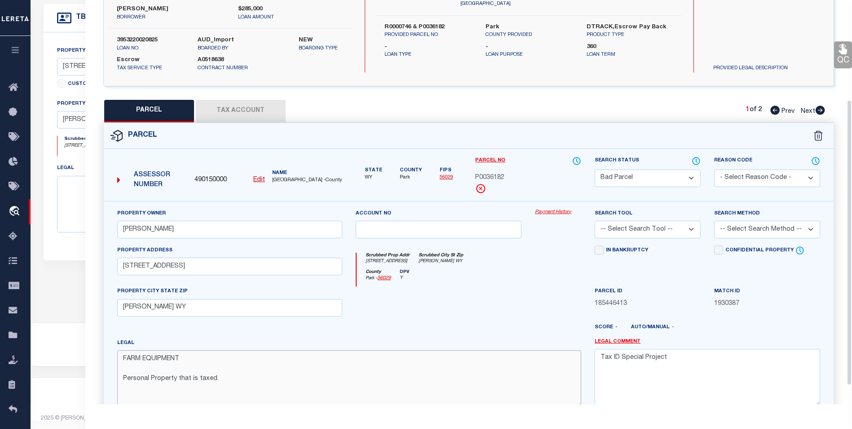
scroll to position [77, 0]
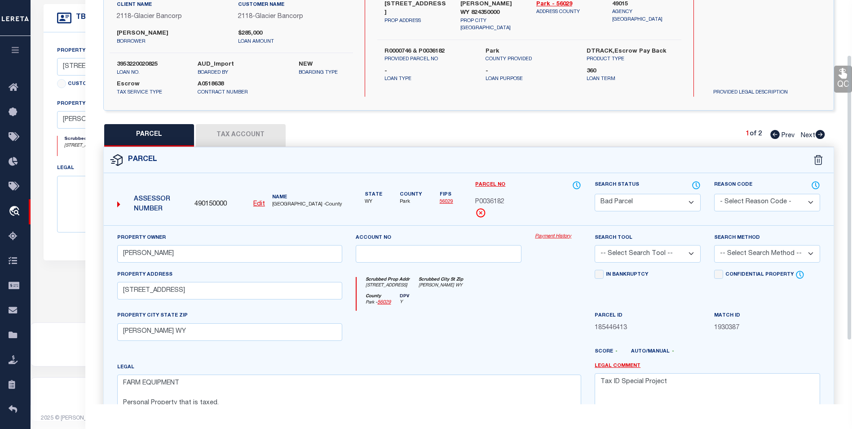
click at [674, 198] on select "Automated Search Bad Parcel Complete Duplicate Parcel High Dollar Reporting In …" at bounding box center [648, 203] width 106 height 18
click at [724, 202] on select "- Select Reason Code - 099 - Other (Provide additional detail) ACT - Agency Cha…" at bounding box center [767, 203] width 106 height 18
click at [685, 158] on div "Parcel" at bounding box center [469, 160] width 730 height 26
click at [661, 200] on select "Automated Search Bad Parcel Complete Duplicate Parcel High Dollar Reporting In …" at bounding box center [648, 203] width 106 height 18
select select "PC"
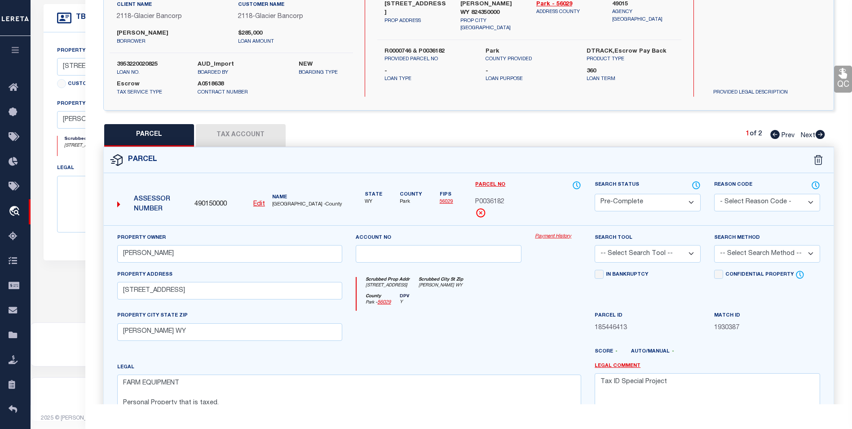
click at [595, 194] on select "Automated Search Bad Parcel Complete Duplicate Parcel High Dollar Reporting In …" at bounding box center [648, 203] width 106 height 18
click at [675, 385] on textarea "Tax ID Special Project" at bounding box center [708, 401] width 226 height 57
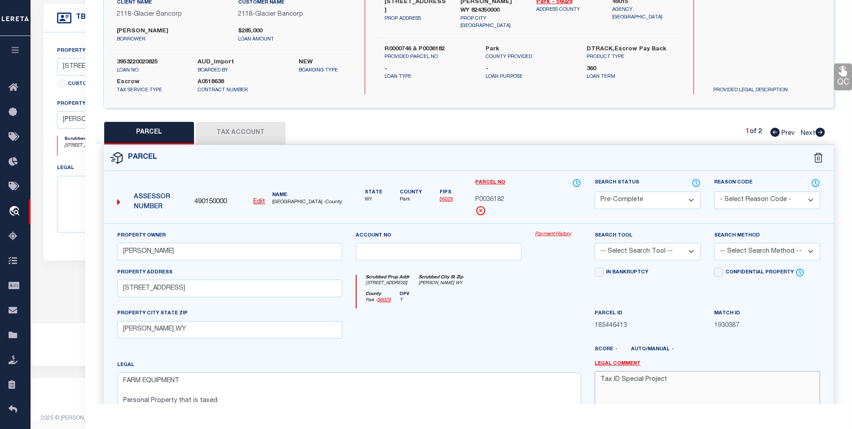
paste textarea "Personal Property that is taxed."
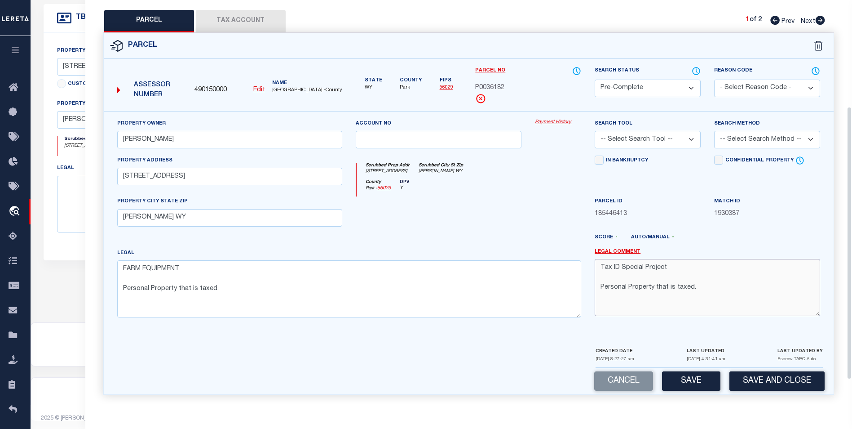
scroll to position [194, 0]
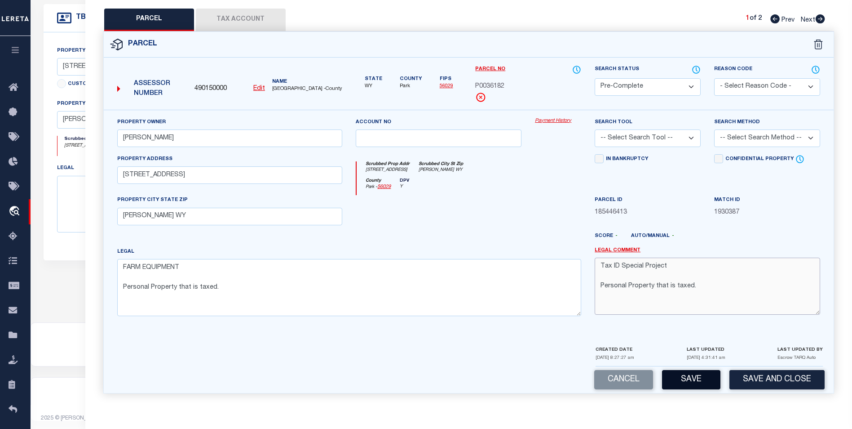
type textarea "Tax ID Special Project Personal Property that is taxed."
click at [691, 384] on button "Save" at bounding box center [691, 379] width 58 height 19
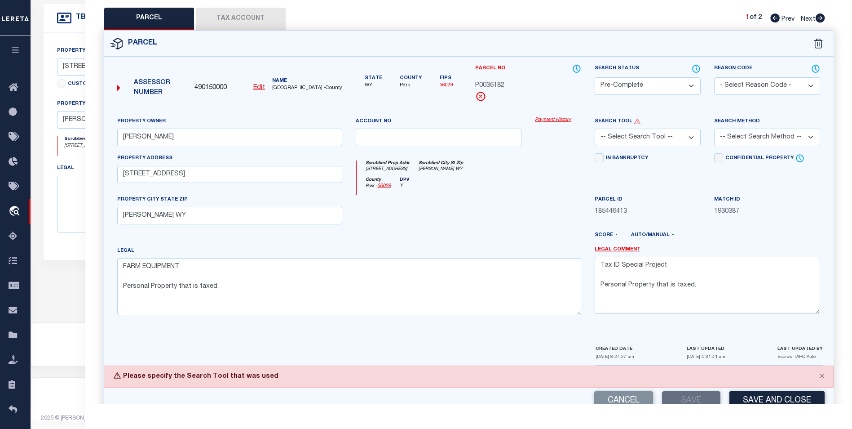
click at [649, 146] on select "-- Select Search Tool -- 3rd Party Website Agency File Agency Website ATLS CNV-…" at bounding box center [648, 138] width 106 height 18
select select "AGF"
click at [595, 129] on select "-- Select Search Tool -- 3rd Party Website Agency File Agency Website ATLS CNV-…" at bounding box center [648, 138] width 106 height 18
click at [752, 138] on select "-- Select Search Method -- Property Address Legal Liability Info Provided" at bounding box center [767, 138] width 106 height 18
select select "ADD"
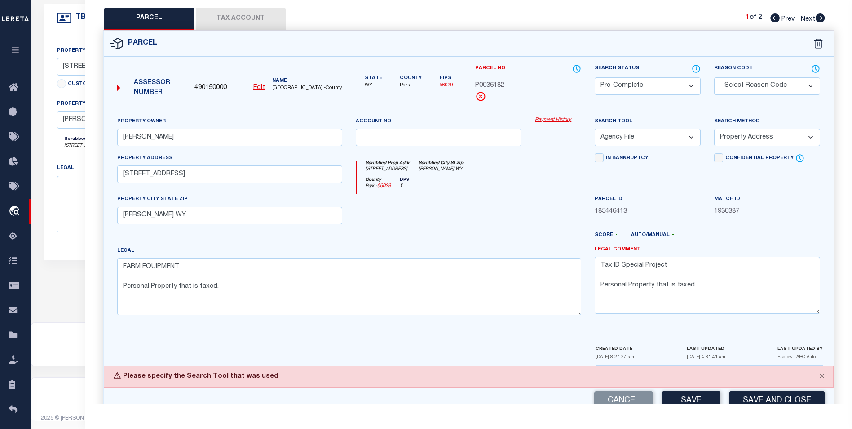
click at [714, 129] on select "-- Select Search Method -- Property Address Legal Liability Info Provided" at bounding box center [767, 138] width 106 height 18
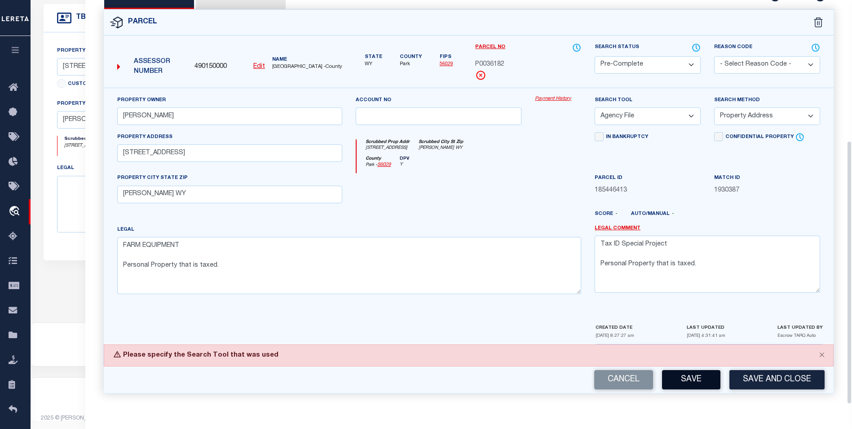
click at [680, 383] on button "Save" at bounding box center [691, 379] width 58 height 19
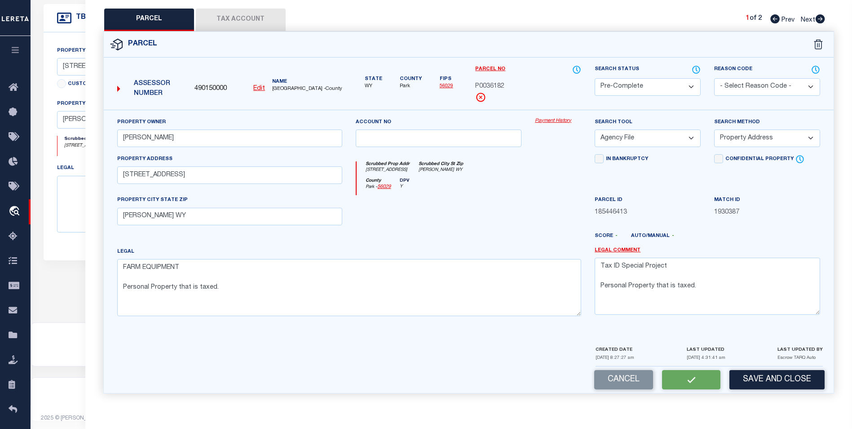
select select "AS"
select select
checkbox input "false"
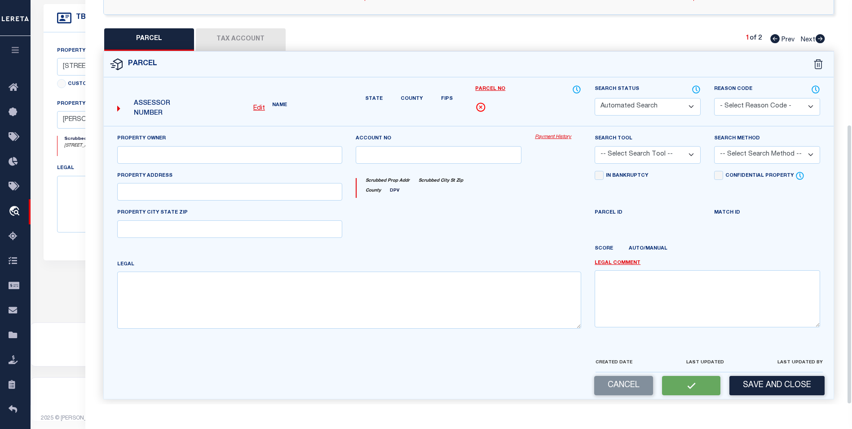
select select "PC"
type input "[PERSON_NAME]"
select select "AGF"
select select "ADD"
type input "[STREET_ADDRESS]"
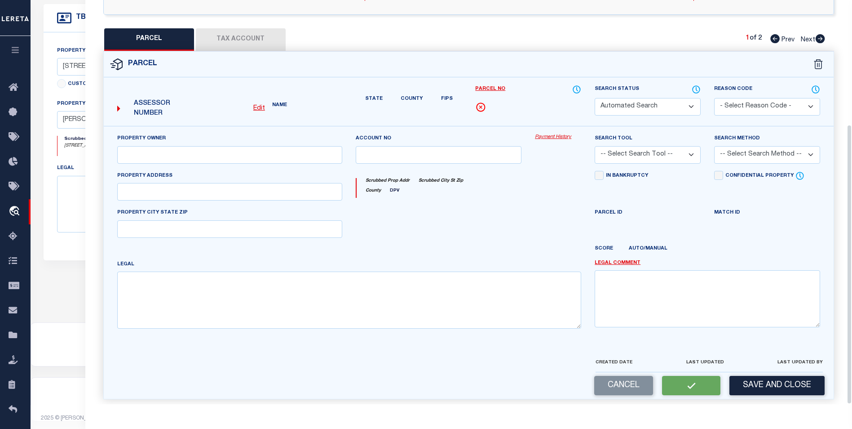
type input "[PERSON_NAME] WY"
type textarea "FARM EQUIPMENT Personal Property that is taxed."
type textarea "Tax ID Special Project Personal Property that is taxed."
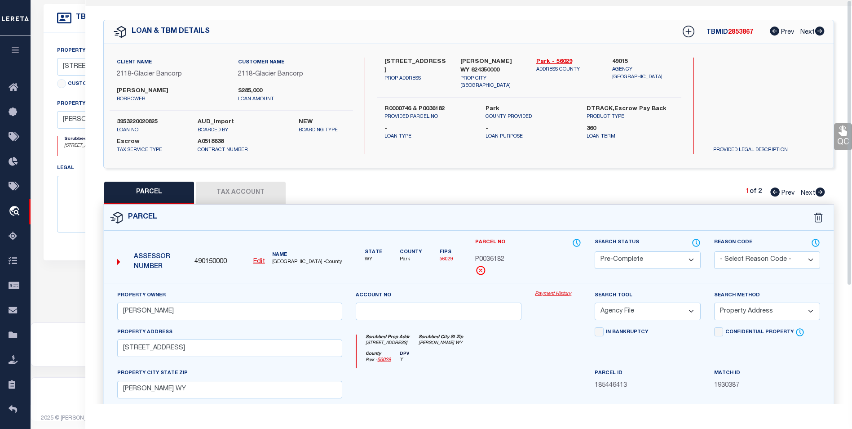
scroll to position [0, 0]
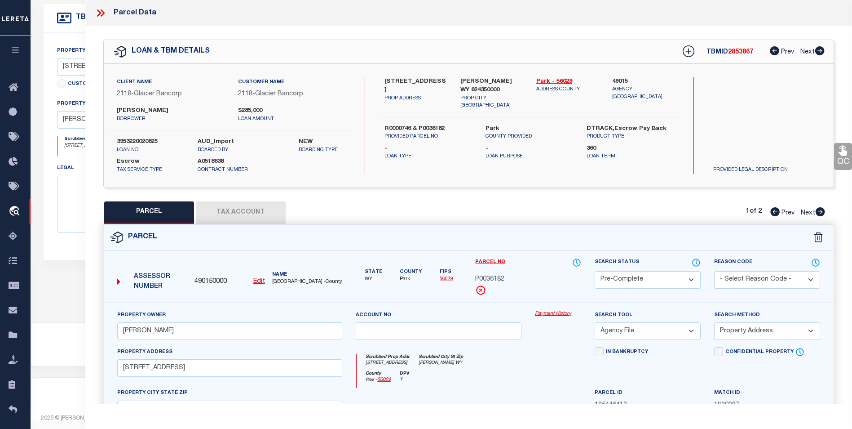
click at [102, 10] on icon at bounding box center [101, 13] width 12 height 12
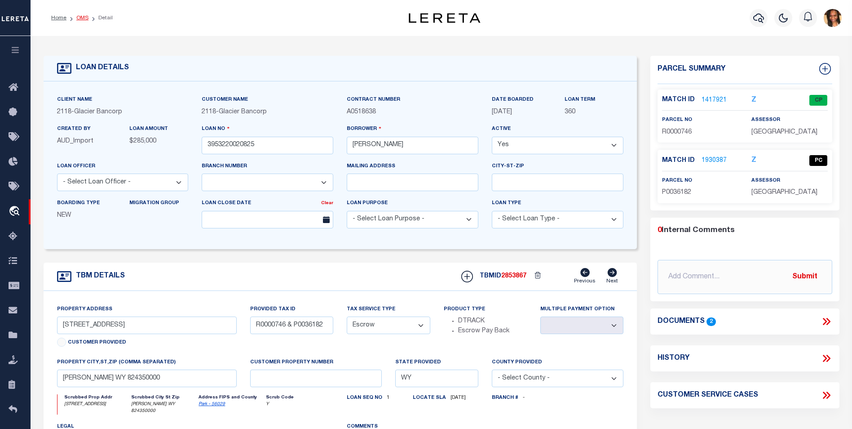
click at [80, 18] on link "OMS" at bounding box center [82, 17] width 12 height 5
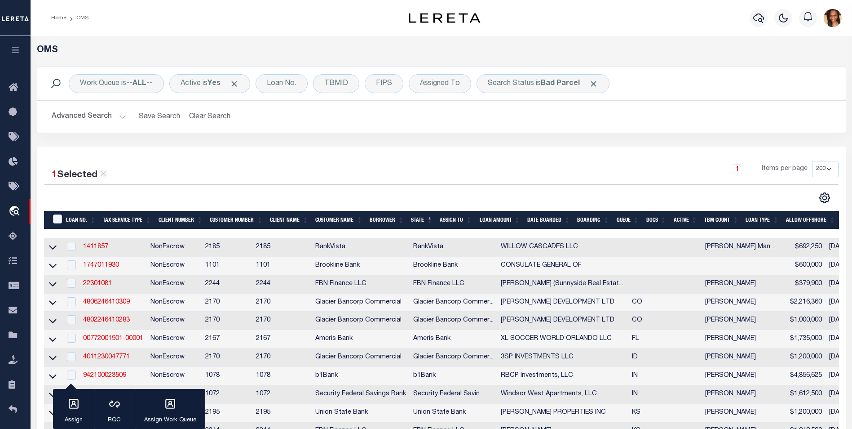
click at [58, 21] on li "Home" at bounding box center [58, 18] width 15 height 8
click at [58, 16] on link "Home" at bounding box center [58, 17] width 15 height 5
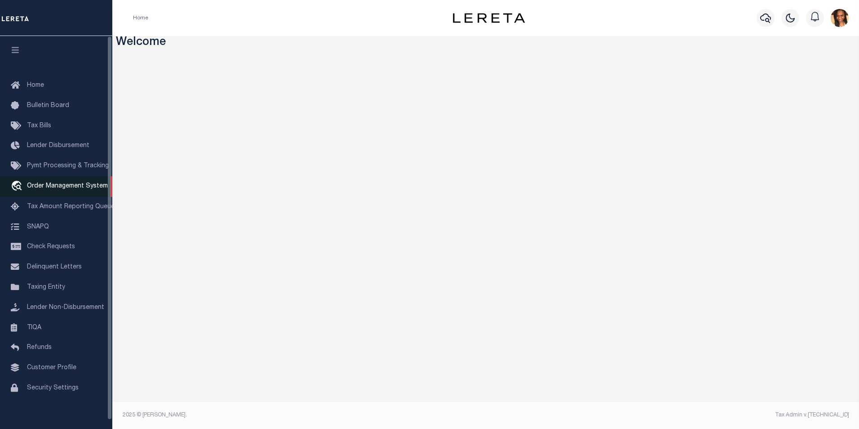
click at [93, 182] on link "travel_explore Order Management System" at bounding box center [56, 186] width 112 height 21
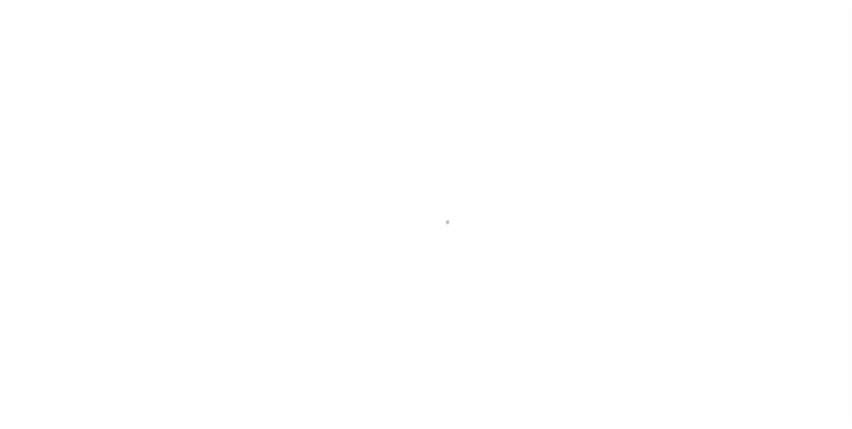
scroll to position [9, 0]
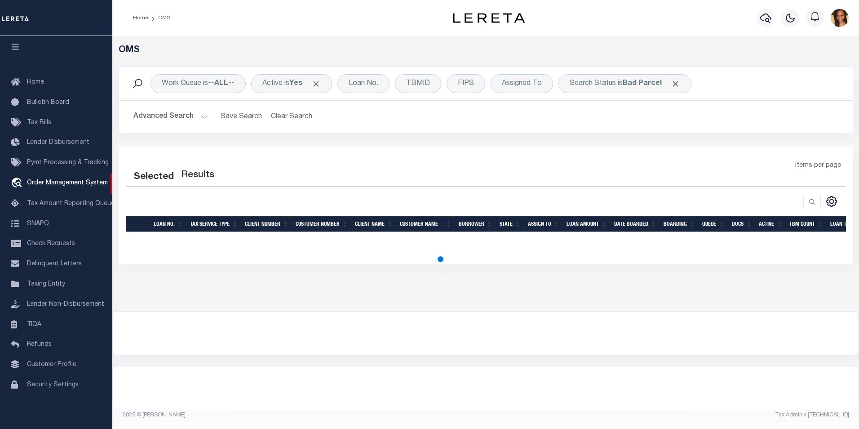
select select "200"
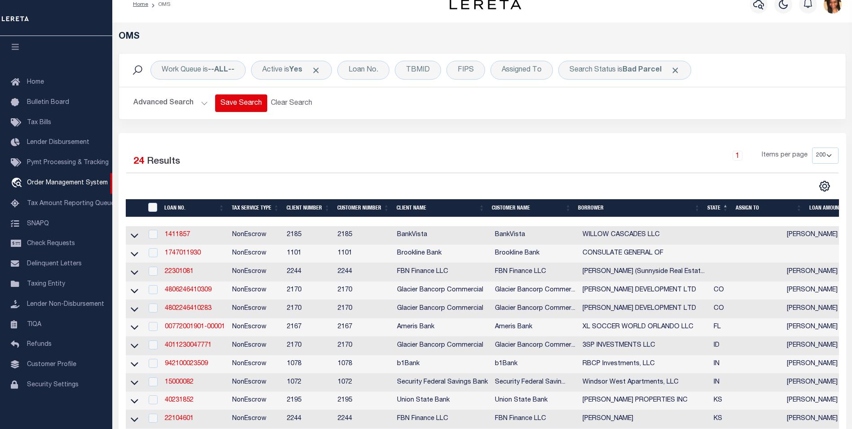
scroll to position [0, 0]
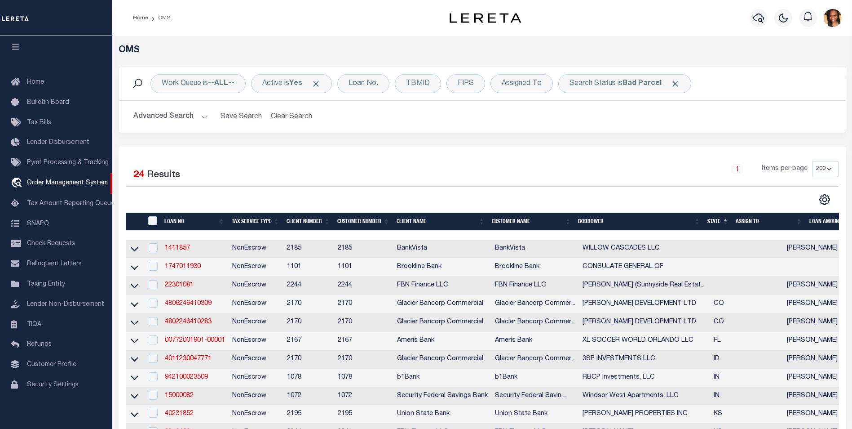
click at [137, 21] on li "Home" at bounding box center [140, 18] width 15 height 8
click at [143, 18] on link "Home" at bounding box center [140, 17] width 15 height 5
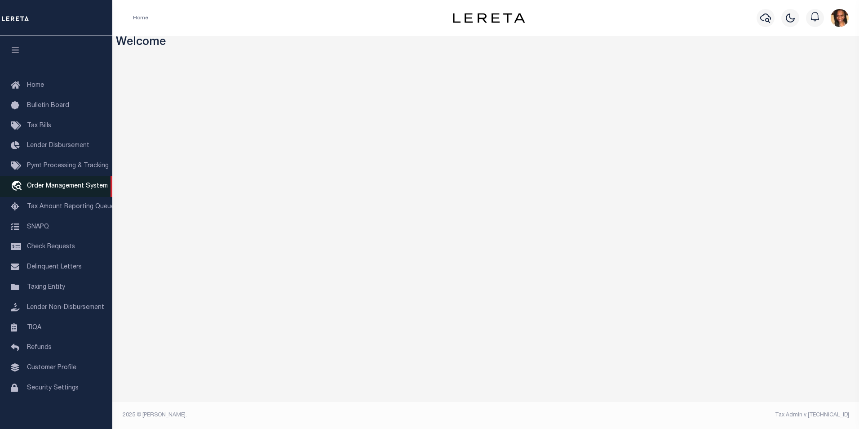
click at [75, 186] on span "Order Management System" at bounding box center [67, 186] width 81 height 6
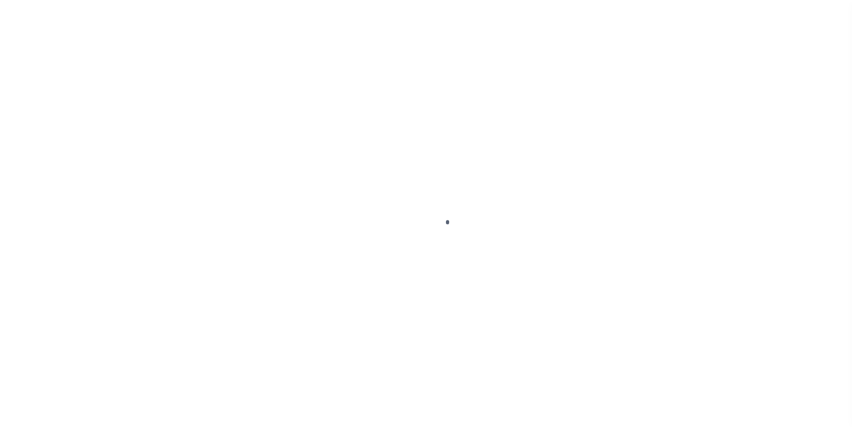
scroll to position [9, 0]
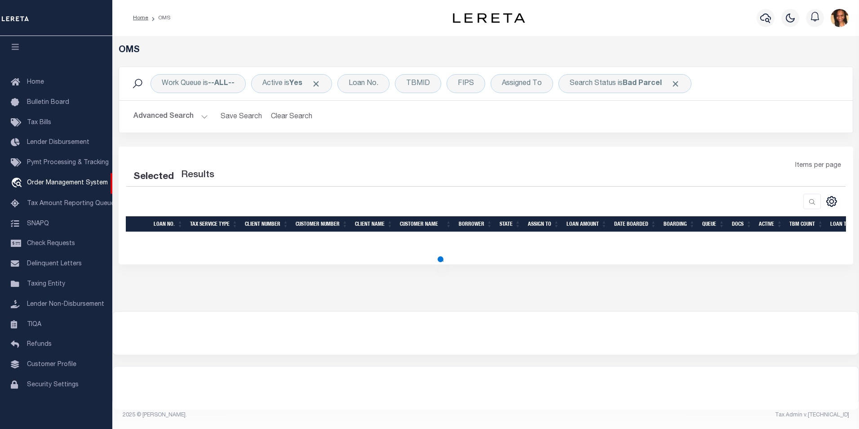
select select "200"
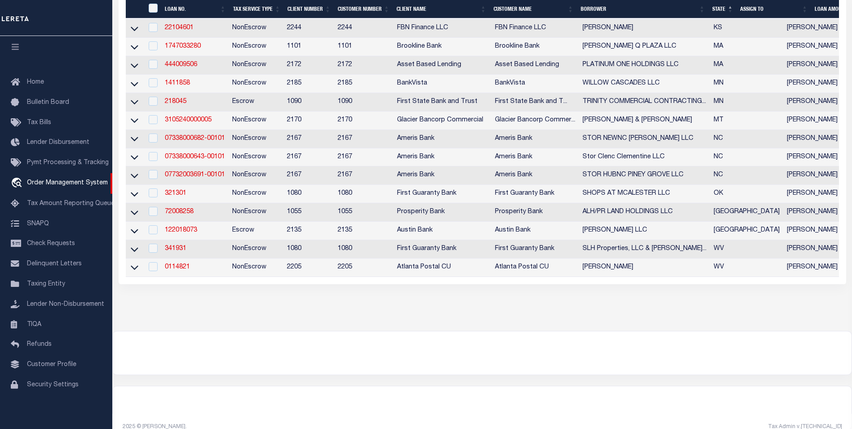
scroll to position [404, 0]
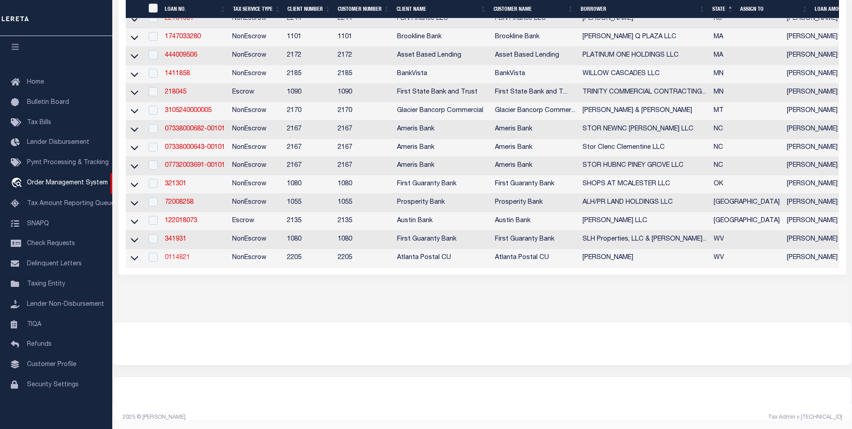
click at [171, 261] on link "0114821" at bounding box center [177, 257] width 25 height 6
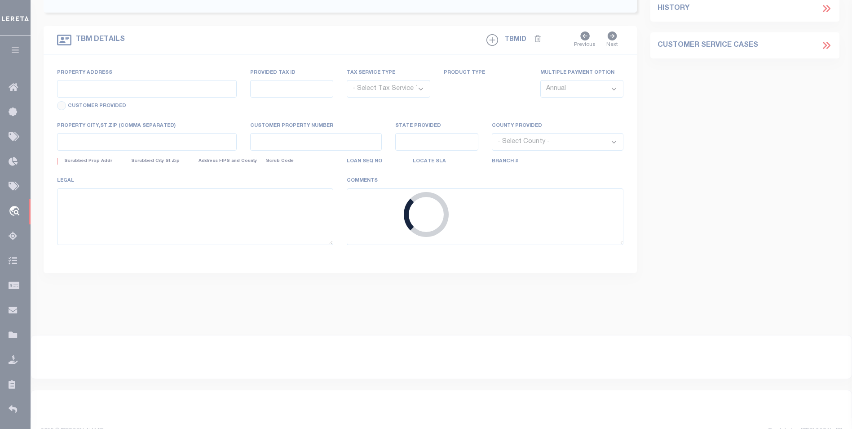
type input "0114821"
type input "[PERSON_NAME]"
select select
select select "NonEscrow"
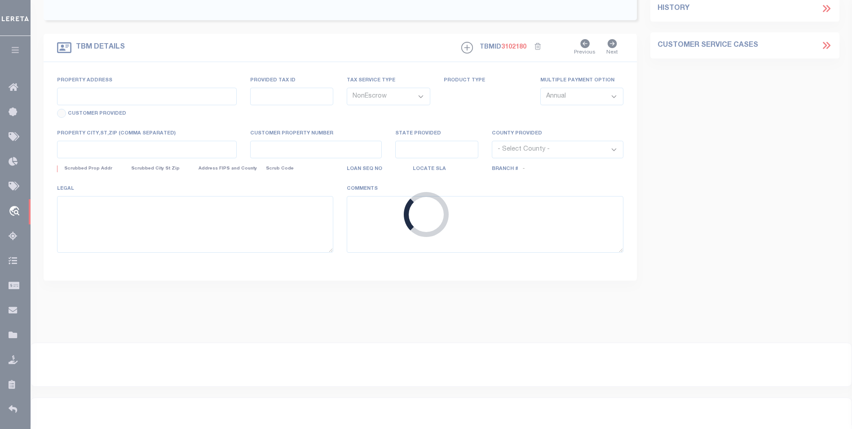
type input "HC 59 BOX 500 ([STREET_ADDRESS]"
type input "03 00300390000"
type input "CABINS WV 26855"
type input "WV"
select select
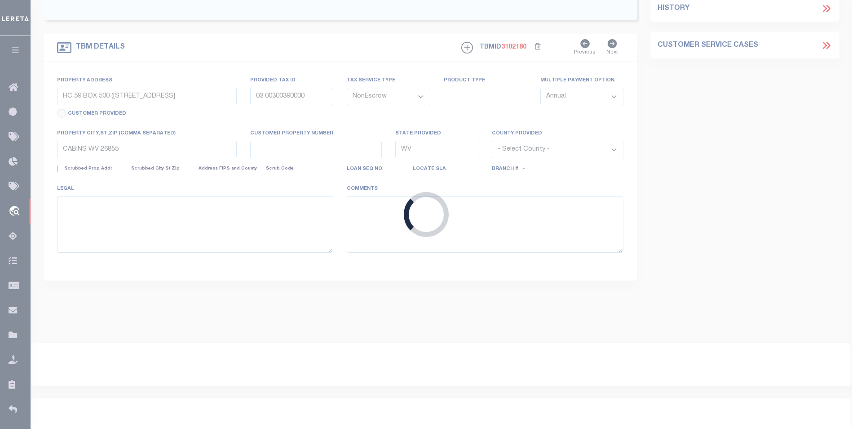
type textarea "Liability subject to parcel provided"
select select
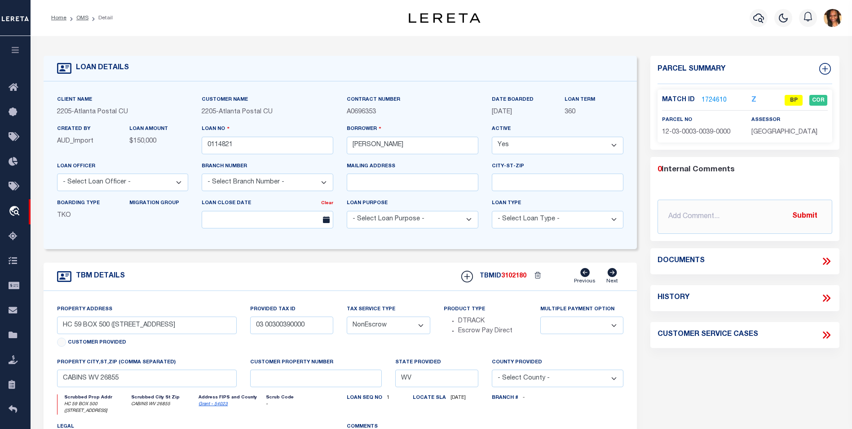
click at [721, 99] on link "1724610" at bounding box center [714, 100] width 25 height 9
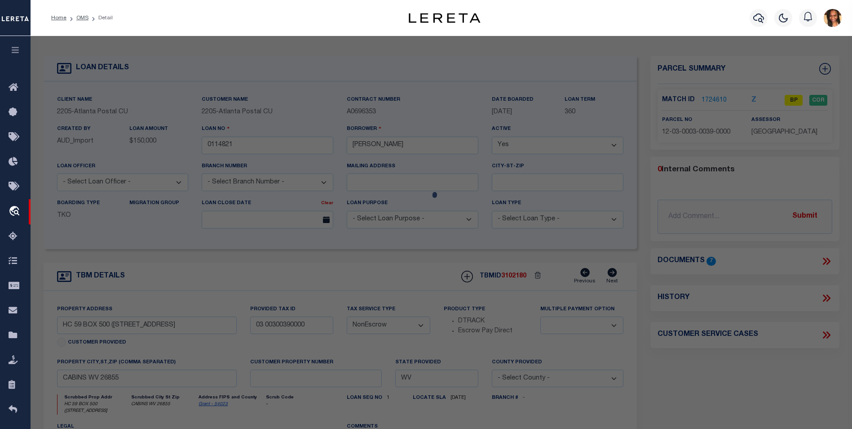
checkbox input "false"
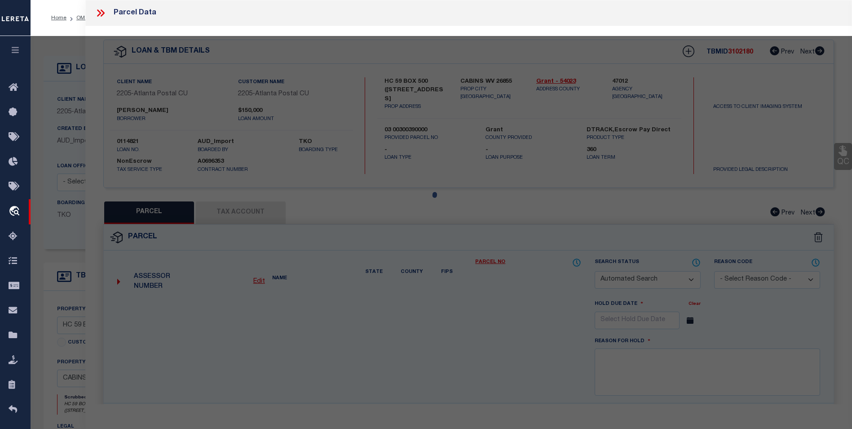
select select "BP"
type input "[PERSON_NAME]"
select select
type input "[STREET_ADDRESS]"
checkbox input "false"
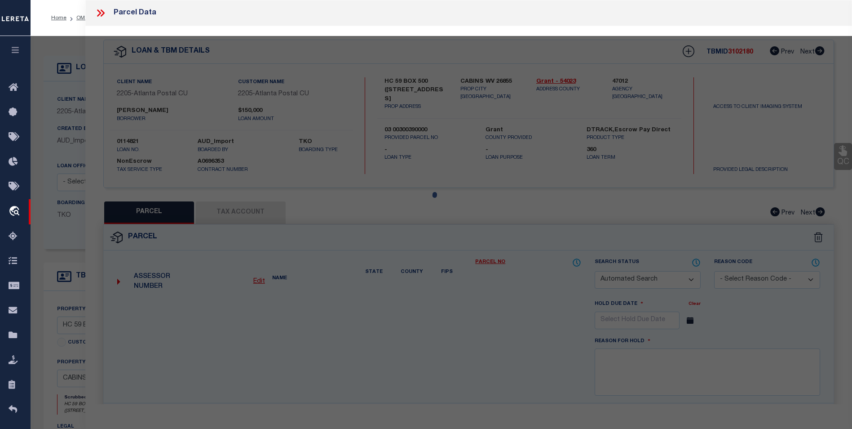
type input "CABINS WV 26855"
type textarea "3.29 AC; POOR FARM"
type textarea "parcel is inactive"
